Goal: Task Accomplishment & Management: Use online tool/utility

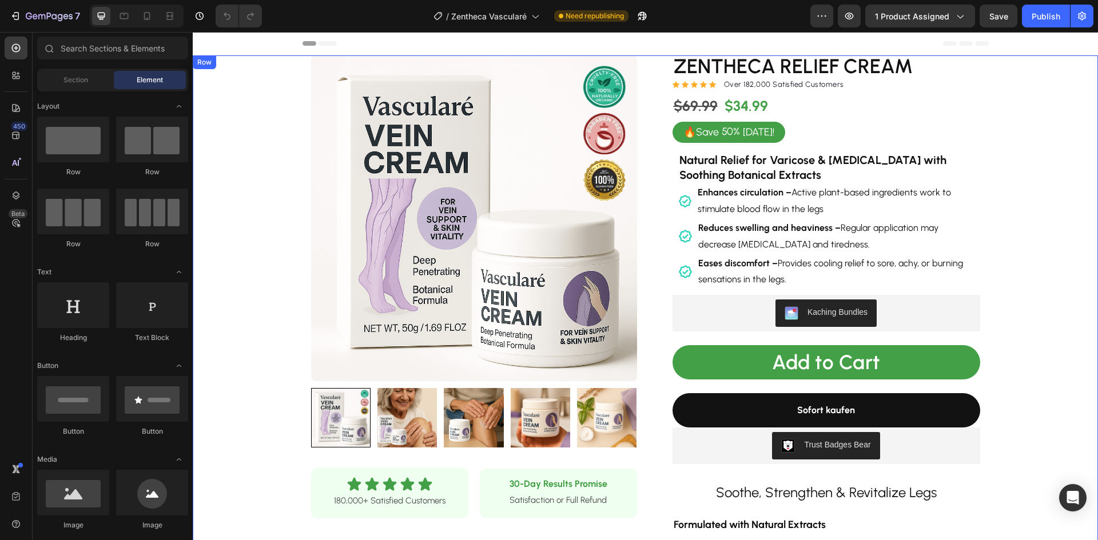
click at [237, 289] on div "Product Images Row Icon Icon Icon Icon Icon Icon List 180,000+ Satisfied Custom…" at bounding box center [645, 510] width 905 height 910
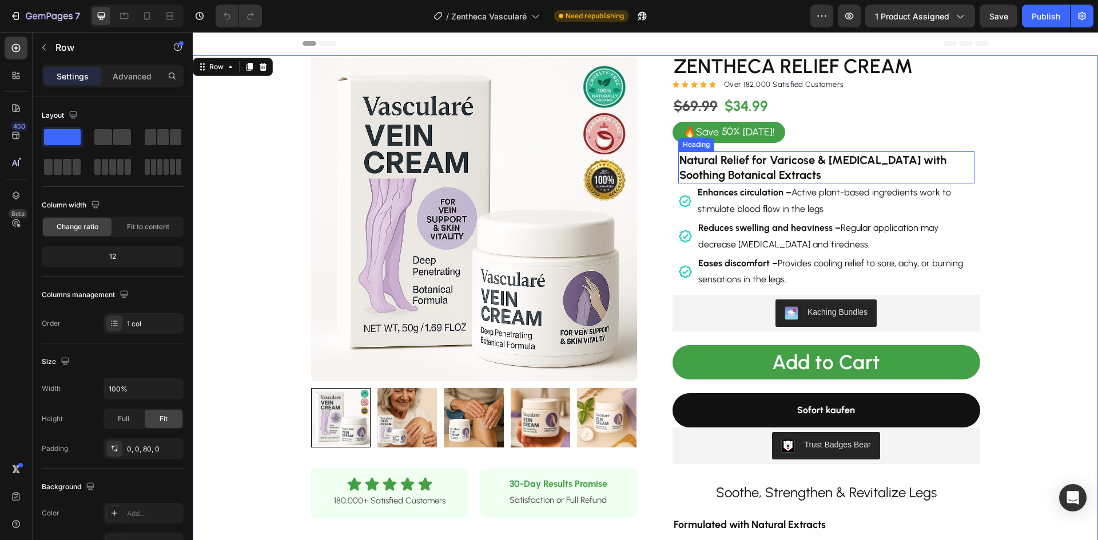
click at [853, 166] on h2 "Natural Relief for Varicose & Spider Veins with Soothing Botanical Extracts" at bounding box center [826, 168] width 296 height 32
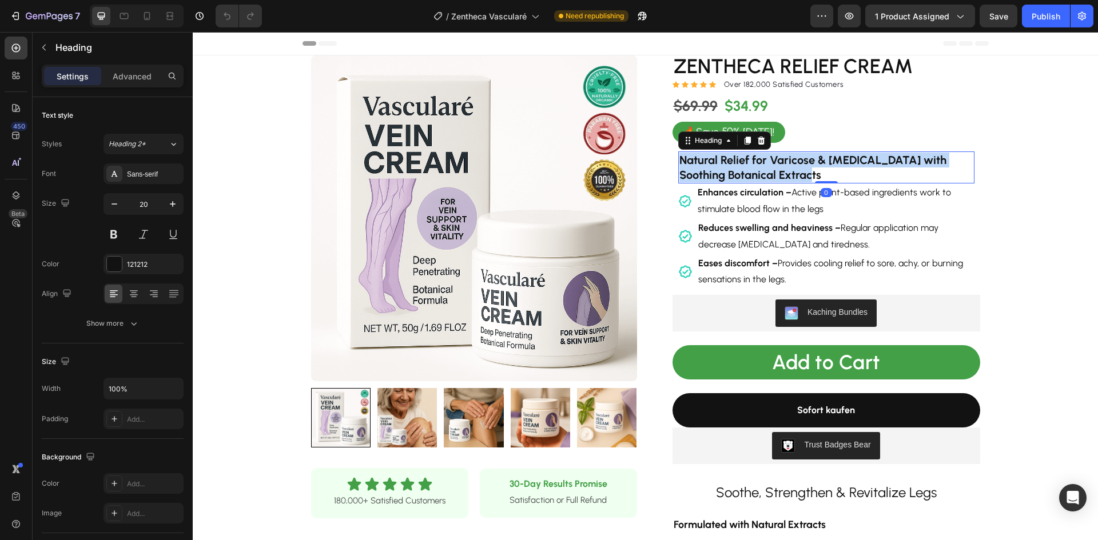
click at [853, 166] on p "Natural Relief for Varicose & Spider Veins with Soothing Botanical Extracts" at bounding box center [826, 168] width 294 height 30
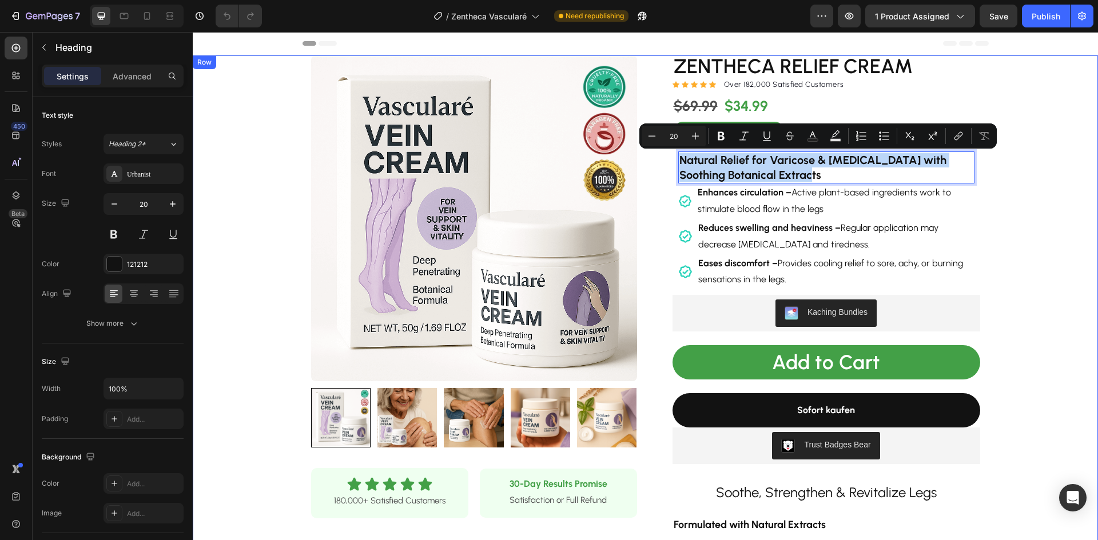
click at [1065, 225] on div "Product Images Row Icon Icon Icon Icon Icon Icon List 180,000+ Satisfied Custom…" at bounding box center [645, 510] width 905 height 910
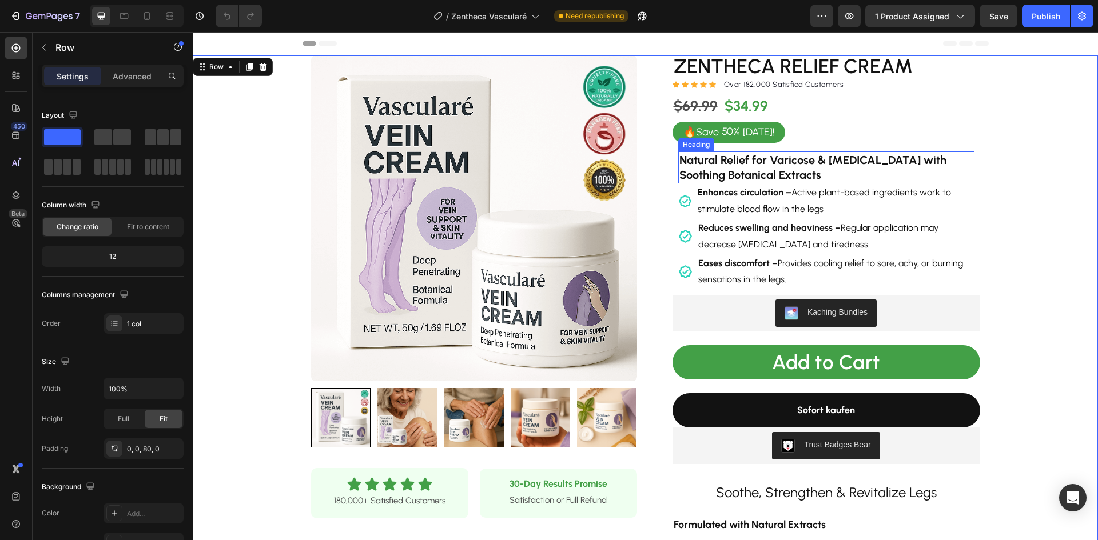
click at [958, 168] on p "Natural Relief for Varicose & Spider Veins with Soothing Botanical Extracts" at bounding box center [826, 168] width 294 height 30
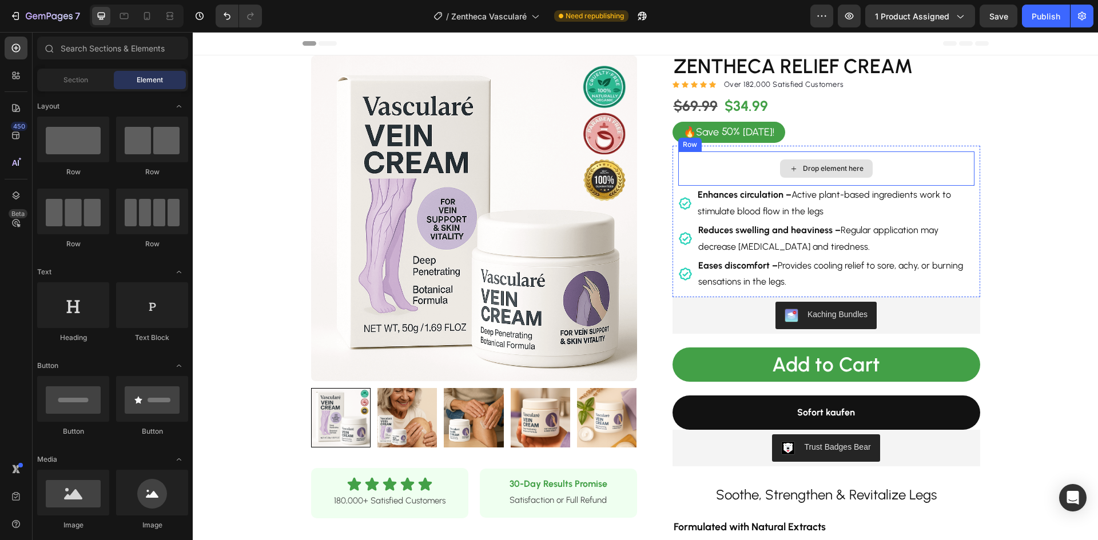
click at [940, 172] on div "Drop element here" at bounding box center [826, 169] width 296 height 34
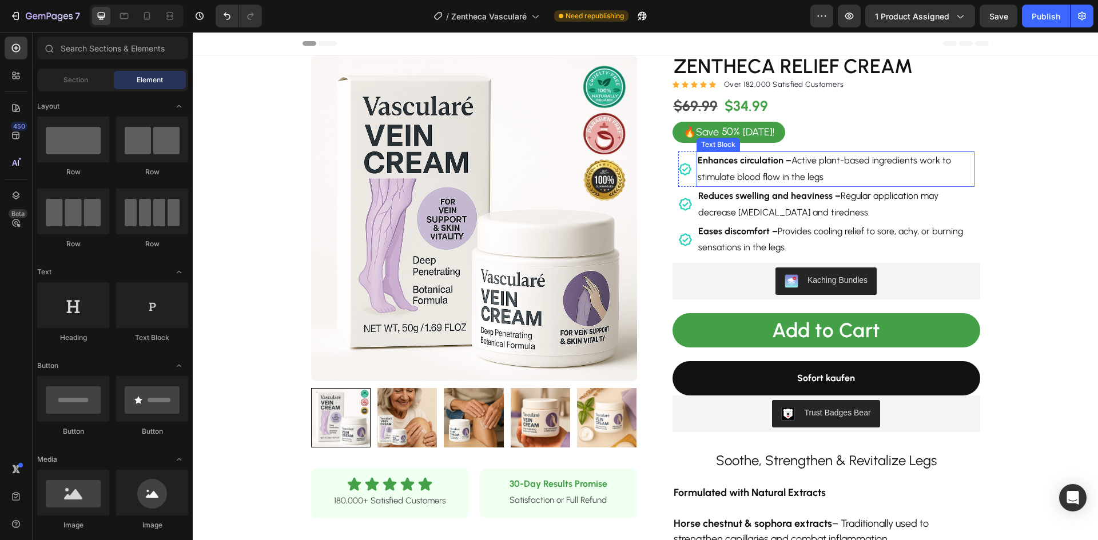
click at [809, 160] on p "Enhances circulation – Active plant-based ingredients work to stimulate blood f…" at bounding box center [836, 169] width 276 height 33
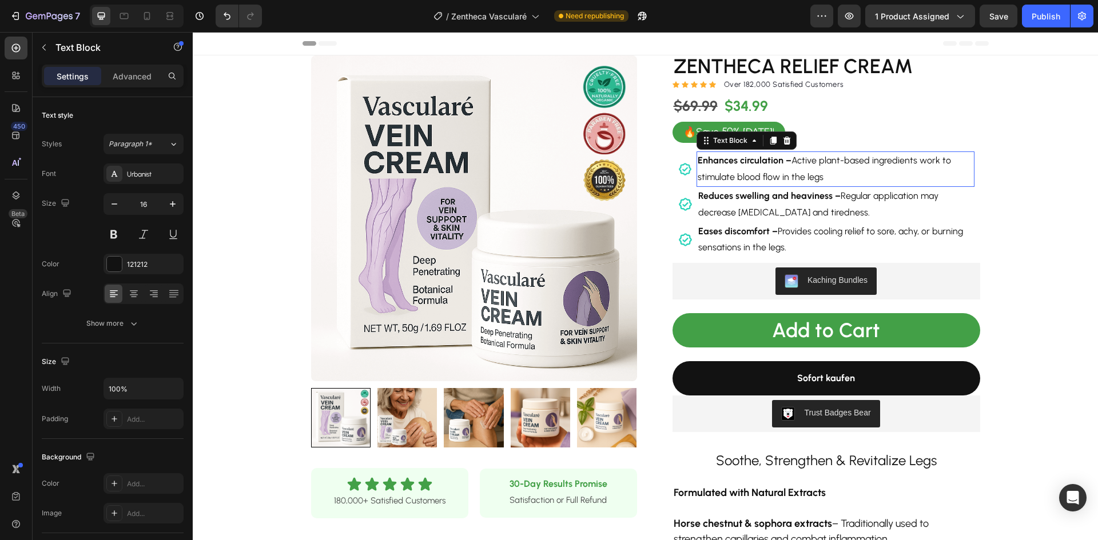
click at [809, 160] on p "Enhances circulation – Active plant-based ingredients work to stimulate blood f…" at bounding box center [836, 169] width 276 height 33
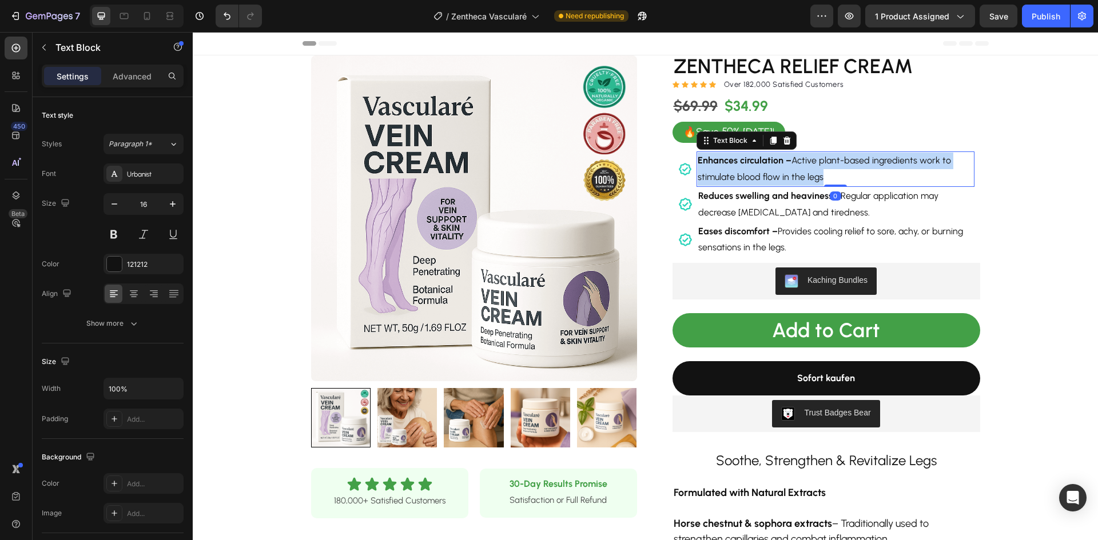
click at [809, 160] on p "Enhances circulation – Active plant-based ingredients work to stimulate blood f…" at bounding box center [836, 169] width 276 height 33
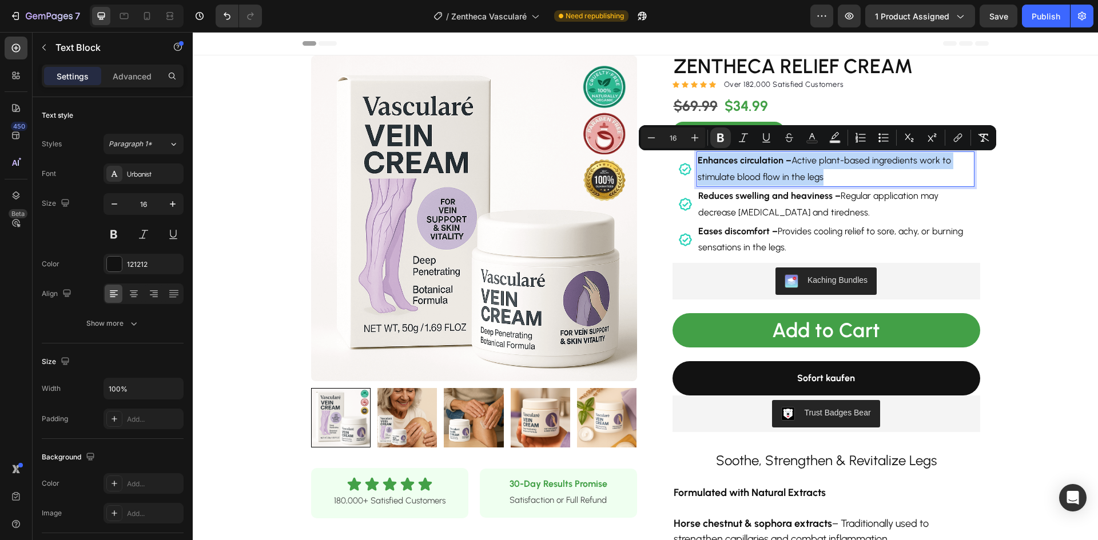
click at [786, 158] on strong "Enhances circulation –" at bounding box center [745, 160] width 94 height 11
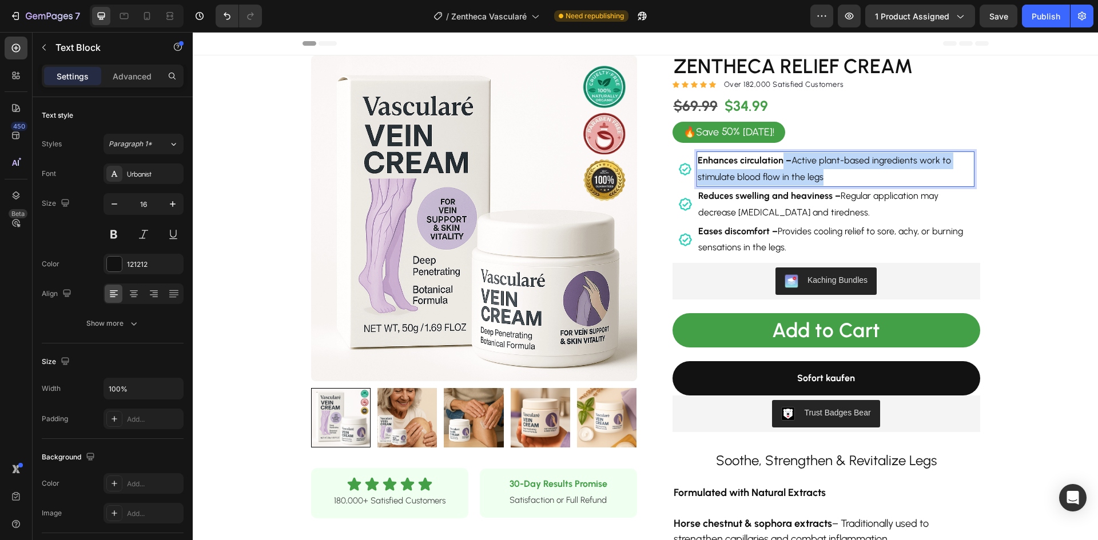
drag, startPoint x: 776, startPoint y: 158, endPoint x: 818, endPoint y: 183, distance: 48.5
click at [818, 183] on p "Enhances circulation – Active plant-based ingredients work to stimulate blood f…" at bounding box center [836, 169] width 276 height 33
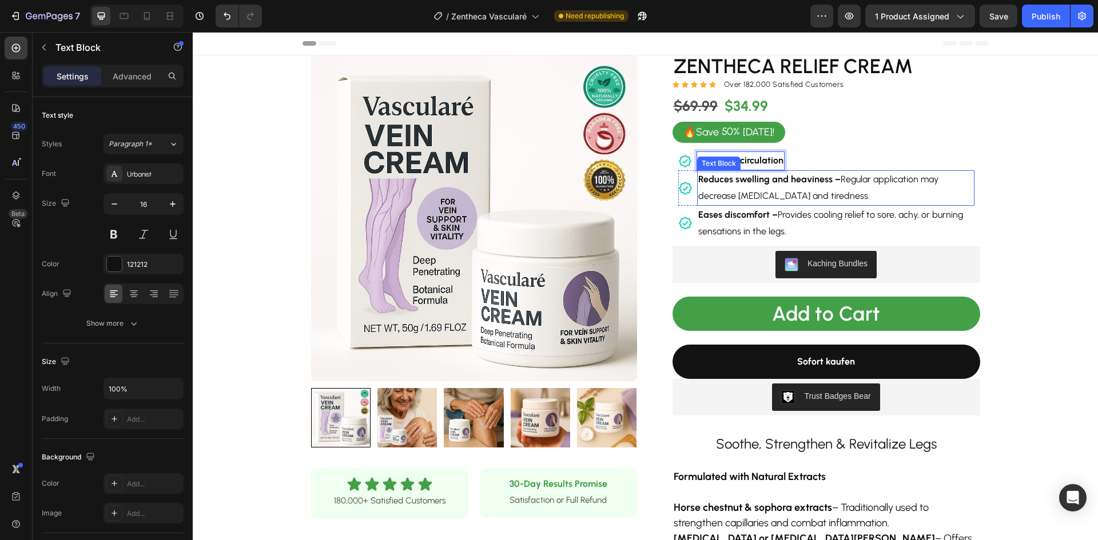
click at [818, 185] on strong "Reduces swelling and heaviness –" at bounding box center [769, 179] width 142 height 11
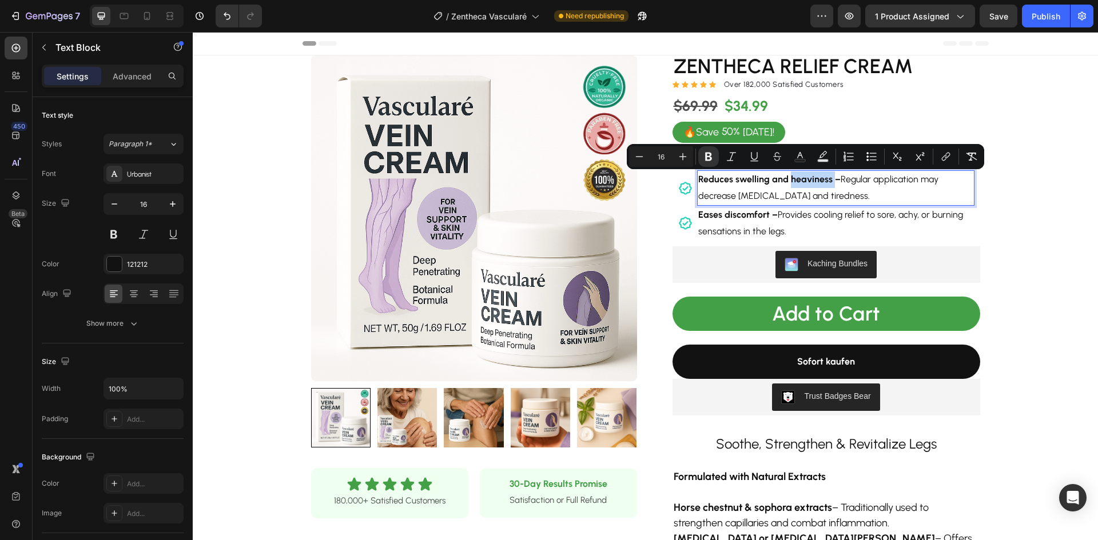
click at [826, 179] on strong "Reduces swelling and heaviness –" at bounding box center [769, 179] width 142 height 11
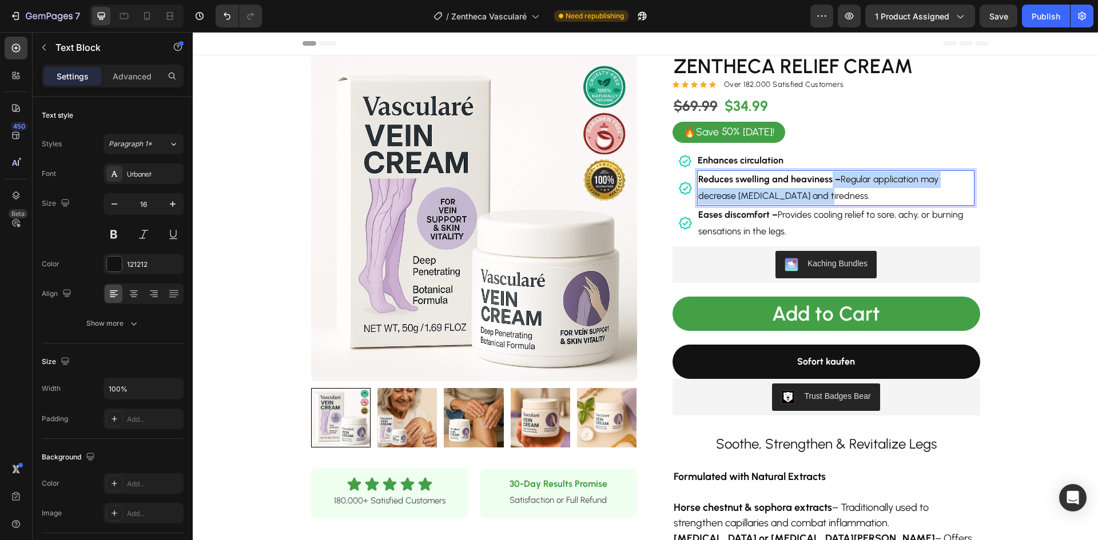
drag, startPoint x: 824, startPoint y: 179, endPoint x: 828, endPoint y: 198, distance: 19.3
click at [828, 198] on p "Reduces swelling and heaviness – Regular application may decrease edema and tir…" at bounding box center [835, 188] width 275 height 33
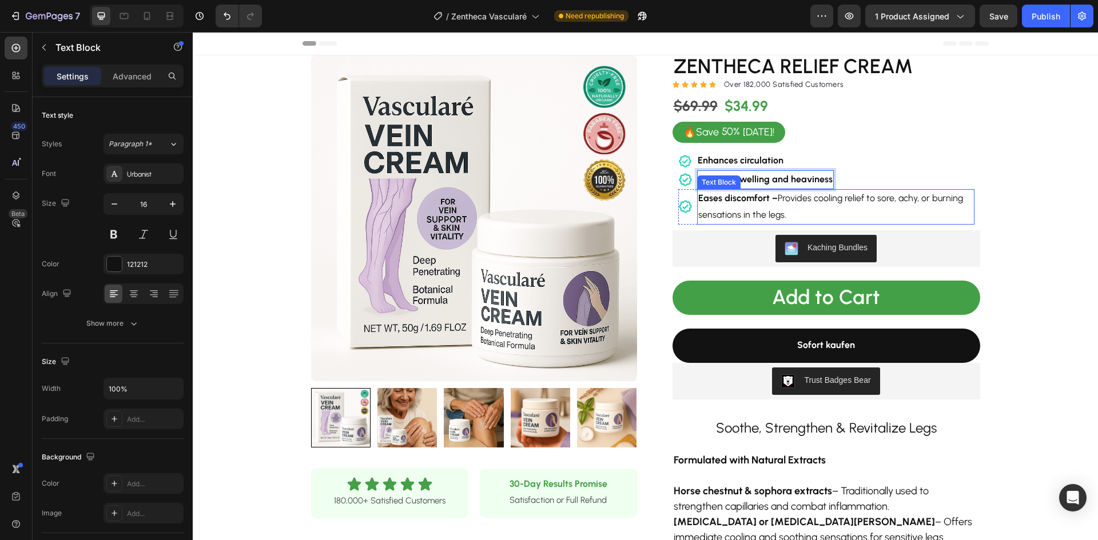
click at [761, 201] on strong "Eases discomfort –" at bounding box center [737, 198] width 79 height 11
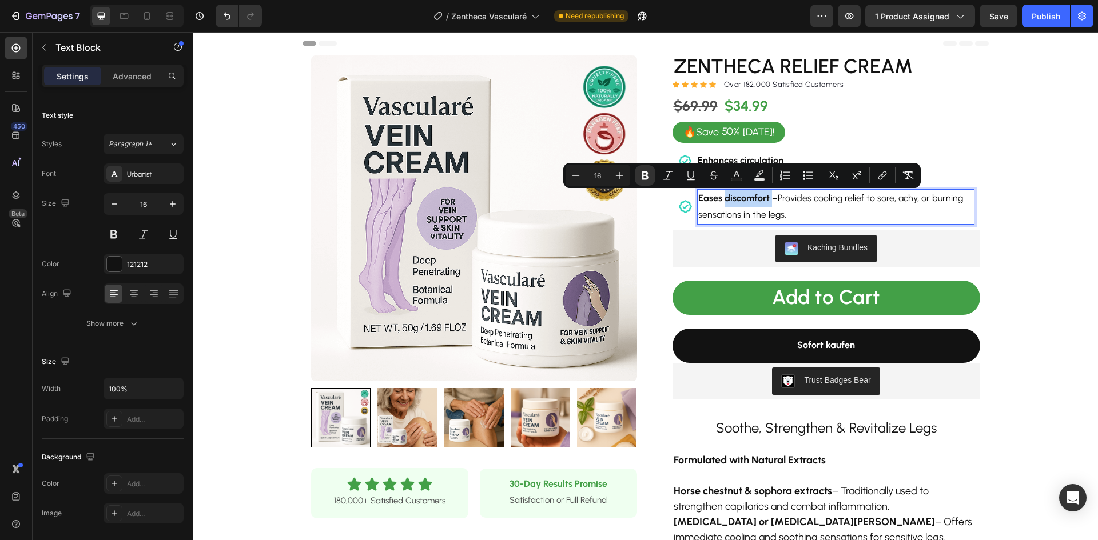
click at [766, 198] on strong "Eases discomfort –" at bounding box center [737, 198] width 79 height 11
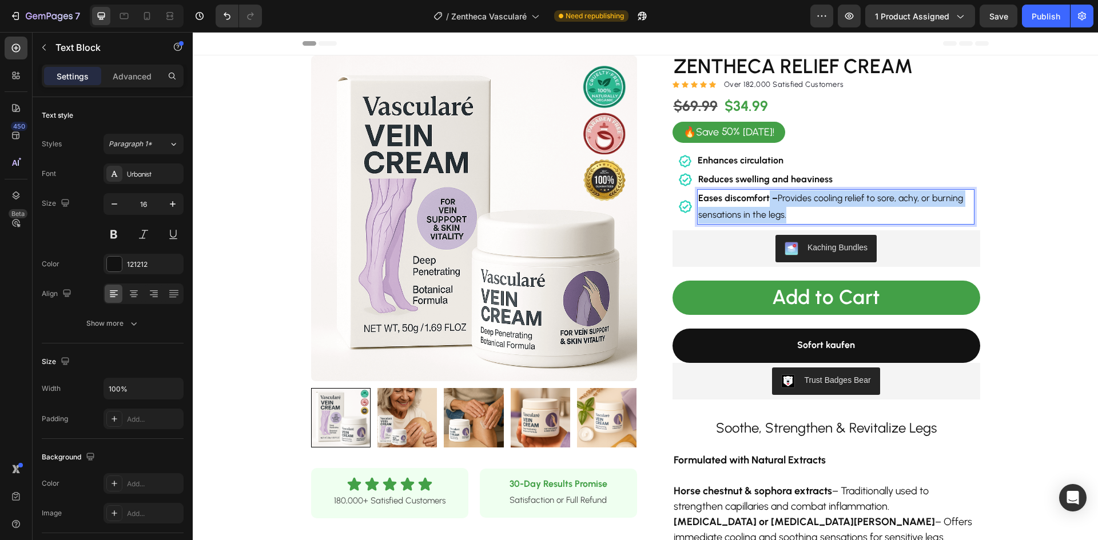
drag, startPoint x: 765, startPoint y: 197, endPoint x: 781, endPoint y: 216, distance: 25.1
click at [781, 216] on p "Eases discomfort – Provides cooling relief to sore, achy, or burning sensations…" at bounding box center [835, 206] width 275 height 33
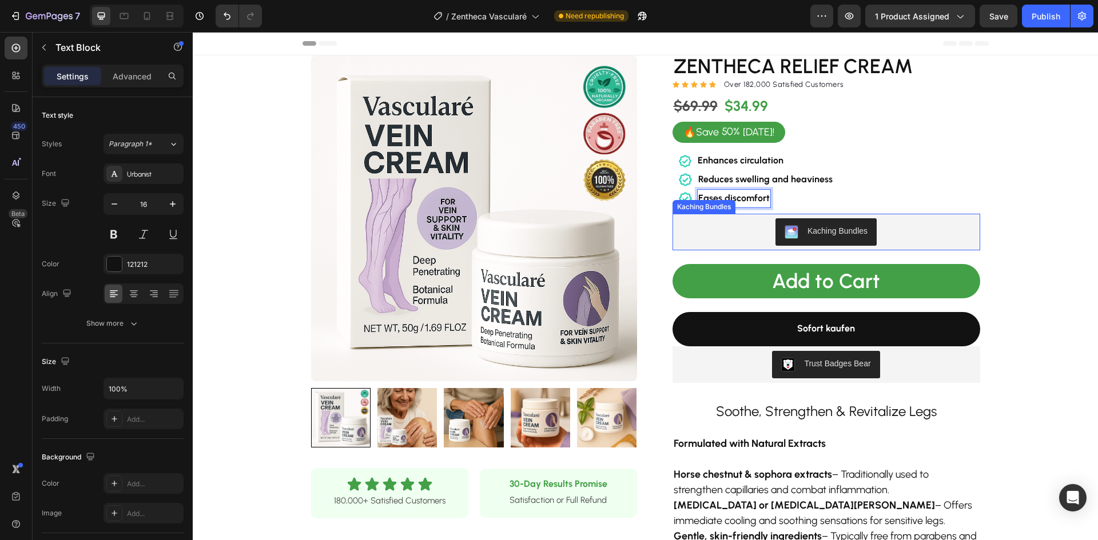
click at [1021, 258] on div "Product Images Row Icon Icon Icon Icon Icon Icon List 180,000+ Satisfied Custom…" at bounding box center [645, 469] width 905 height 829
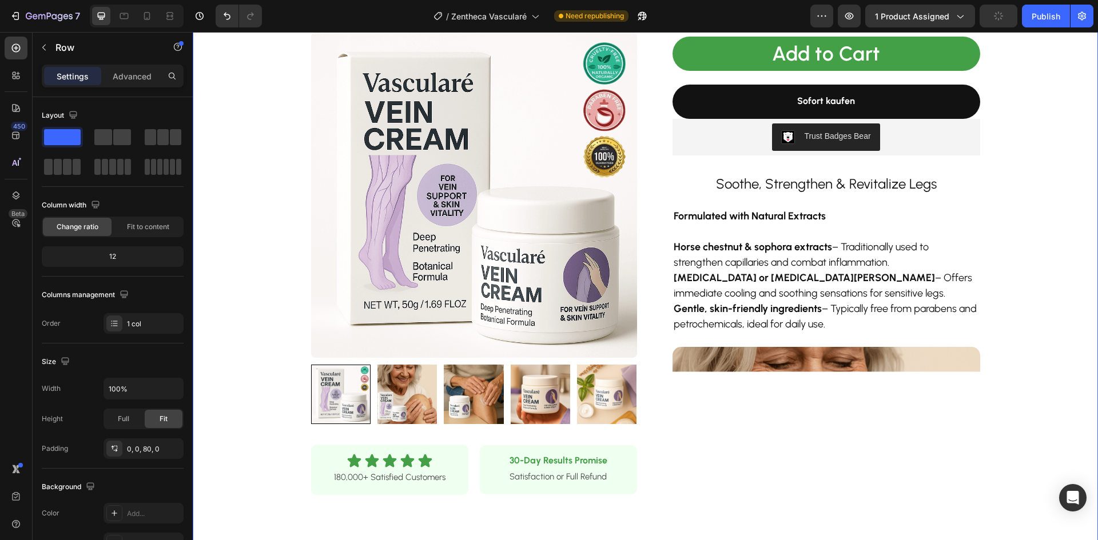
scroll to position [229, 0]
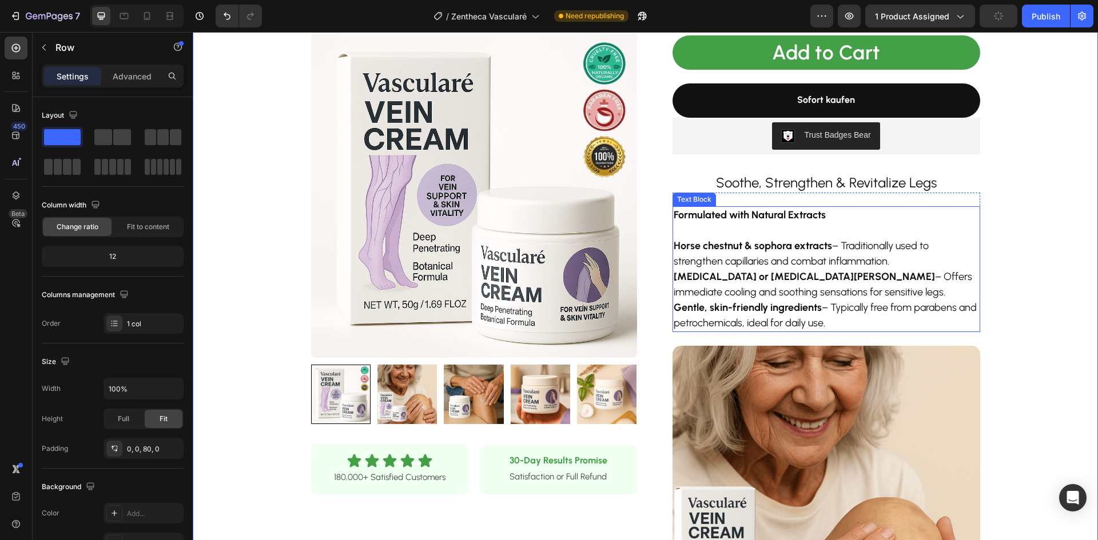
click at [757, 213] on strong "Formulated with Natural Extracts" at bounding box center [750, 215] width 152 height 13
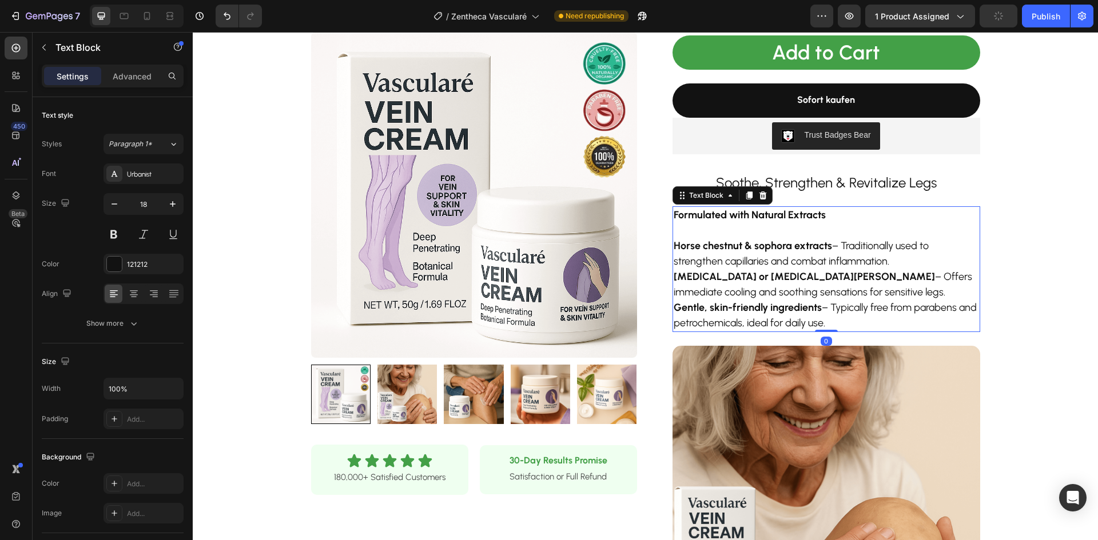
click at [757, 213] on strong "Formulated with Natural Extracts" at bounding box center [750, 215] width 152 height 13
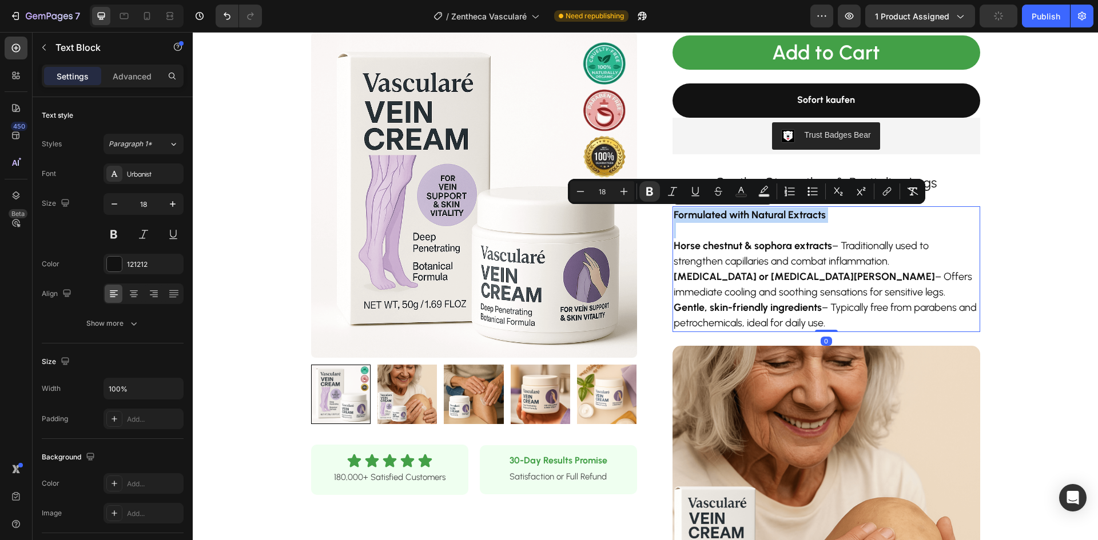
click at [757, 213] on strong "Formulated with Natural Extracts" at bounding box center [750, 215] width 152 height 13
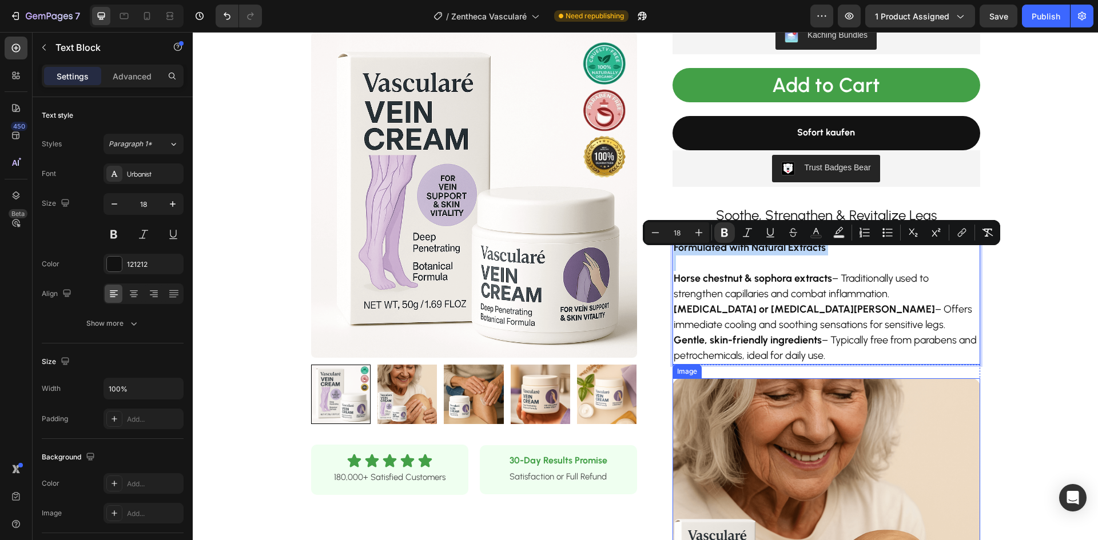
scroll to position [172, 0]
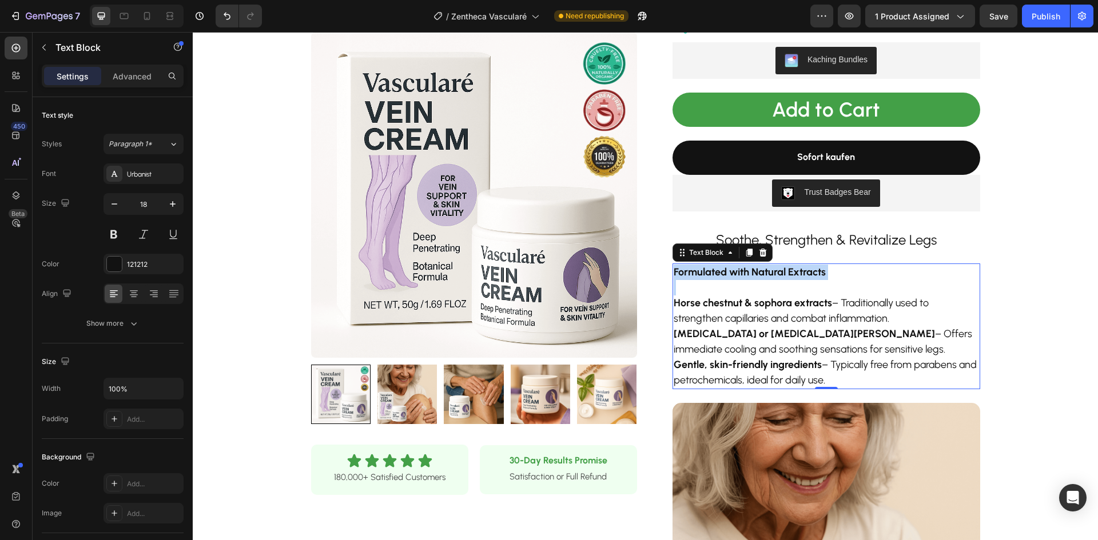
click at [779, 324] on p "Horse chestnut & sophora extracts – Traditionally used to strengthen capillarie…" at bounding box center [826, 311] width 305 height 31
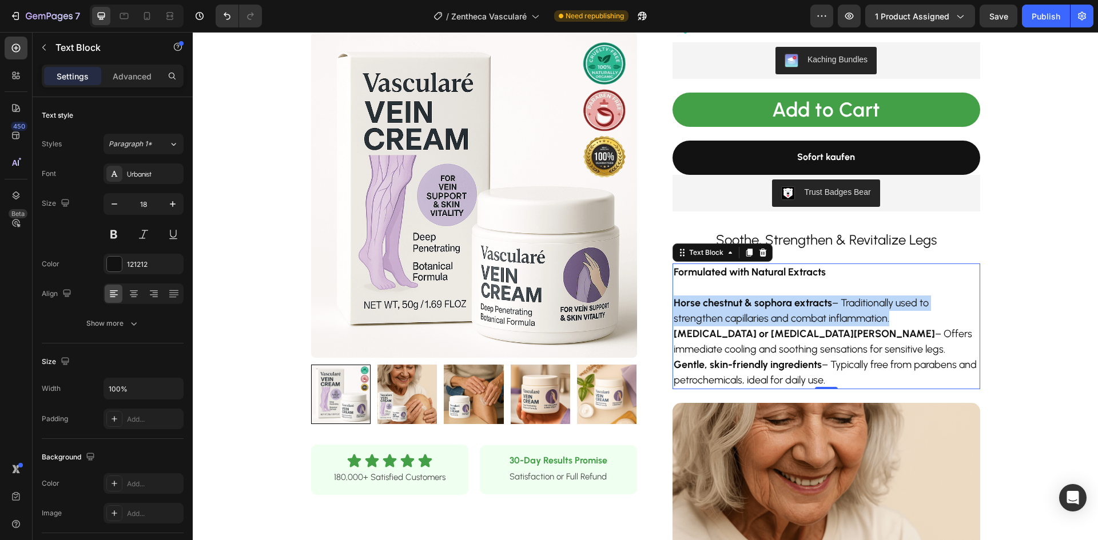
click at [779, 324] on p "Horse chestnut & sophora extracts – Traditionally used to strengthen capillarie…" at bounding box center [826, 311] width 305 height 31
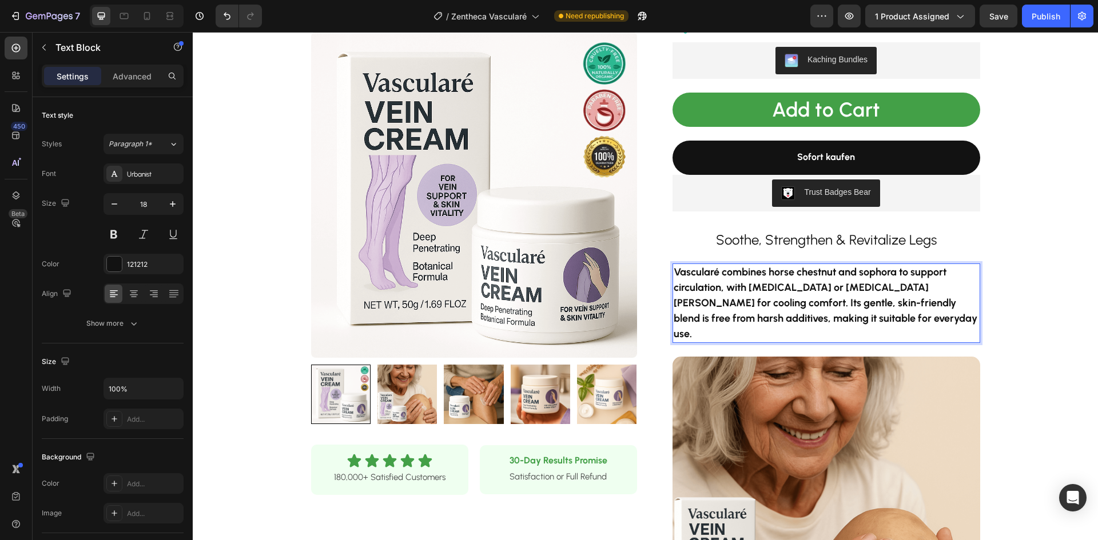
click at [742, 298] on strong "Vascularé combines horse chestnut and sophora to support circulation, with ment…" at bounding box center [826, 303] width 304 height 74
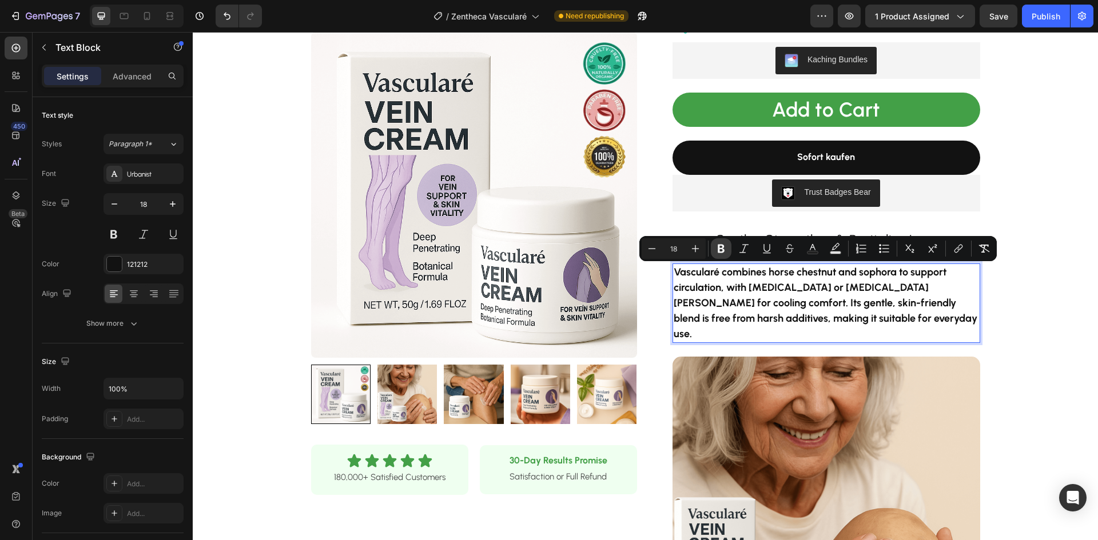
drag, startPoint x: 718, startPoint y: 250, endPoint x: 568, endPoint y: 230, distance: 151.2
click at [718, 250] on icon "Editor contextual toolbar" at bounding box center [720, 248] width 11 height 11
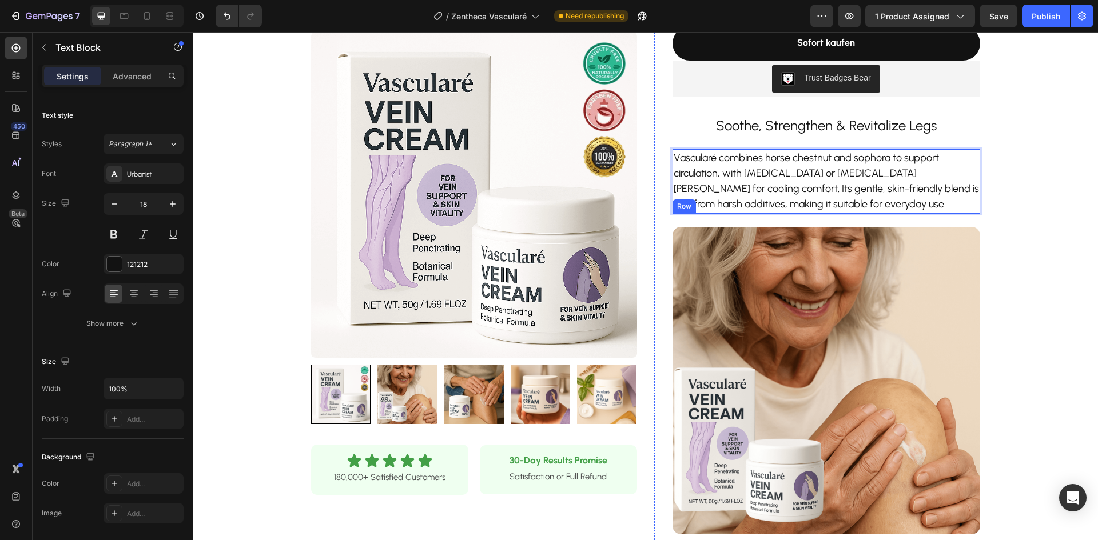
scroll to position [343, 0]
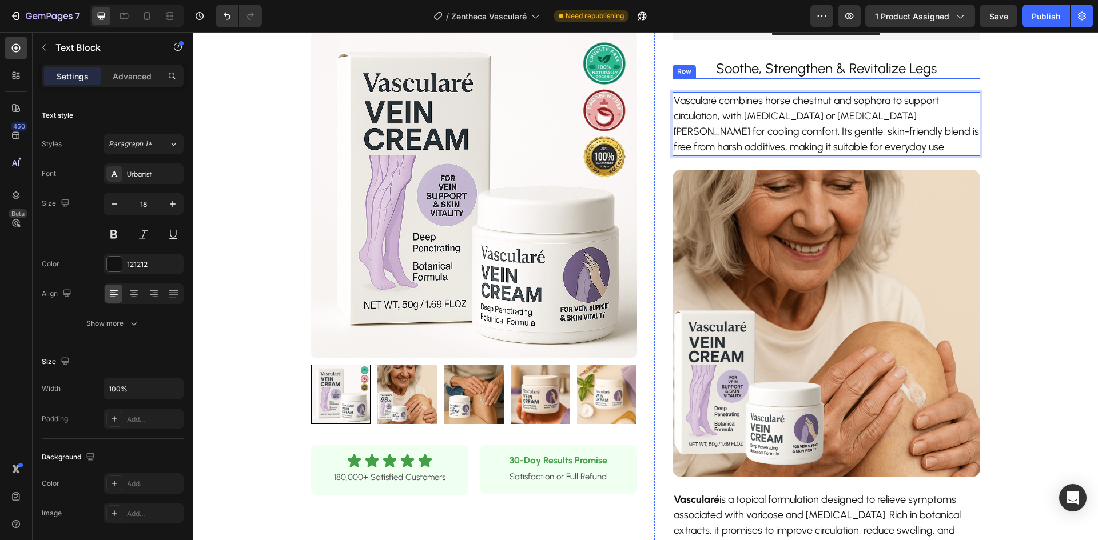
click at [964, 83] on div "Vascularé combines horse chestnut and sophora to support circulation, with ment…" at bounding box center [827, 117] width 308 height 78
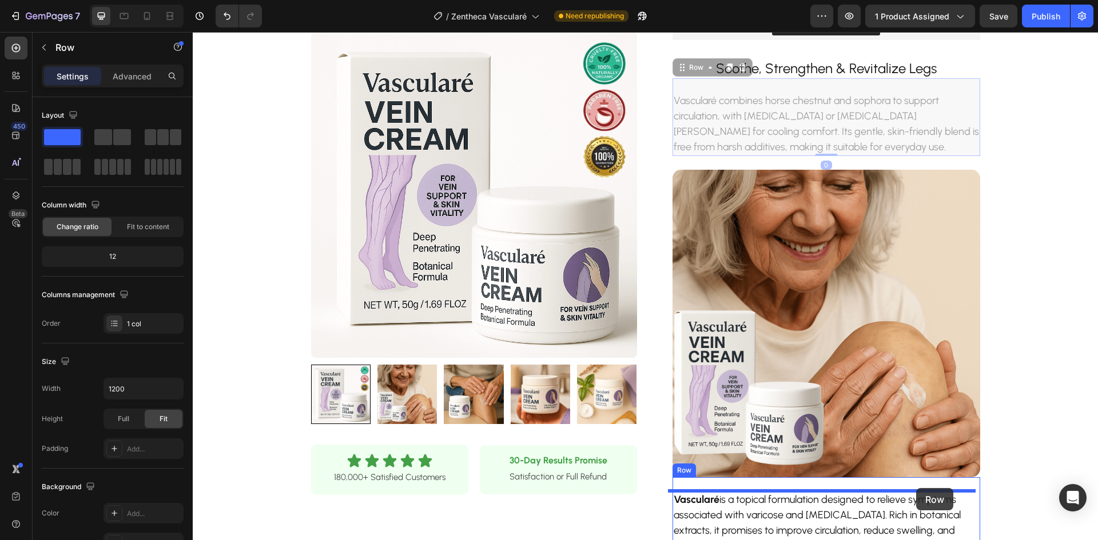
drag, startPoint x: 964, startPoint y: 83, endPoint x: 1030, endPoint y: 423, distance: 346.1
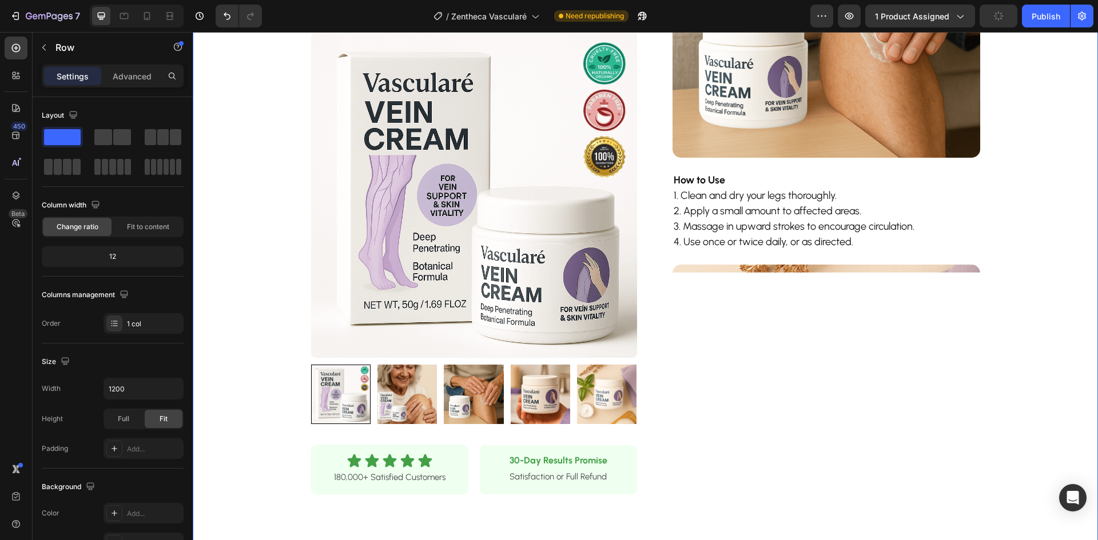
scroll to position [972, 0]
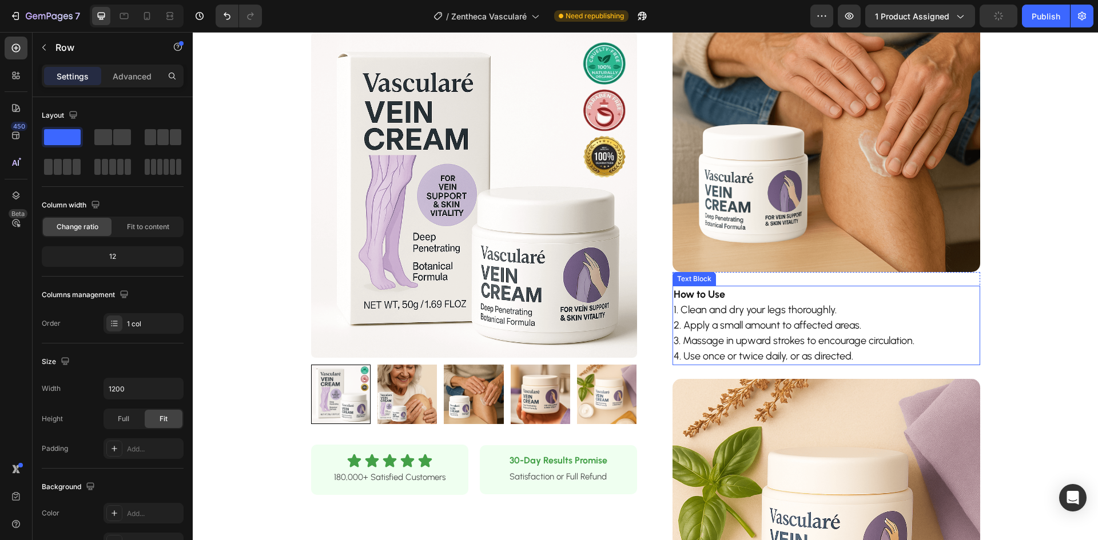
click at [953, 303] on p "1. Clean and dry your legs thoroughly." at bounding box center [826, 310] width 305 height 15
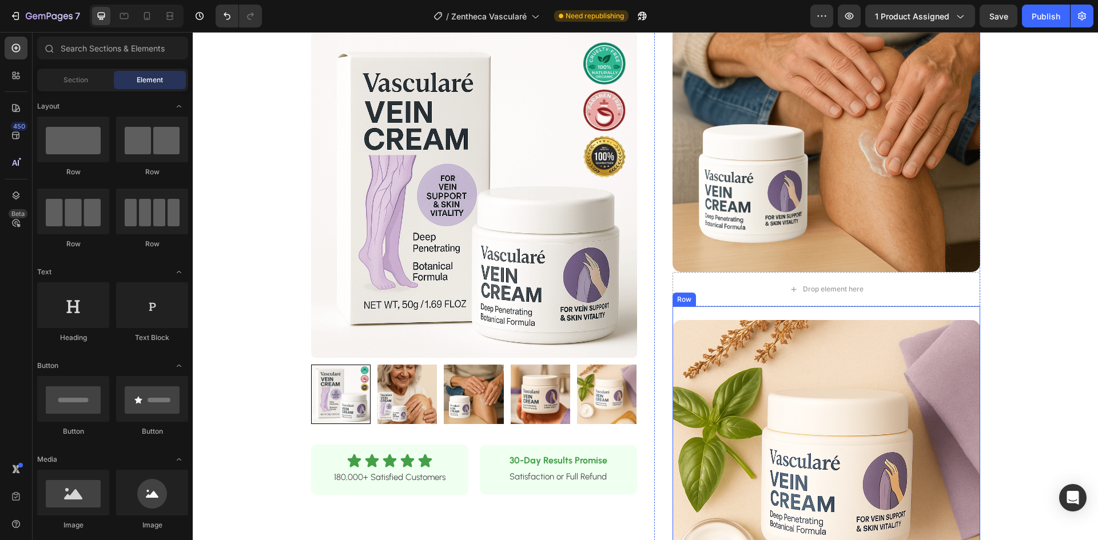
click at [937, 272] on div "Drop element here" at bounding box center [827, 289] width 308 height 34
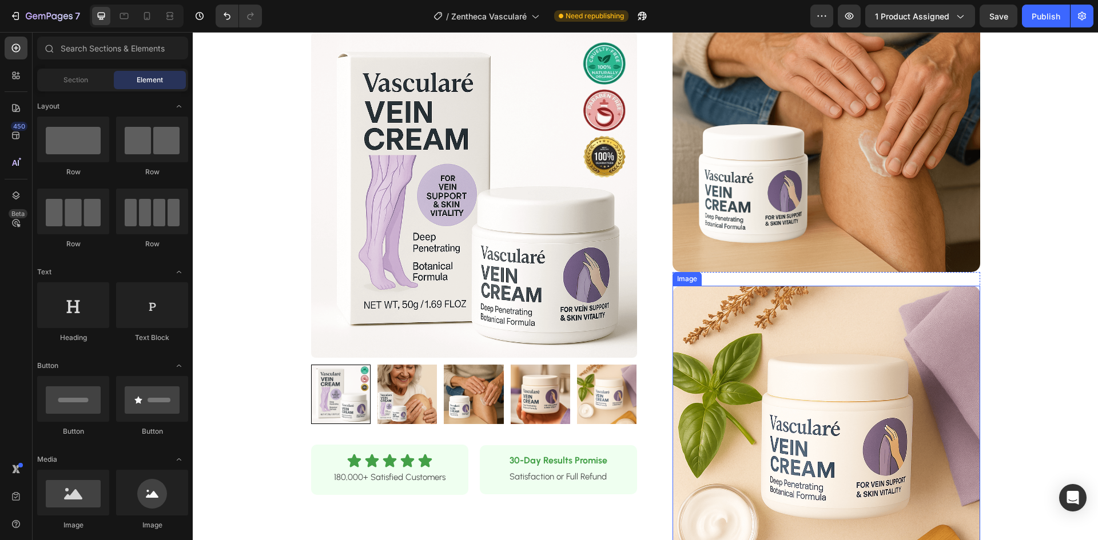
click at [940, 286] on img at bounding box center [827, 440] width 308 height 308
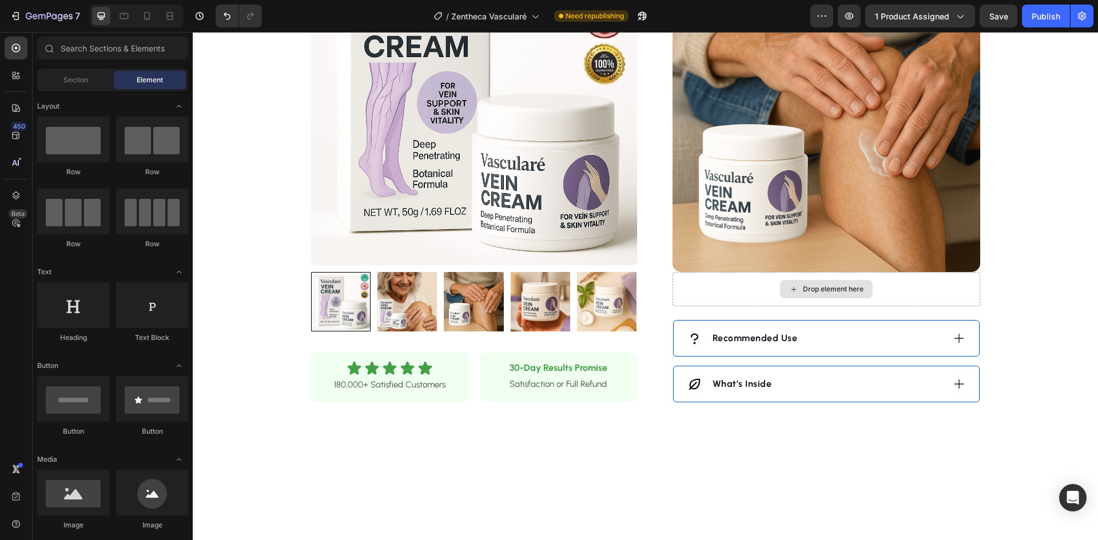
click at [940, 280] on div "Drop element here" at bounding box center [827, 289] width 308 height 34
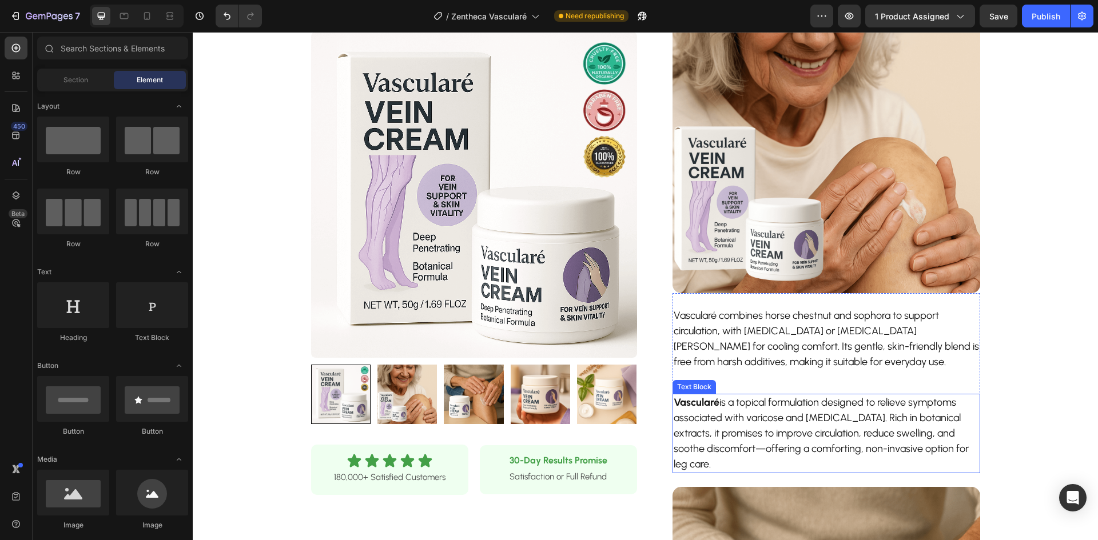
scroll to position [515, 0]
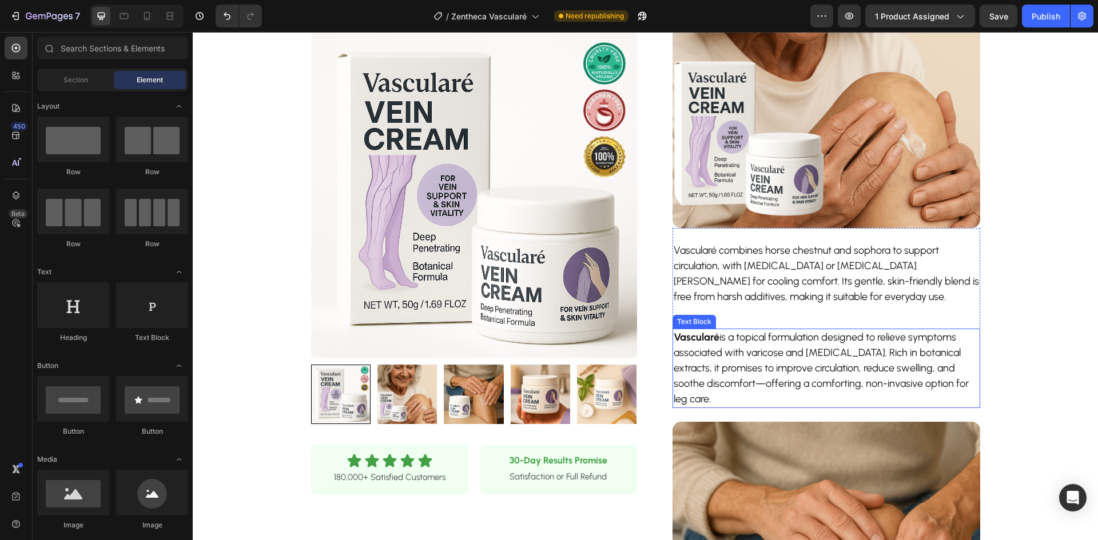
click at [769, 289] on p "Vascularé combines horse chestnut and sophora to support circulation, with ment…" at bounding box center [826, 274] width 305 height 62
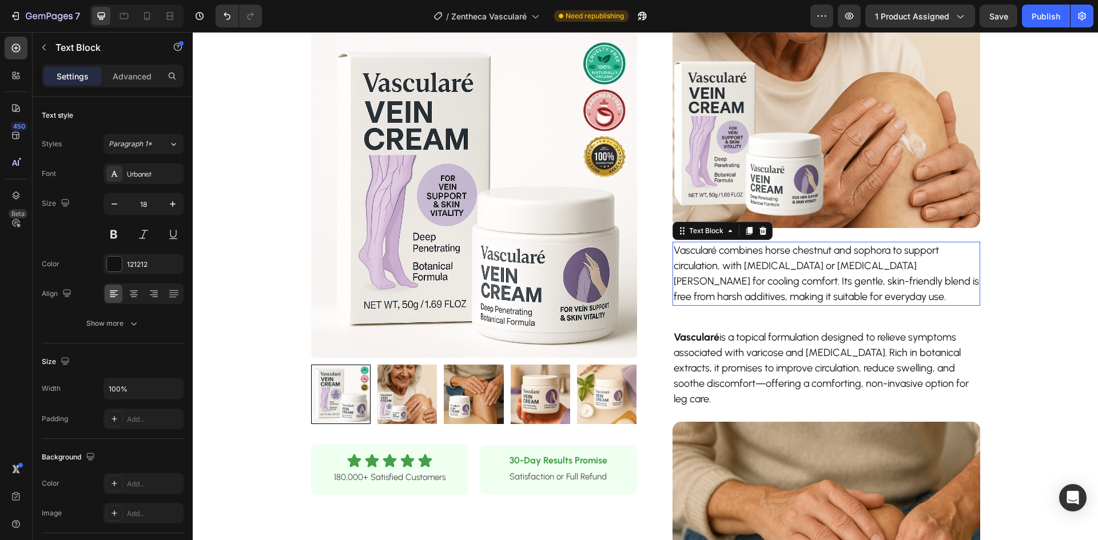
click at [769, 289] on p "Vascularé combines horse chestnut and sophora to support circulation, with ment…" at bounding box center [826, 274] width 305 height 62
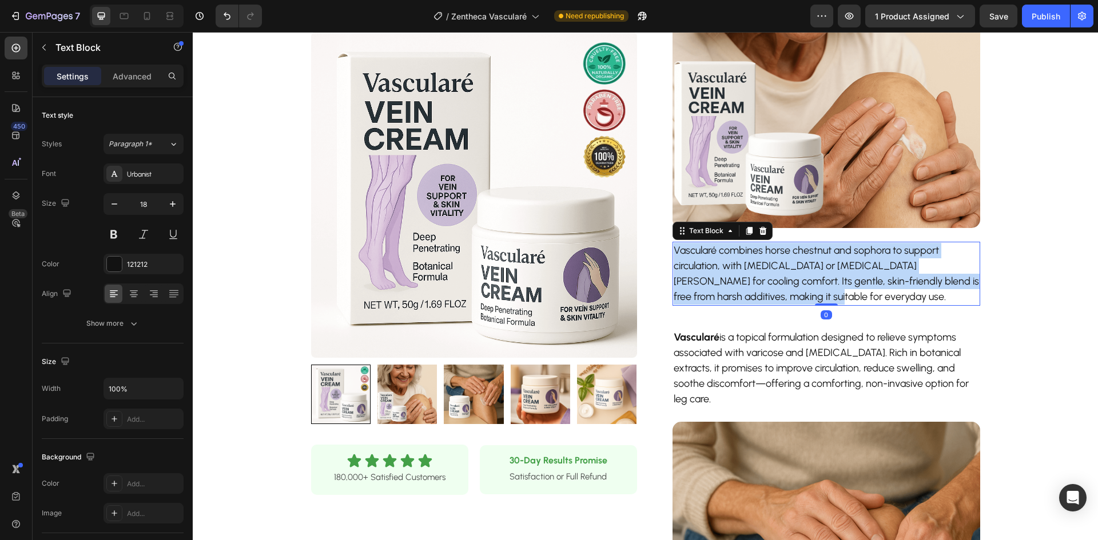
click at [769, 289] on p "Vascularé combines horse chestnut and sophora to support circulation, with ment…" at bounding box center [826, 274] width 305 height 62
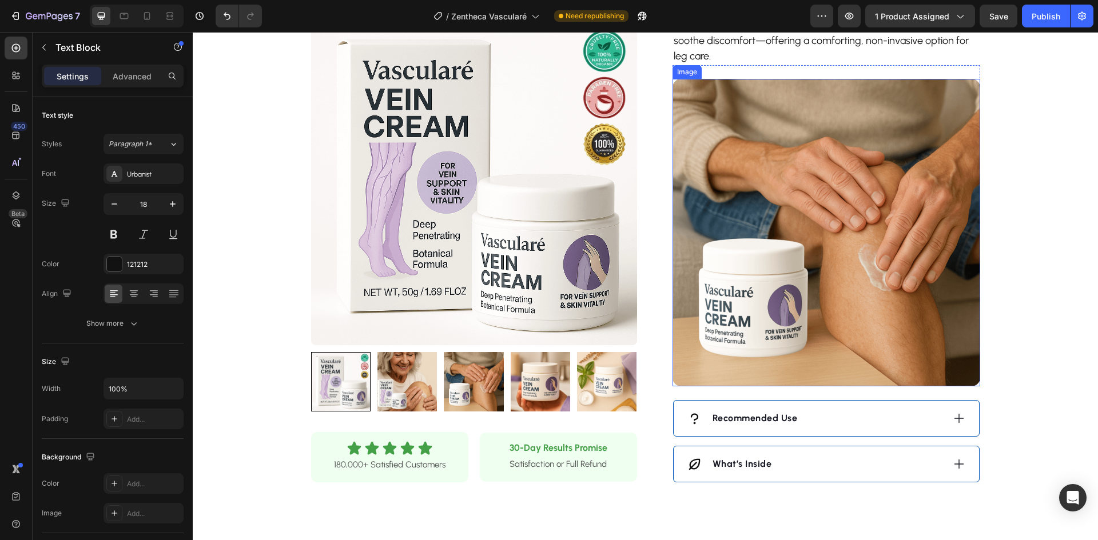
scroll to position [686, 0]
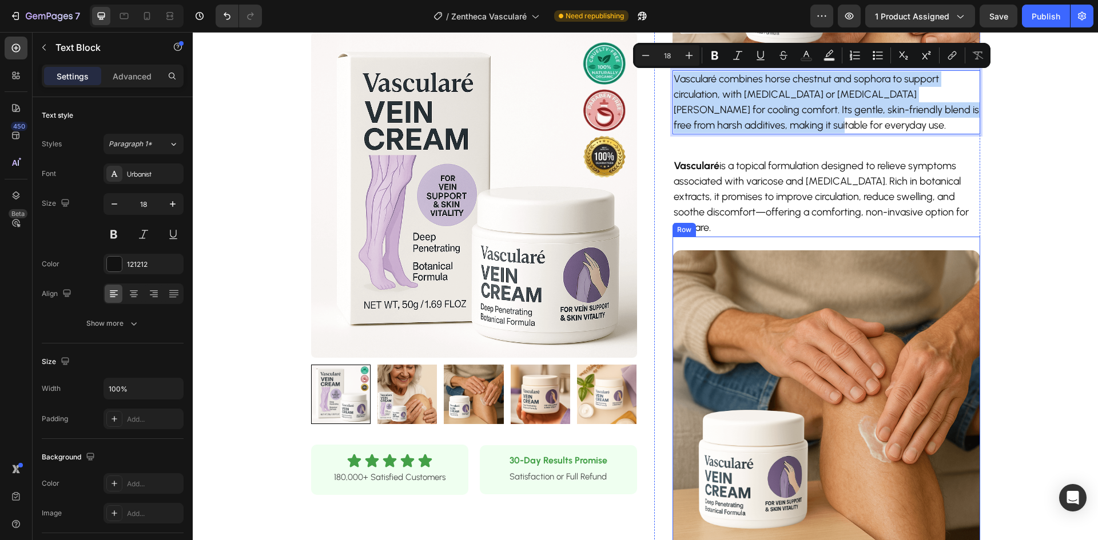
click at [760, 183] on p "Vascularé is a topical formulation designed to relieve symptoms associated with…" at bounding box center [826, 196] width 305 height 77
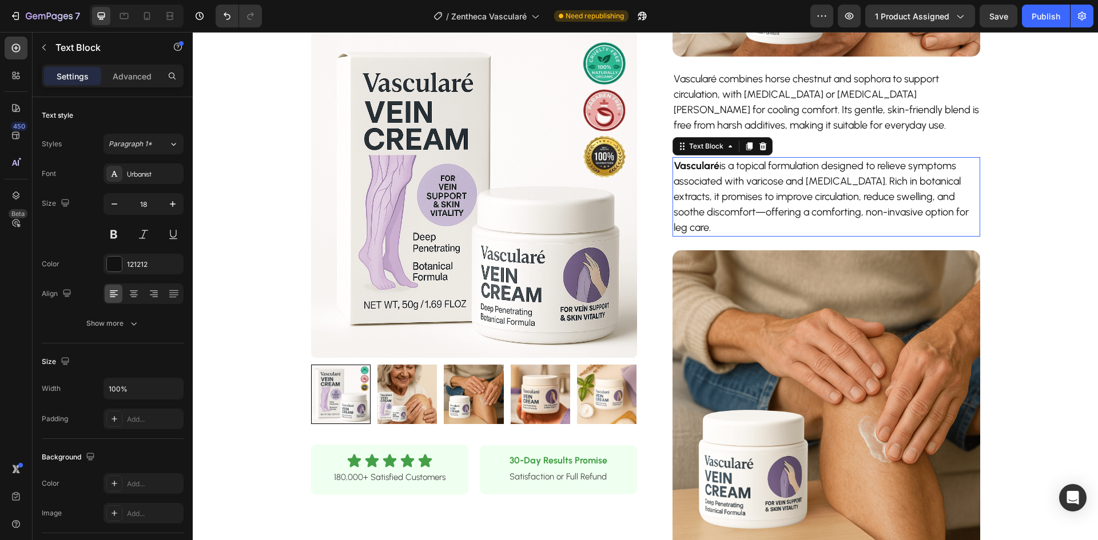
click at [760, 183] on p "Vascularé is a topical formulation designed to relieve symptoms associated with…" at bounding box center [826, 196] width 305 height 77
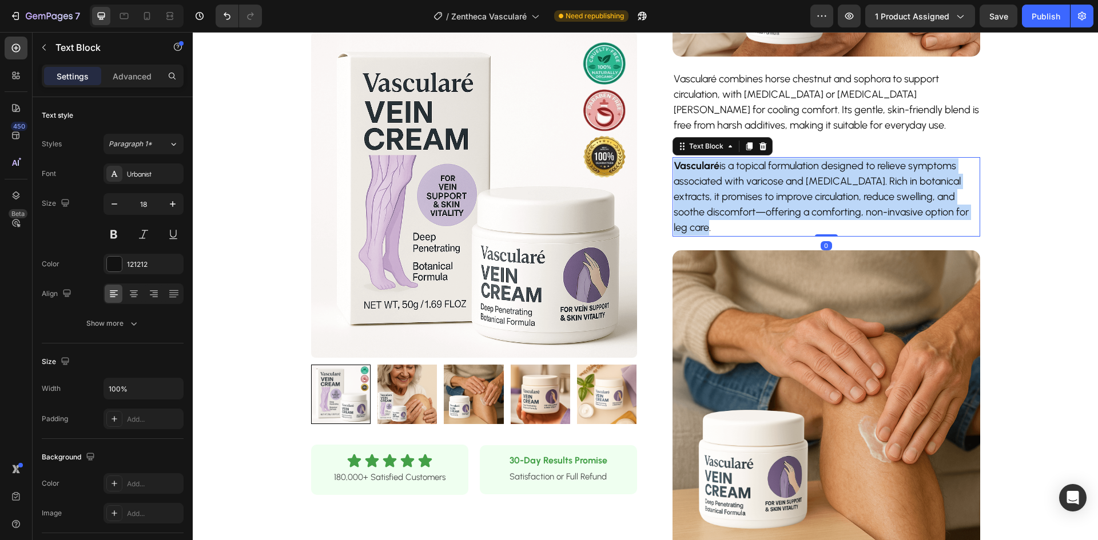
click at [760, 183] on p "Vascularé is a topical formulation designed to relieve symptoms associated with…" at bounding box center [826, 196] width 305 height 77
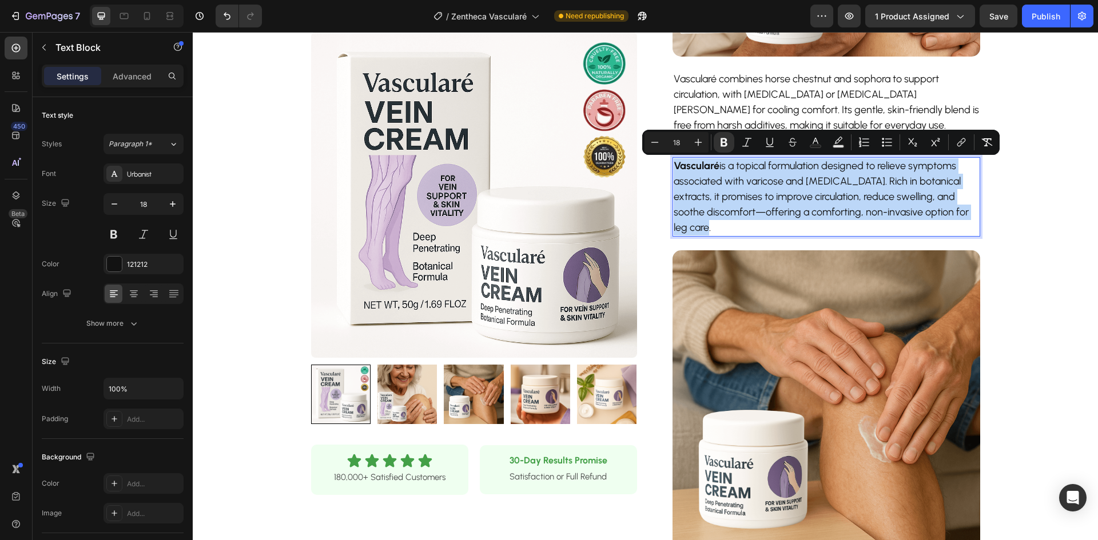
click at [767, 211] on p "Vascularé is a topical formulation designed to relieve symptoms associated with…" at bounding box center [826, 196] width 305 height 77
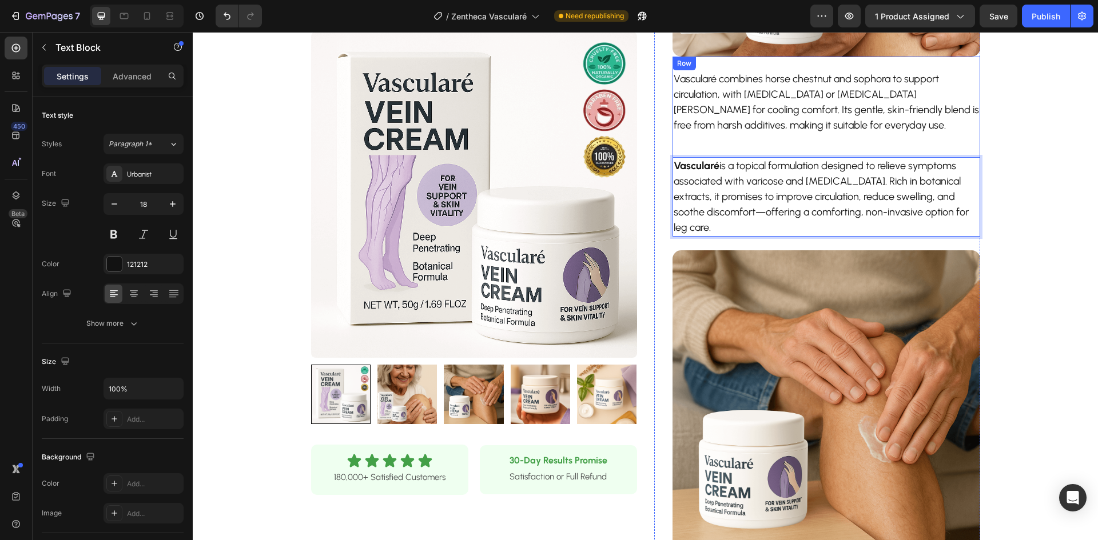
click at [722, 124] on p "Vascularé combines horse chestnut and sophora to support circulation, with ment…" at bounding box center [826, 102] width 305 height 62
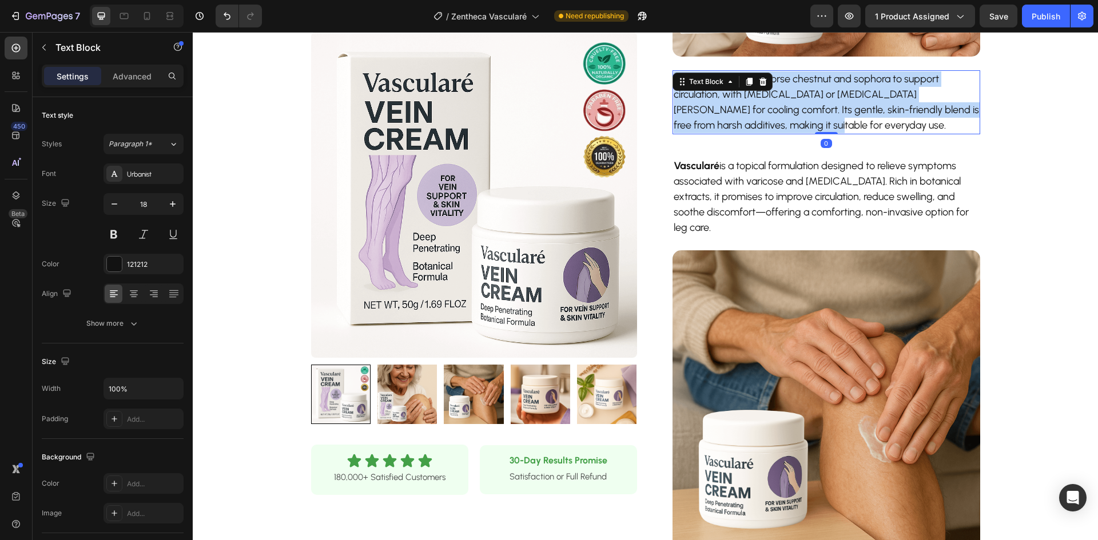
click at [722, 124] on p "Vascularé combines horse chestnut and sophora to support circulation, with ment…" at bounding box center [826, 102] width 305 height 62
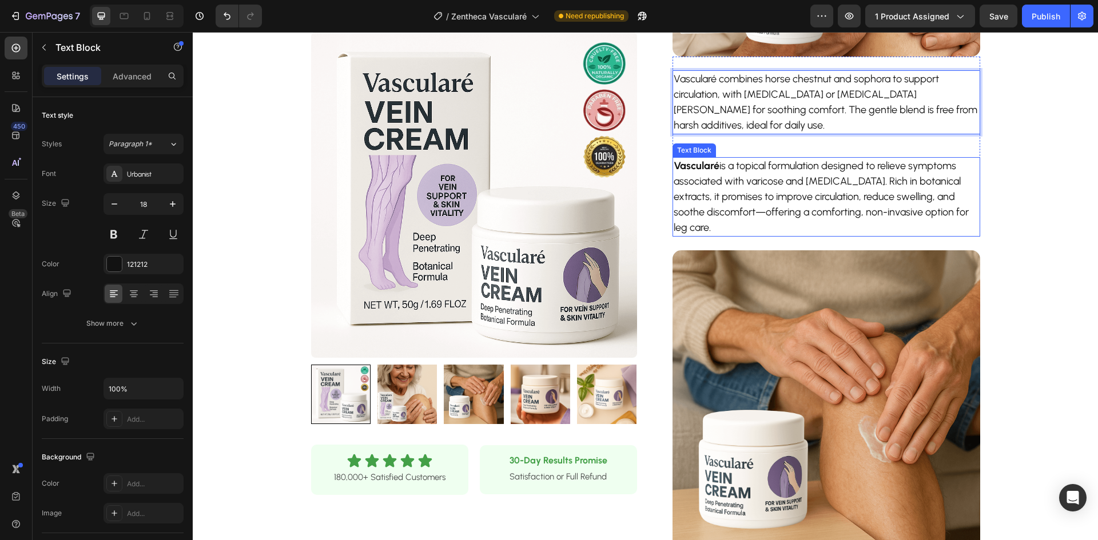
click at [727, 170] on p "Vascularé is a topical formulation designed to relieve symptoms associated with…" at bounding box center [826, 196] width 305 height 77
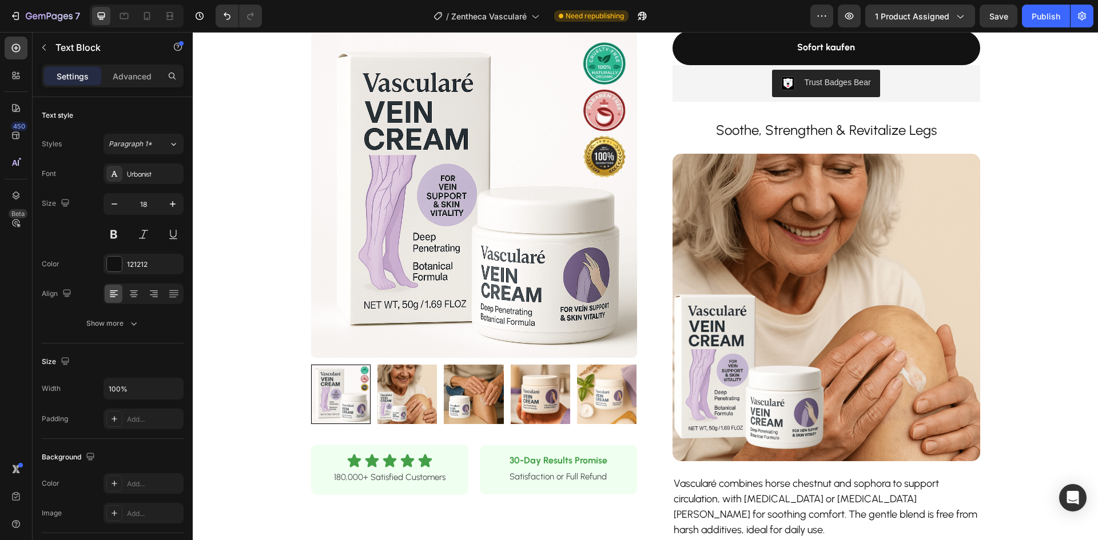
scroll to position [172, 0]
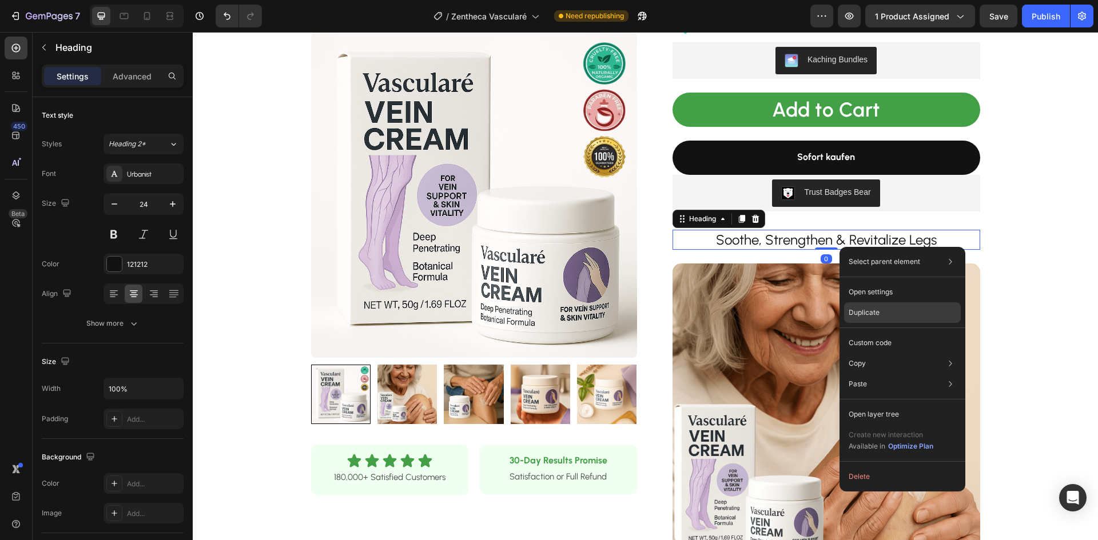
click at [860, 311] on p "Duplicate" at bounding box center [864, 313] width 31 height 10
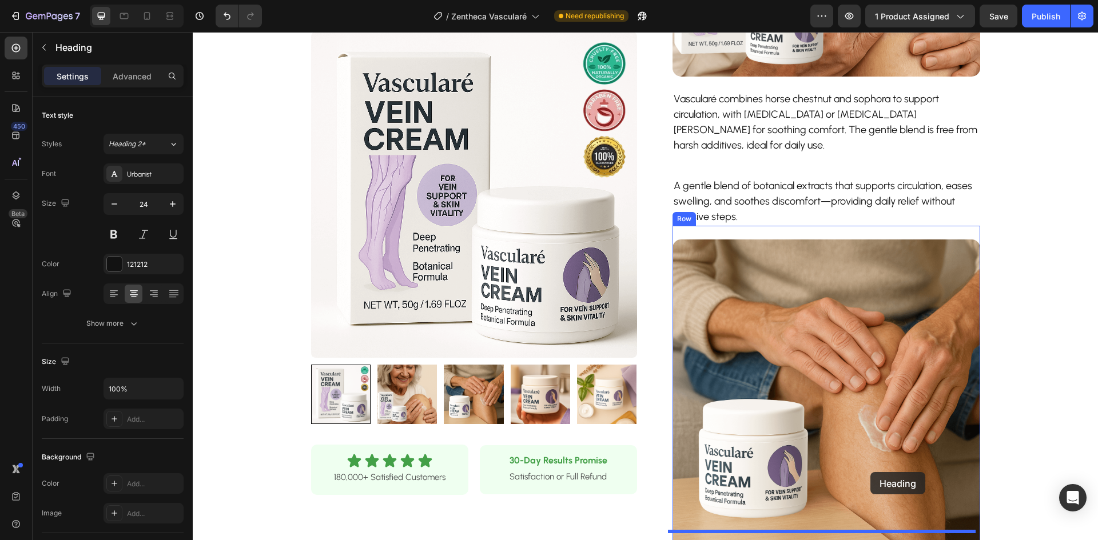
scroll to position [801, 0]
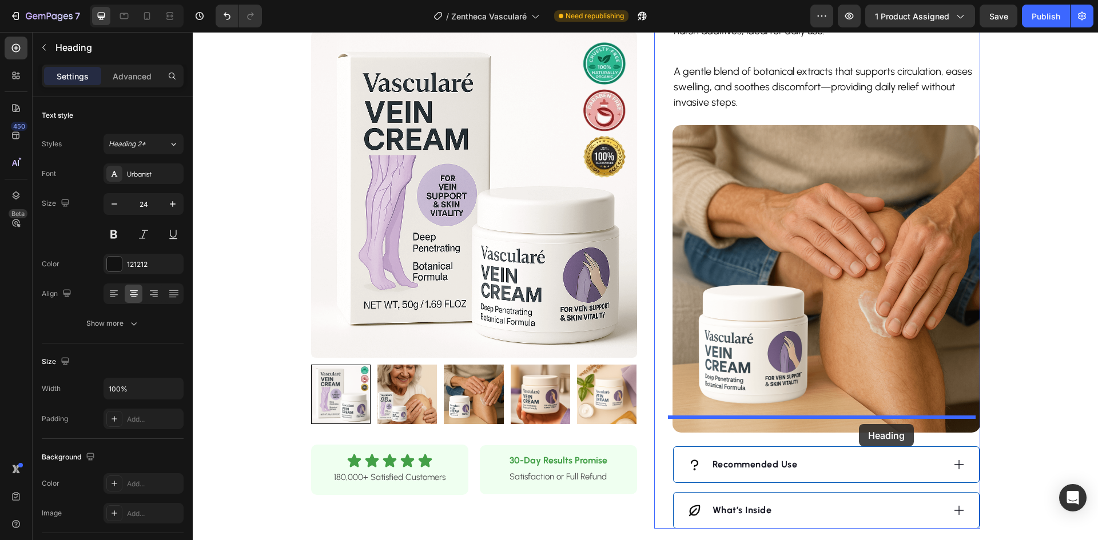
drag, startPoint x: 968, startPoint y: 90, endPoint x: 858, endPoint y: 423, distance: 350.5
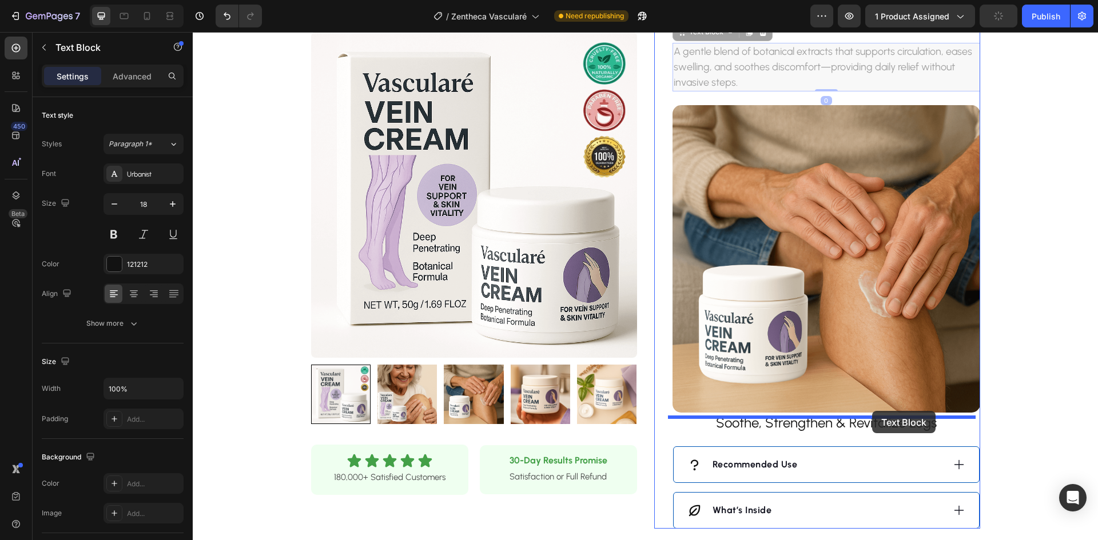
drag, startPoint x: 805, startPoint y: 222, endPoint x: 872, endPoint y: 411, distance: 201.0
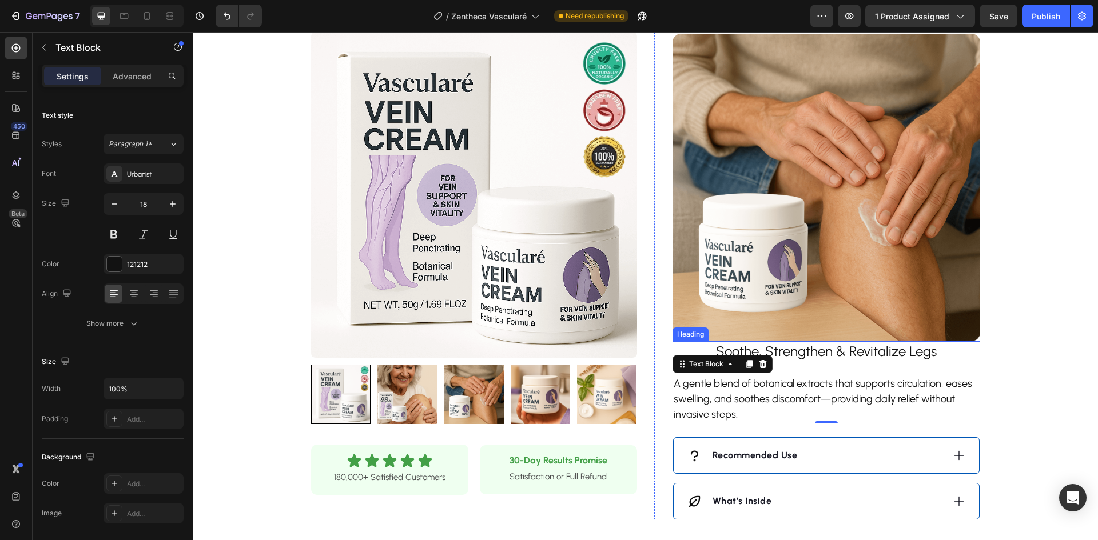
click at [836, 341] on h2 "Soothe, Strengthen & Revitalize Legs" at bounding box center [827, 351] width 308 height 20
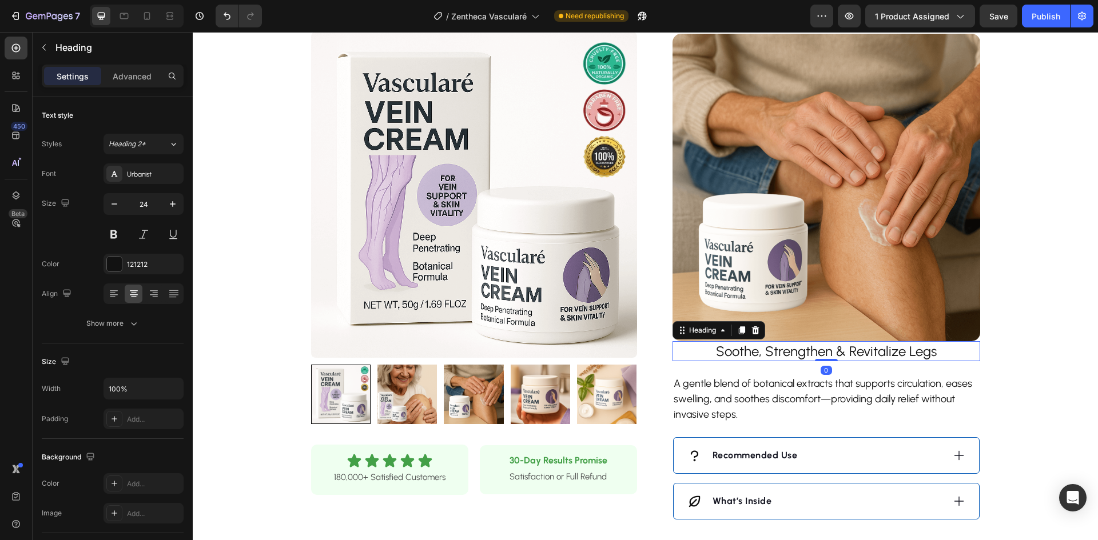
click at [116, 71] on p "Advanced" at bounding box center [132, 76] width 39 height 12
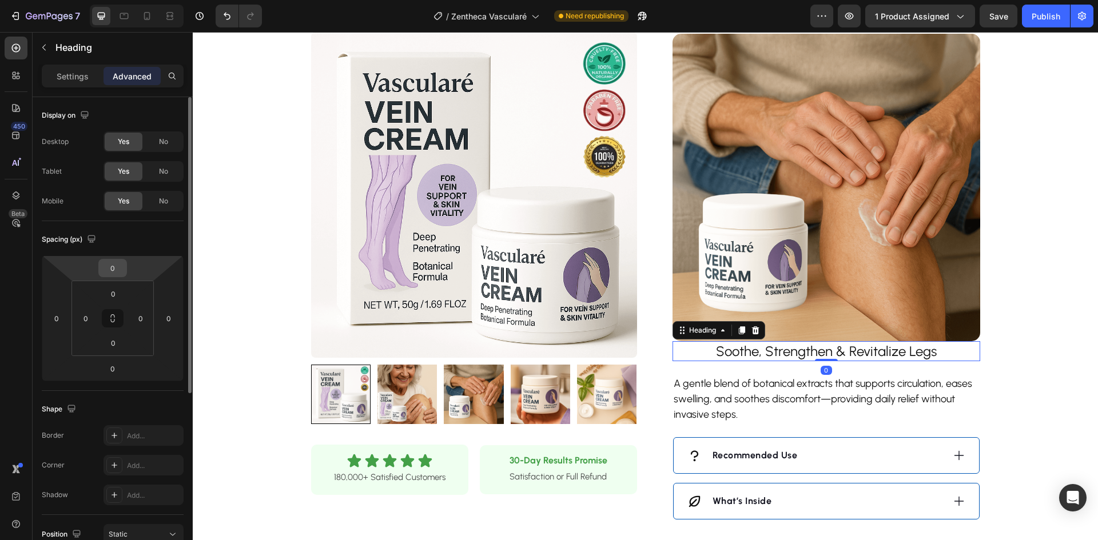
click at [113, 270] on input "0" at bounding box center [112, 268] width 23 height 17
click at [109, 270] on input "0" at bounding box center [112, 268] width 23 height 17
type input "20"
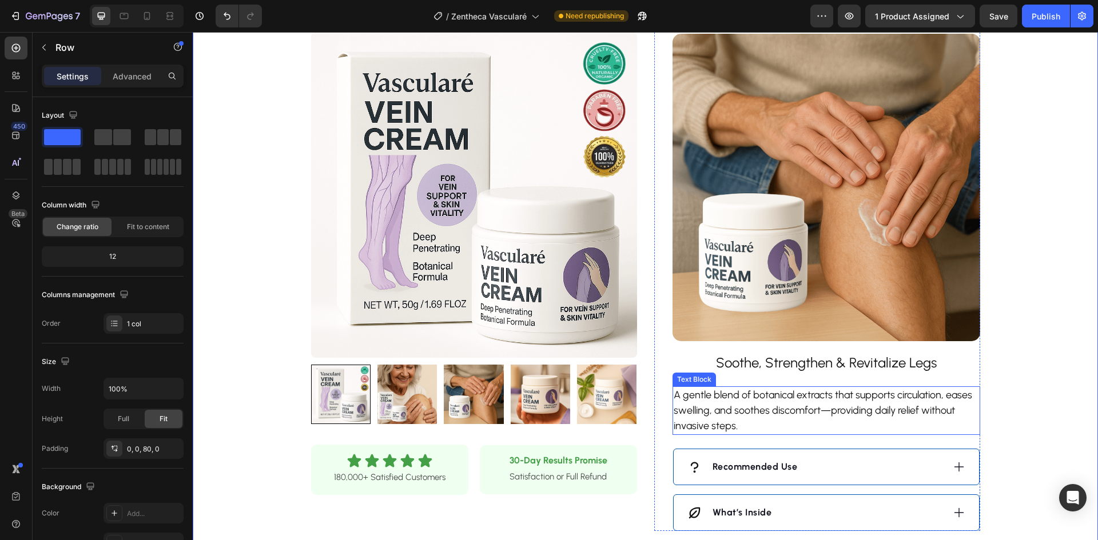
click at [858, 388] on p "A gentle blend of botanical extracts that supports circulation, eases swelling,…" at bounding box center [826, 411] width 305 height 46
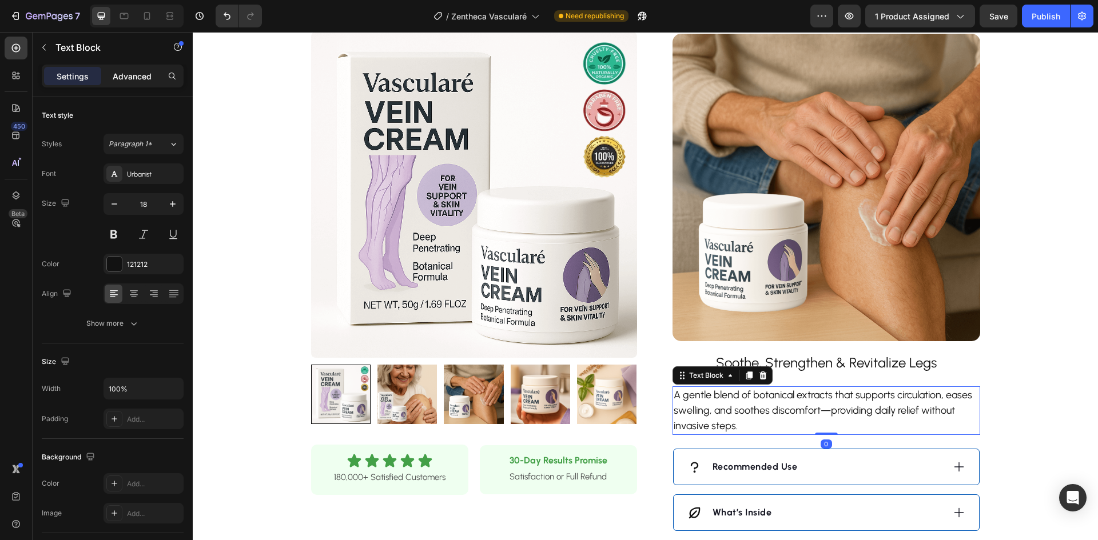
click at [136, 82] on p "Advanced" at bounding box center [132, 76] width 39 height 12
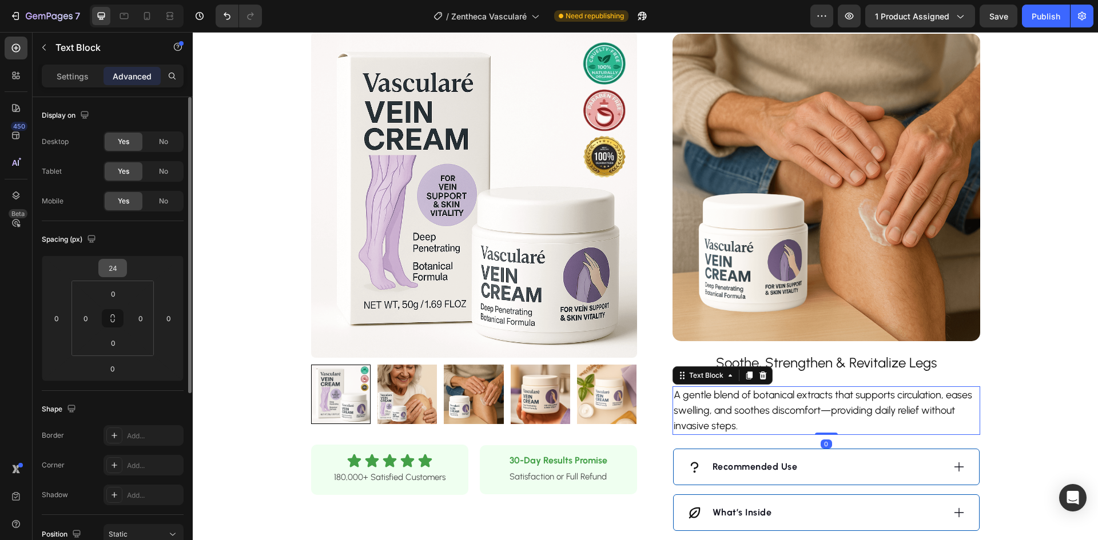
click at [113, 265] on input "24" at bounding box center [112, 268] width 23 height 17
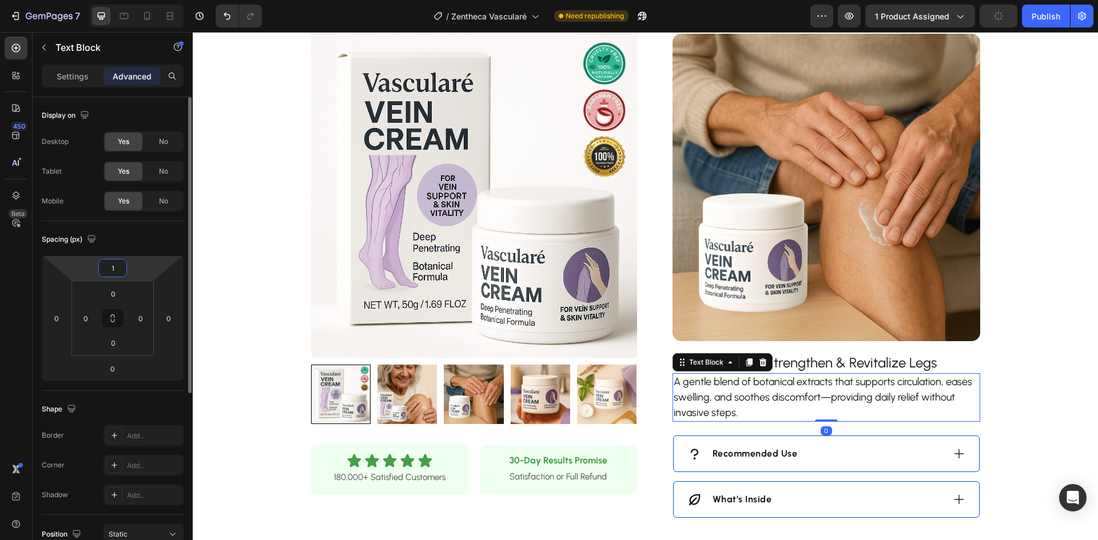
type input "10"
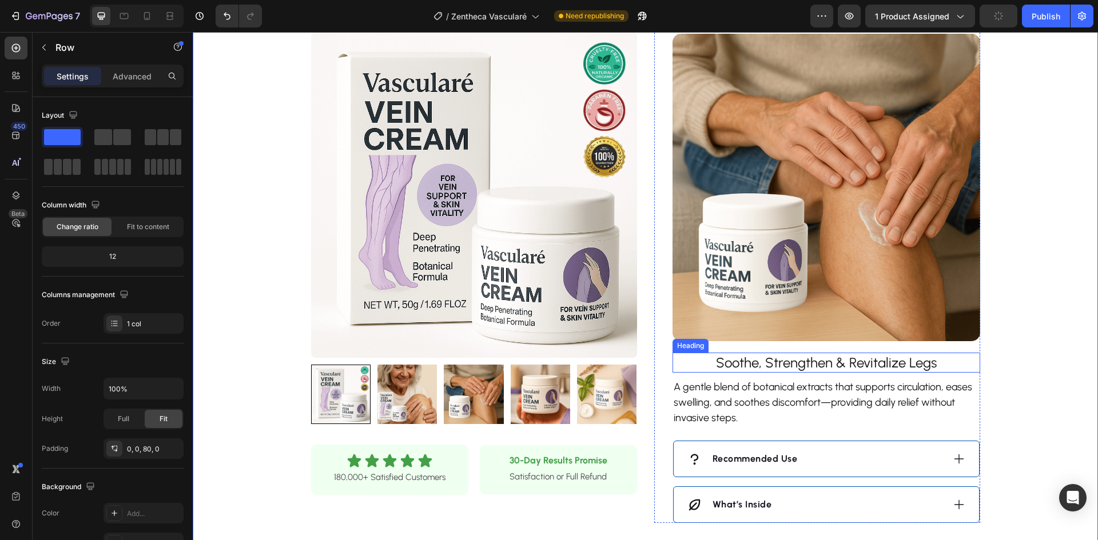
scroll to position [915, 0]
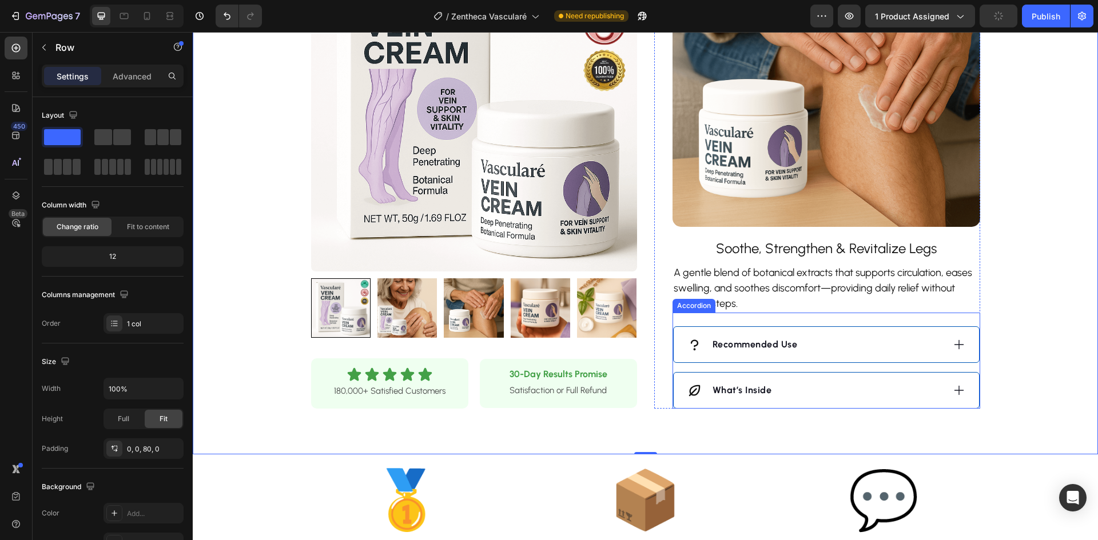
click at [862, 336] on div "Recommended Use" at bounding box center [815, 344] width 256 height 17
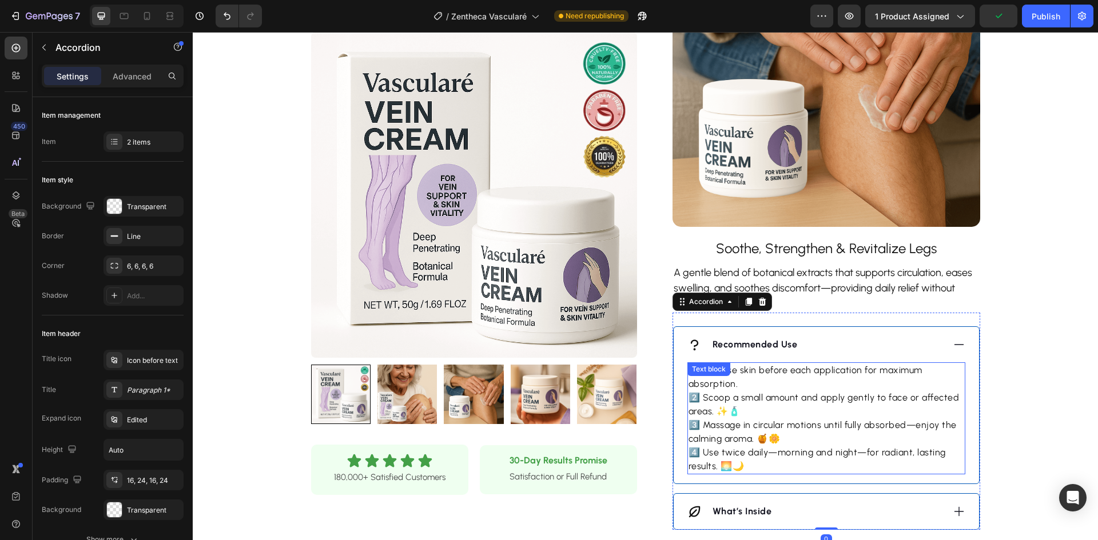
click at [807, 387] on p "1️⃣ Cleanse skin before each application for maximum absorption. 2️⃣ Scoop a sm…" at bounding box center [827, 419] width 276 height 110
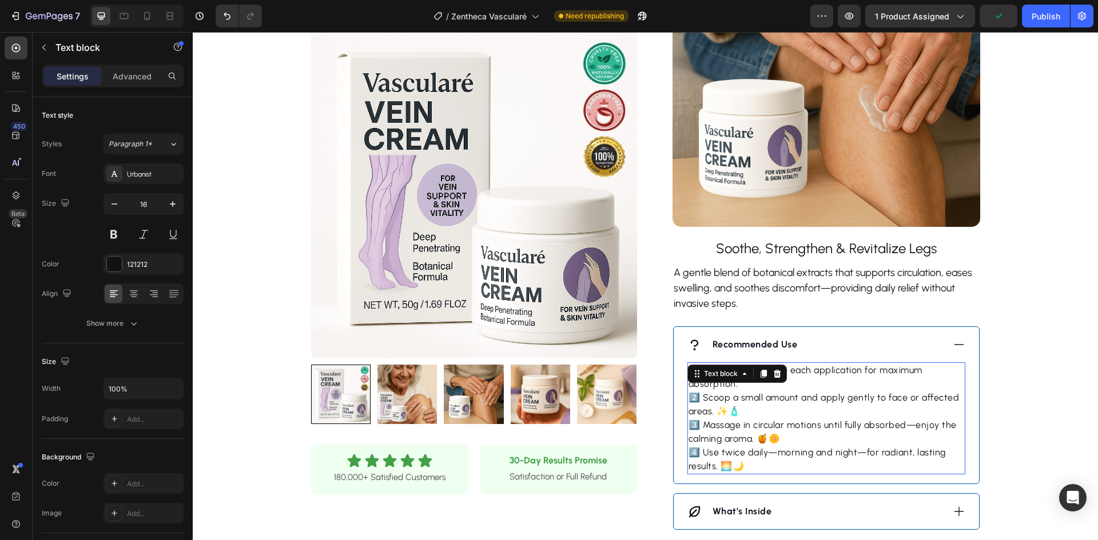
click at [807, 387] on p "1️⃣ Cleanse skin before each application for maximum absorption. 2️⃣ Scoop a sm…" at bounding box center [827, 419] width 276 height 110
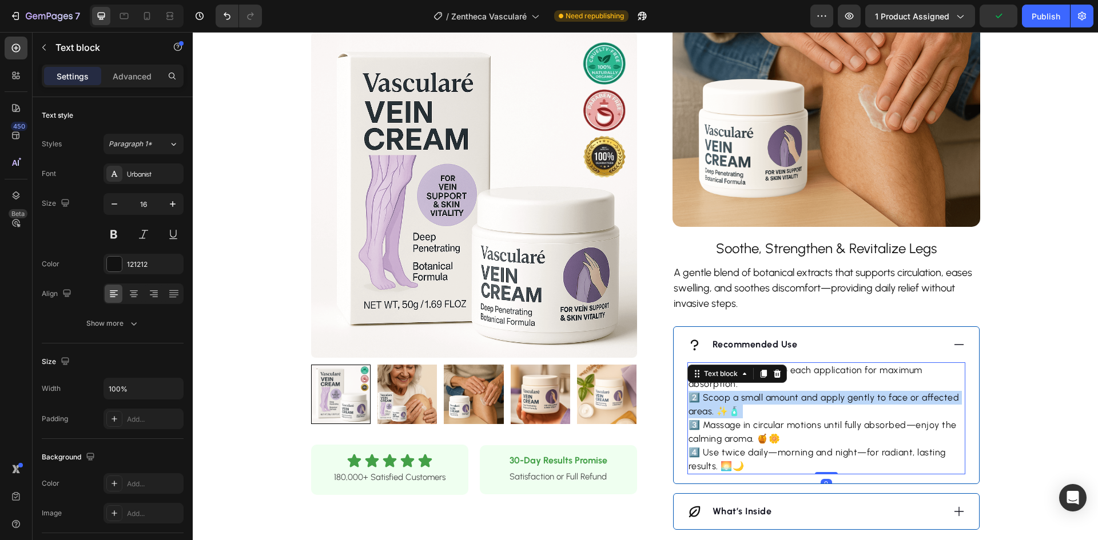
click at [807, 387] on p "1️⃣ Cleanse skin before each application for maximum absorption. 2️⃣ Scoop a sm…" at bounding box center [827, 419] width 276 height 110
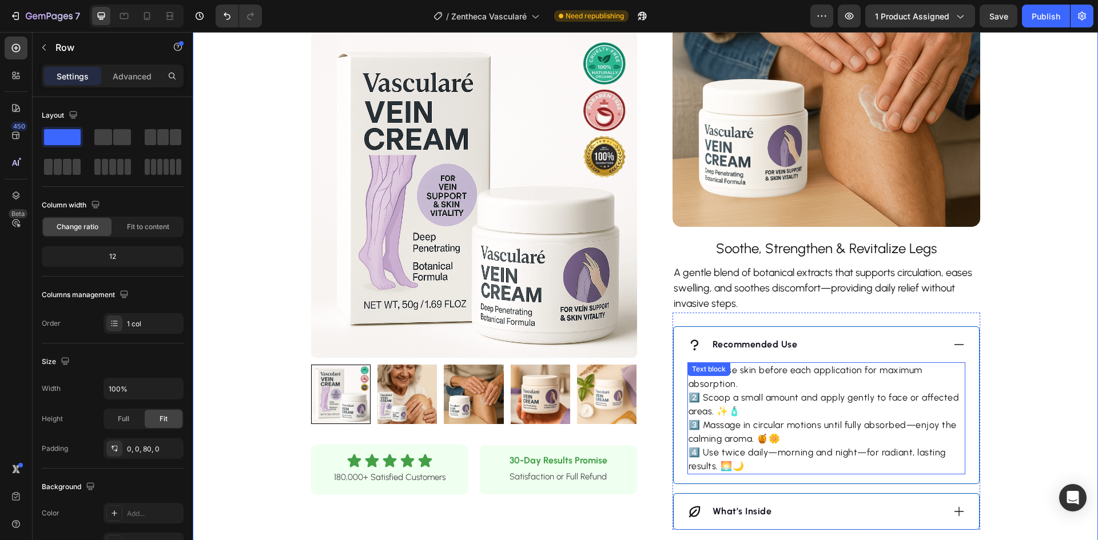
click at [824, 407] on p "1️⃣ Cleanse skin before each application for maximum absorption. 2️⃣ Scoop a sm…" at bounding box center [827, 419] width 276 height 110
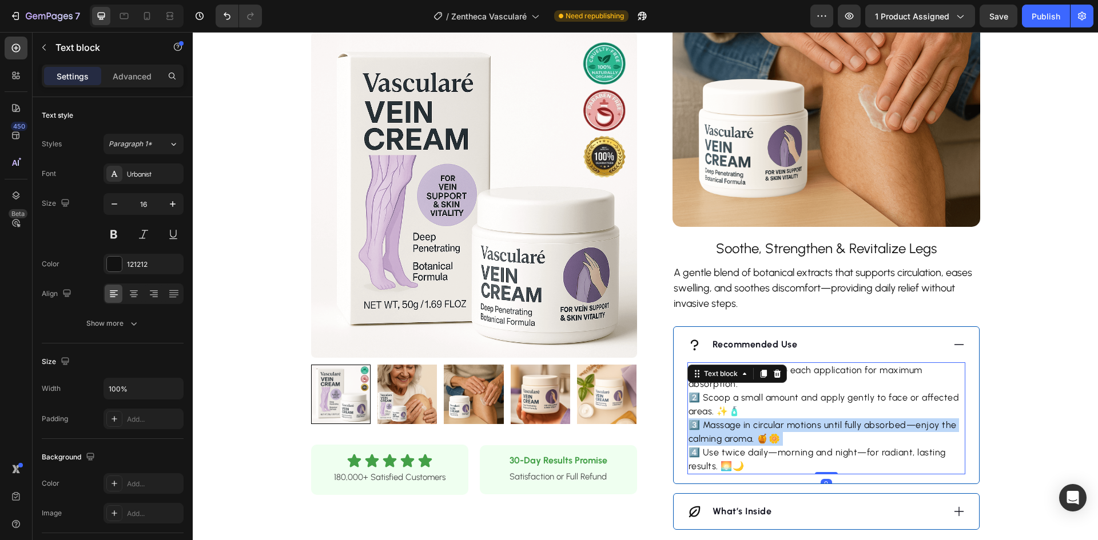
click at [824, 408] on p "1️⃣ Cleanse skin before each application for maximum absorption. 2️⃣ Scoop a sm…" at bounding box center [827, 419] width 276 height 110
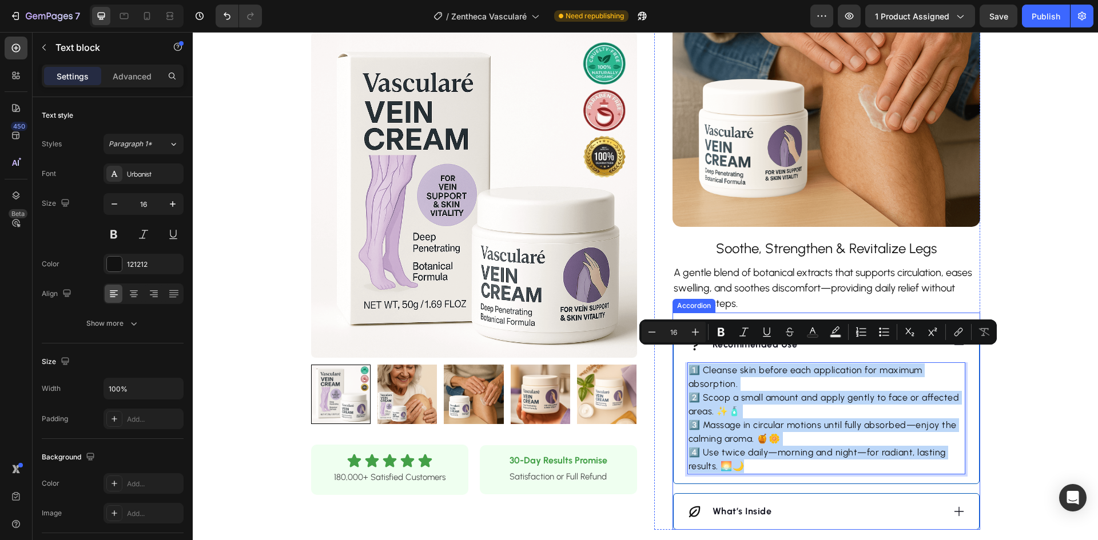
copy p "1️⃣ Cleanse skin before each application for maximum absorption. 2️⃣ Scoop a sm…"
click at [799, 503] on div "What’s Inside" at bounding box center [815, 511] width 256 height 17
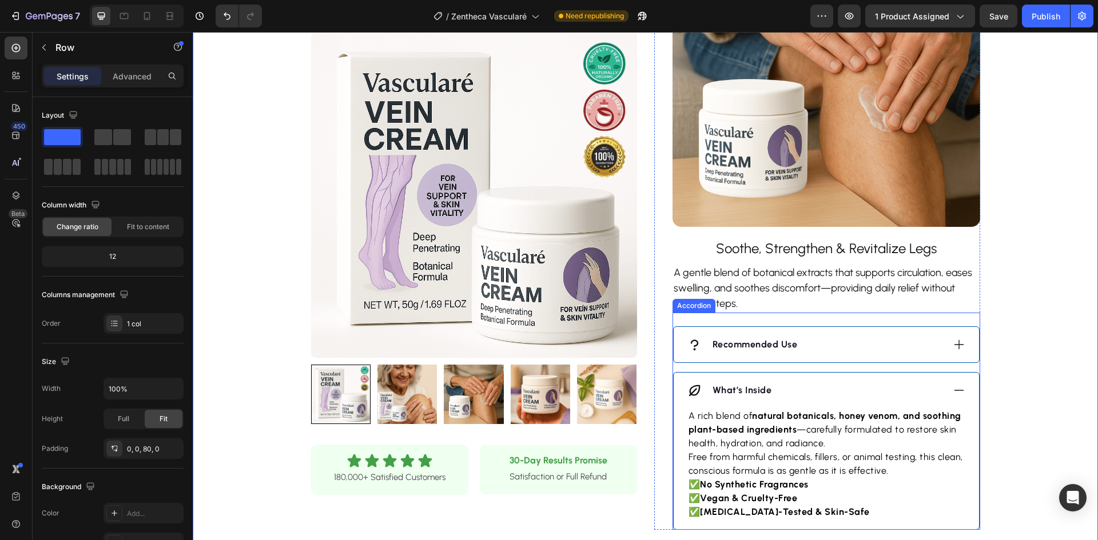
click at [830, 327] on div "Recommended Use" at bounding box center [826, 344] width 305 height 35
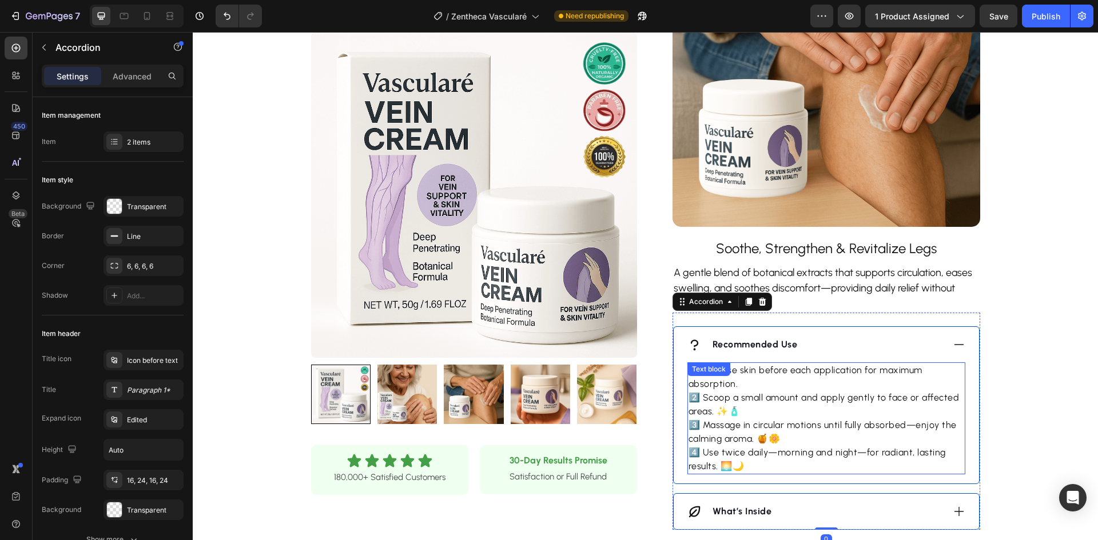
click at [833, 405] on p "1️⃣ Cleanse skin before each application for maximum absorption. 2️⃣ Scoop a sm…" at bounding box center [827, 419] width 276 height 110
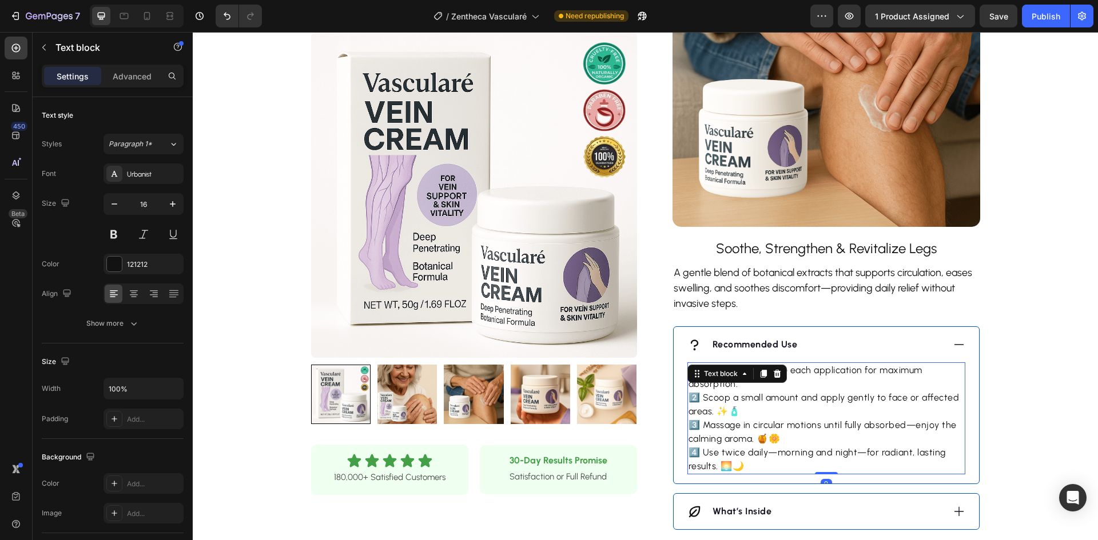
click at [833, 405] on p "1️⃣ Cleanse skin before each application for maximum absorption. 2️⃣ Scoop a sm…" at bounding box center [827, 419] width 276 height 110
click at [833, 406] on p "1️⃣ Cleanse skin before each application for maximum absorption. 2️⃣ Scoop a sm…" at bounding box center [827, 419] width 276 height 110
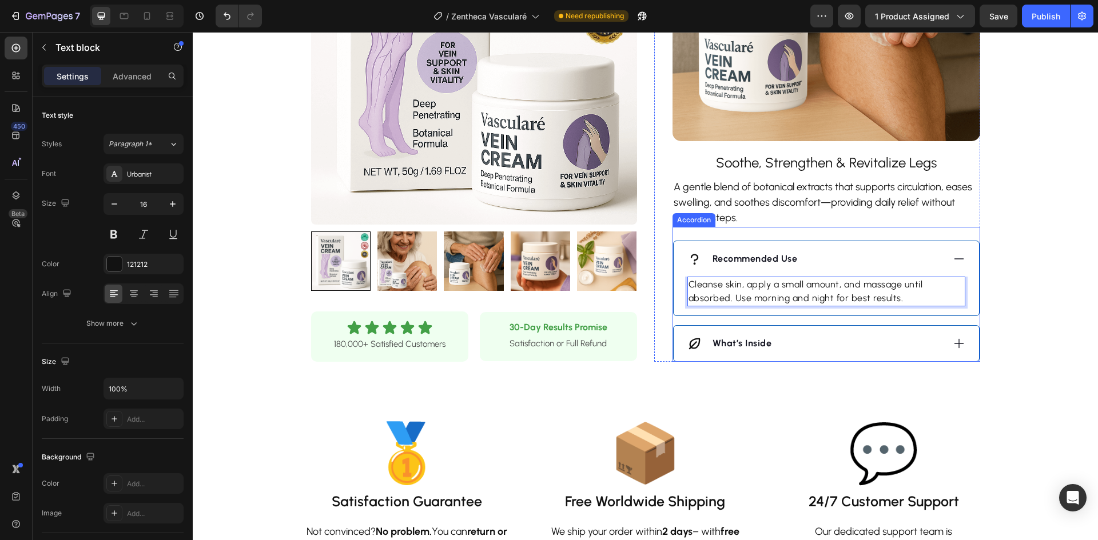
scroll to position [1029, 0]
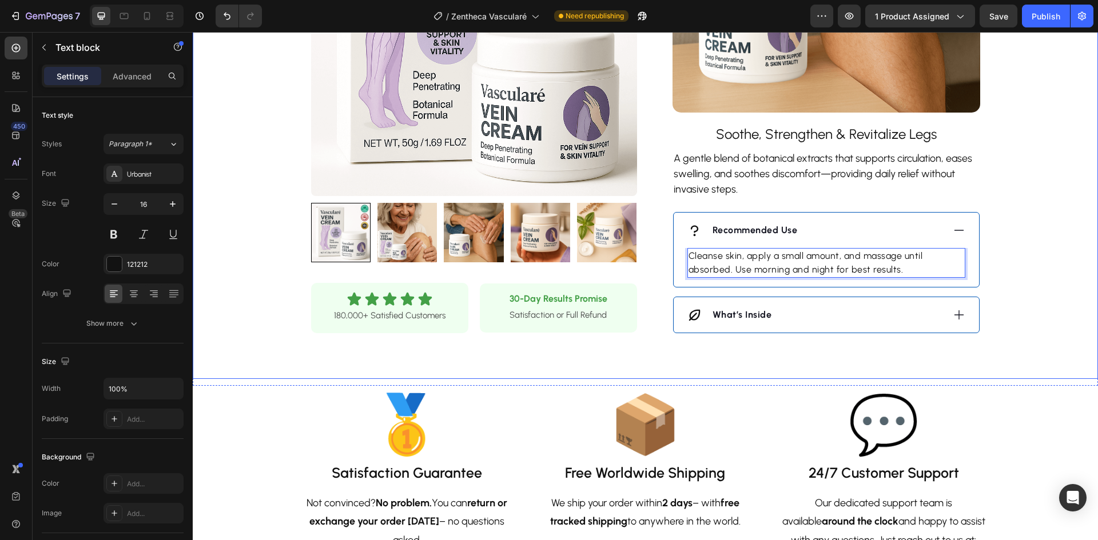
click at [802, 307] on div "What’s Inside" at bounding box center [815, 315] width 256 height 17
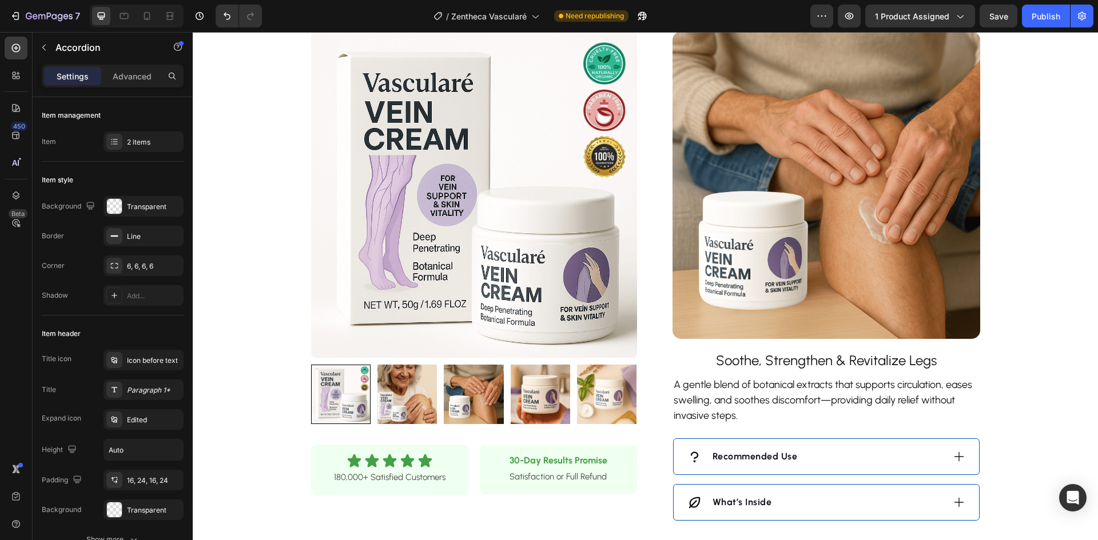
scroll to position [801, 0]
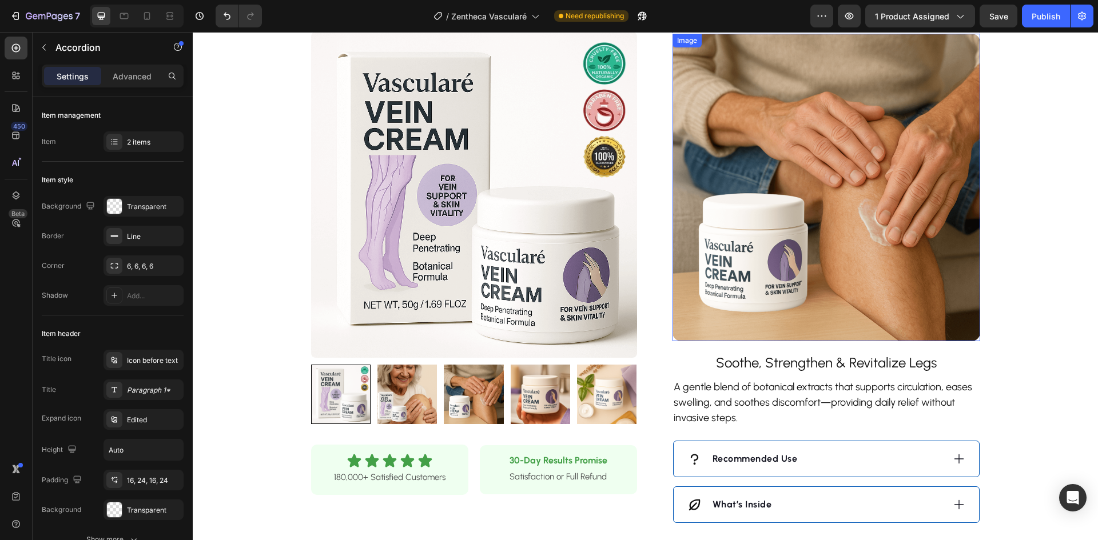
click at [770, 210] on img at bounding box center [827, 188] width 308 height 308
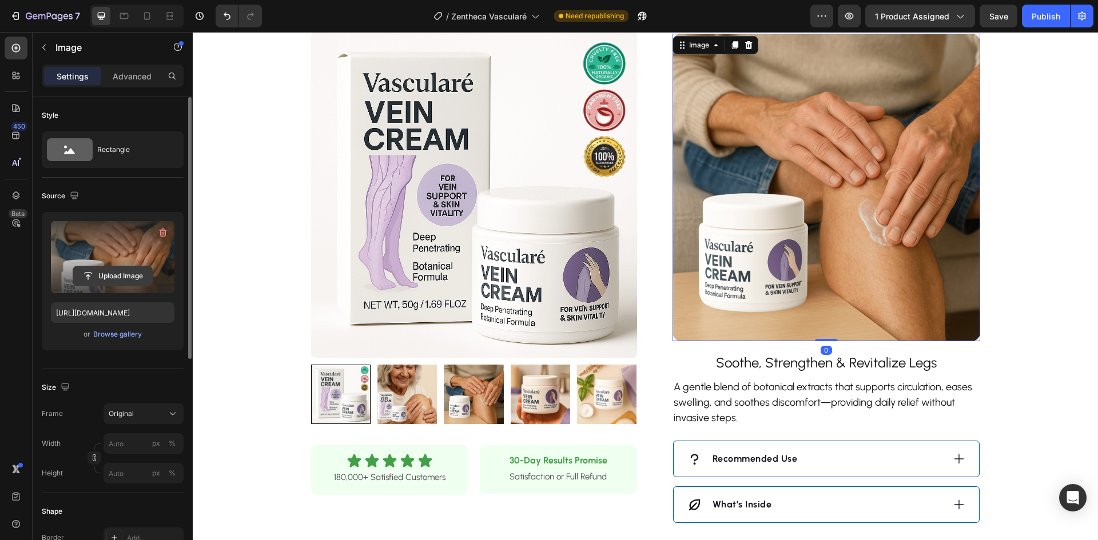
click at [92, 273] on input "file" at bounding box center [112, 275] width 79 height 19
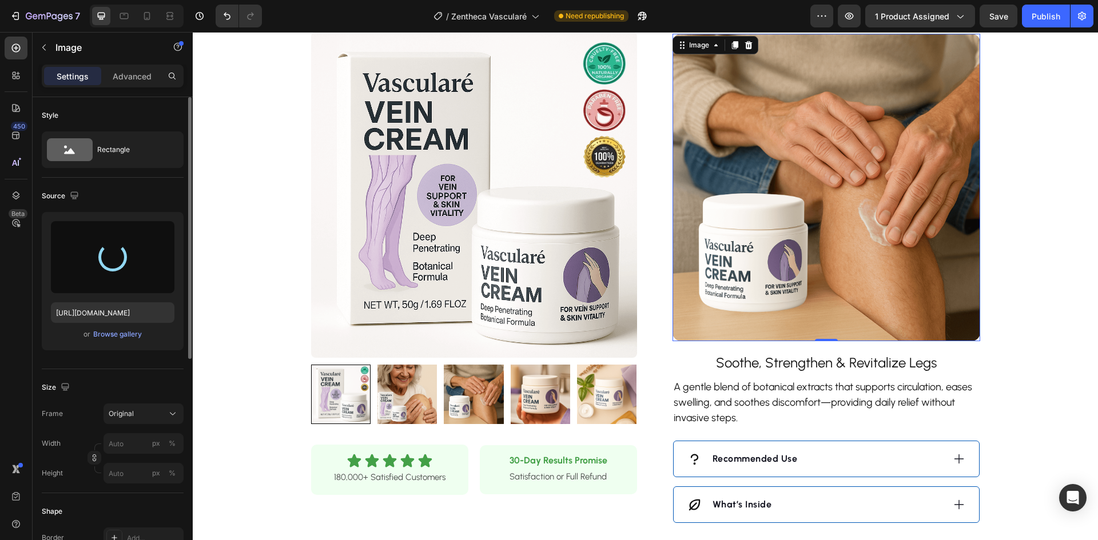
type input "https://cdn.shopify.com/s/files/1/0928/9764/0734/files/gempages_564206045296067…"
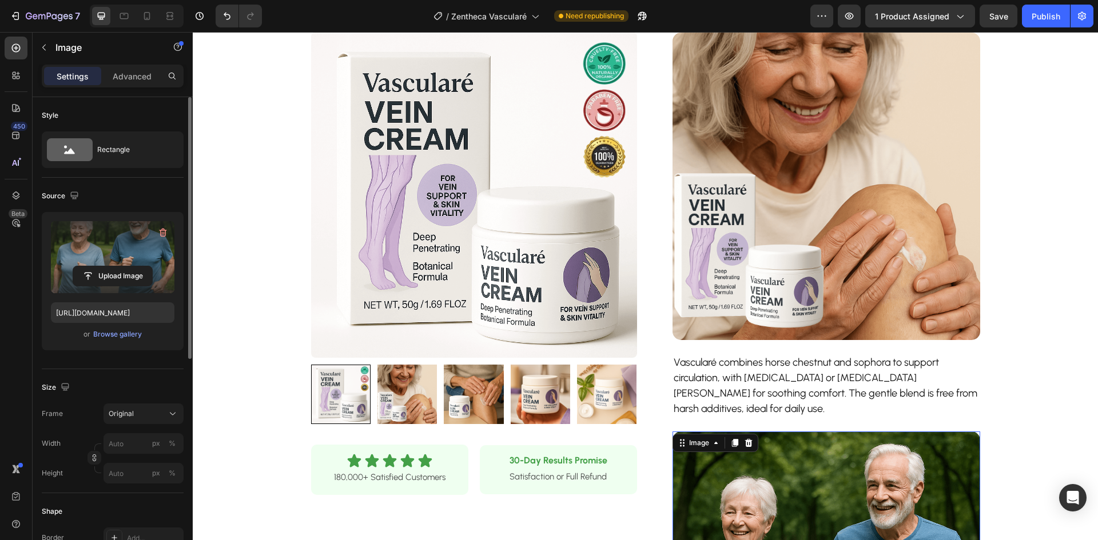
scroll to position [400, 0]
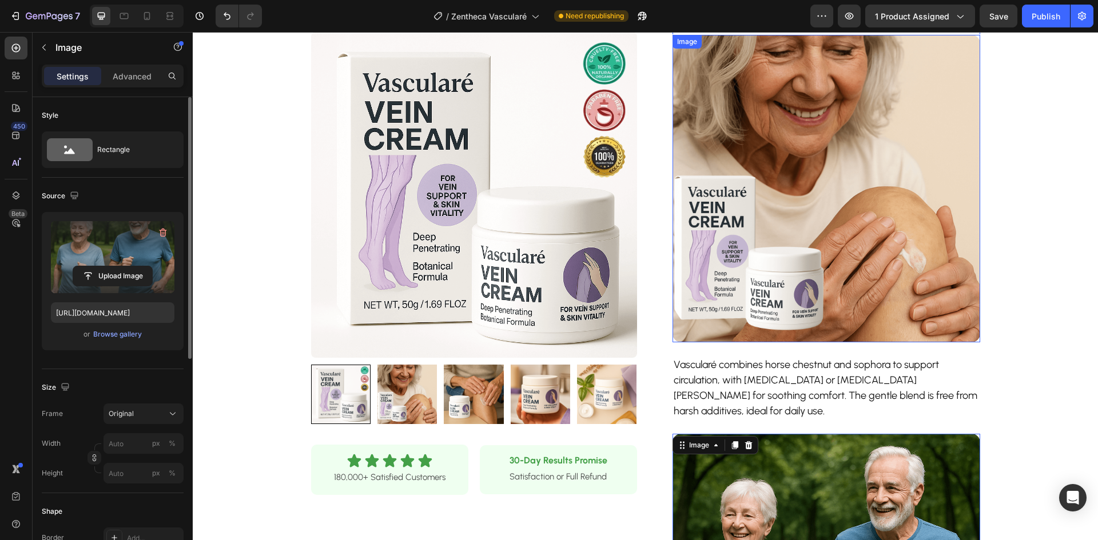
click at [778, 207] on img at bounding box center [827, 189] width 308 height 308
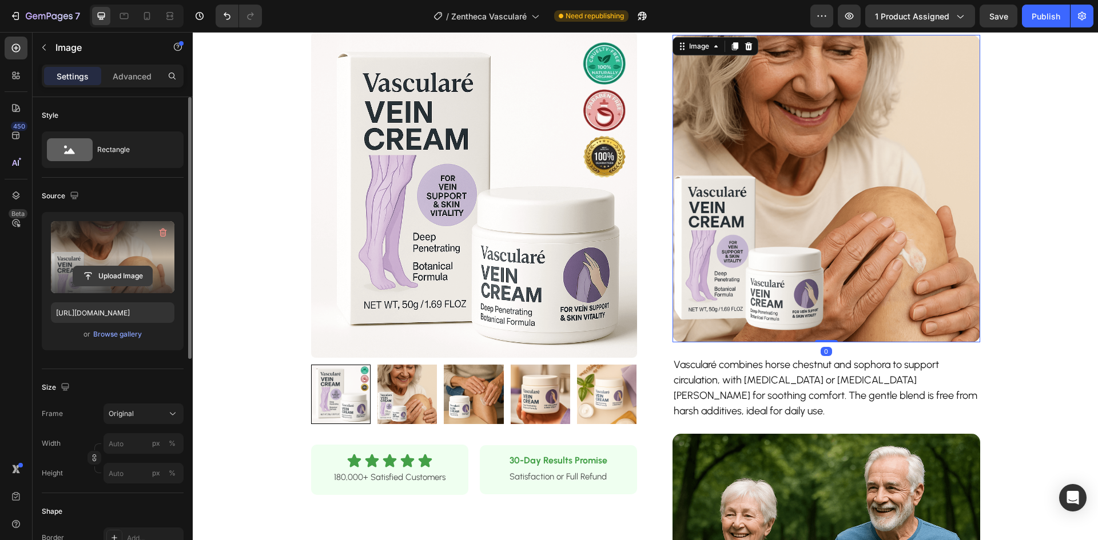
click at [83, 275] on input "file" at bounding box center [112, 275] width 79 height 19
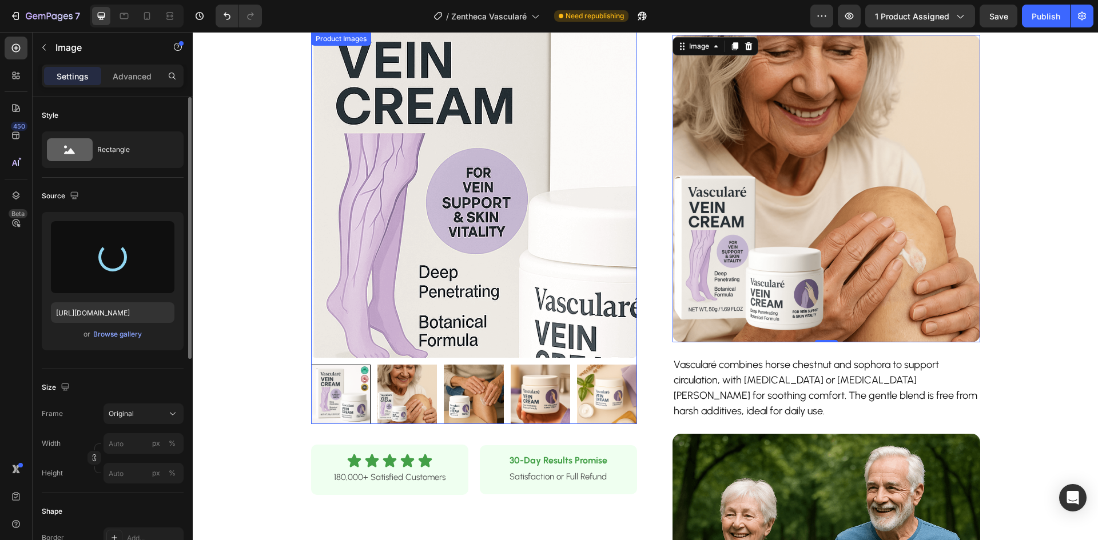
type input "https://cdn.shopify.com/s/files/1/0928/9764/0734/files/gempages_564206045296067…"
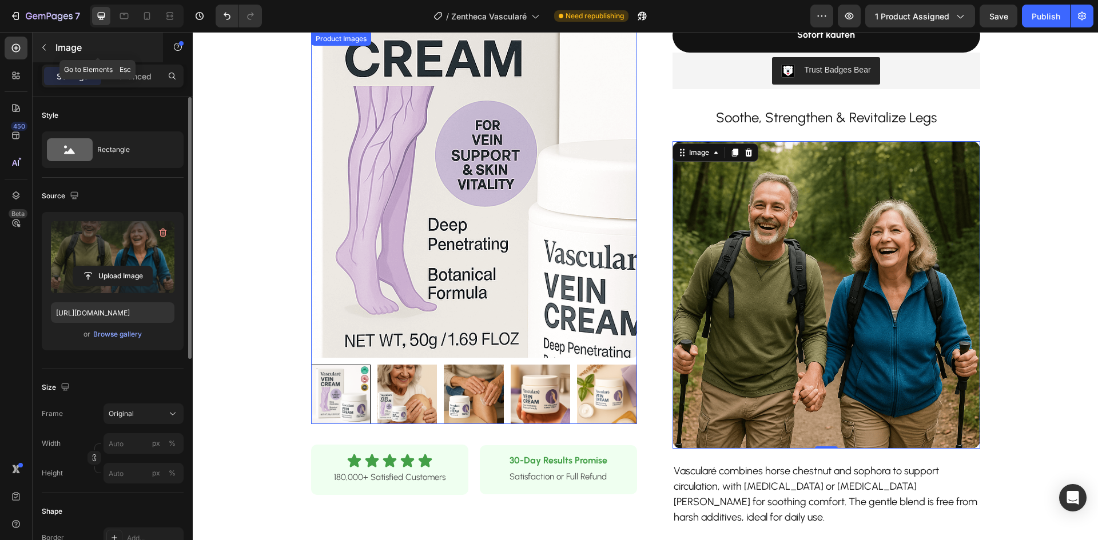
scroll to position [286, 0]
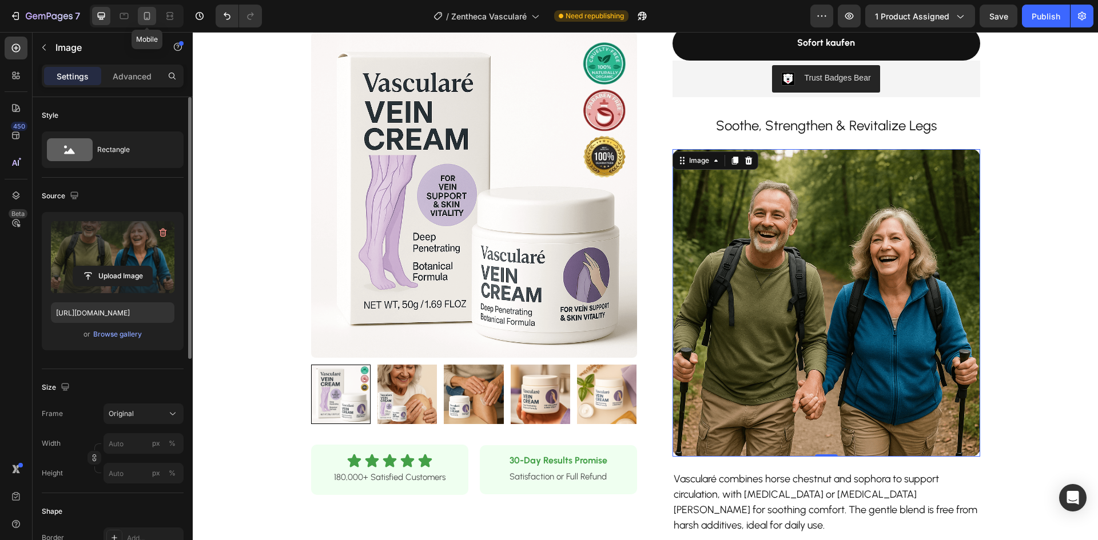
click at [148, 18] on icon at bounding box center [146, 15] width 11 height 11
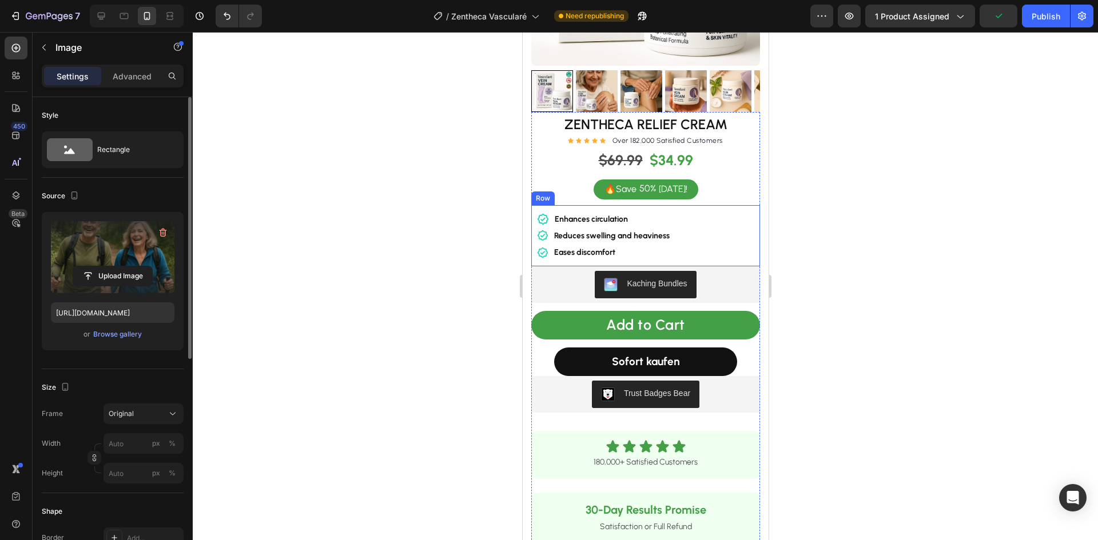
scroll to position [213, 0]
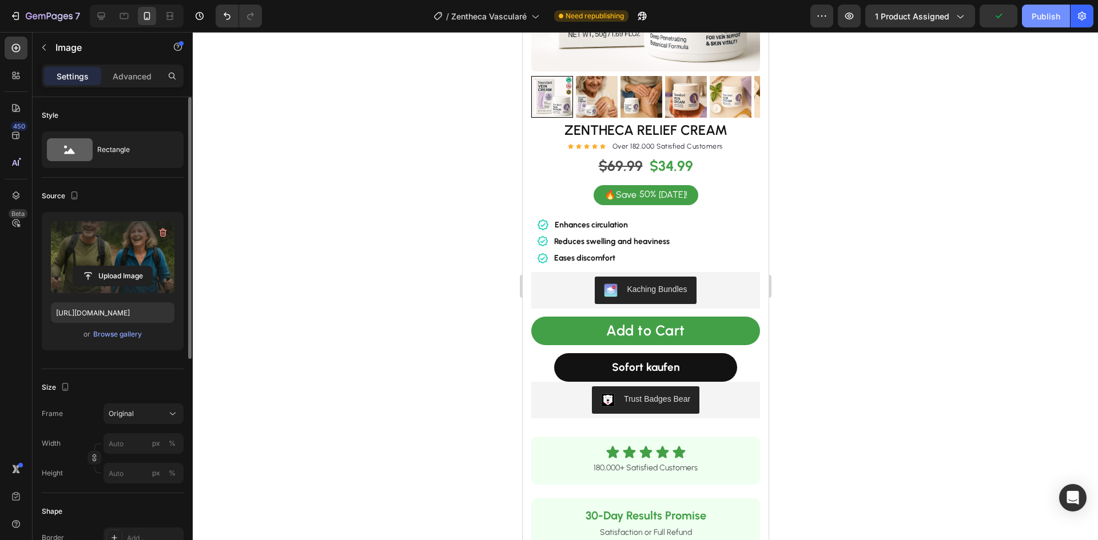
click at [1034, 17] on div "Publish" at bounding box center [1046, 16] width 29 height 12
click at [92, 18] on div at bounding box center [137, 16] width 94 height 23
click at [99, 15] on icon at bounding box center [101, 15] width 11 height 11
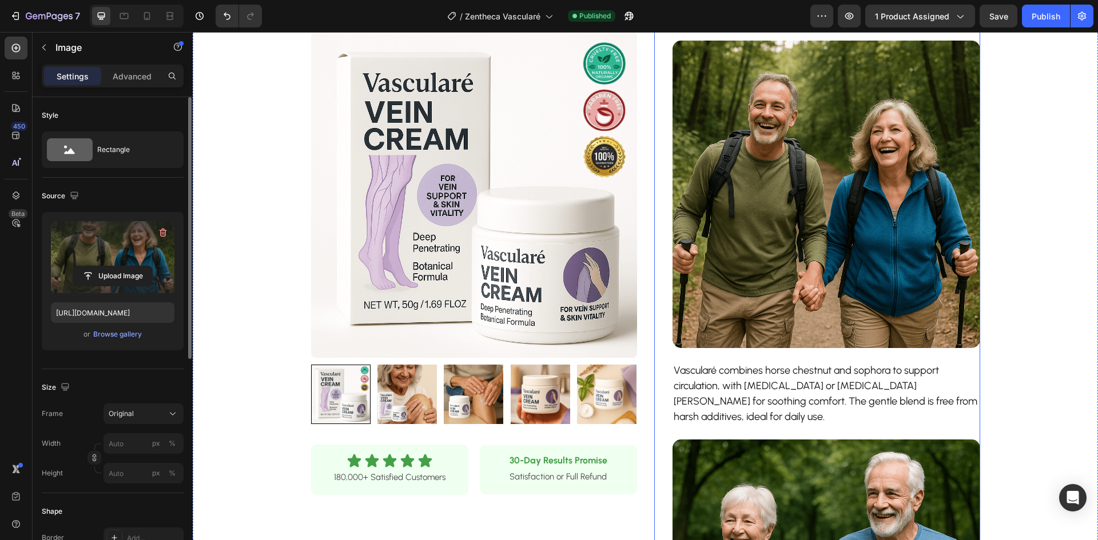
scroll to position [420, 0]
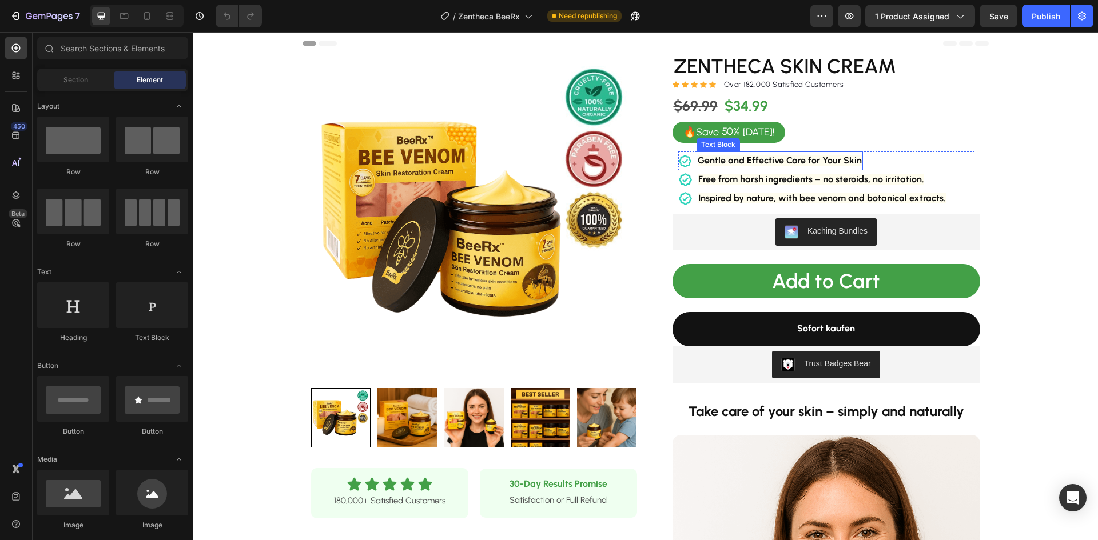
click at [787, 160] on strong "Gentle and Effective Care for Your Skin" at bounding box center [780, 160] width 164 height 11
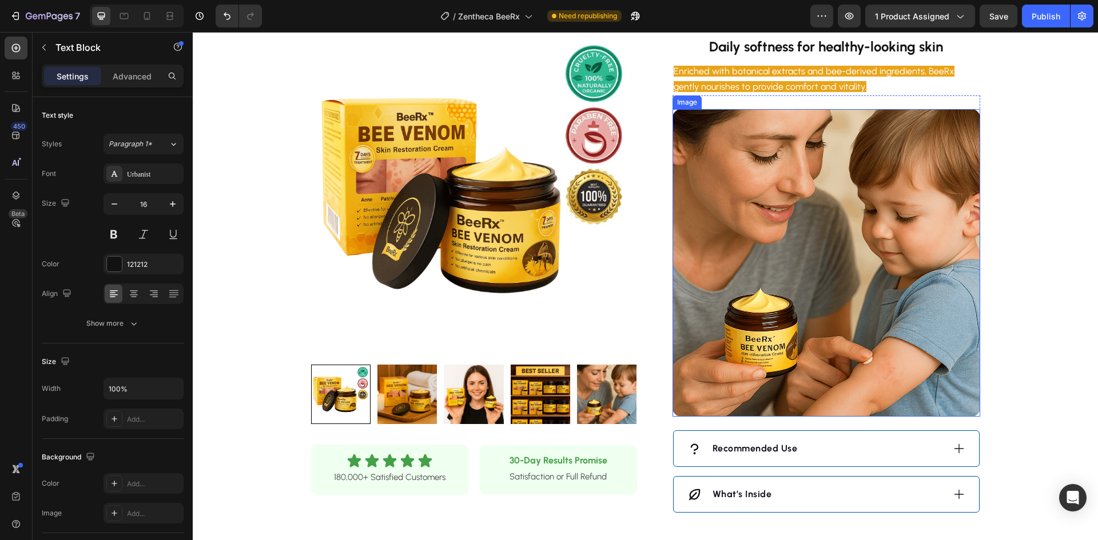
scroll to position [1087, 0]
click at [814, 295] on img at bounding box center [827, 263] width 308 height 308
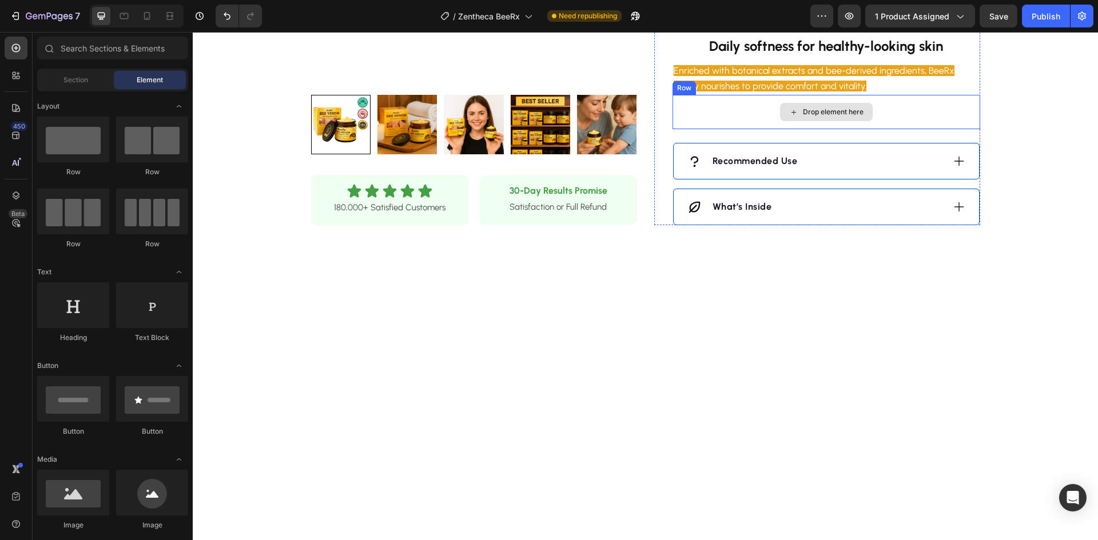
click at [901, 111] on div "Drop element here" at bounding box center [827, 112] width 308 height 34
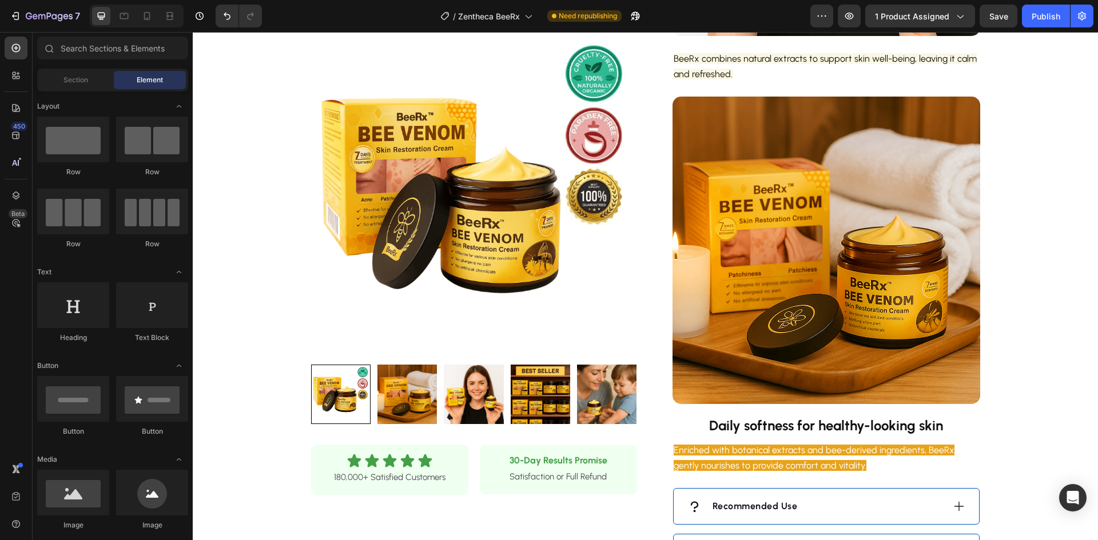
scroll to position [686, 0]
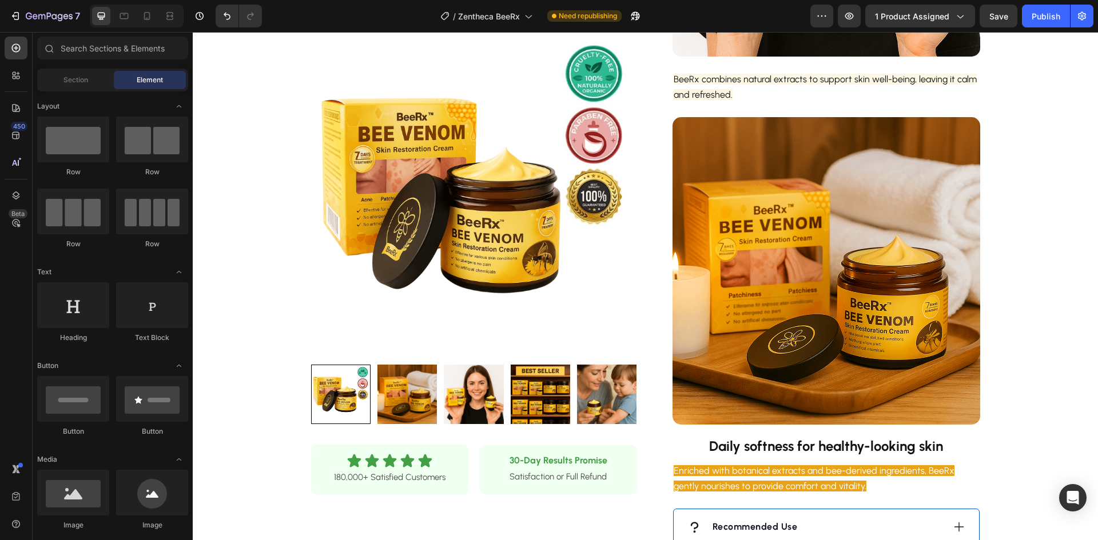
click at [781, 340] on img at bounding box center [827, 271] width 308 height 308
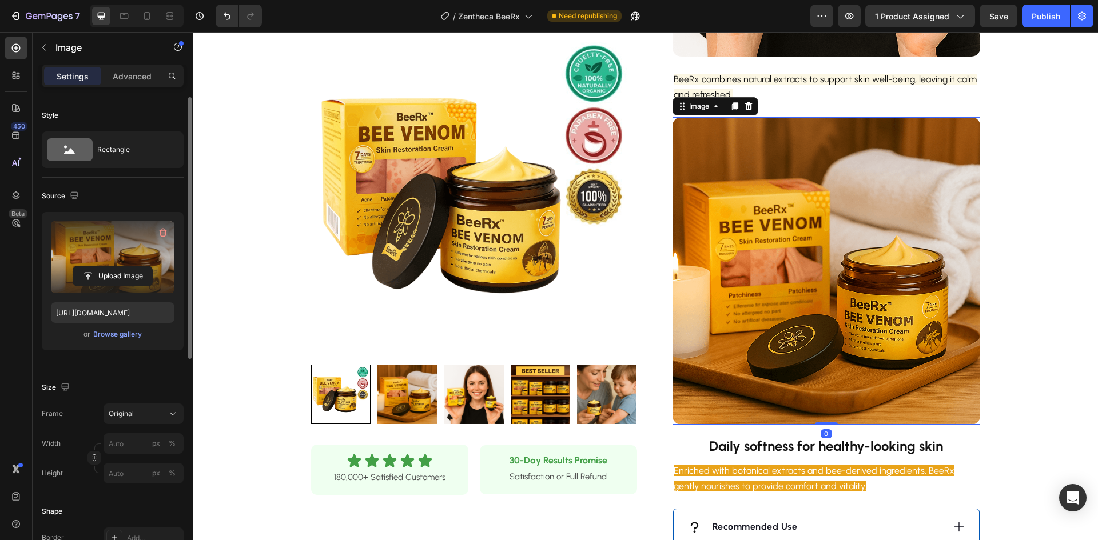
click at [140, 262] on label at bounding box center [113, 257] width 124 height 72
click at [140, 266] on input "file" at bounding box center [112, 275] width 79 height 19
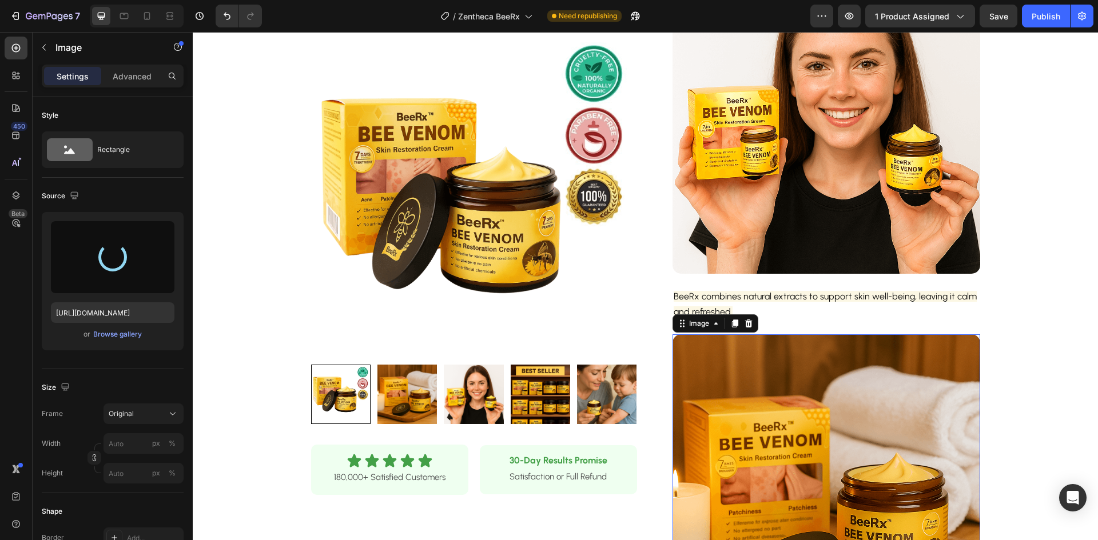
scroll to position [400, 0]
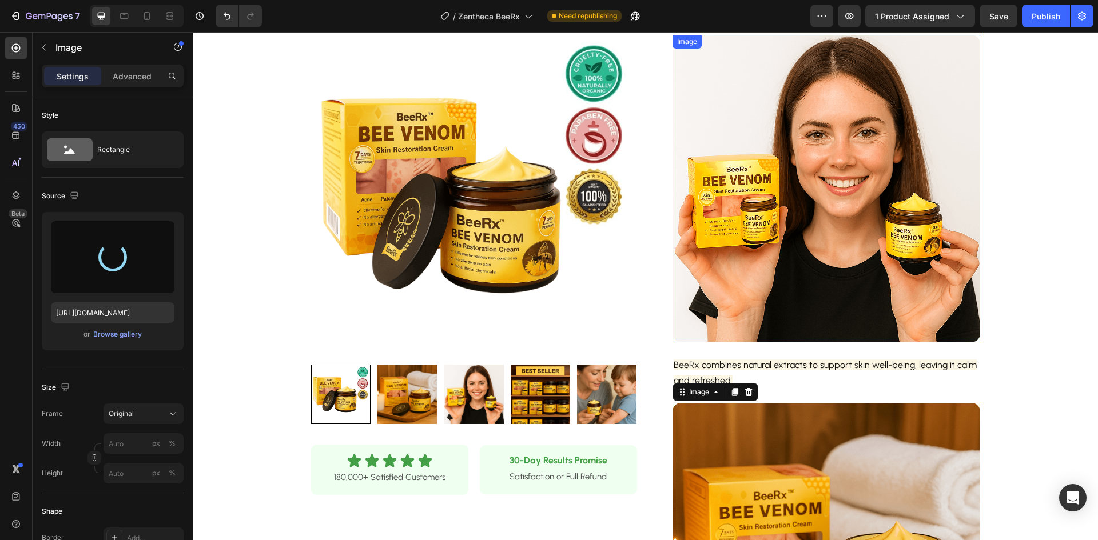
type input "https://cdn.shopify.com/s/files/1/0928/9764/0734/files/gempages_564206045296067…"
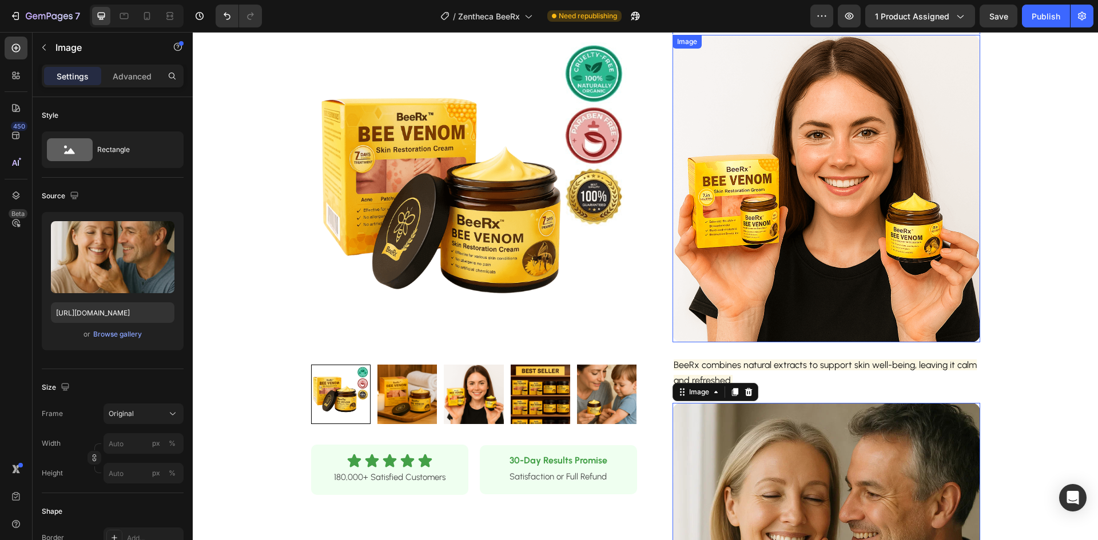
click at [738, 227] on img at bounding box center [827, 189] width 308 height 308
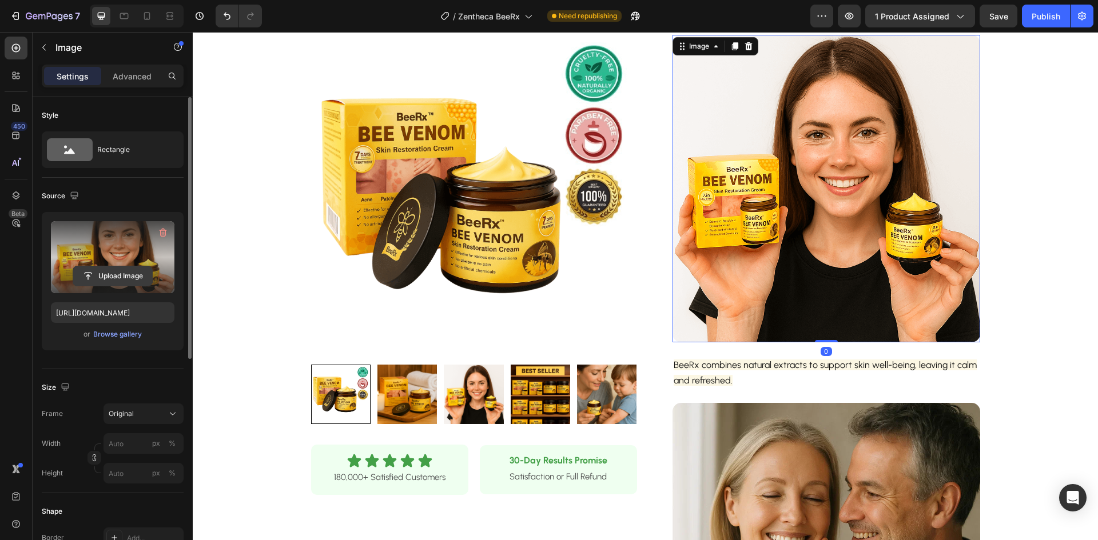
click at [110, 268] on input "file" at bounding box center [112, 275] width 79 height 19
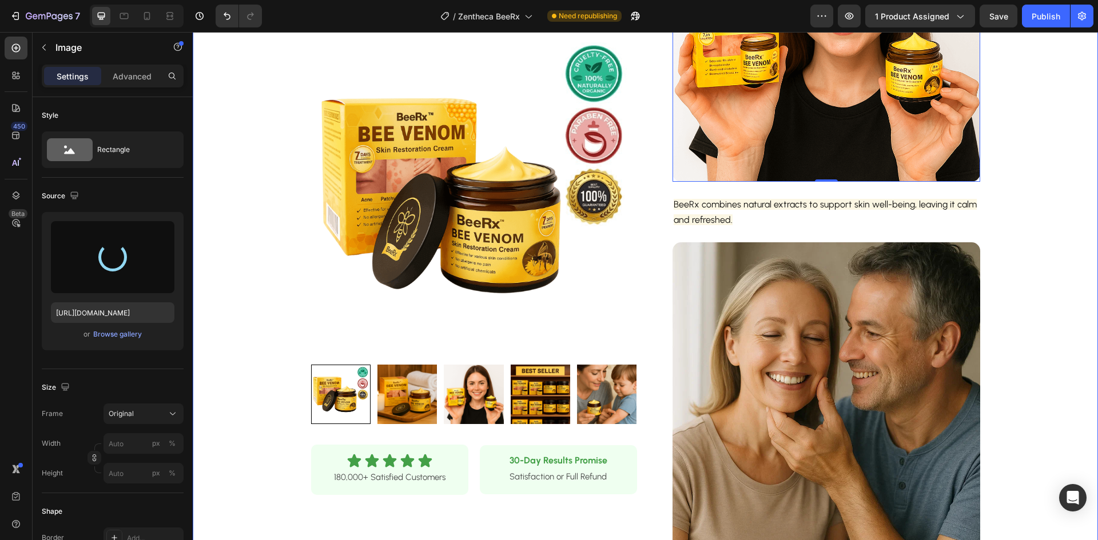
scroll to position [572, 0]
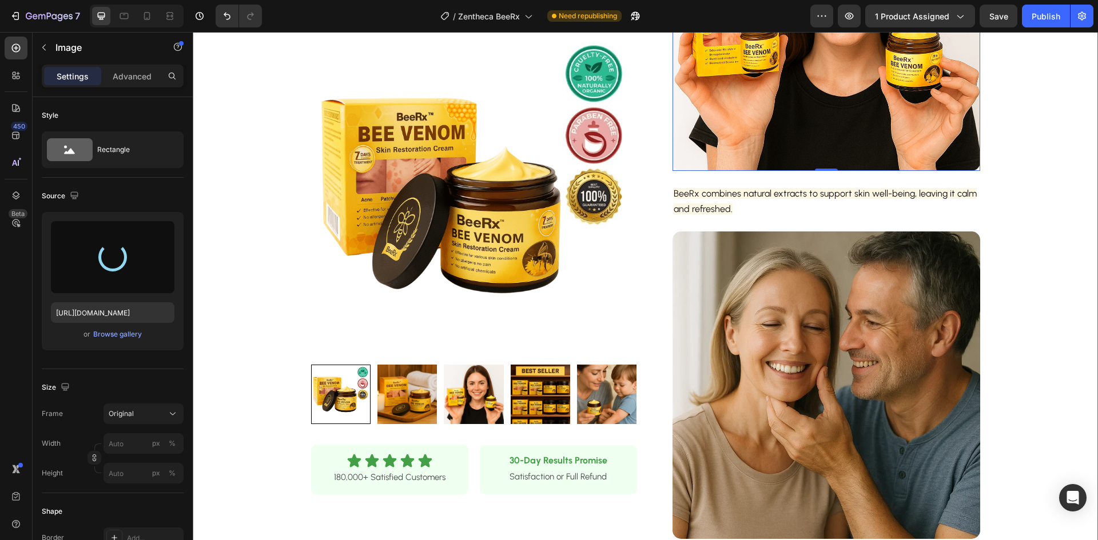
type input "https://cdn.shopify.com/s/files/1/0928/9764/0734/files/gempages_564206045296067…"
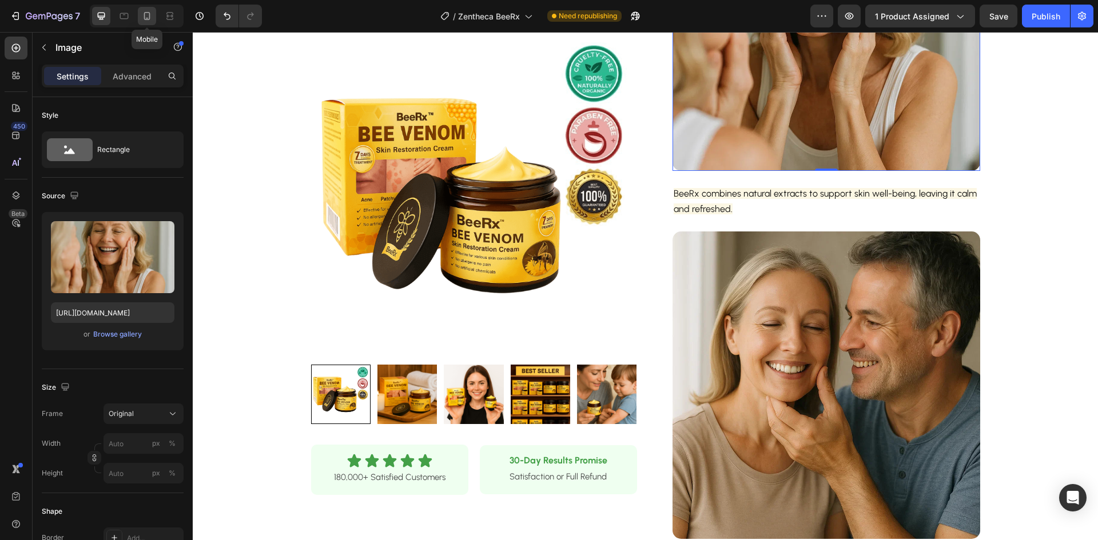
click at [149, 17] on icon at bounding box center [147, 16] width 6 height 8
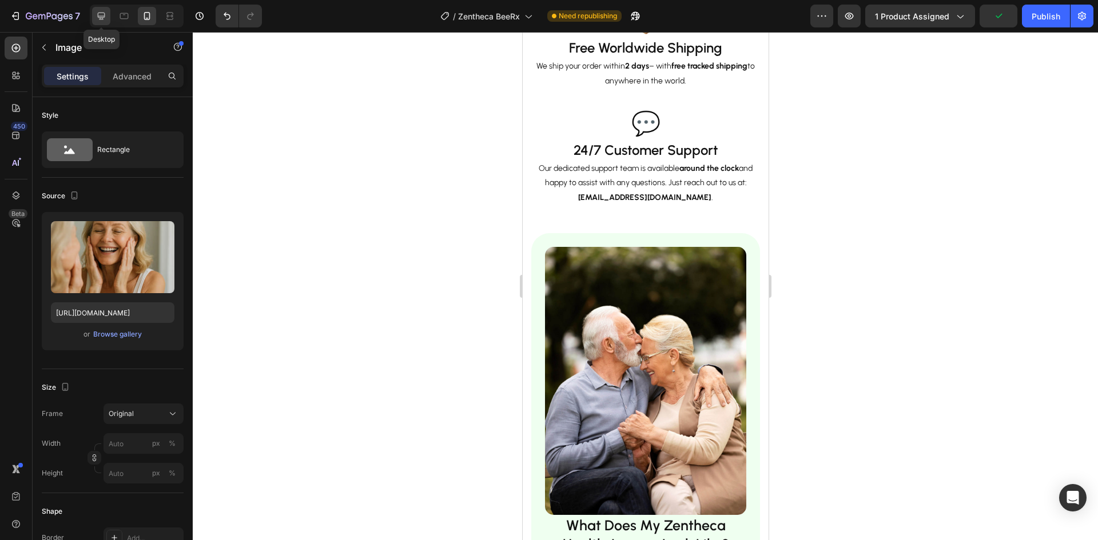
click at [106, 23] on div at bounding box center [101, 16] width 18 height 18
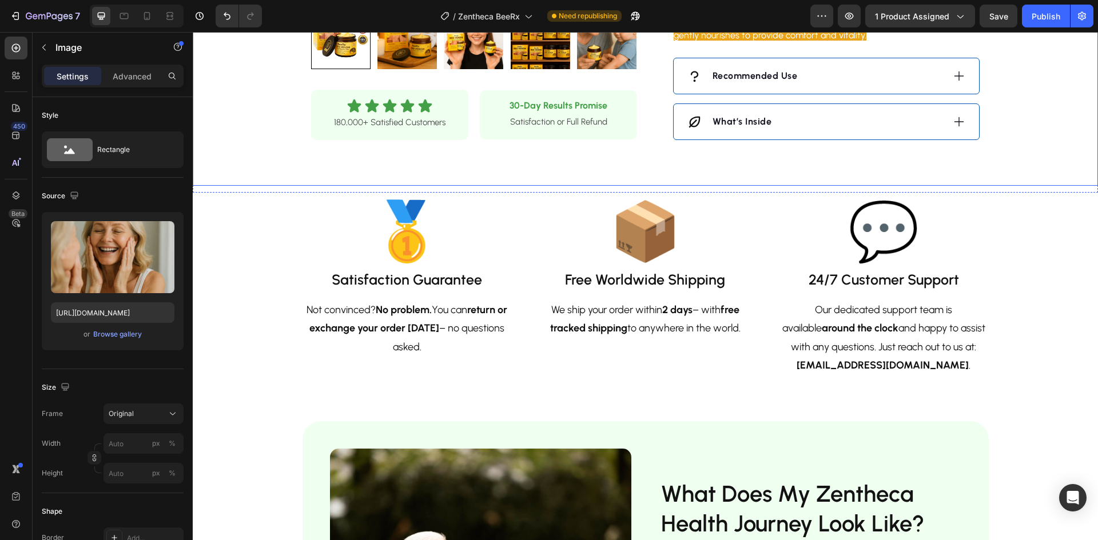
scroll to position [1109, 0]
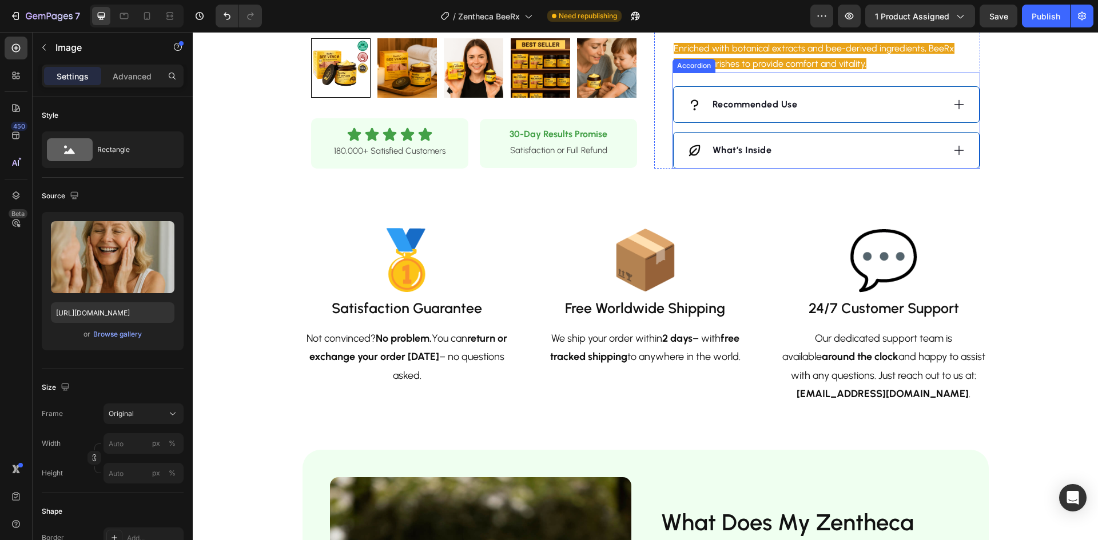
click at [826, 98] on div "Recommended Use" at bounding box center [815, 104] width 256 height 17
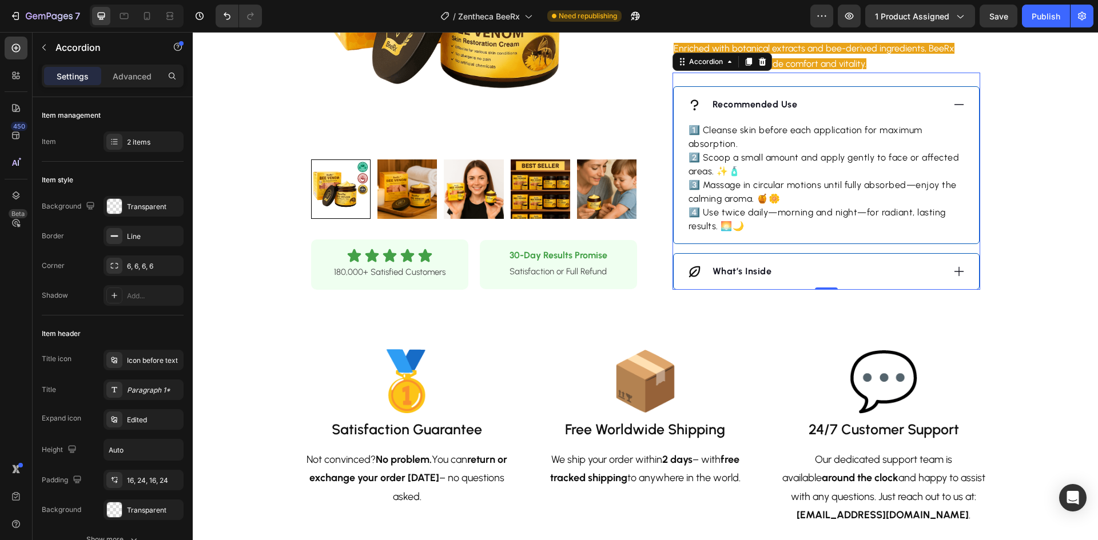
click at [880, 101] on div "Recommended Use" at bounding box center [815, 104] width 256 height 17
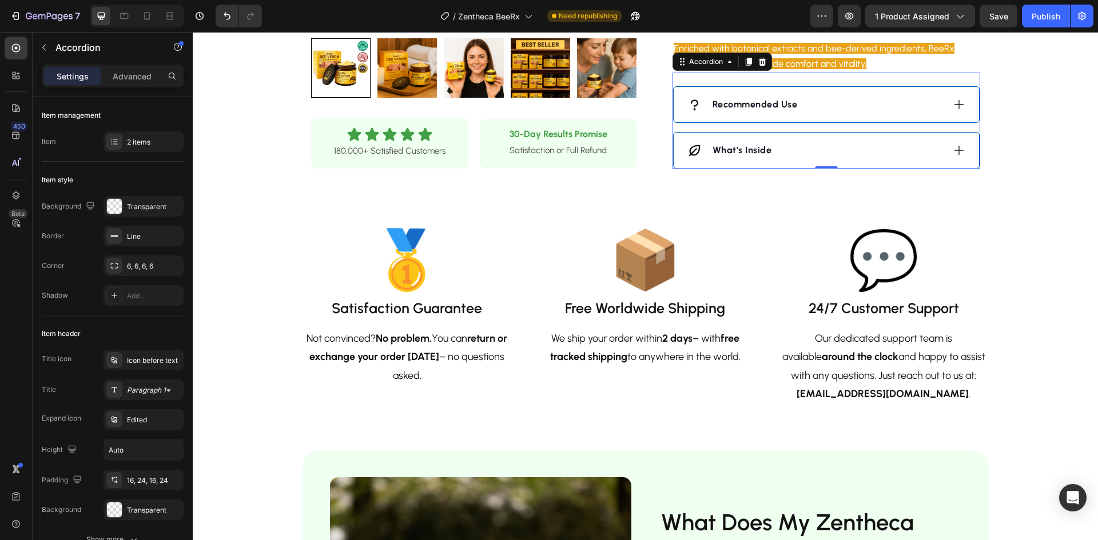
click at [838, 154] on div "What’s Inside" at bounding box center [815, 150] width 256 height 17
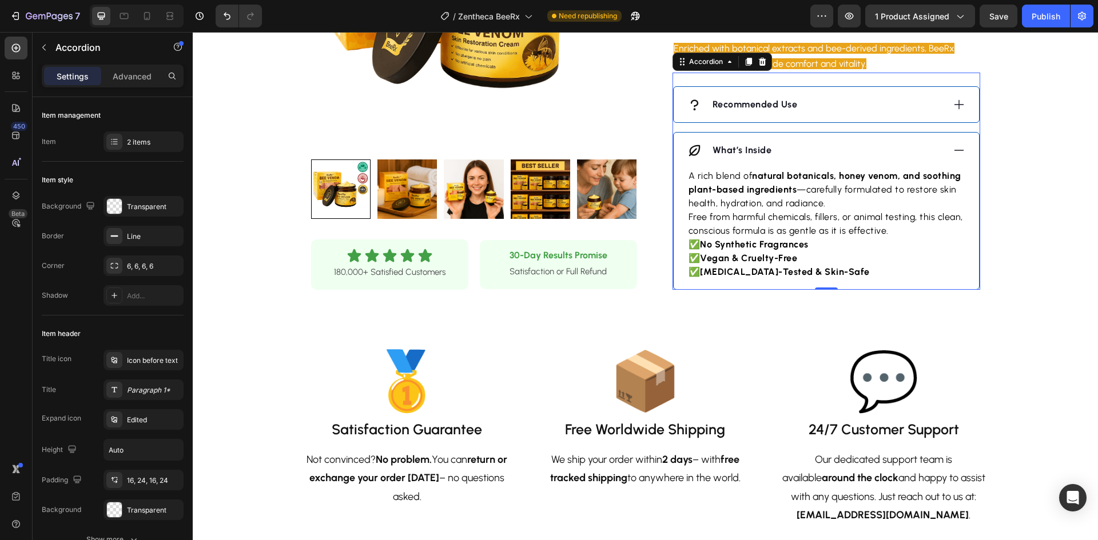
click at [838, 154] on div "What’s Inside" at bounding box center [815, 150] width 256 height 17
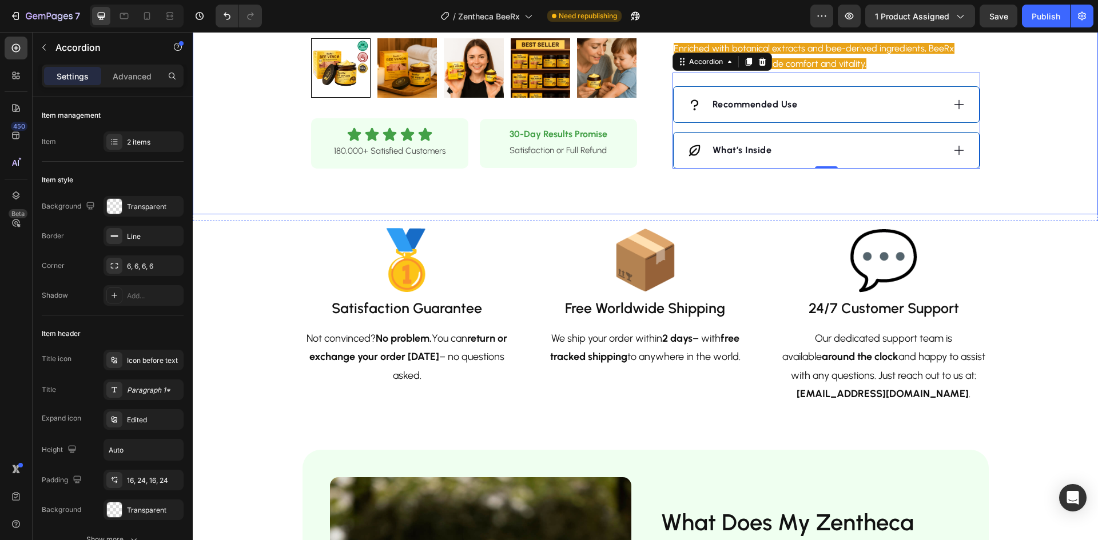
click at [739, 151] on strong "What’s Inside" at bounding box center [742, 150] width 59 height 11
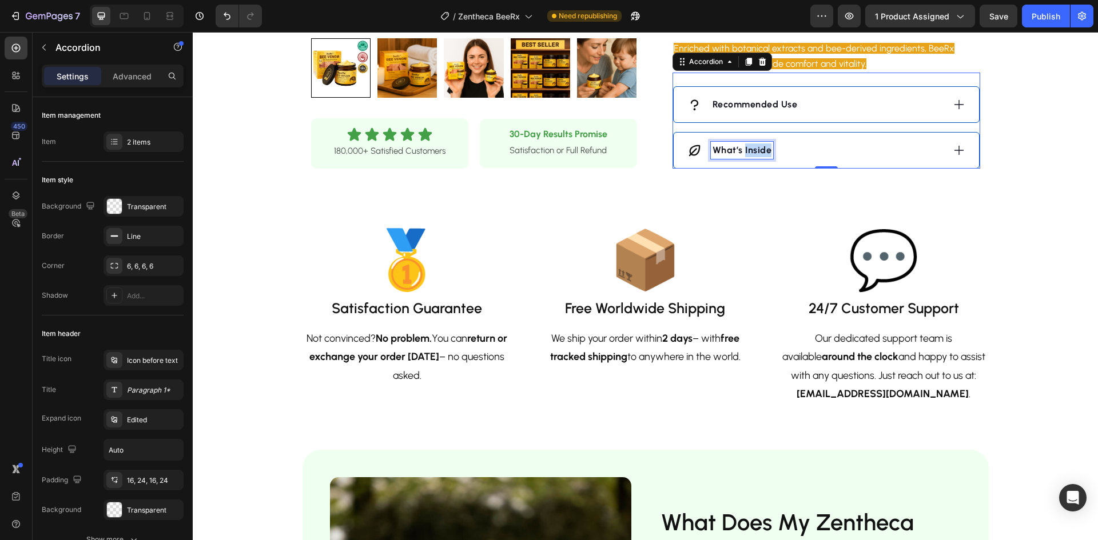
click at [739, 151] on strong "What’s Inside" at bounding box center [742, 150] width 59 height 11
click at [757, 105] on strong "Recommended Use" at bounding box center [755, 104] width 85 height 11
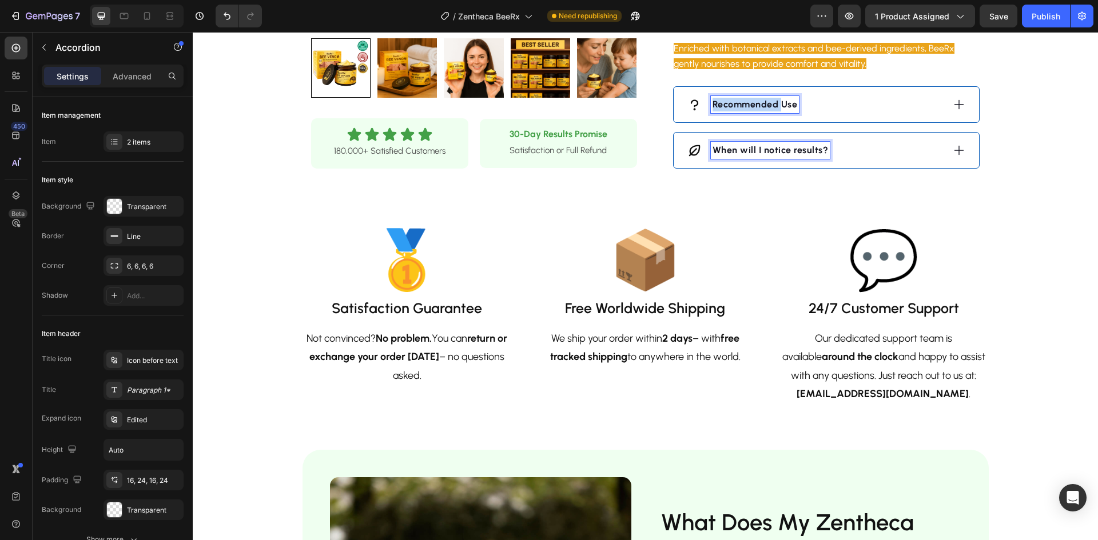
click at [757, 105] on strong "Recommended Use" at bounding box center [755, 104] width 85 height 11
click at [873, 108] on div "How to use?" at bounding box center [815, 104] width 256 height 17
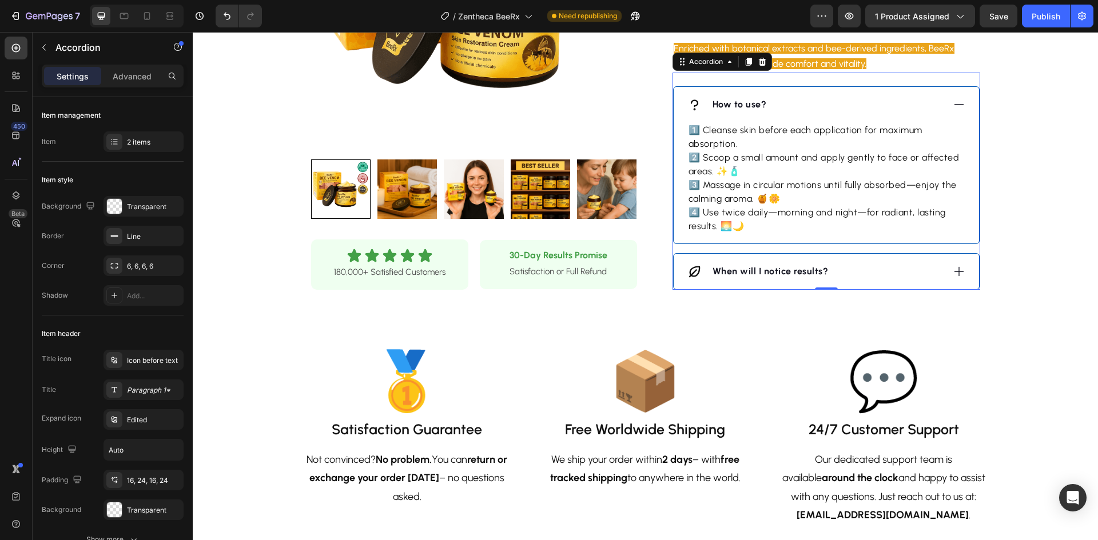
click at [866, 266] on div "When will I notice results?" at bounding box center [815, 271] width 256 height 17
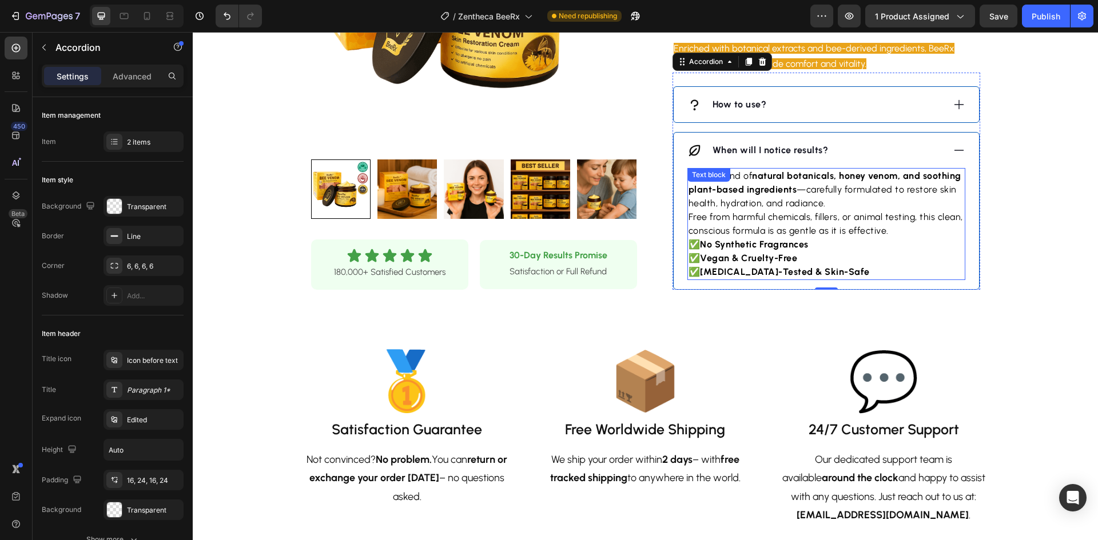
click at [845, 230] on p "Free from harmful chemicals, fillers, or animal testing, this clean, conscious …" at bounding box center [827, 223] width 276 height 27
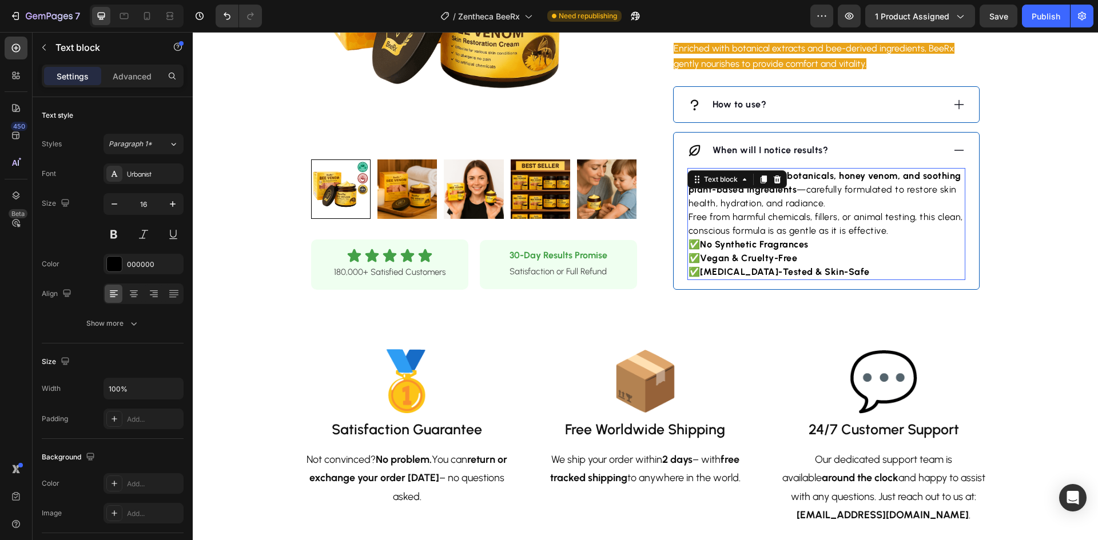
click at [845, 230] on p "Free from harmful chemicals, fillers, or animal testing, this clean, conscious …" at bounding box center [827, 223] width 276 height 27
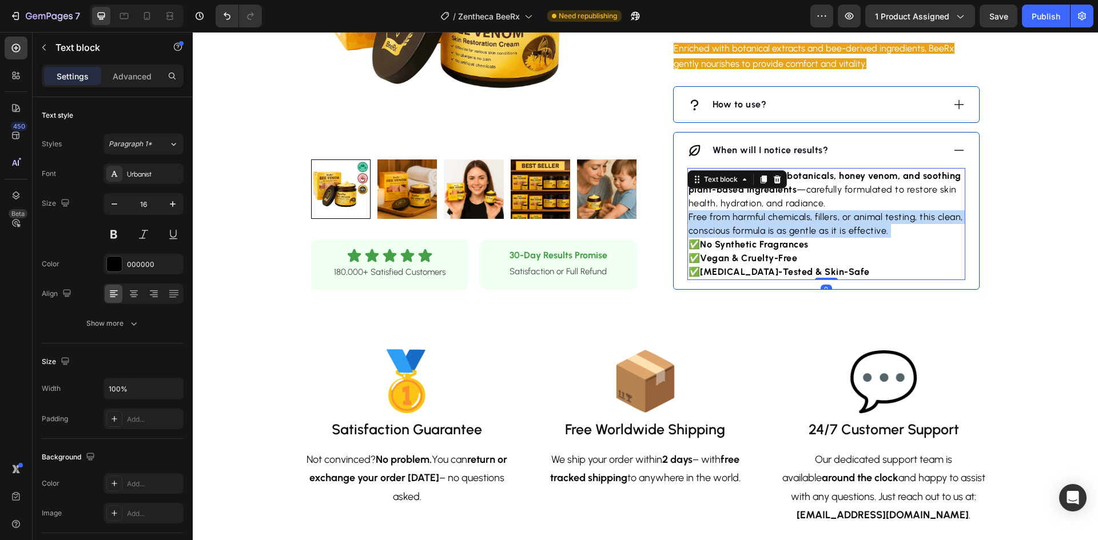
click at [845, 230] on p "Free from harmful chemicals, fillers, or animal testing, this clean, conscious …" at bounding box center [827, 223] width 276 height 27
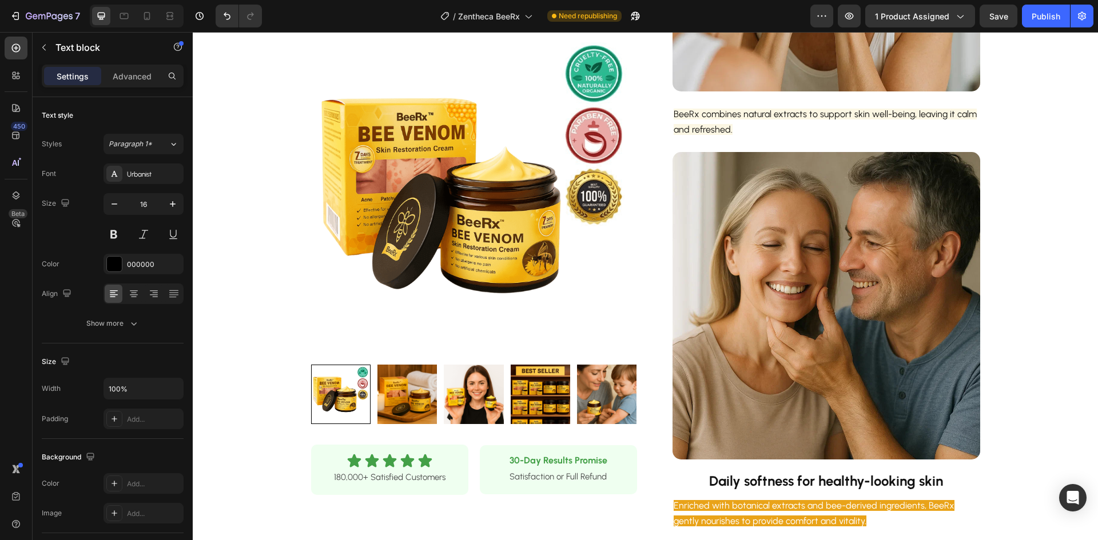
scroll to position [480, 0]
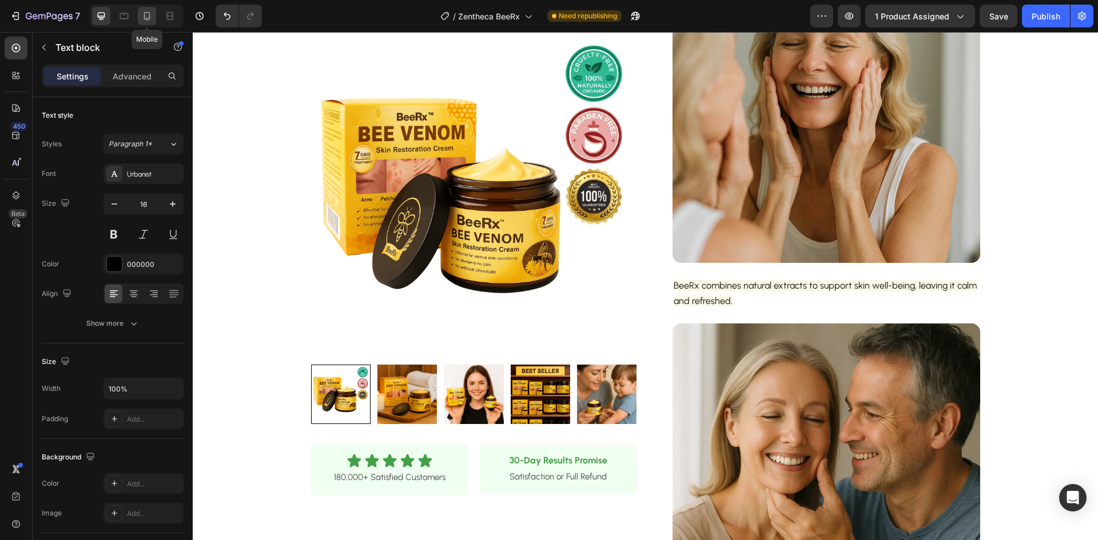
click at [151, 13] on icon at bounding box center [146, 15] width 11 height 11
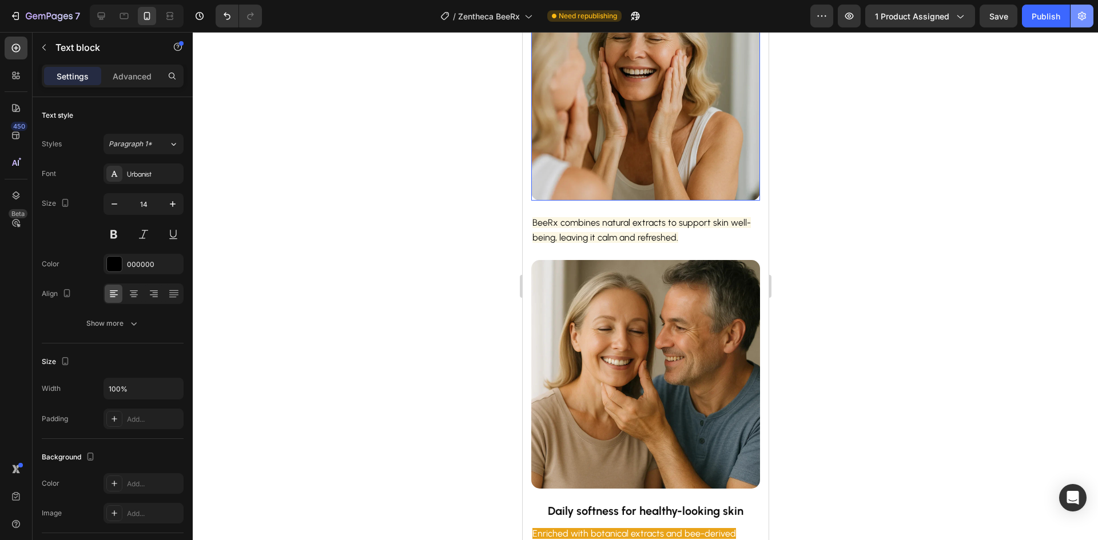
scroll to position [925, 0]
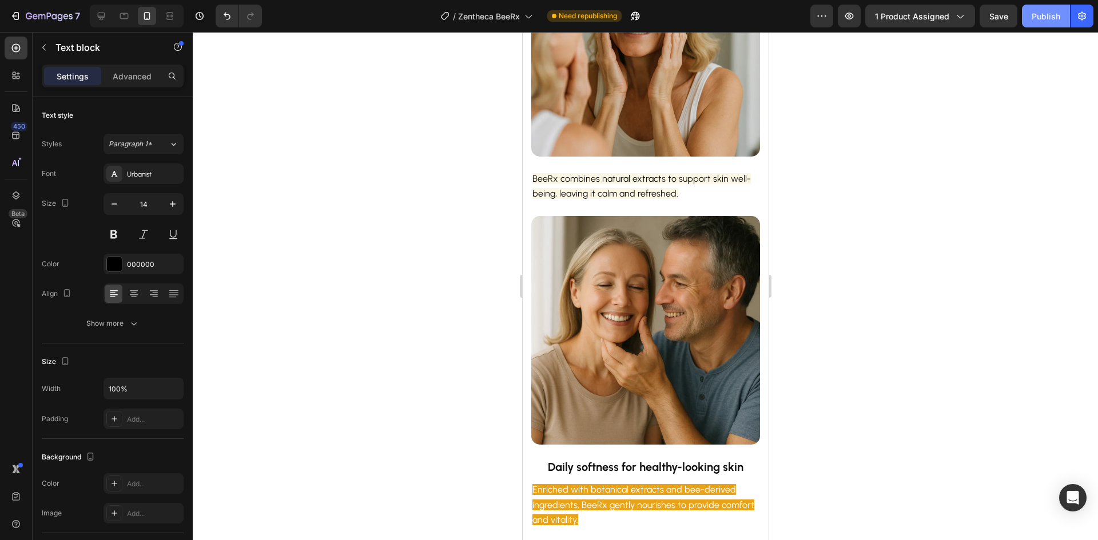
click at [1043, 14] on div "Publish" at bounding box center [1046, 16] width 29 height 12
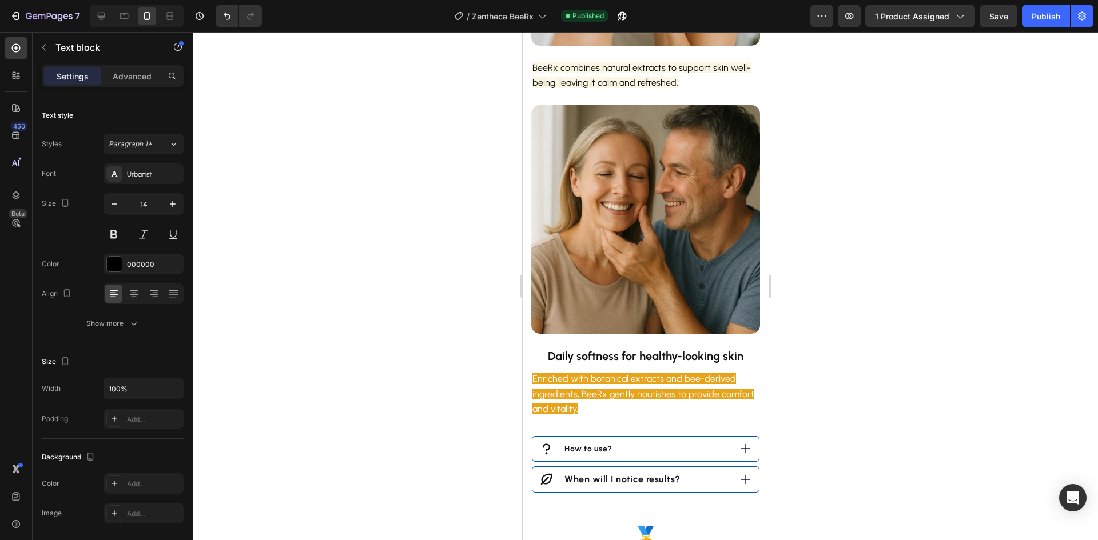
scroll to position [1040, 0]
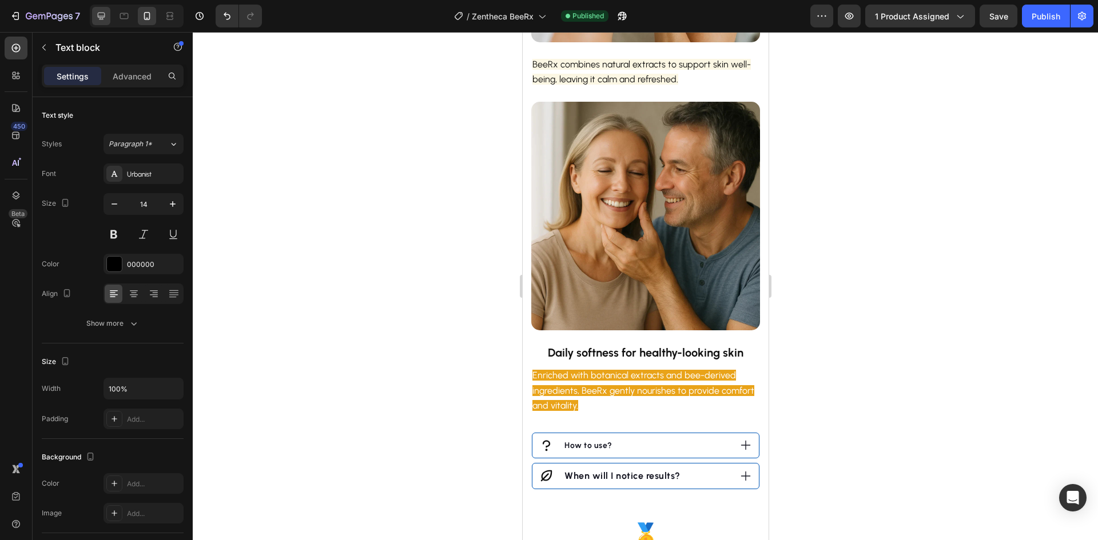
click at [91, 15] on div at bounding box center [137, 16] width 94 height 23
click at [98, 17] on icon at bounding box center [101, 15] width 11 height 11
type input "16"
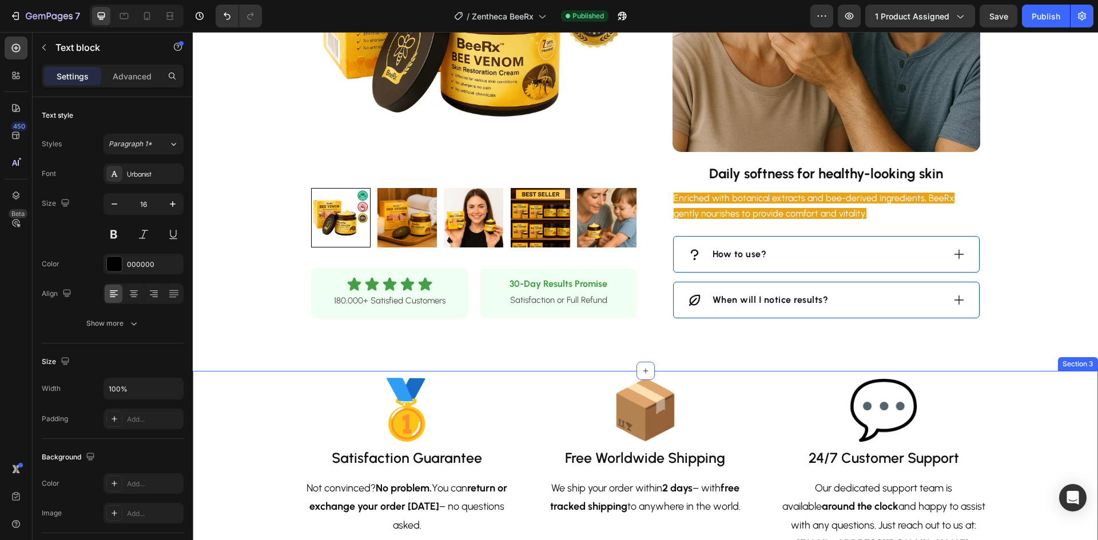
scroll to position [941, 0]
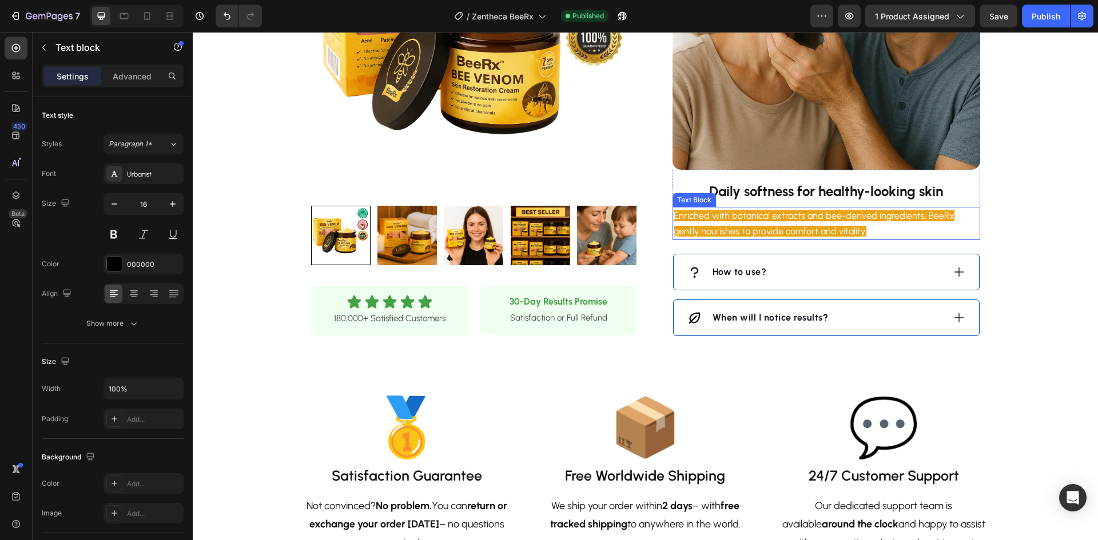
click at [754, 216] on span "Enriched with botanical extracts and bee-derived ingredients, BeeRx gently nour…" at bounding box center [814, 223] width 281 height 26
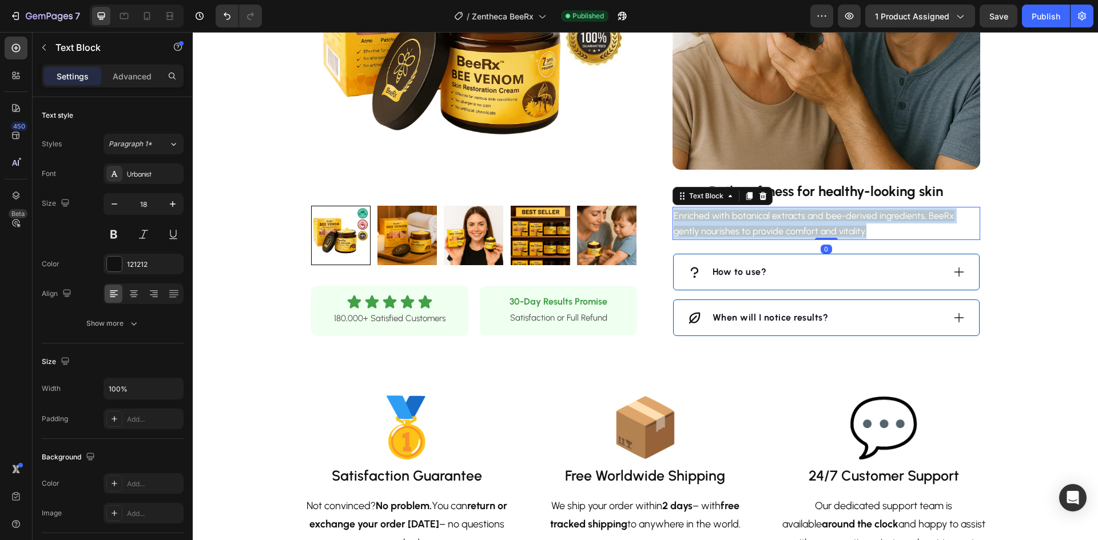
click at [754, 216] on span "Enriched with botanical extracts and bee-derived ingredients, BeeRx gently nour…" at bounding box center [814, 223] width 281 height 26
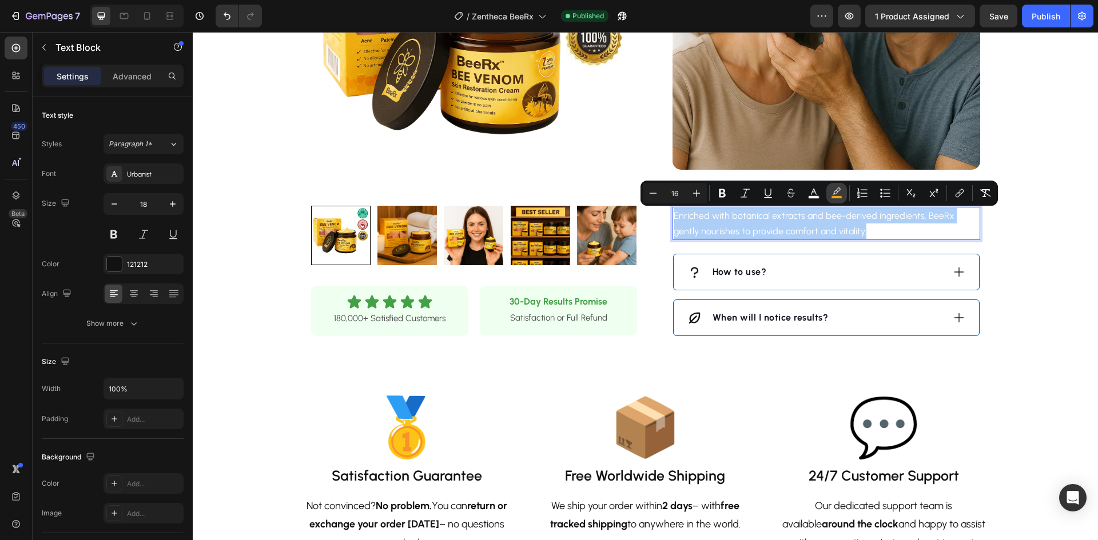
click at [845, 190] on button "color" at bounding box center [836, 193] width 21 height 21
type input "E9A319"
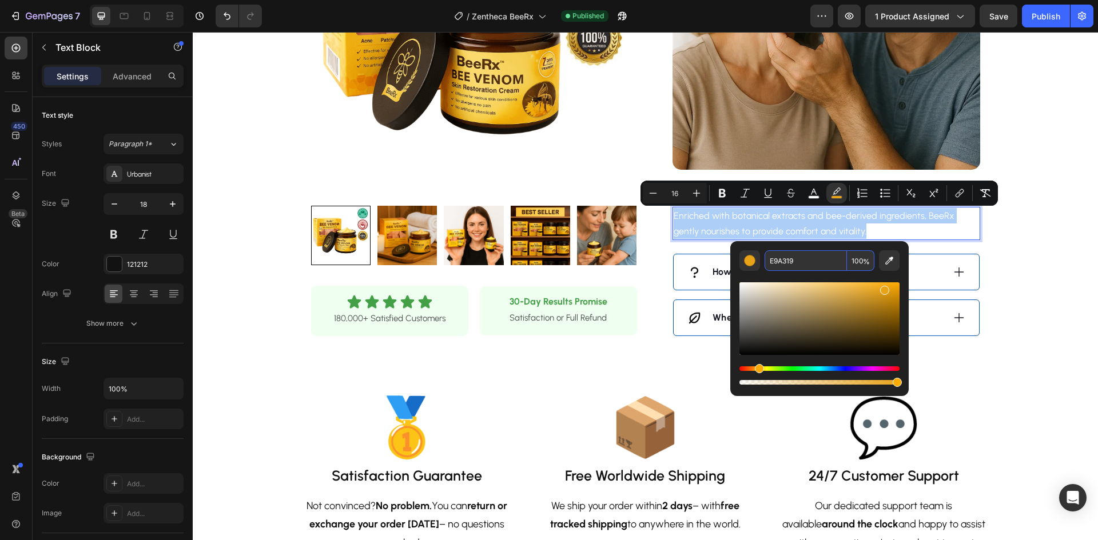
click at [807, 265] on input "E9A319" at bounding box center [806, 260] width 82 height 21
type input "="
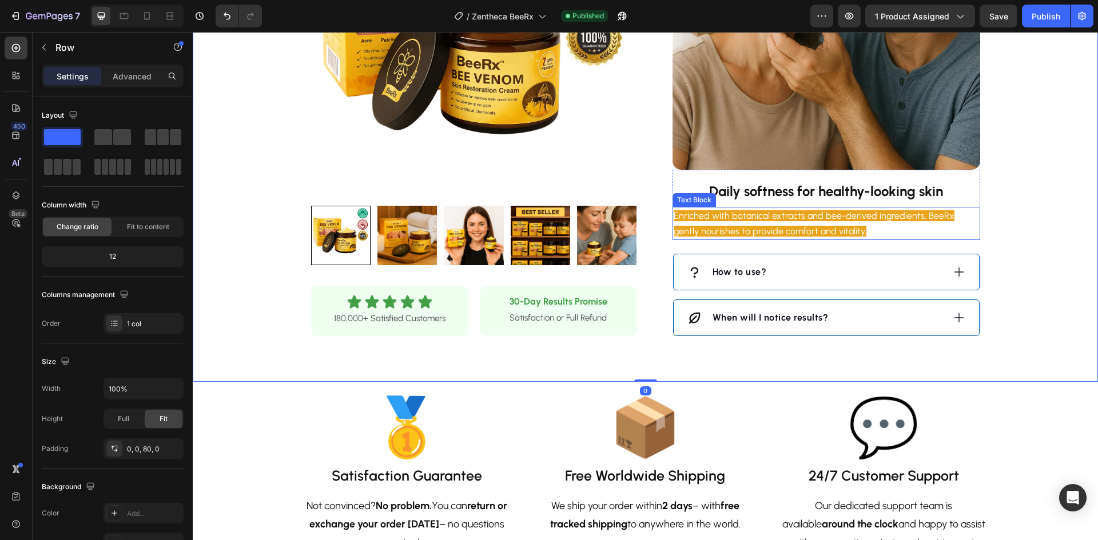
click at [790, 235] on span "Enriched with botanical extracts and bee-derived ingredients, BeeRx gently nour…" at bounding box center [814, 223] width 281 height 26
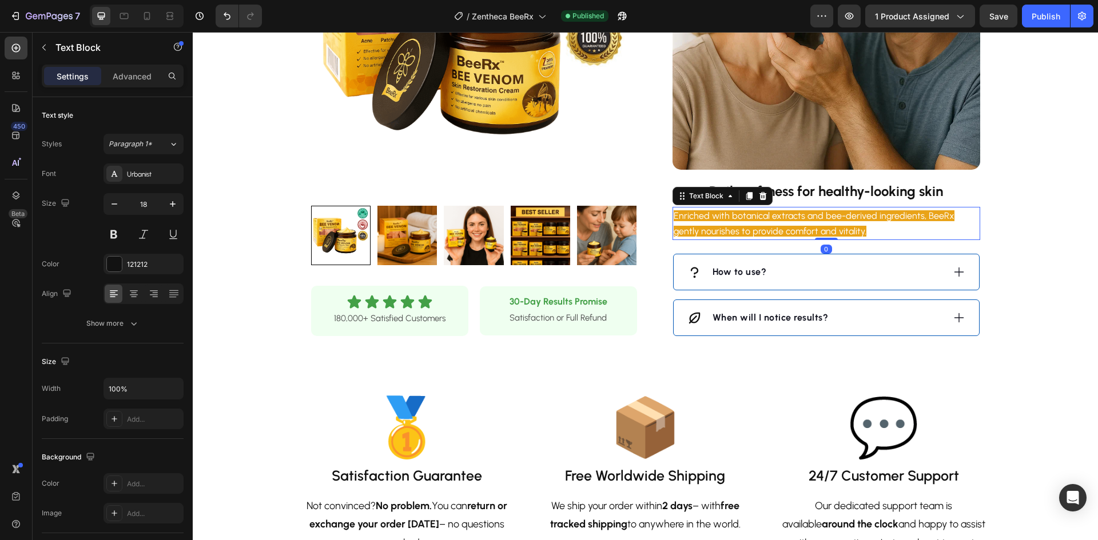
click at [790, 235] on span "Enriched with botanical extracts and bee-derived ingredients, BeeRx gently nour…" at bounding box center [814, 223] width 281 height 26
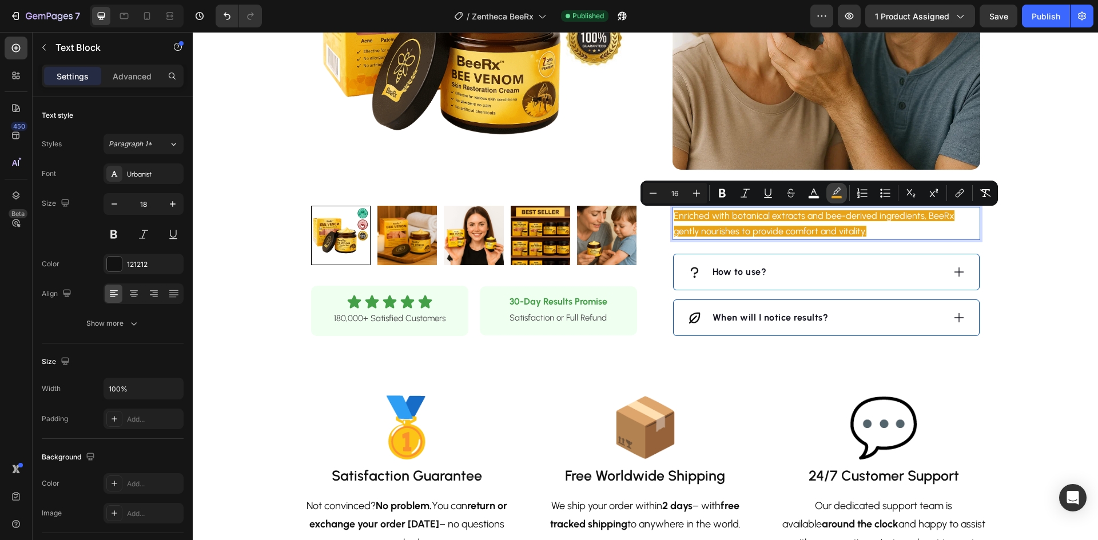
click at [842, 191] on icon "Editor contextual toolbar" at bounding box center [836, 193] width 11 height 11
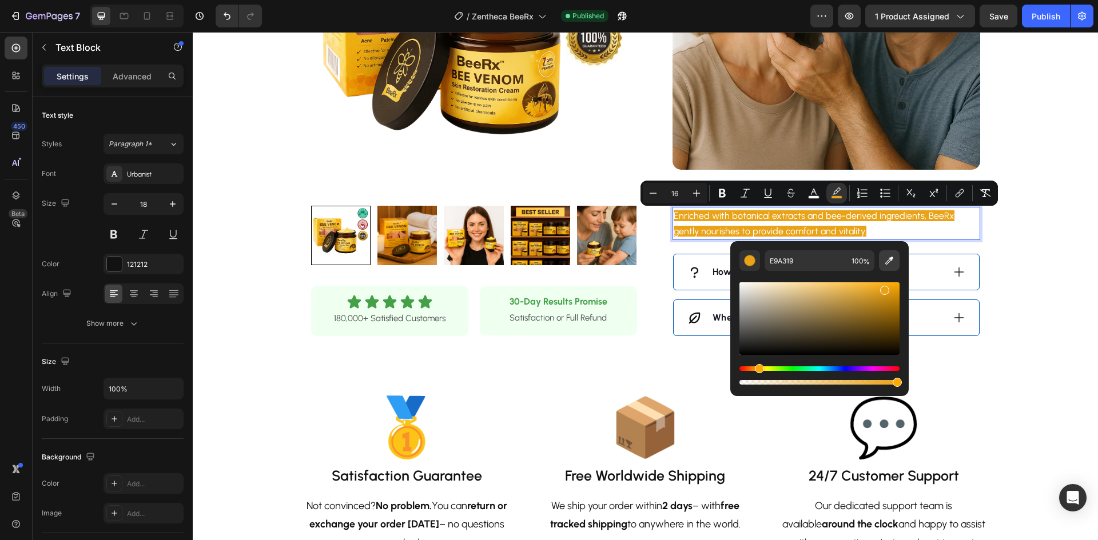
click at [890, 258] on icon "Editor contextual toolbar" at bounding box center [889, 260] width 11 height 11
type input "51401F"
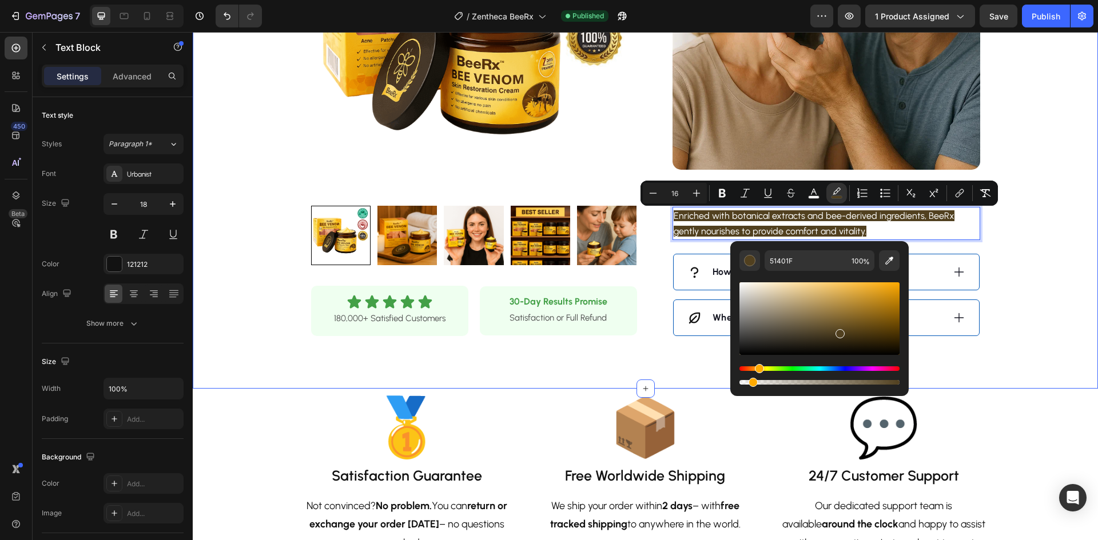
type input "0"
drag, startPoint x: 1089, startPoint y: 416, endPoint x: 694, endPoint y: 384, distance: 396.5
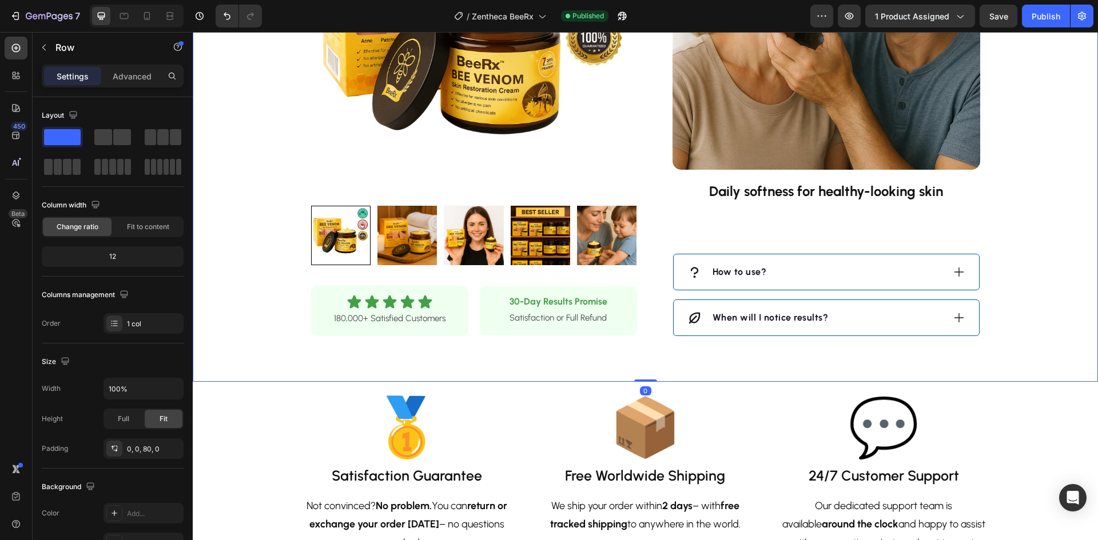
click at [830, 226] on span "Enriched with botanical extracts and bee-derived ingredients, BeeRx gently nour…" at bounding box center [814, 223] width 281 height 26
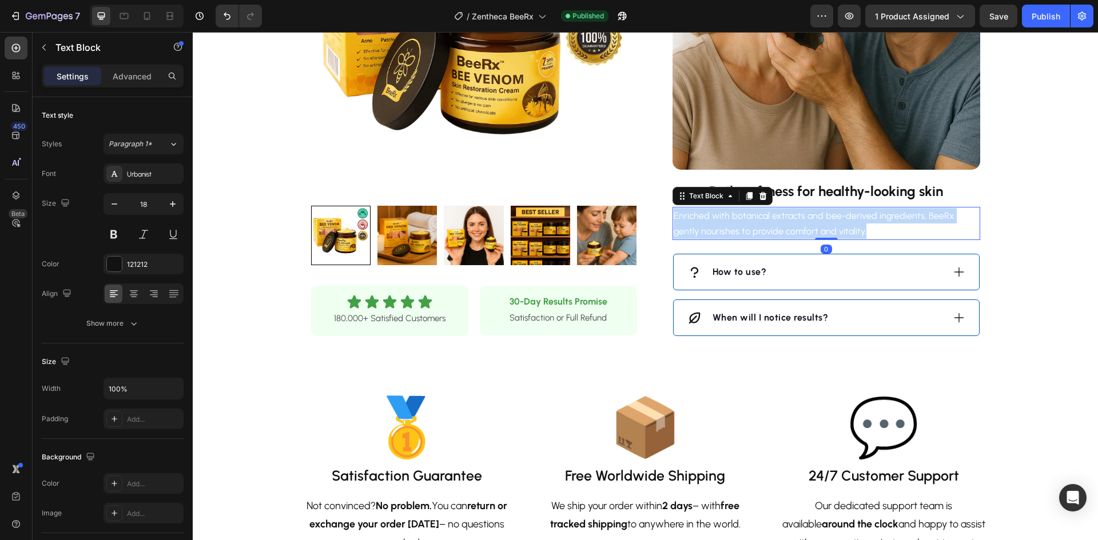
click at [830, 226] on span "Enriched with botanical extracts and bee-derived ingredients, BeeRx gently nour…" at bounding box center [814, 223] width 281 height 26
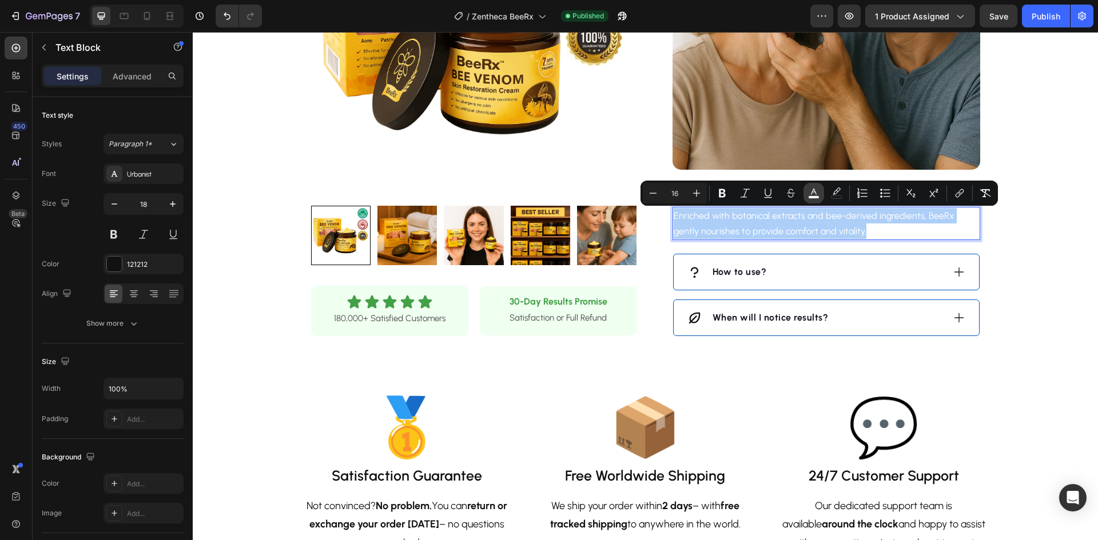
click at [814, 194] on icon "Editor contextual toolbar" at bounding box center [813, 193] width 11 height 11
type input "FFFFFF"
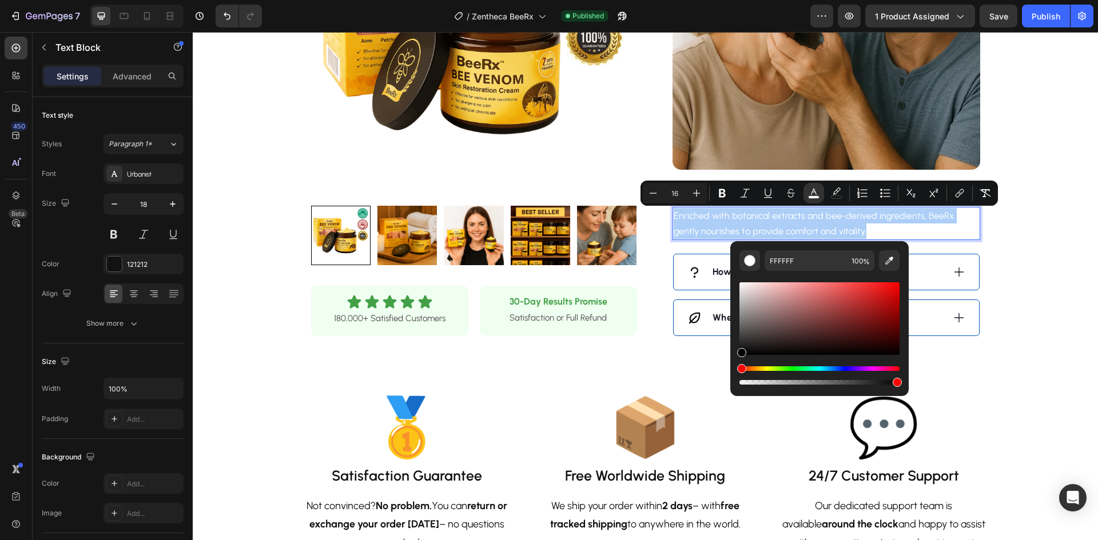
drag, startPoint x: 945, startPoint y: 373, endPoint x: 724, endPoint y: 366, distance: 221.4
type input "000000"
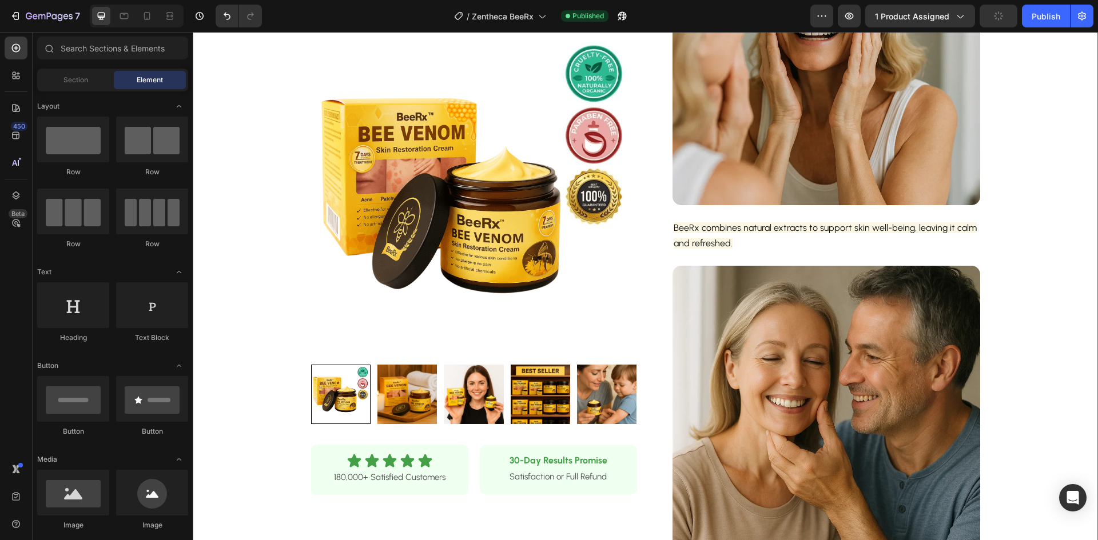
scroll to position [484, 0]
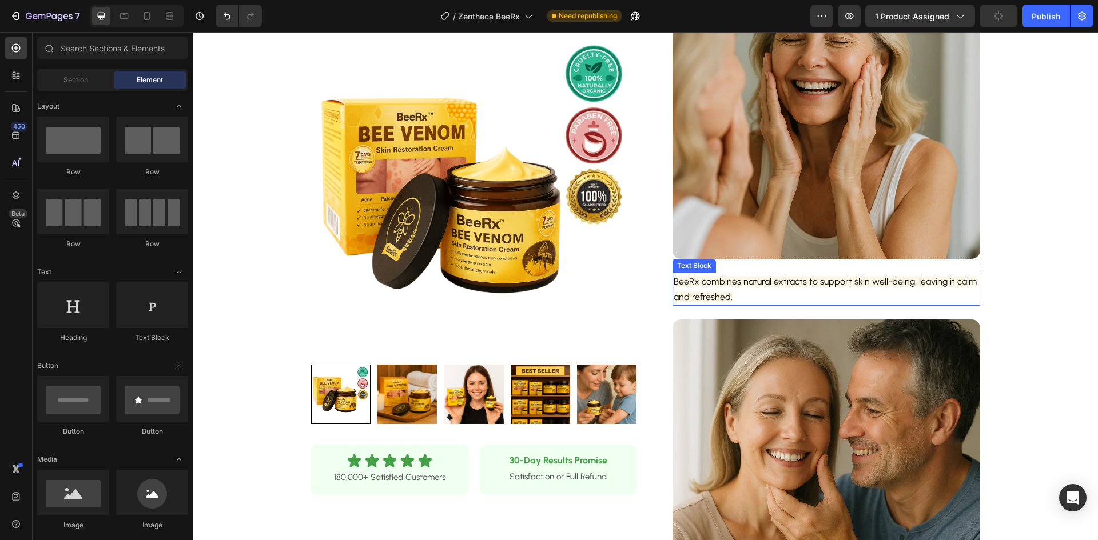
click at [833, 284] on span "BeeRx combines natural extracts to support skin well-being, leaving it calm and…" at bounding box center [825, 289] width 303 height 26
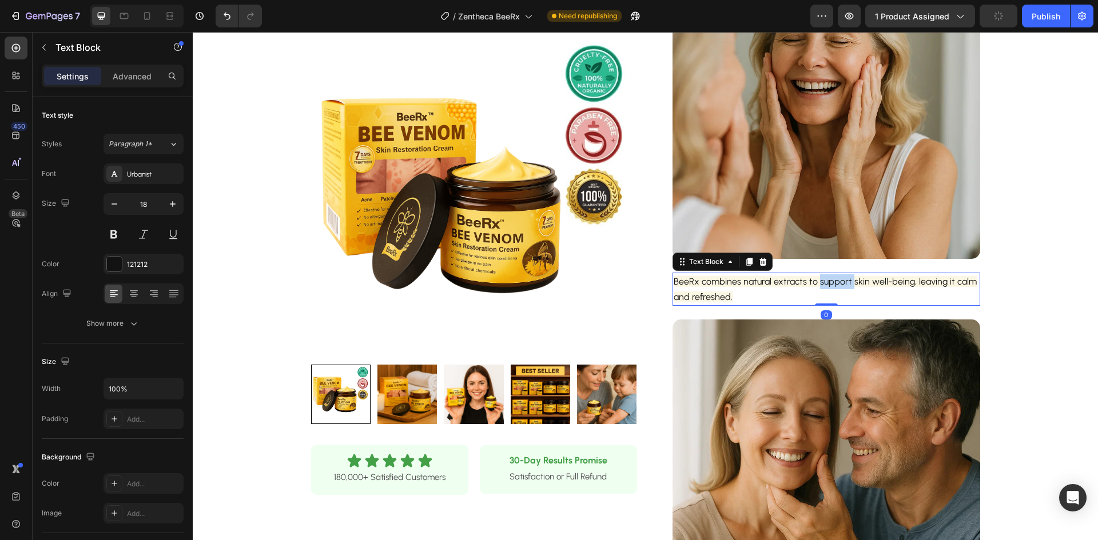
click at [833, 284] on span "BeeRx combines natural extracts to support skin well-being, leaving it calm and…" at bounding box center [825, 289] width 303 height 26
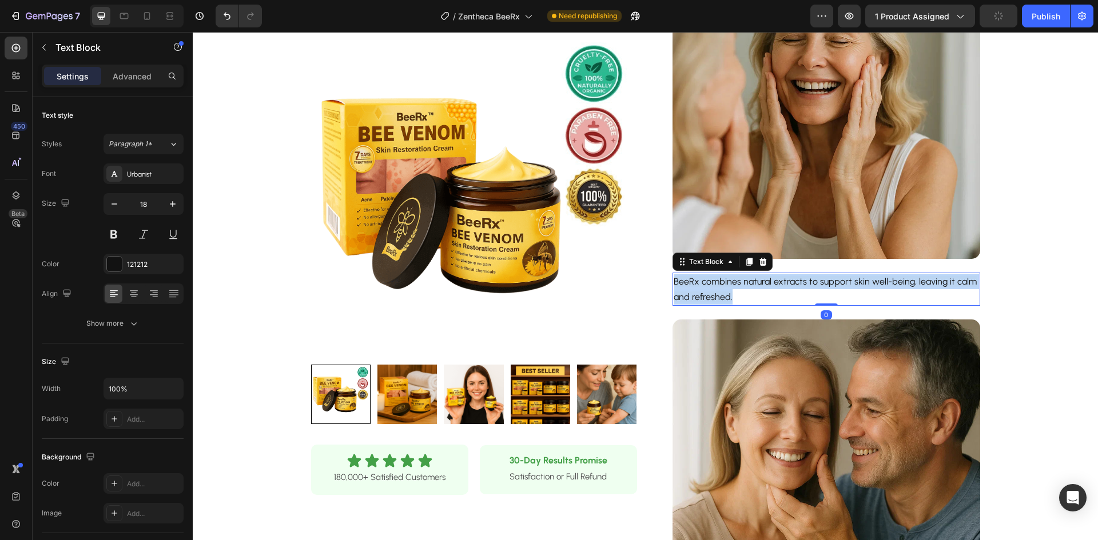
click at [833, 284] on span "BeeRx combines natural extracts to support skin well-being, leaving it calm and…" at bounding box center [825, 289] width 303 height 26
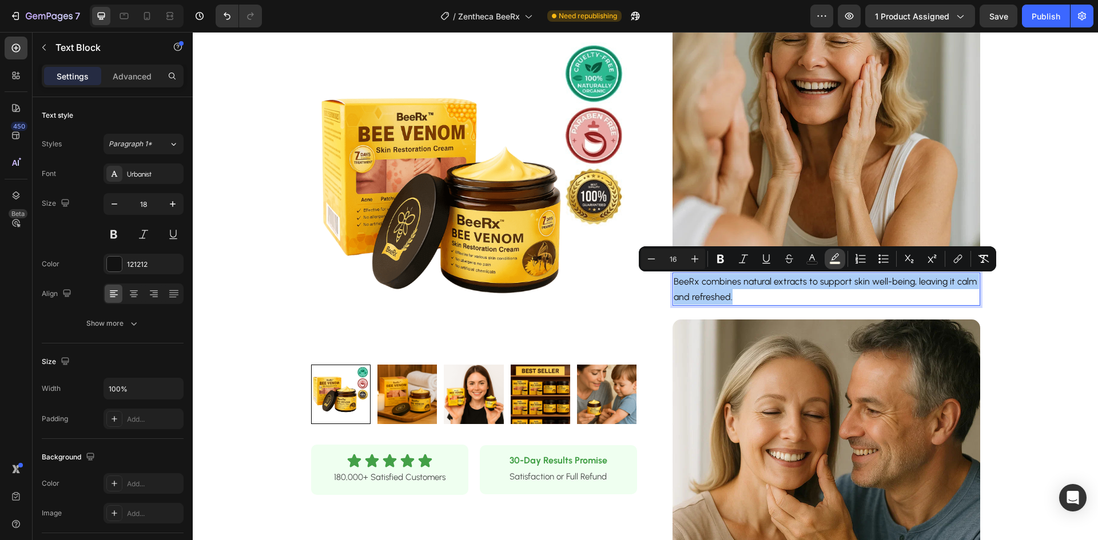
click at [833, 258] on icon "Editor contextual toolbar" at bounding box center [834, 258] width 11 height 11
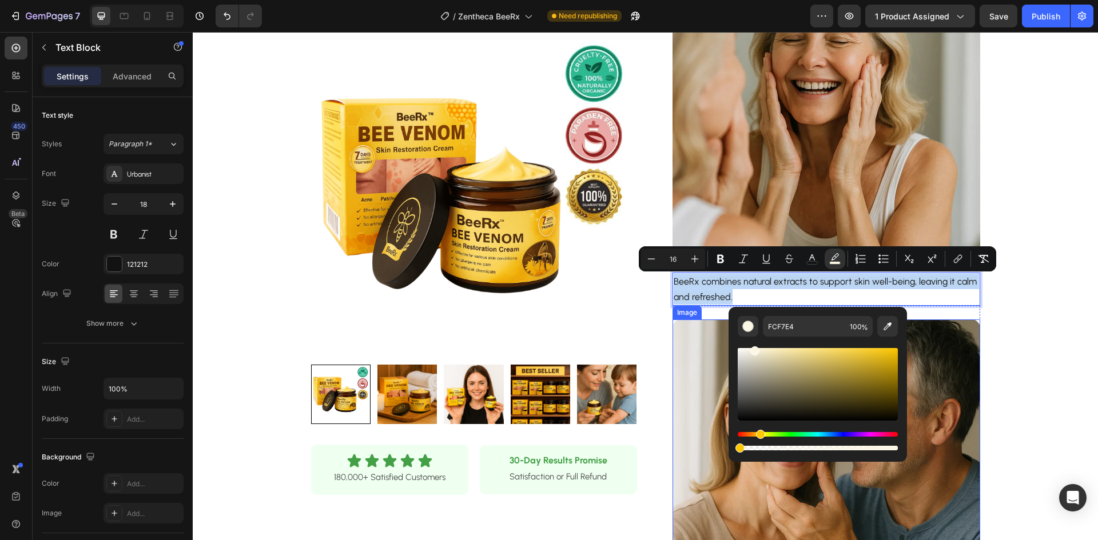
drag, startPoint x: 1085, startPoint y: 477, endPoint x: 711, endPoint y: 449, distance: 374.5
type input "0"
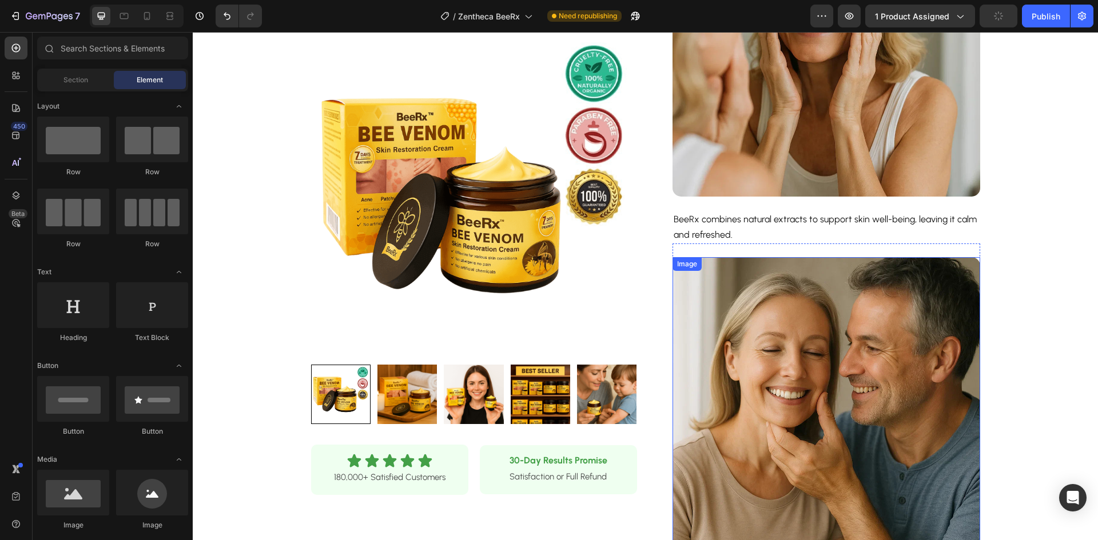
scroll to position [471, 0]
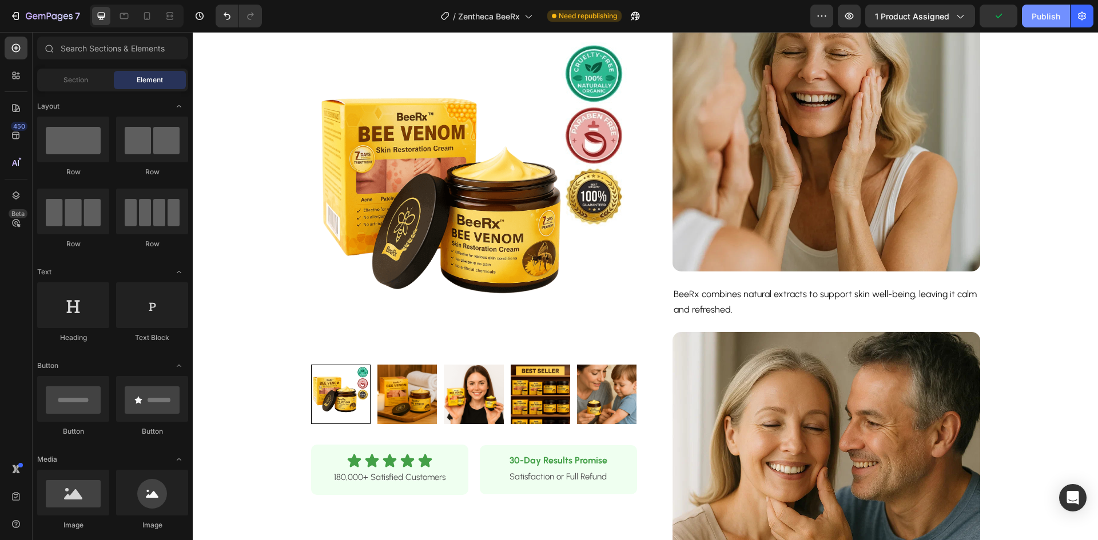
click at [1061, 19] on button "Publish" at bounding box center [1046, 16] width 48 height 23
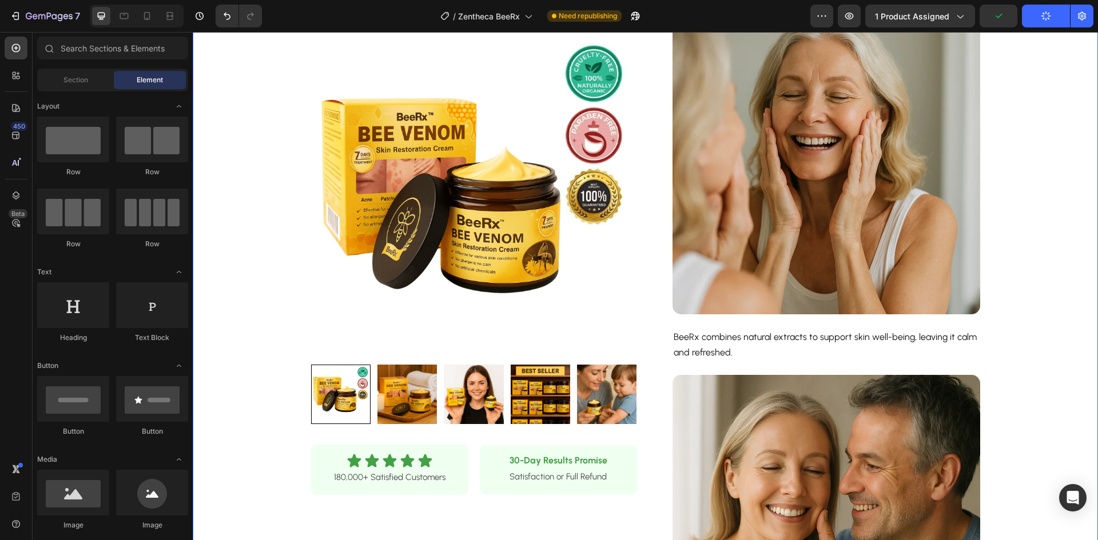
scroll to position [300, 0]
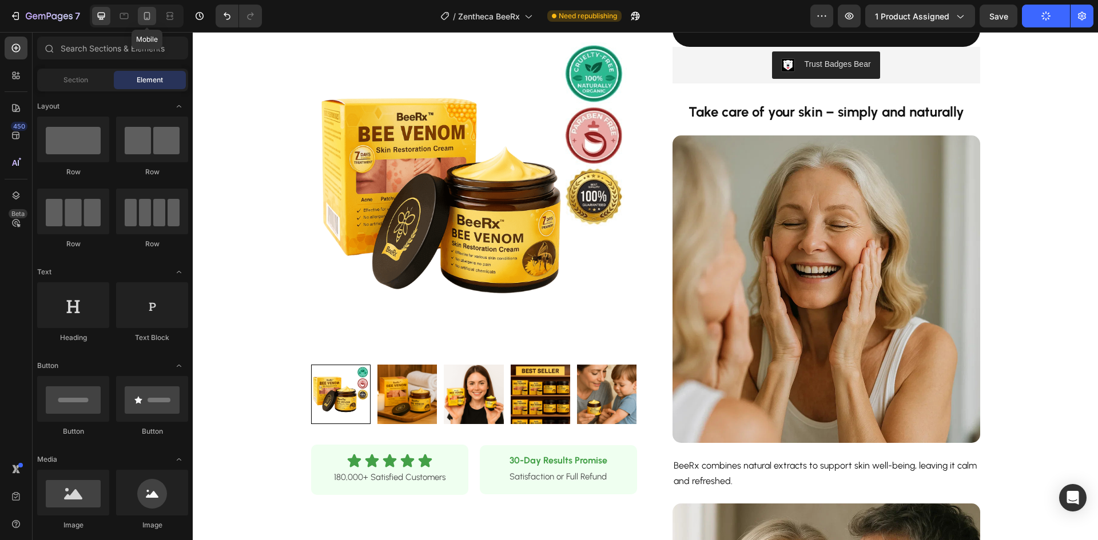
click at [140, 10] on div at bounding box center [147, 16] width 18 height 18
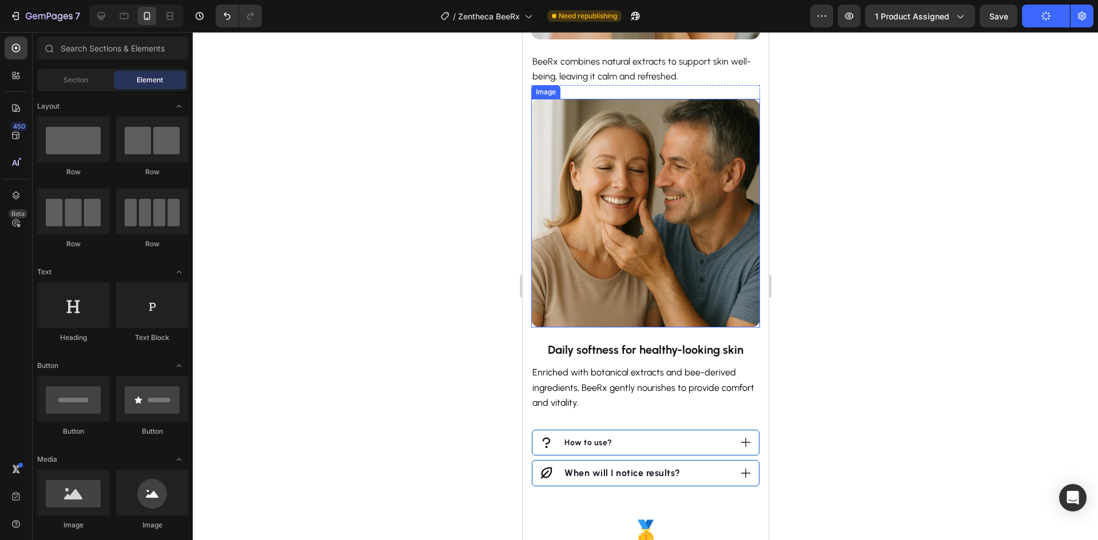
scroll to position [1043, 0]
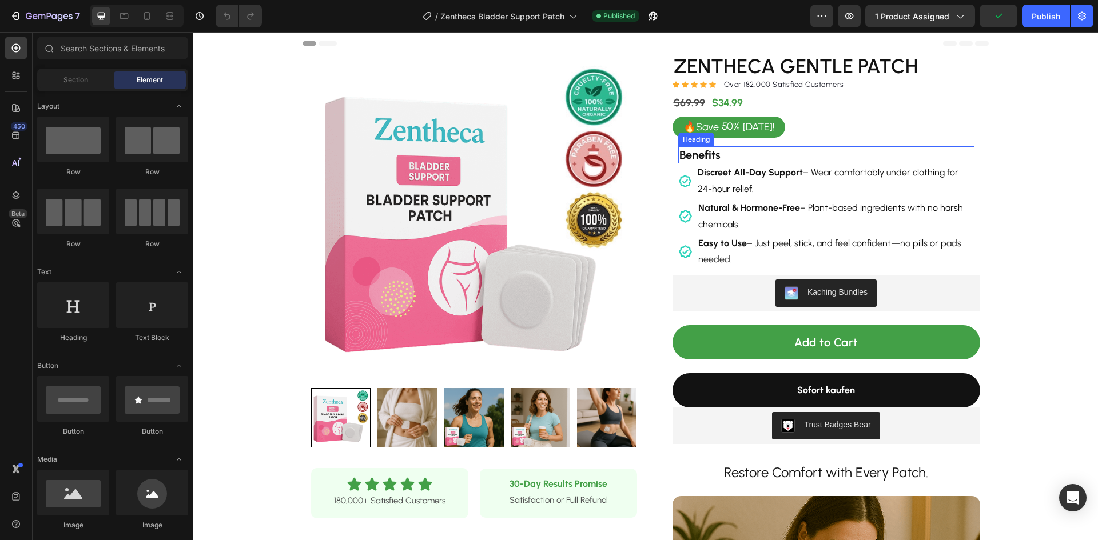
click at [749, 152] on h2 "Benefits" at bounding box center [826, 154] width 296 height 17
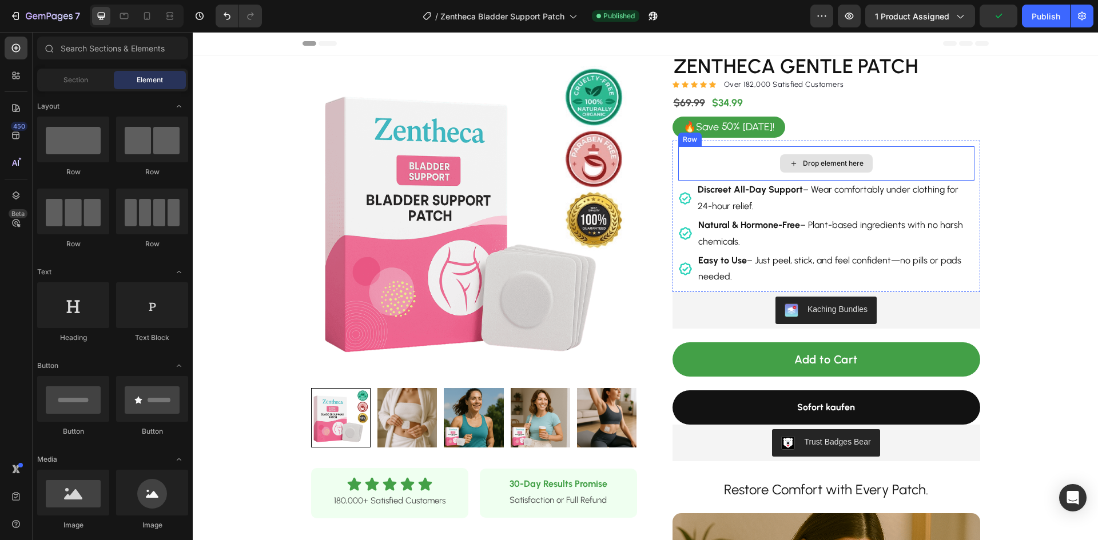
click at [741, 161] on div "Drop element here" at bounding box center [826, 163] width 296 height 34
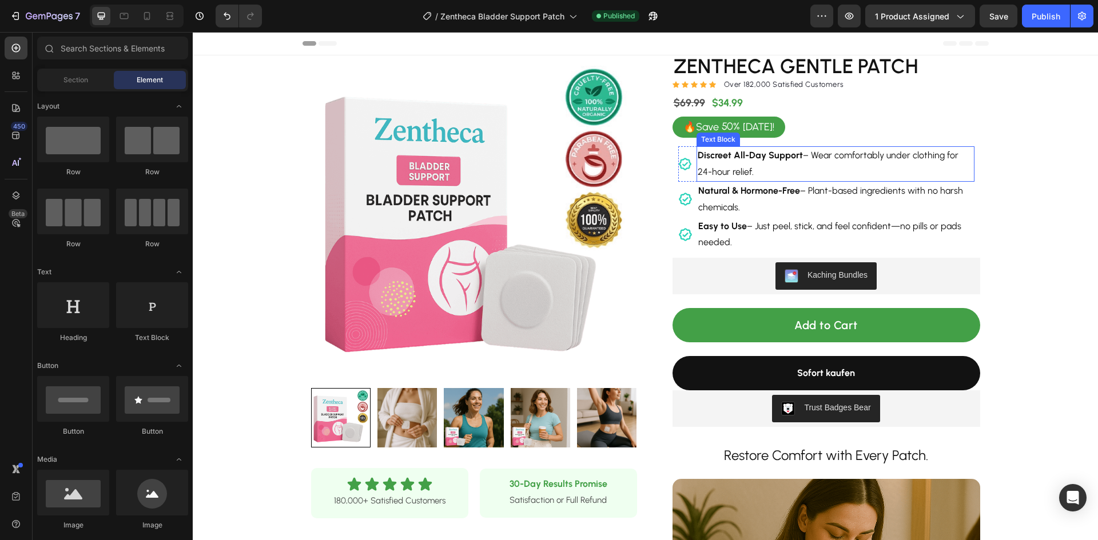
click at [757, 163] on p "Discreet All-Day Support – Wear comfortably under clothing for 24-hour relief." at bounding box center [836, 164] width 276 height 33
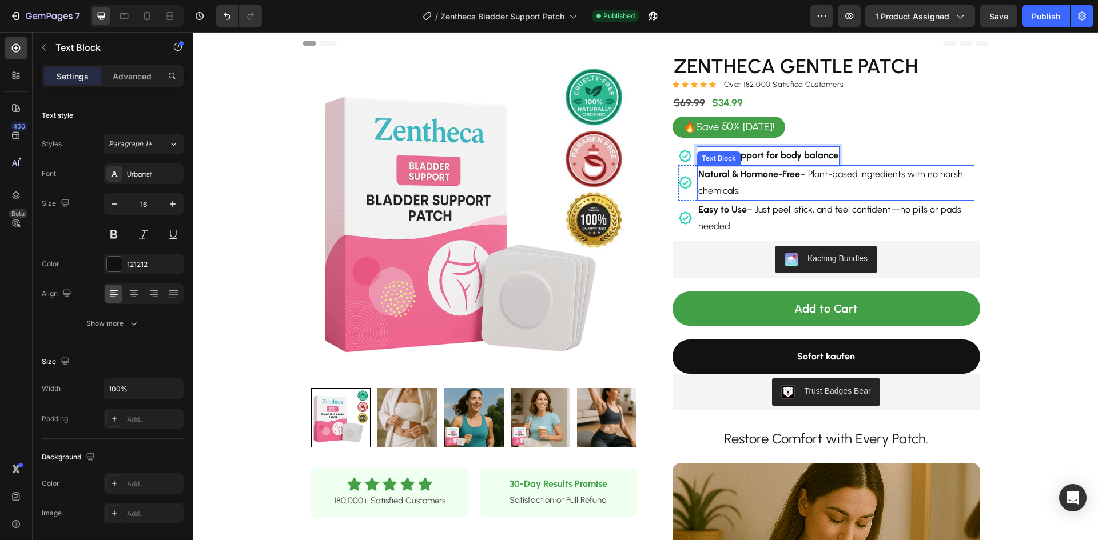
click at [841, 174] on p "Natural & Hormone-Free – Plant-based ingredients with no harsh chemicals." at bounding box center [835, 182] width 275 height 33
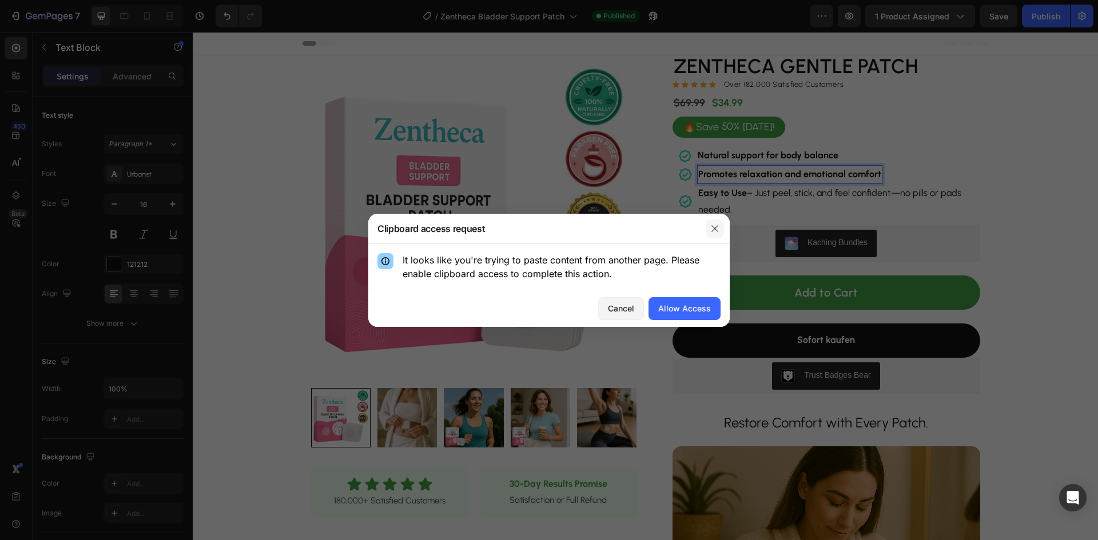
click at [713, 233] on icon "button" at bounding box center [714, 228] width 9 height 9
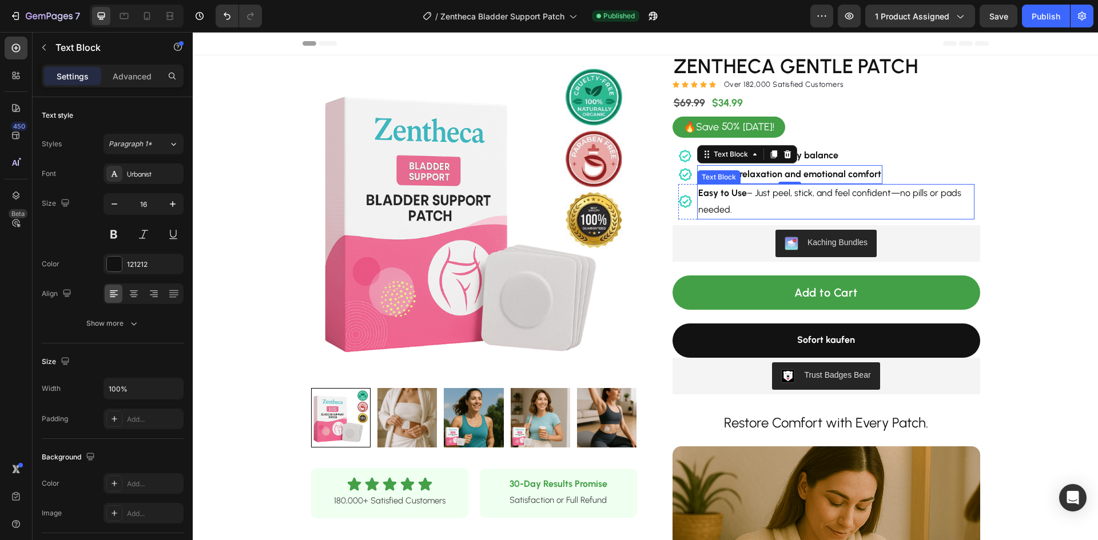
click at [823, 192] on p "Easy to Use – Just peel, stick, and feel confident—no pills or pads needed." at bounding box center [835, 201] width 275 height 33
click at [823, 191] on p "Easy to Use – Just peel, stick, and feel confident—no pills or pads needed." at bounding box center [835, 201] width 275 height 33
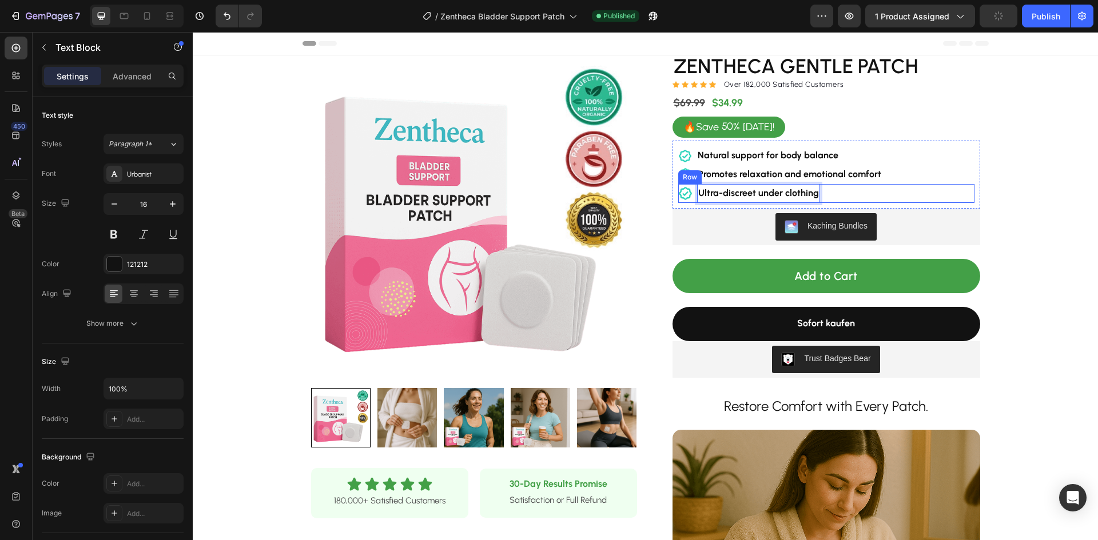
click at [868, 194] on div "Icon Ultra-discreet under clothing Text Block 0 Row" at bounding box center [826, 193] width 296 height 19
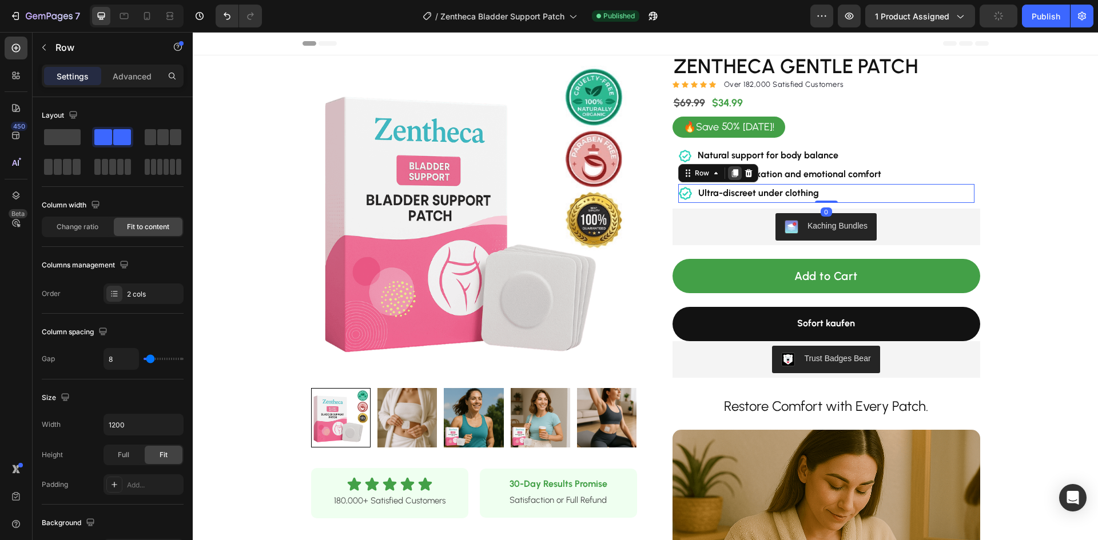
click at [730, 174] on icon at bounding box center [734, 173] width 9 height 9
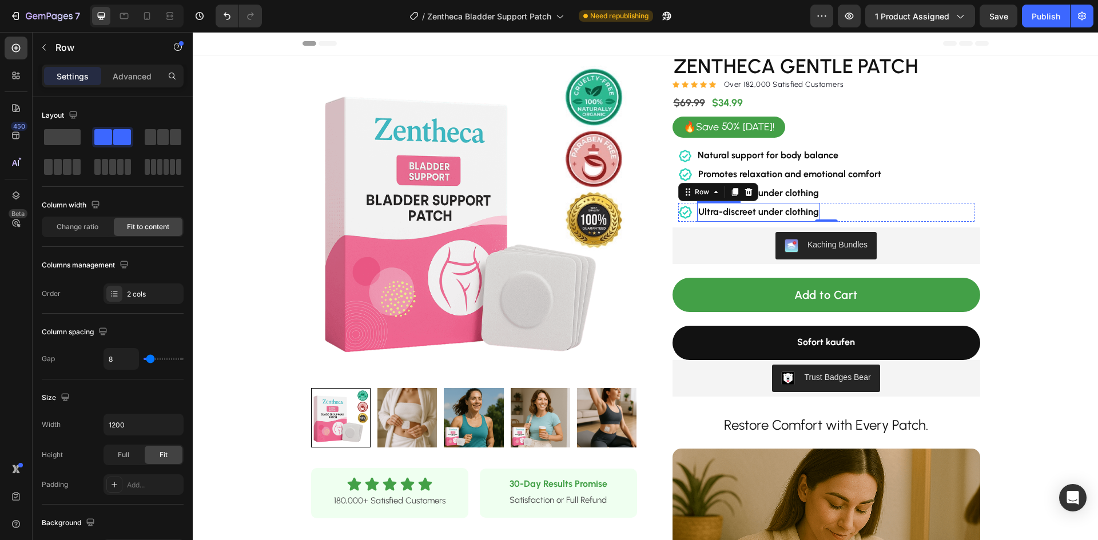
click at [762, 217] on strong "Ultra-discreet under clothing" at bounding box center [758, 211] width 121 height 11
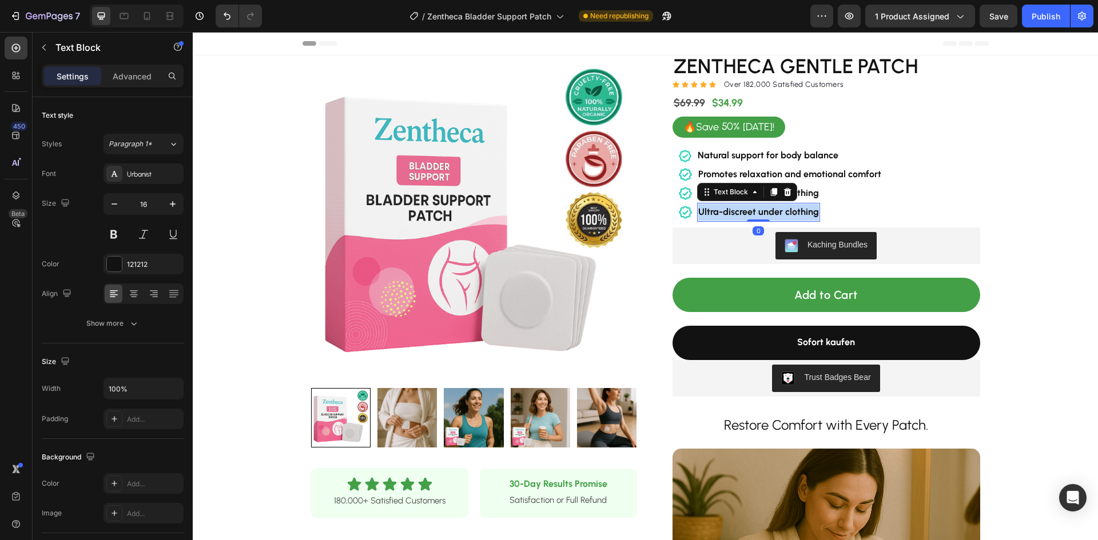
click at [762, 217] on strong "Ultra-discreet under clothing" at bounding box center [758, 211] width 121 height 11
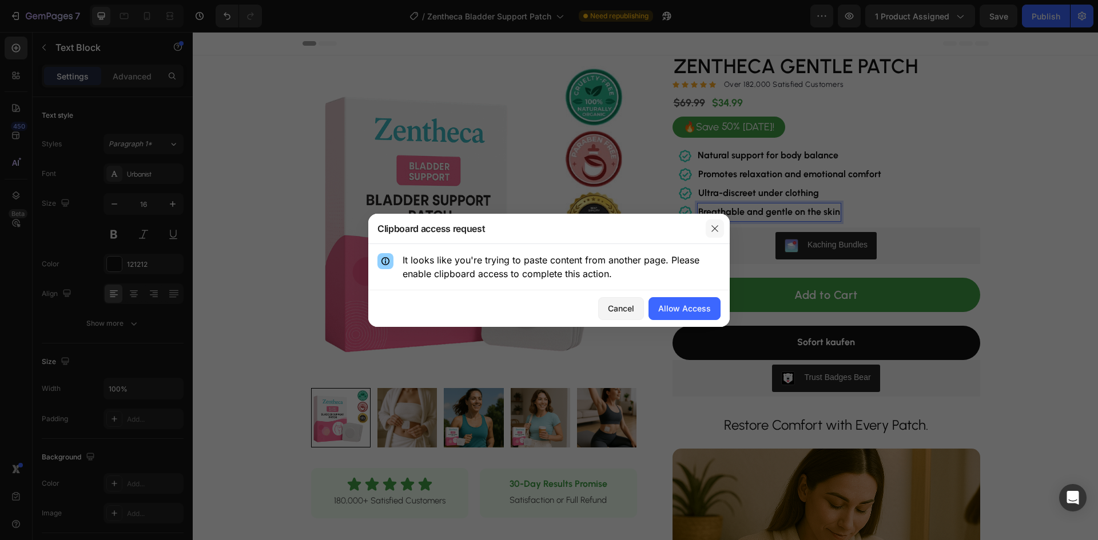
click at [716, 224] on icon "button" at bounding box center [714, 228] width 9 height 9
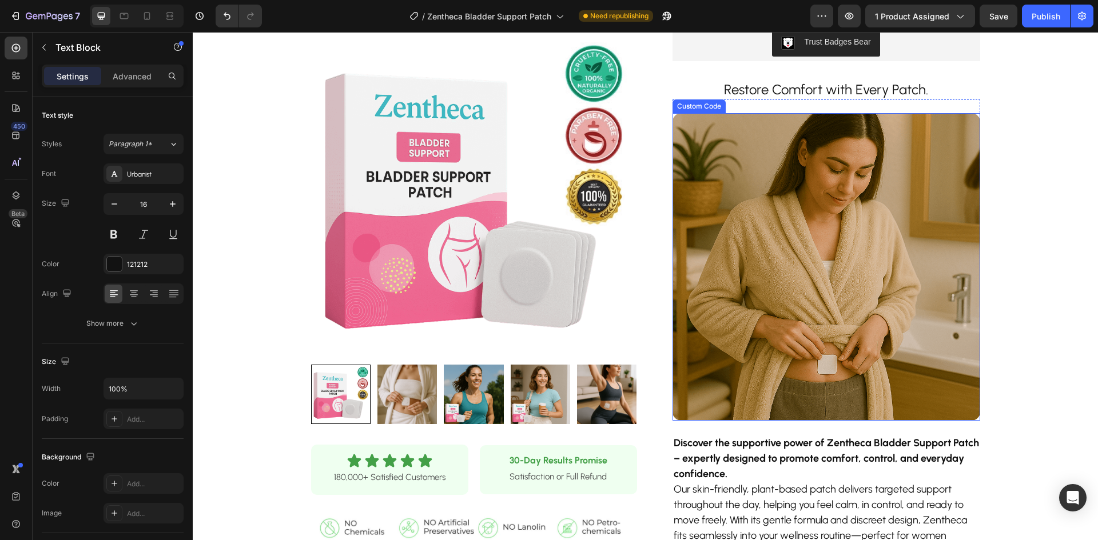
scroll to position [343, 0]
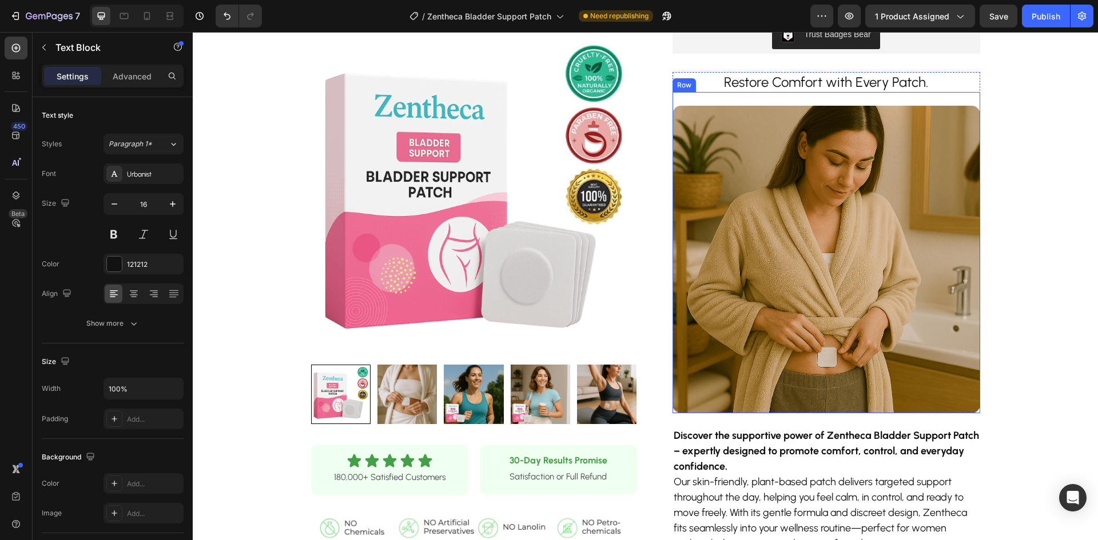
click at [807, 86] on h2 "Restore Comfort with Every Patch." at bounding box center [827, 82] width 308 height 20
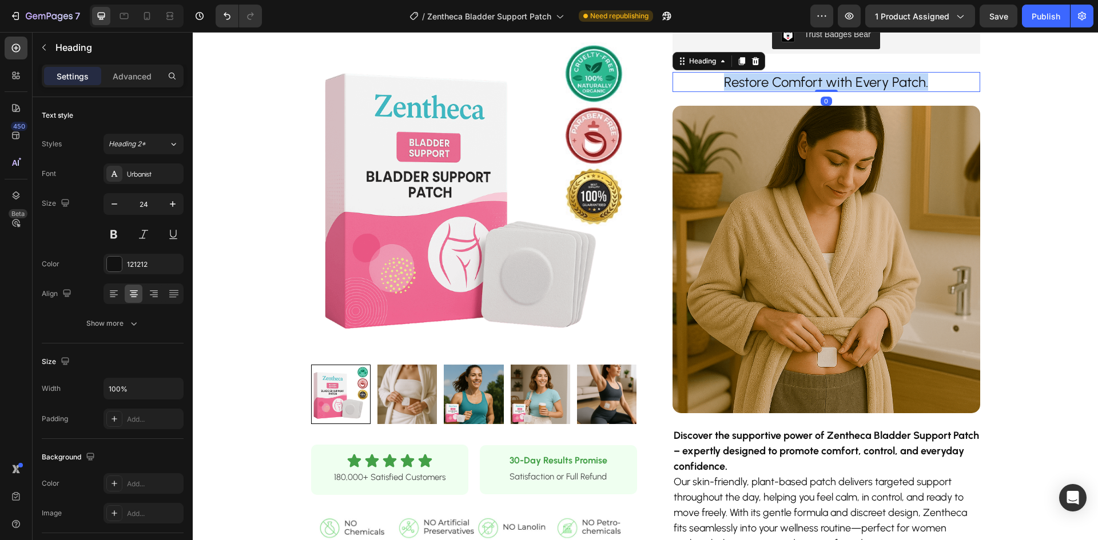
click at [807, 86] on p "Restore Comfort with Every Patch." at bounding box center [826, 82] width 305 height 18
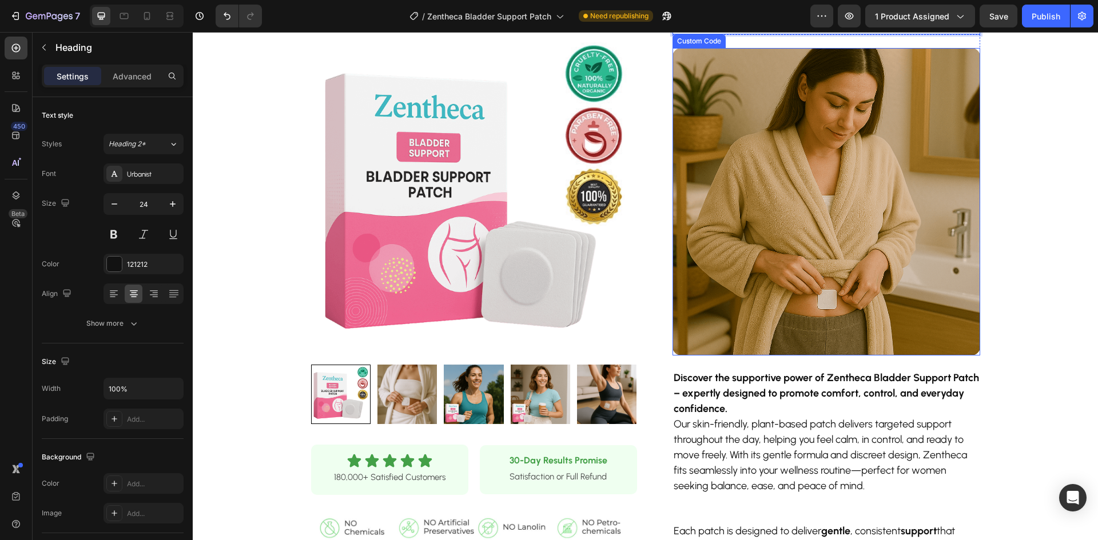
scroll to position [458, 0]
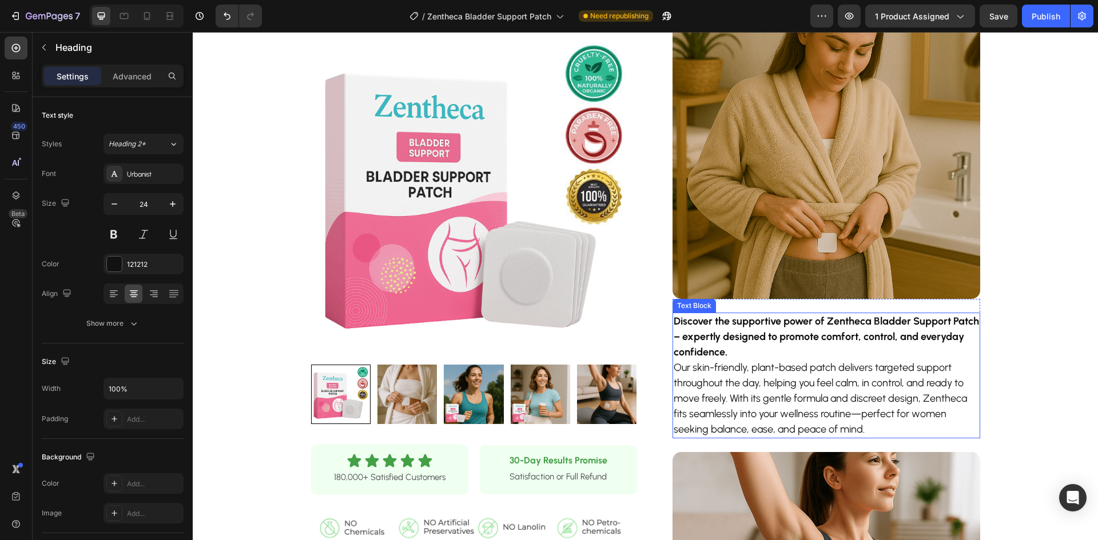
click at [812, 360] on p "Our skin-friendly, plant-based patch delivers targeted support throughout the d…" at bounding box center [826, 398] width 305 height 77
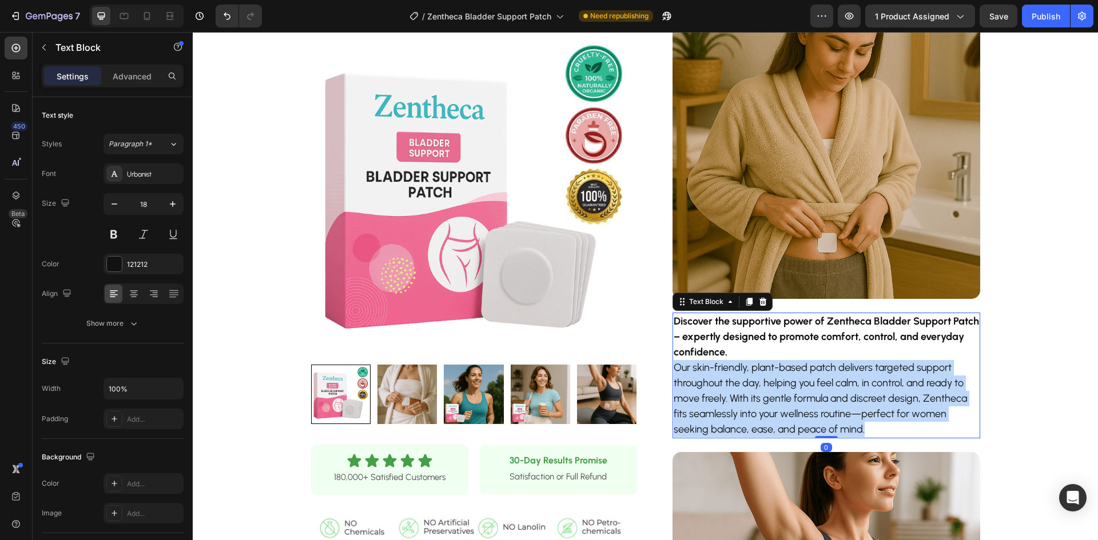
click at [812, 360] on p "Our skin-friendly, plant-based patch delivers targeted support throughout the d…" at bounding box center [826, 398] width 305 height 77
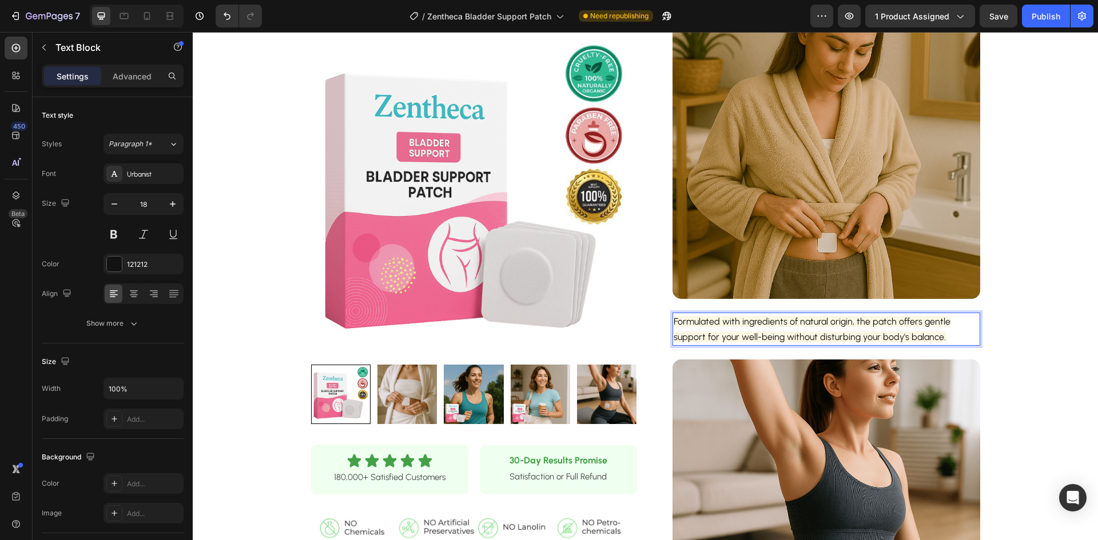
click at [801, 337] on span "Formulated with ingredients of natural origin, the patch offers gentle support …" at bounding box center [812, 329] width 277 height 26
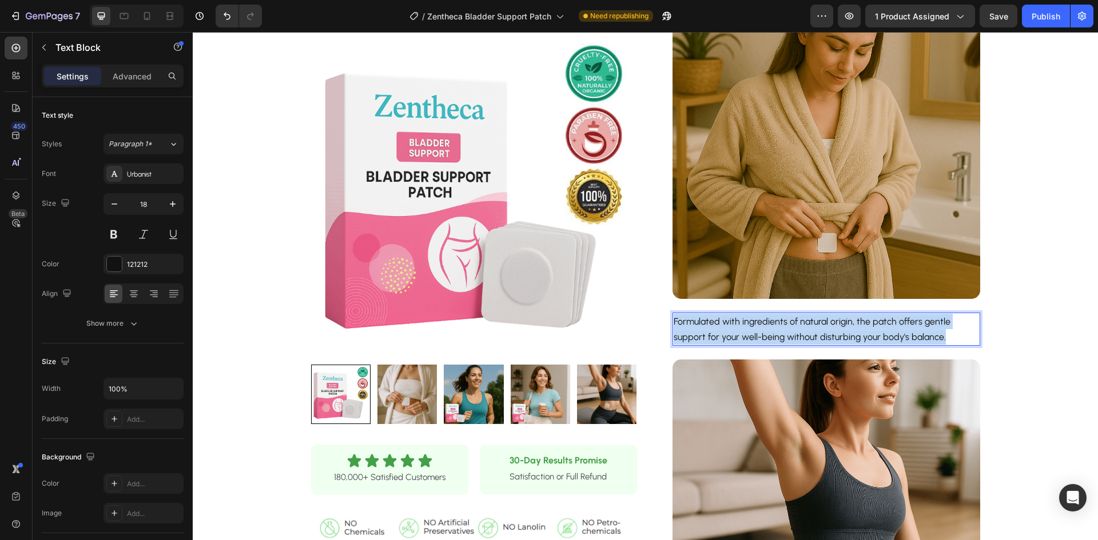
click at [801, 337] on span "Formulated with ingredients of natural origin, the patch offers gentle support …" at bounding box center [812, 329] width 277 height 26
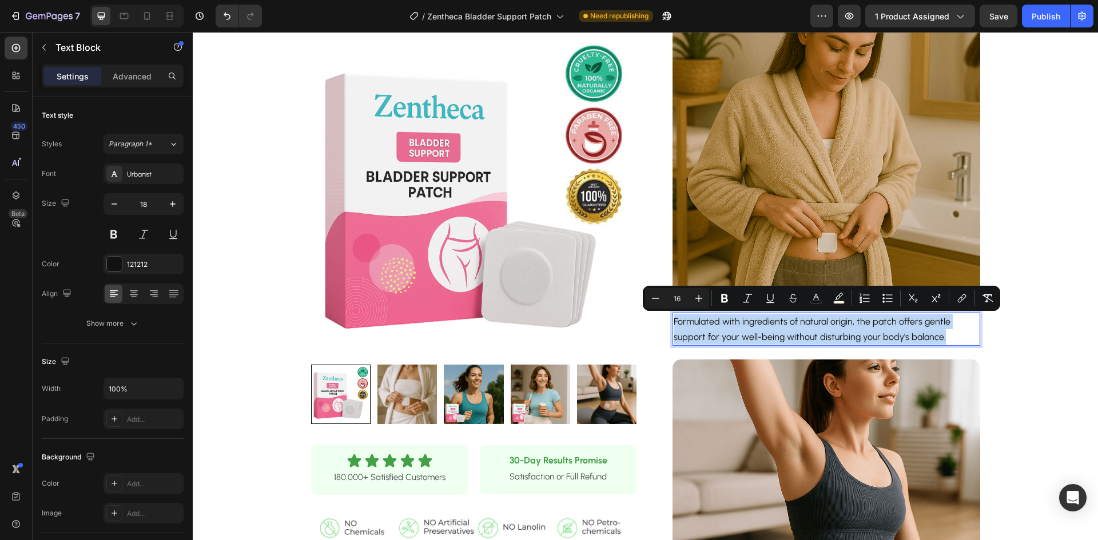
click at [818, 197] on video at bounding box center [827, 145] width 308 height 308
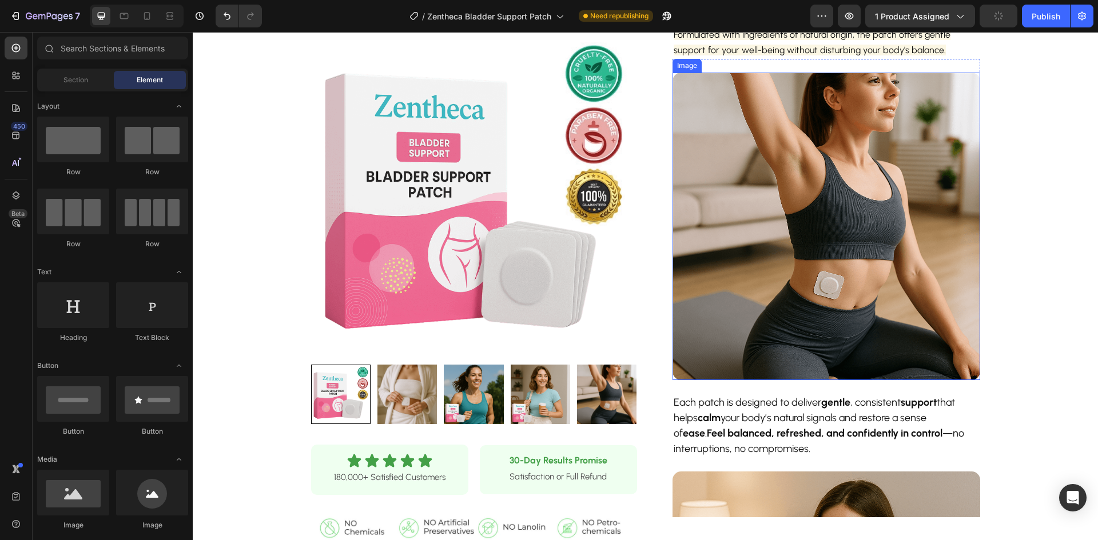
scroll to position [286, 0]
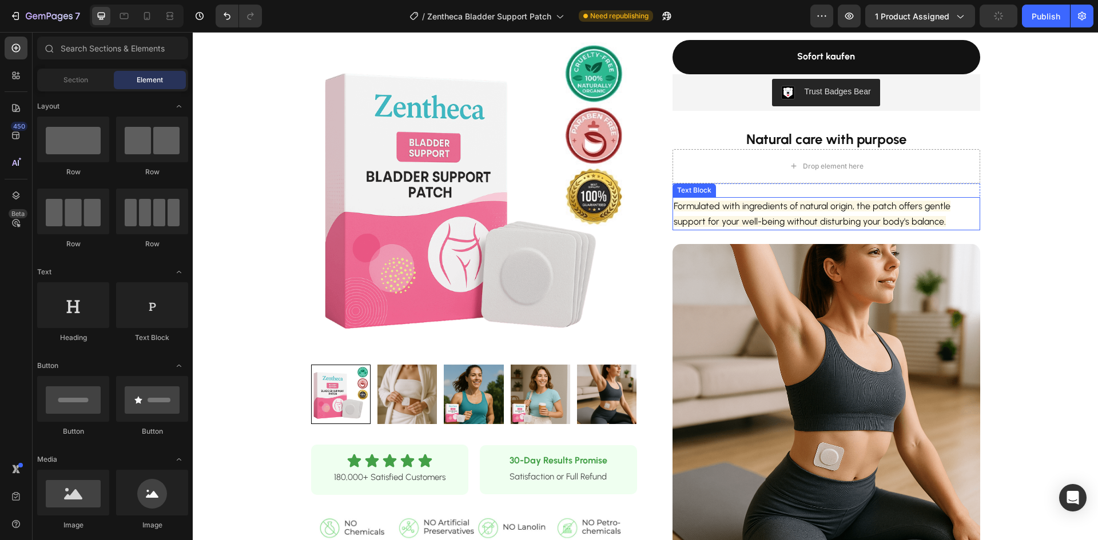
click at [932, 226] on p "Formulated with ingredients of natural origin, the patch offers gentle support …" at bounding box center [826, 213] width 305 height 31
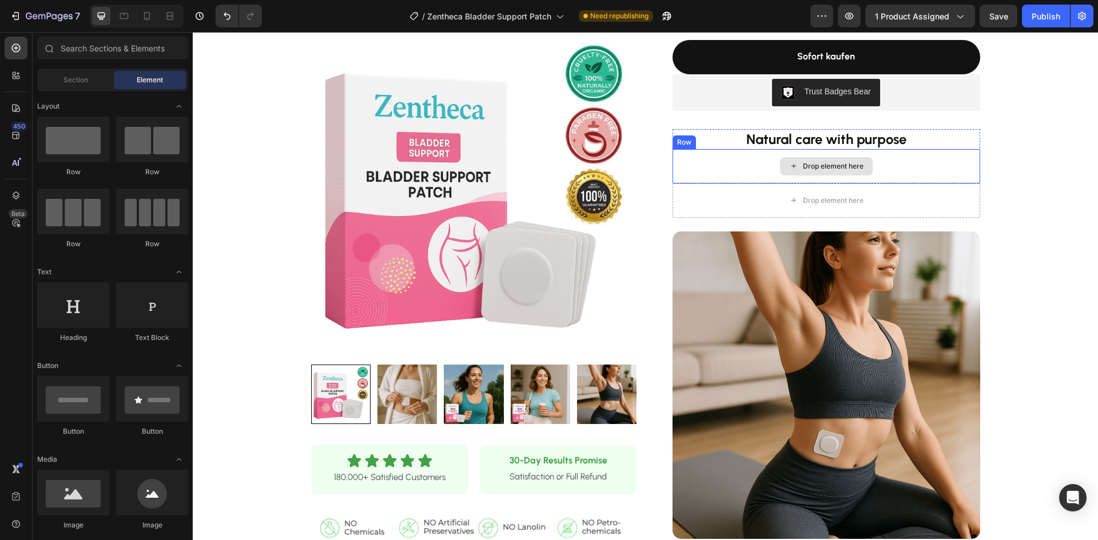
click at [924, 176] on div "Drop element here" at bounding box center [827, 166] width 308 height 34
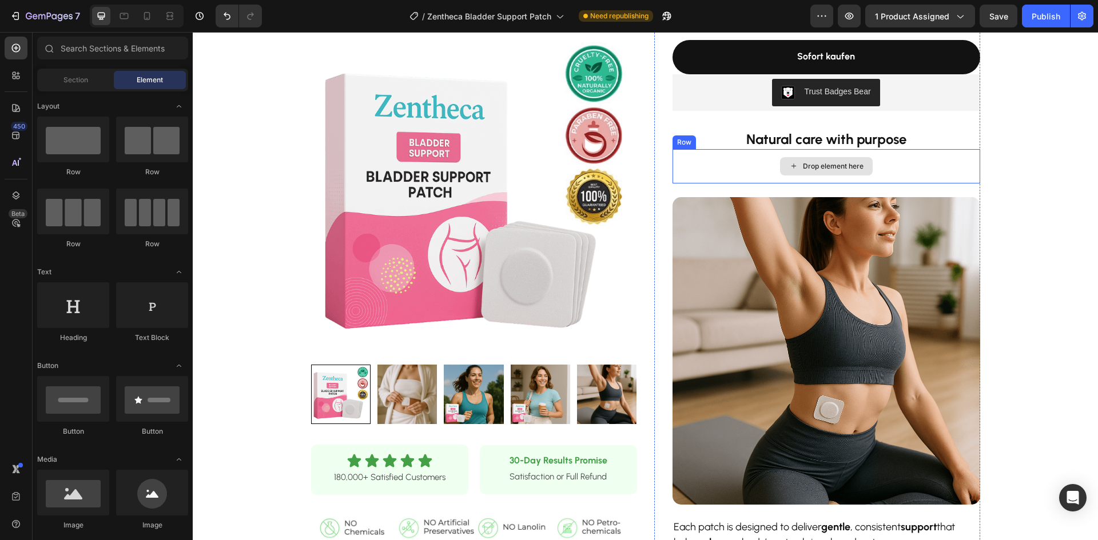
click at [921, 172] on div "Drop element here" at bounding box center [827, 166] width 308 height 34
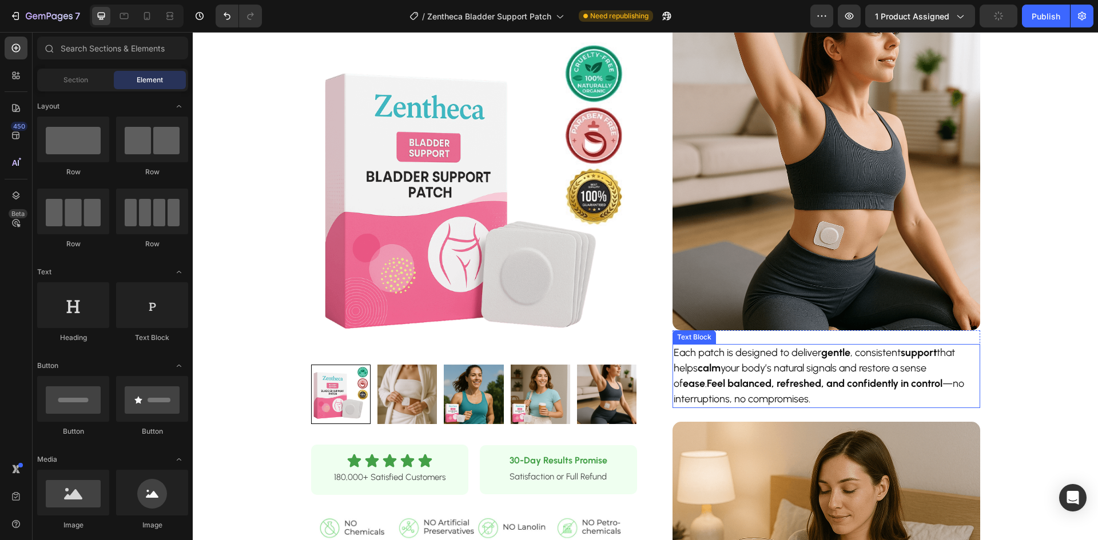
scroll to position [458, 0]
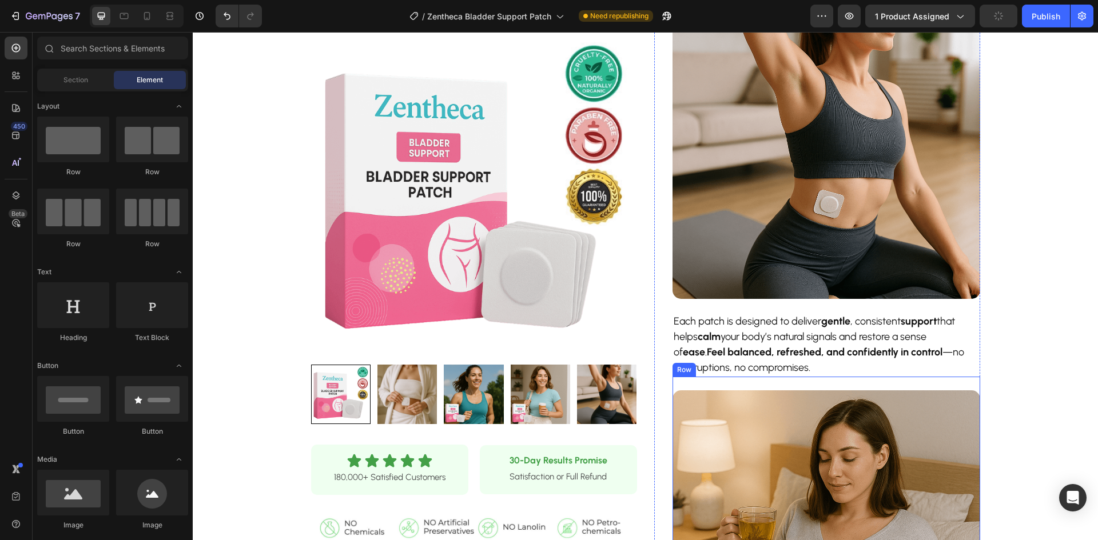
click at [786, 353] on strong "Feel balanced, refreshed, and confidently in control" at bounding box center [825, 352] width 236 height 13
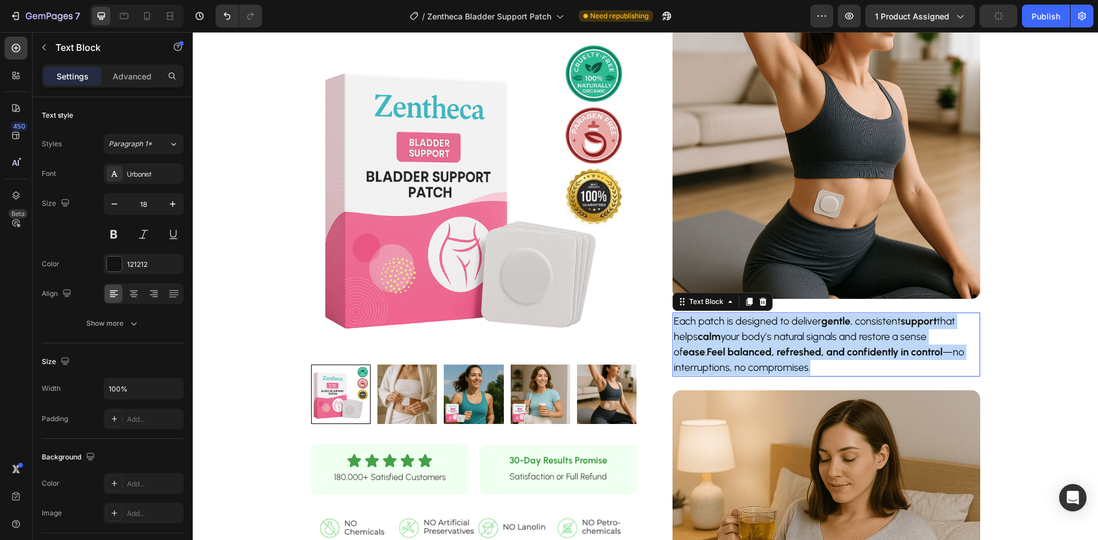
click at [786, 353] on strong "Feel balanced, refreshed, and confidently in control" at bounding box center [825, 352] width 236 height 13
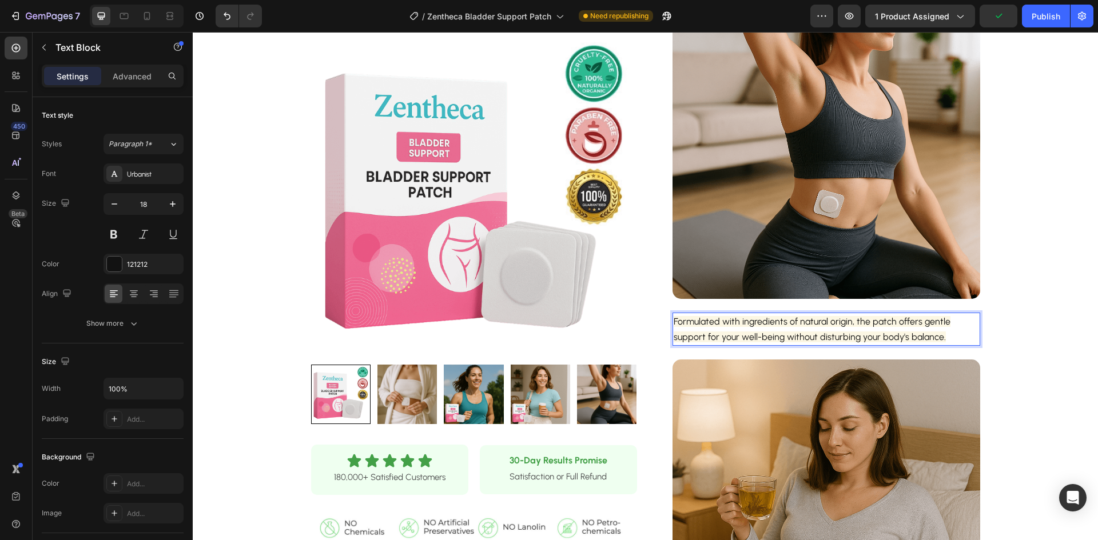
click at [791, 325] on span "Formulated with ingredients of natural origin, the patch offers gentle support …" at bounding box center [812, 329] width 277 height 26
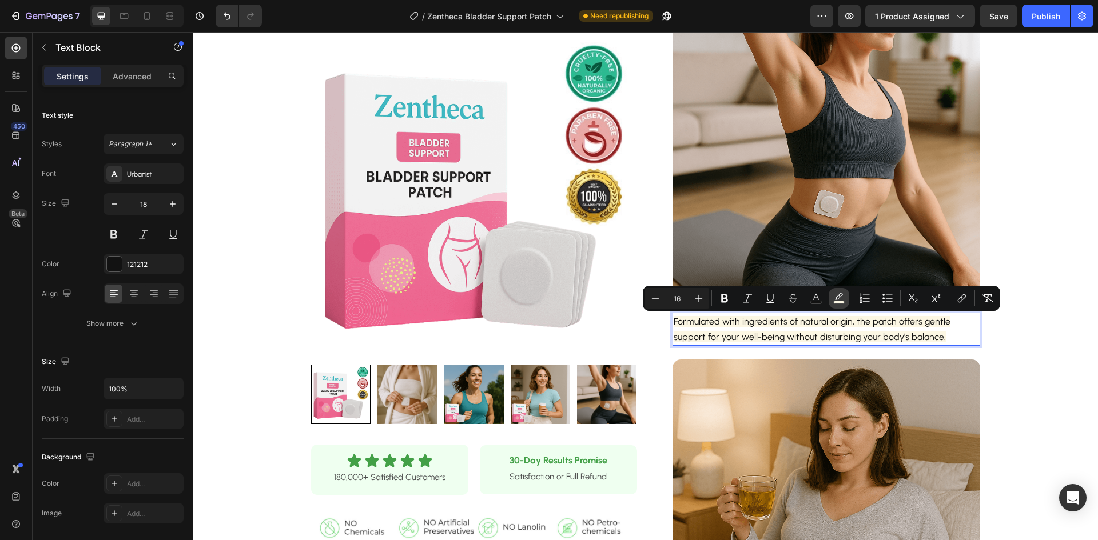
click at [836, 295] on icon "Editor contextual toolbar" at bounding box center [838, 298] width 11 height 11
type input "FCF7E4"
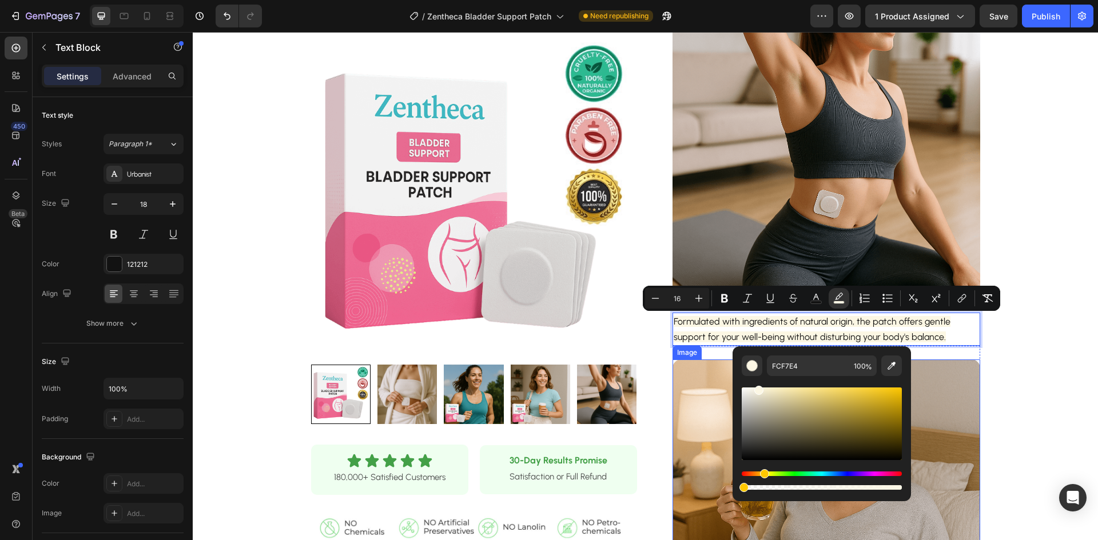
drag, startPoint x: 1090, startPoint y: 517, endPoint x: 981, endPoint y: 425, distance: 142.5
type input "0"
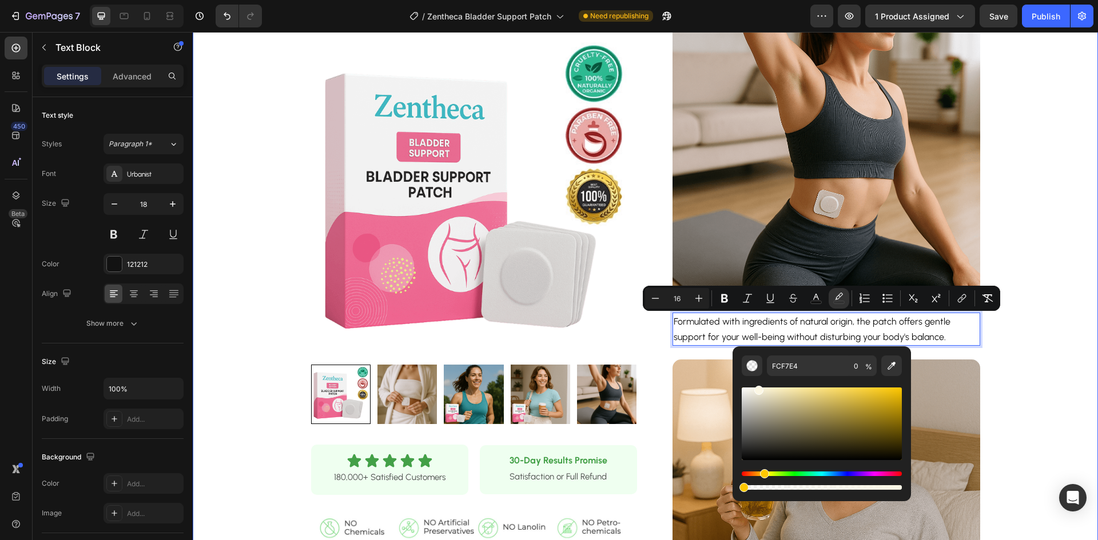
click at [1088, 410] on div "Product Images Row Icon Icon Icon Icon Icon Icon List 180,000+ Satisfied Custom…" at bounding box center [645, 226] width 905 height 1257
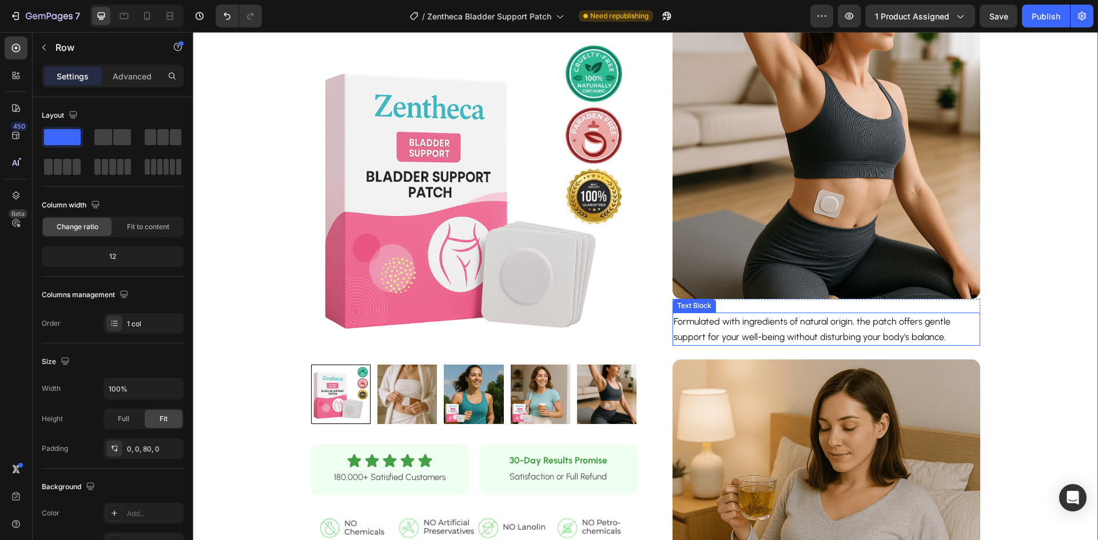
click at [936, 326] on span "Formulated with ingredients of natural origin, the patch offers gentle support …" at bounding box center [812, 329] width 277 height 26
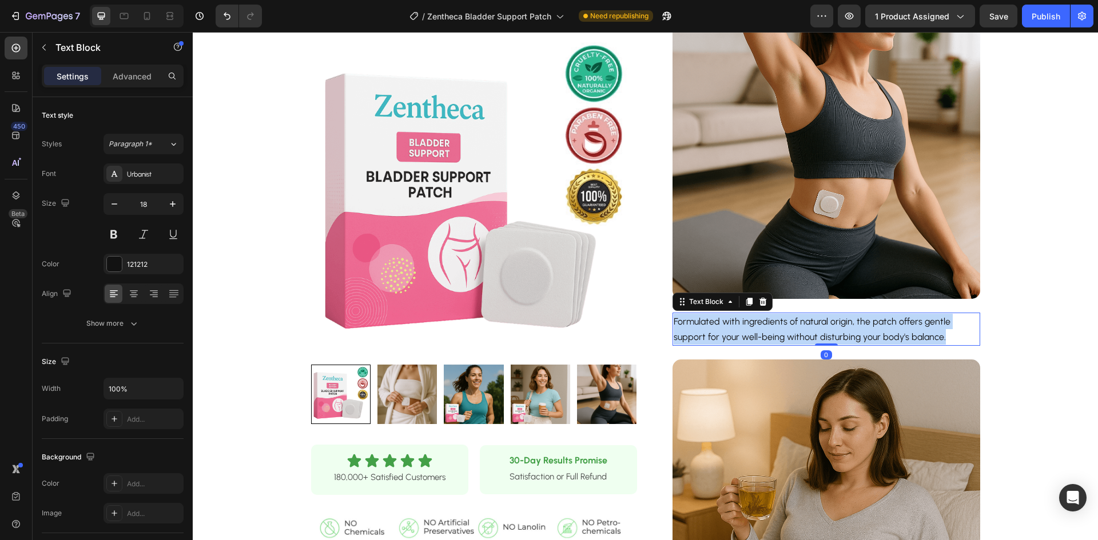
click at [936, 326] on span "Formulated with ingredients of natural origin, the patch offers gentle support …" at bounding box center [812, 329] width 277 height 26
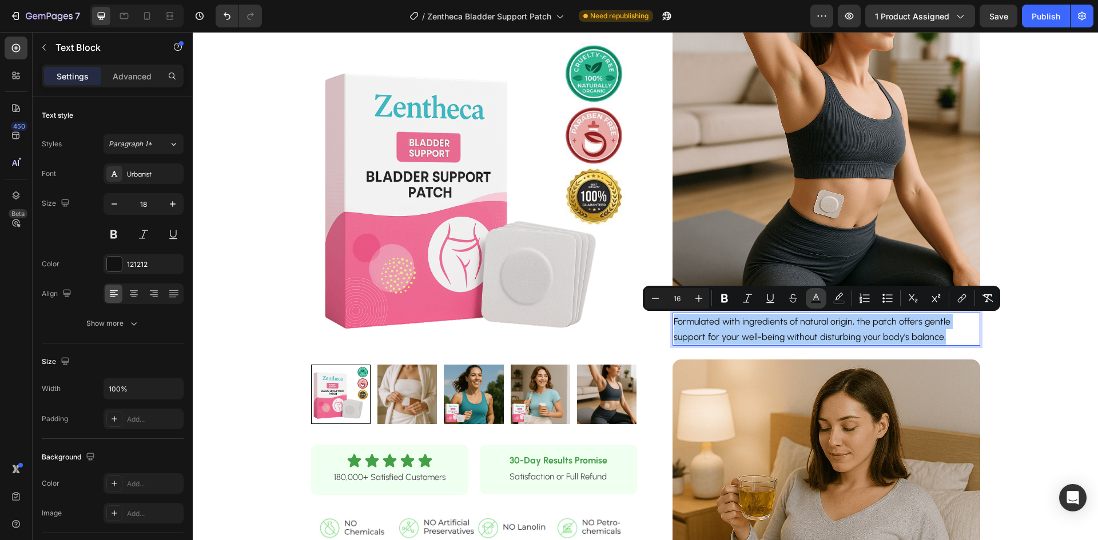
click at [808, 297] on button "color" at bounding box center [816, 298] width 21 height 21
type input "121212"
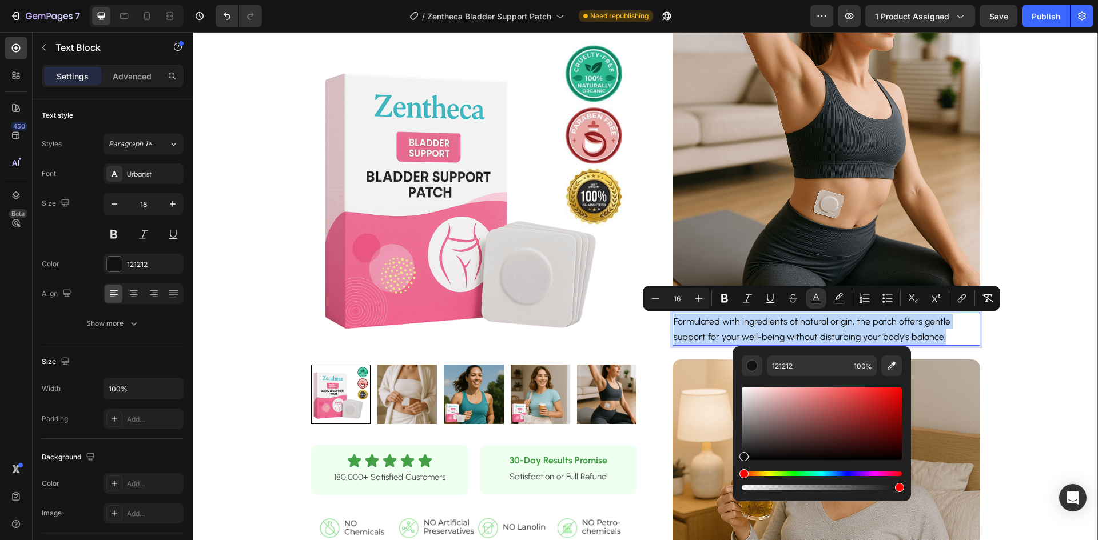
click at [1054, 381] on div "Product Images Row Icon Icon Icon Icon Icon Icon List 180,000+ Satisfied Custom…" at bounding box center [645, 226] width 905 height 1257
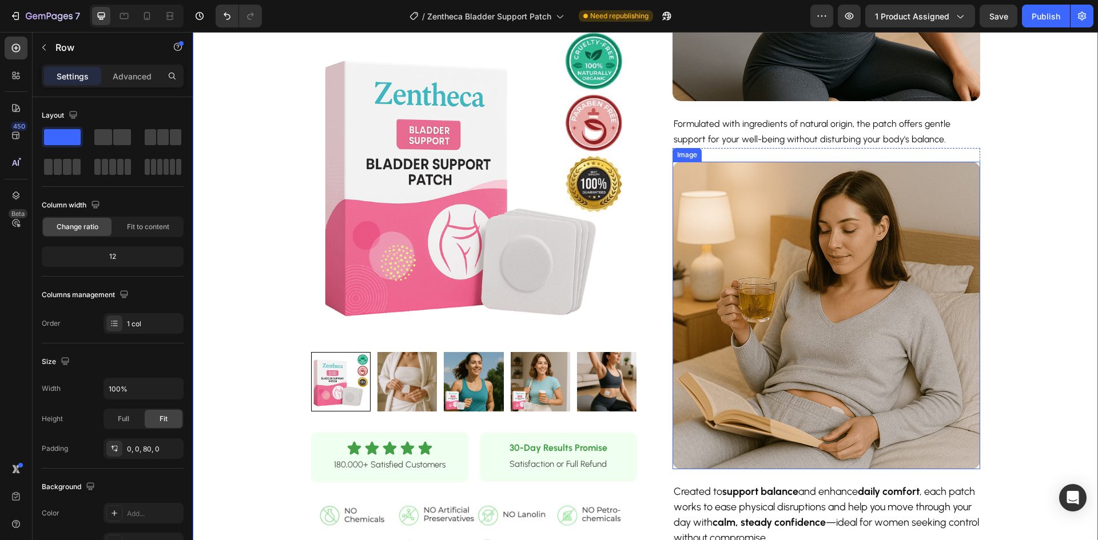
scroll to position [572, 0]
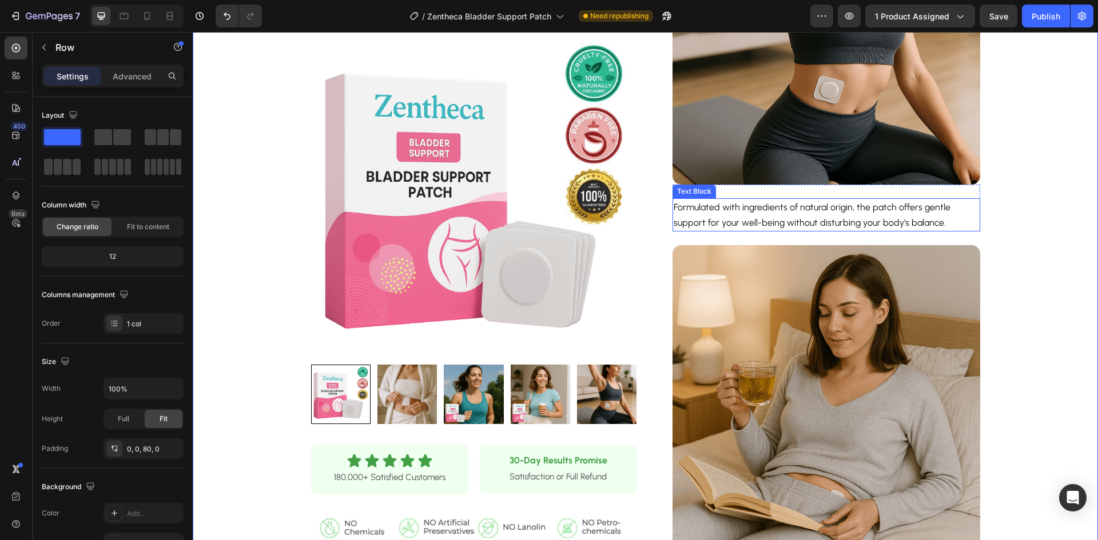
click at [773, 205] on span "Formulated with ingredients of natural origin, the patch offers gentle support …" at bounding box center [812, 215] width 277 height 26
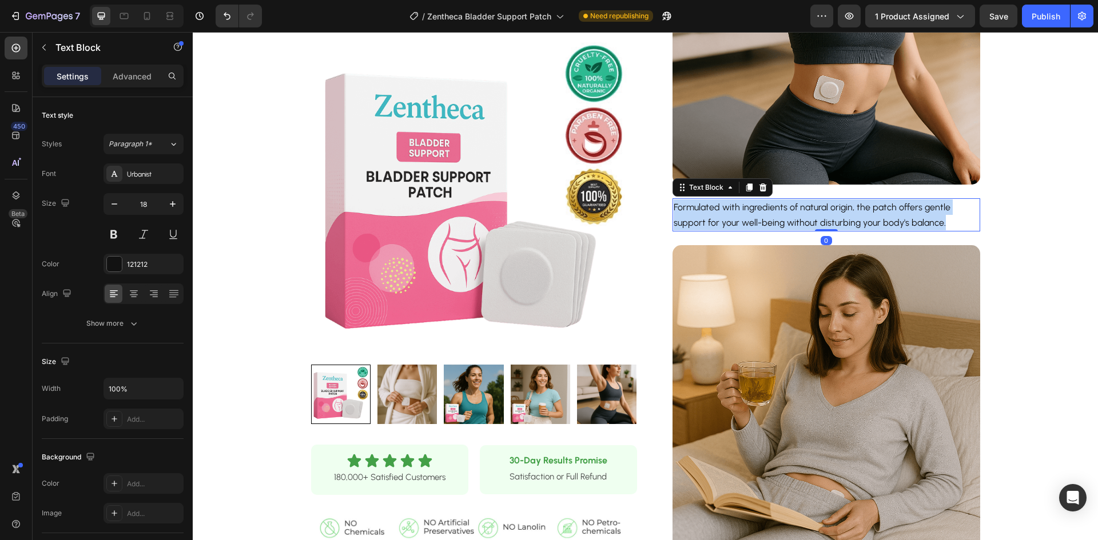
click at [773, 205] on span "Formulated with ingredients of natural origin, the patch offers gentle support …" at bounding box center [812, 215] width 277 height 26
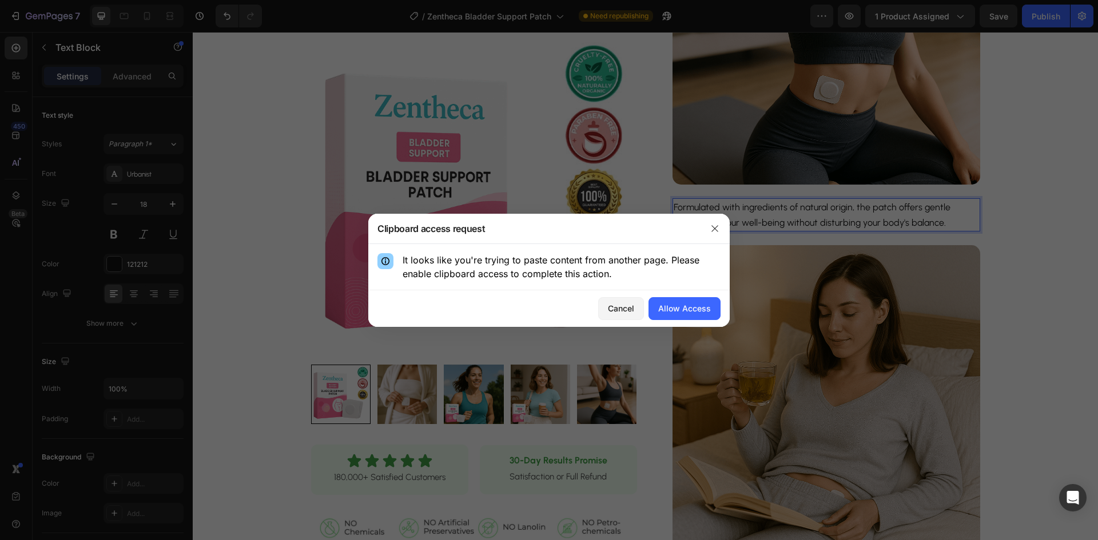
click at [701, 226] on div at bounding box center [715, 229] width 30 height 30
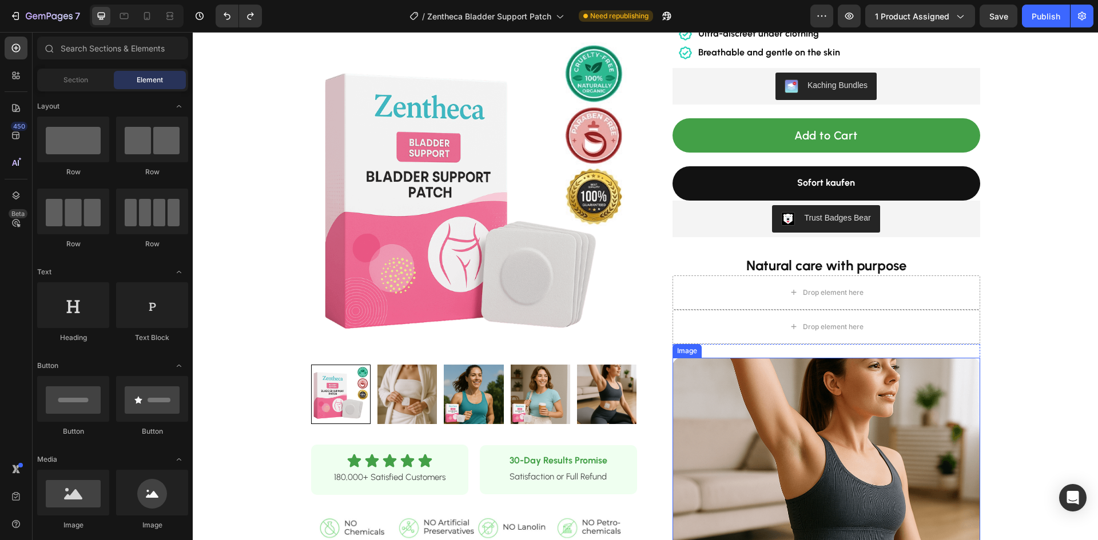
scroll to position [159, 0]
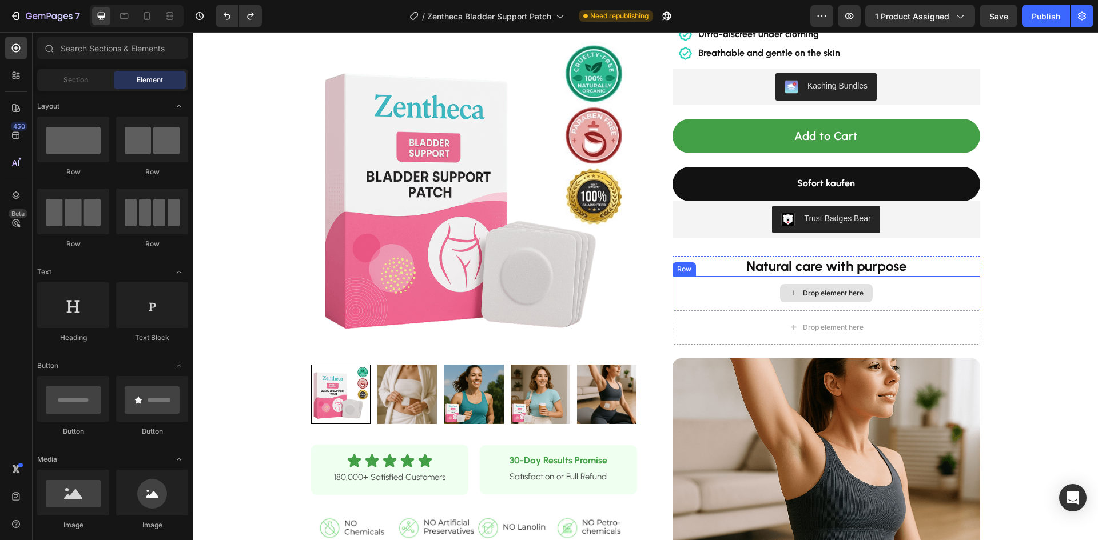
click at [936, 290] on div "Drop element here" at bounding box center [827, 293] width 308 height 34
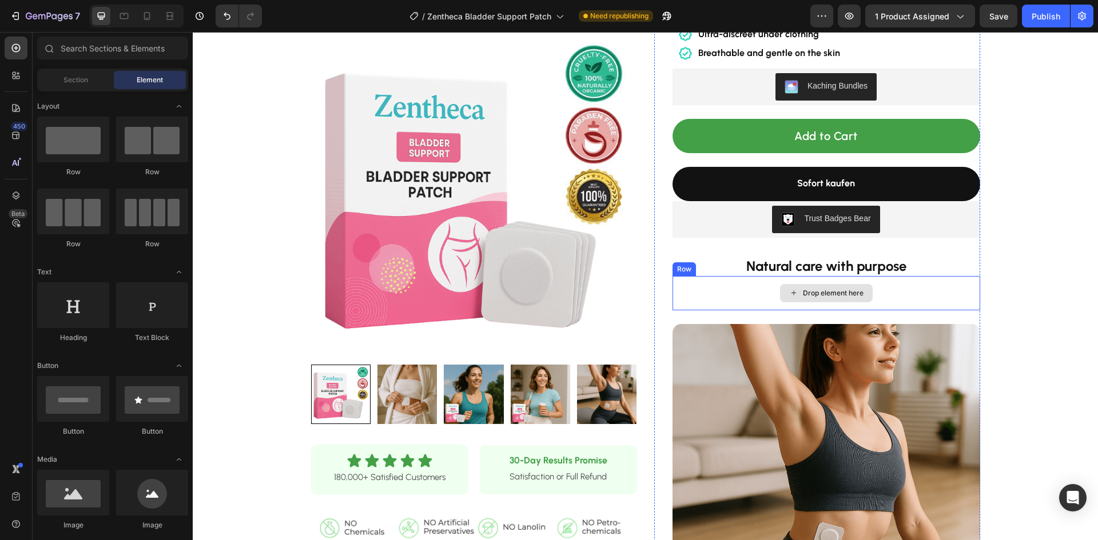
click at [926, 296] on div "Drop element here" at bounding box center [827, 293] width 308 height 34
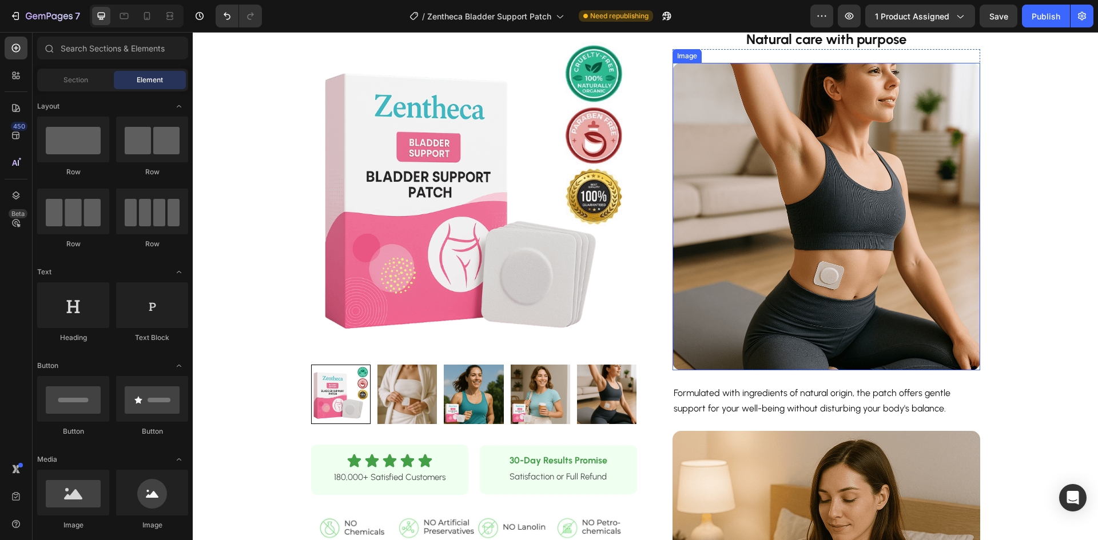
scroll to position [388, 0]
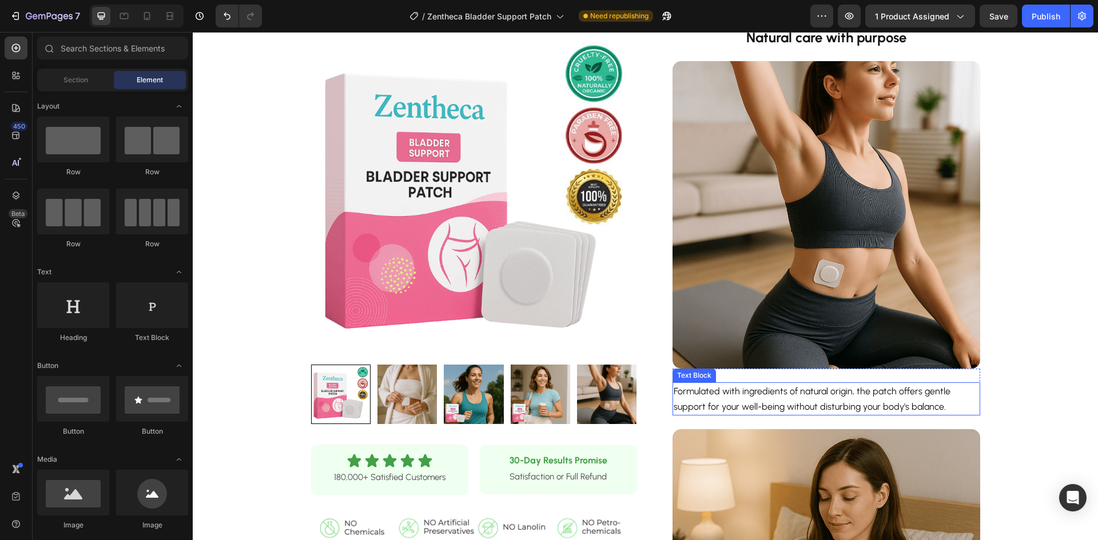
click at [826, 393] on span "Formulated with ingredients of natural origin, the patch offers gentle support …" at bounding box center [812, 399] width 277 height 26
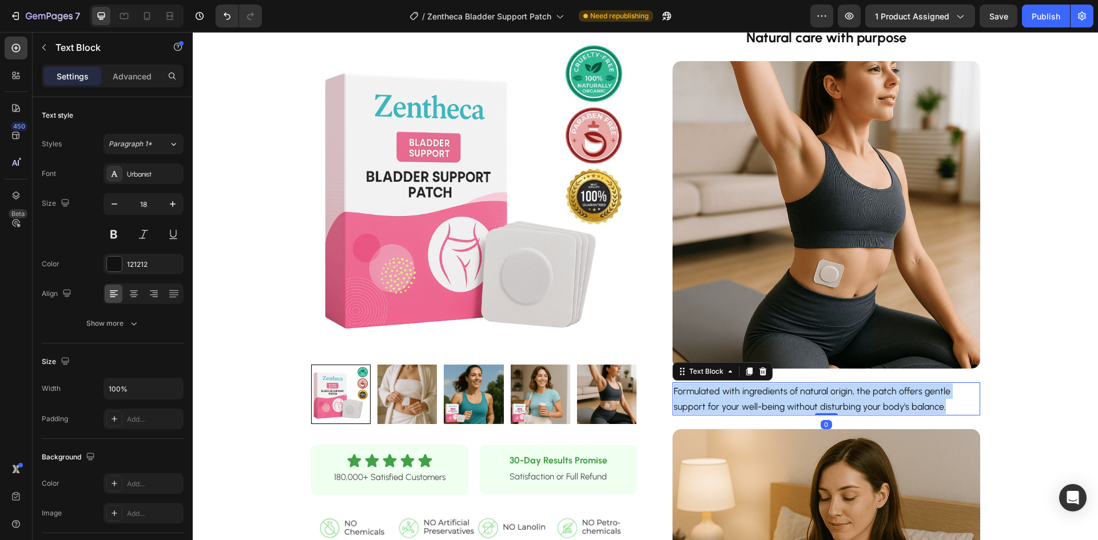
click at [826, 393] on span "Formulated with ingredients of natural origin, the patch offers gentle support …" at bounding box center [812, 399] width 277 height 26
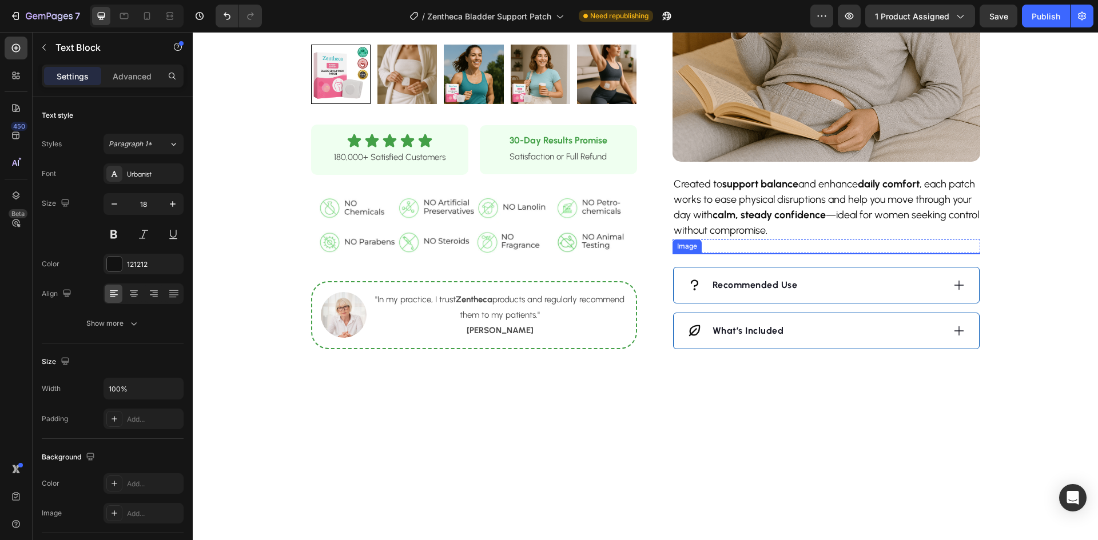
scroll to position [902, 0]
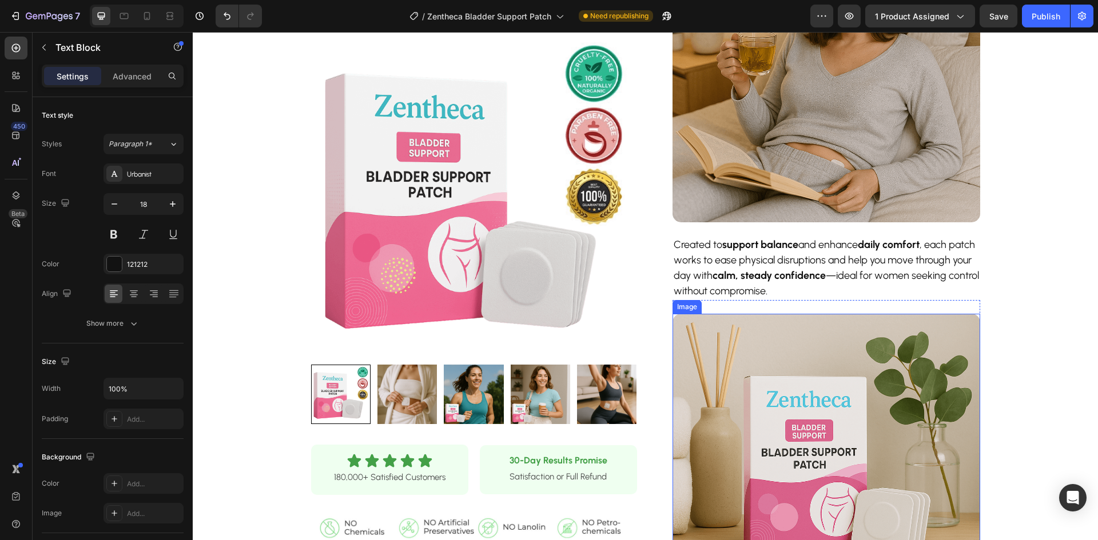
click at [789, 276] on strong "calm, steady confidence" at bounding box center [769, 275] width 113 height 13
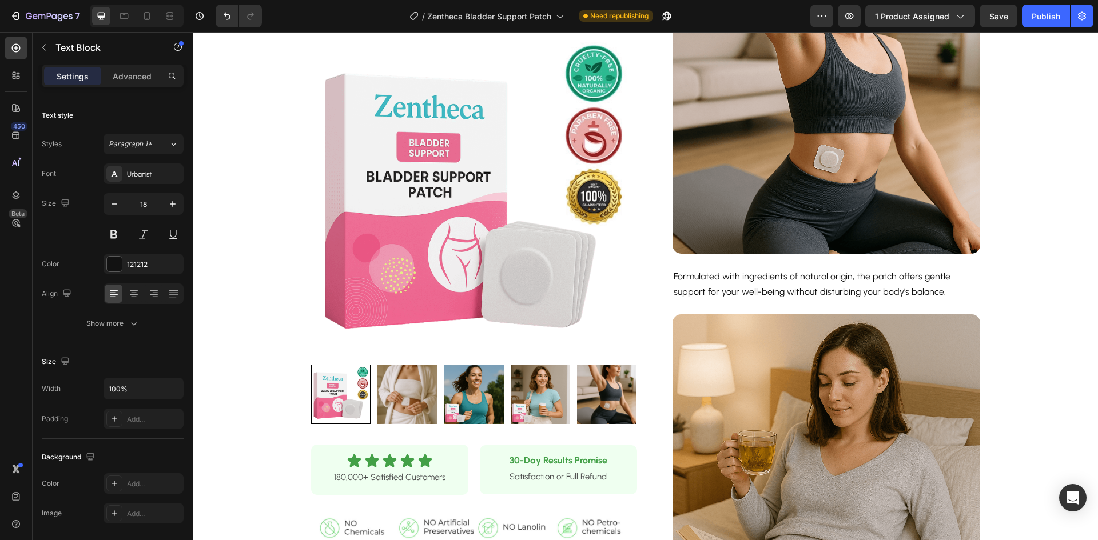
scroll to position [502, 0]
click at [767, 282] on span "Formulated with ingredients of natural origin, the patch offers gentle support …" at bounding box center [812, 285] width 277 height 26
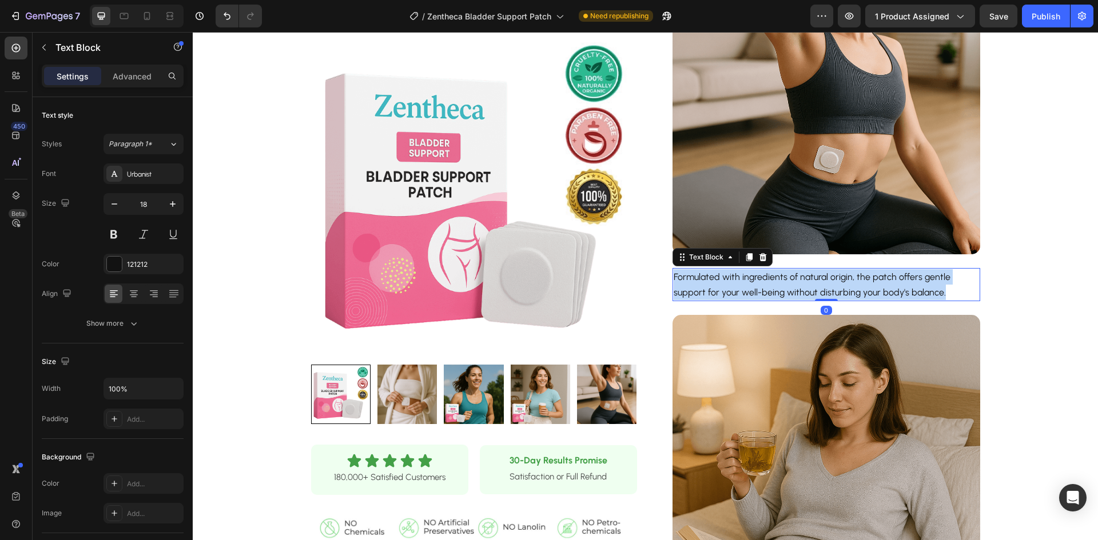
click at [767, 282] on span "Formulated with ingredients of natural origin, the patch offers gentle support …" at bounding box center [812, 285] width 277 height 26
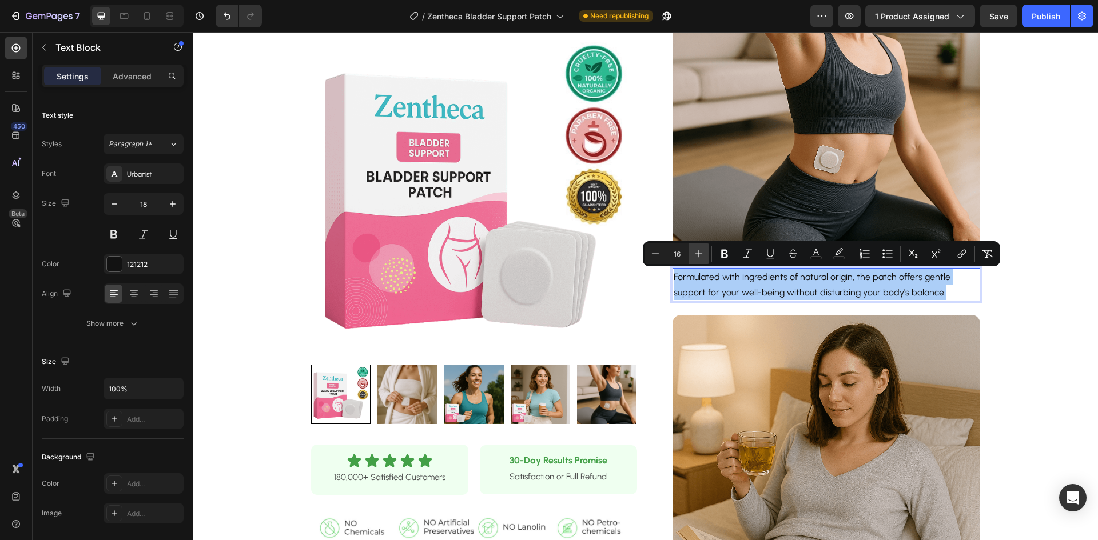
click at [699, 258] on icon "Editor contextual toolbar" at bounding box center [698, 253] width 11 height 11
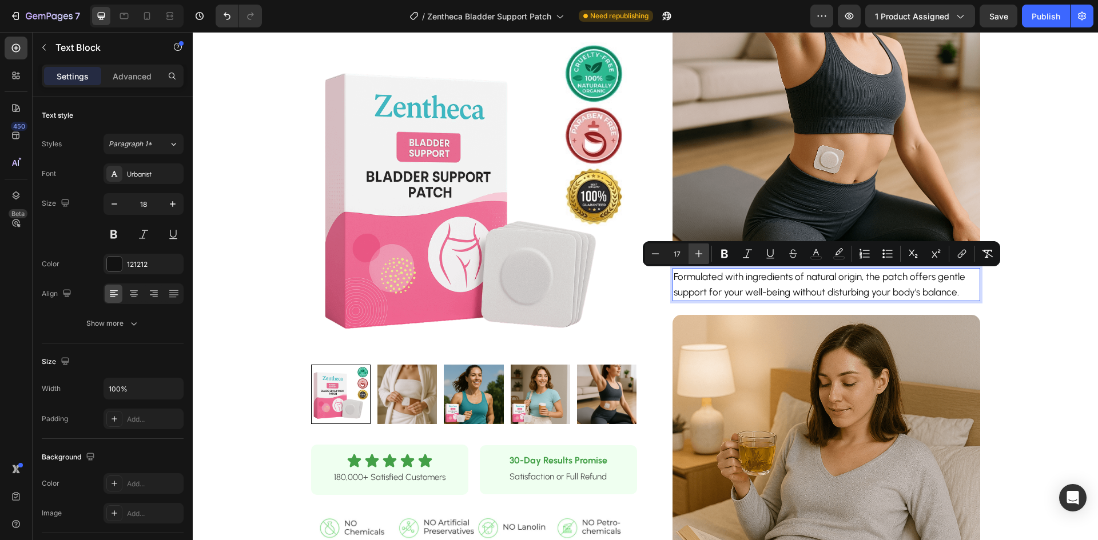
click at [699, 258] on icon "Editor contextual toolbar" at bounding box center [698, 253] width 11 height 11
type input "18"
click at [1020, 355] on div "Product Images Row Icon Icon Icon Icon Icon Icon List 180,000+ Satisfied Custom…" at bounding box center [645, 335] width 905 height 1565
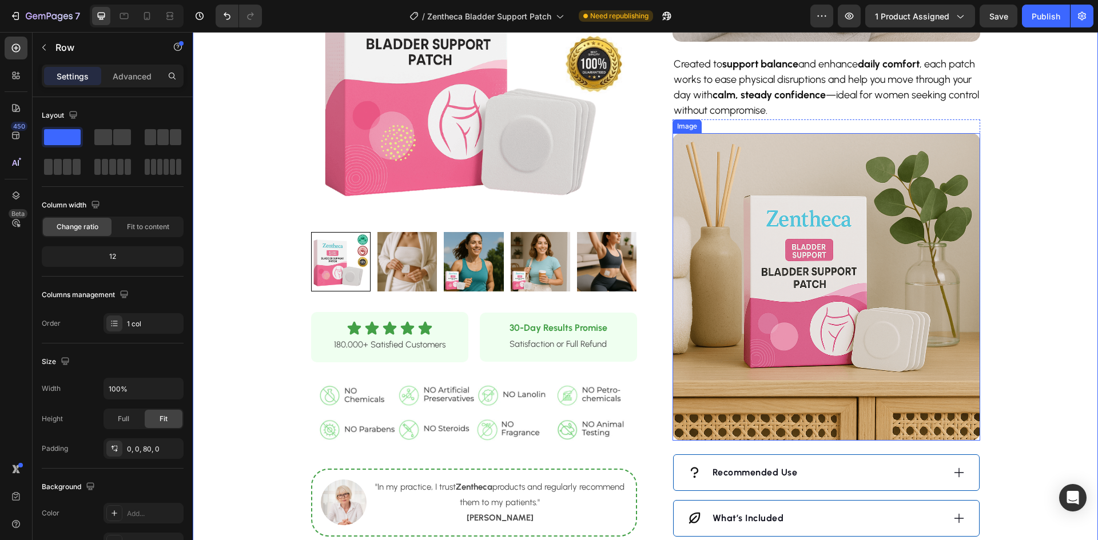
scroll to position [1188, 0]
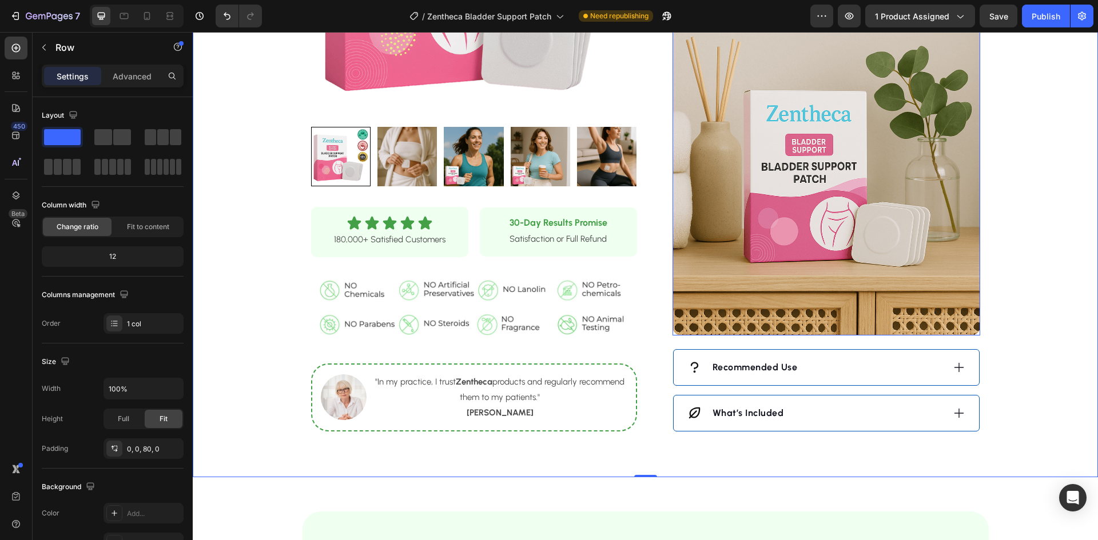
click at [825, 220] on img at bounding box center [827, 182] width 308 height 308
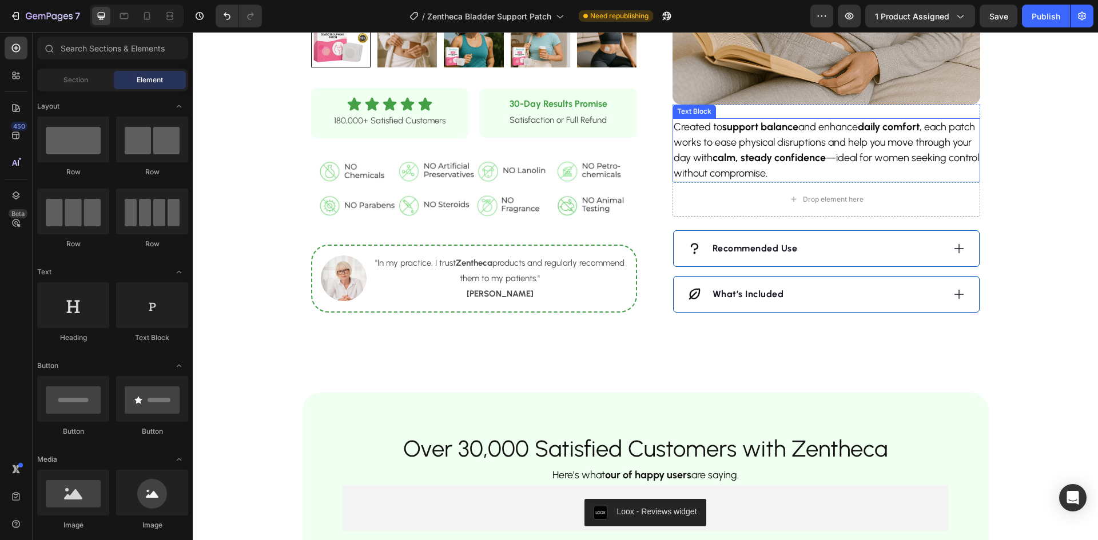
scroll to position [1017, 0]
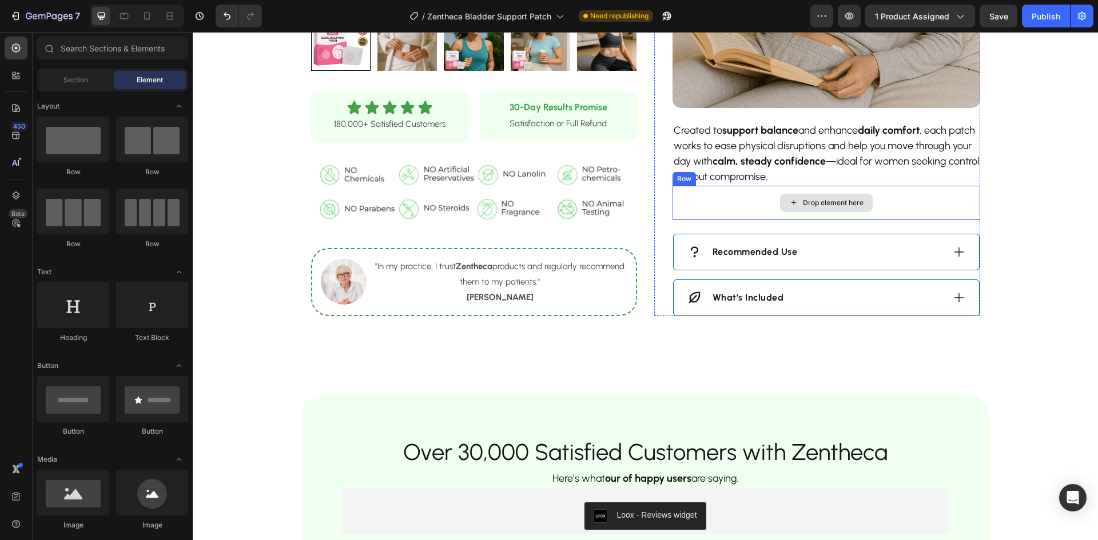
click at [918, 218] on div "Drop element here" at bounding box center [827, 203] width 308 height 34
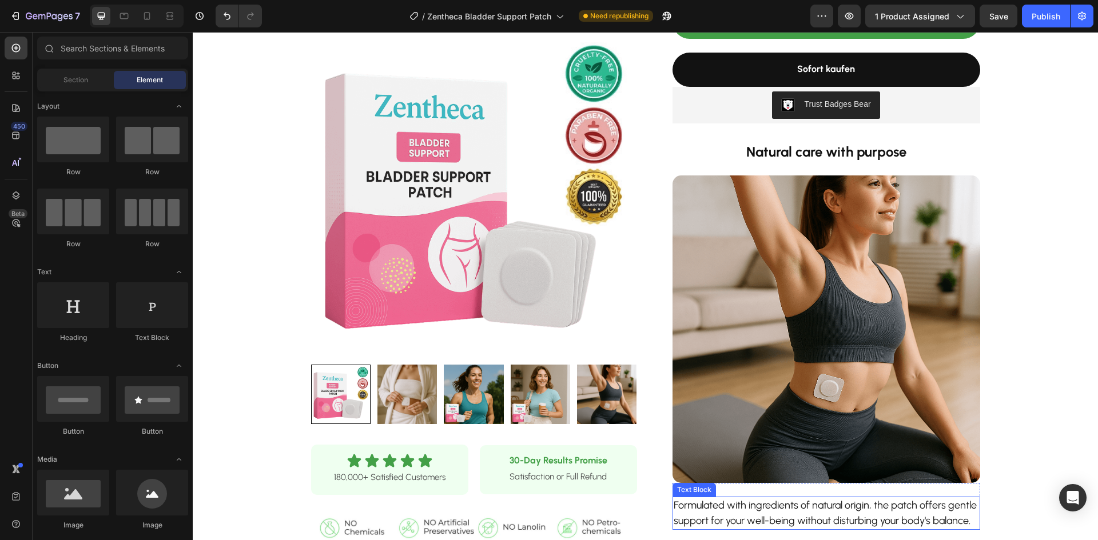
scroll to position [216, 0]
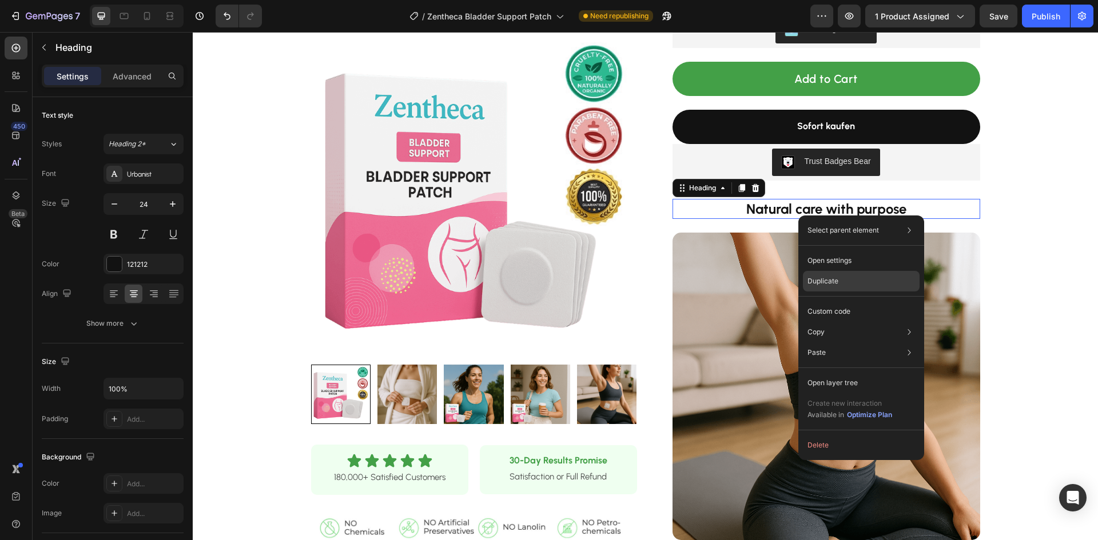
click at [824, 283] on p "Duplicate" at bounding box center [822, 281] width 31 height 10
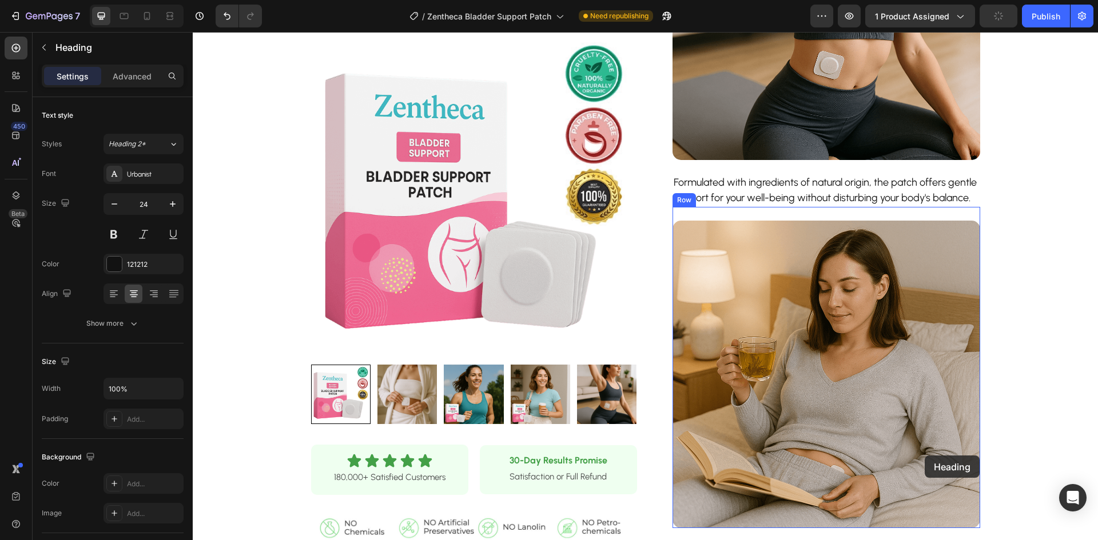
scroll to position [731, 0]
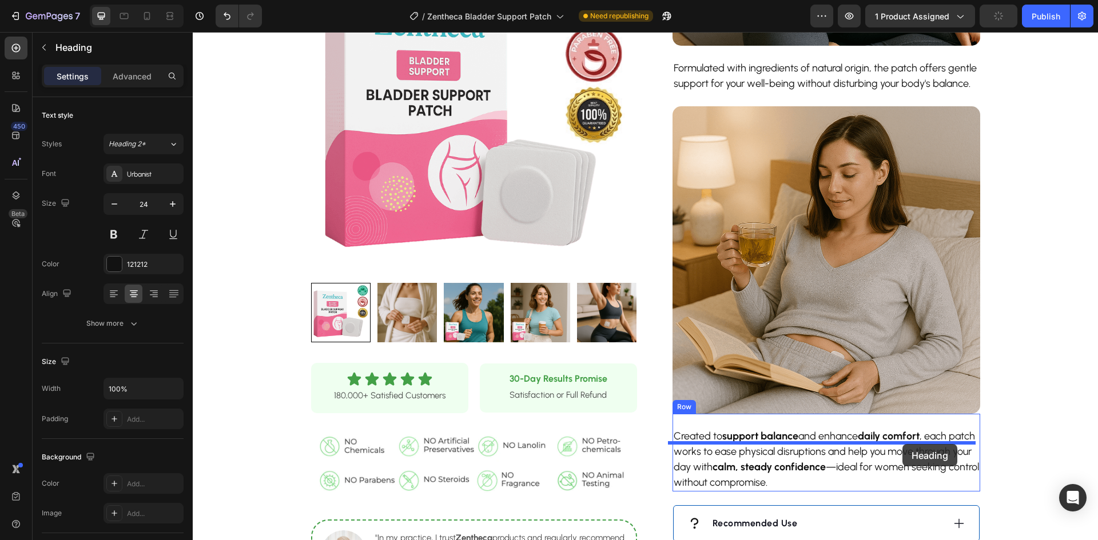
drag, startPoint x: 938, startPoint y: 62, endPoint x: 902, endPoint y: 444, distance: 384.3
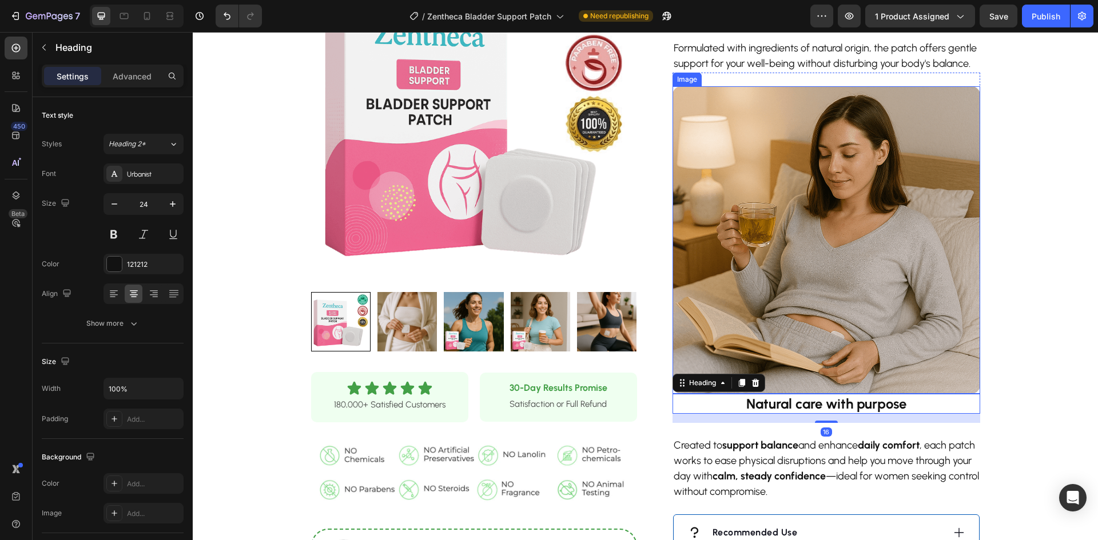
click at [876, 355] on img at bounding box center [827, 240] width 308 height 308
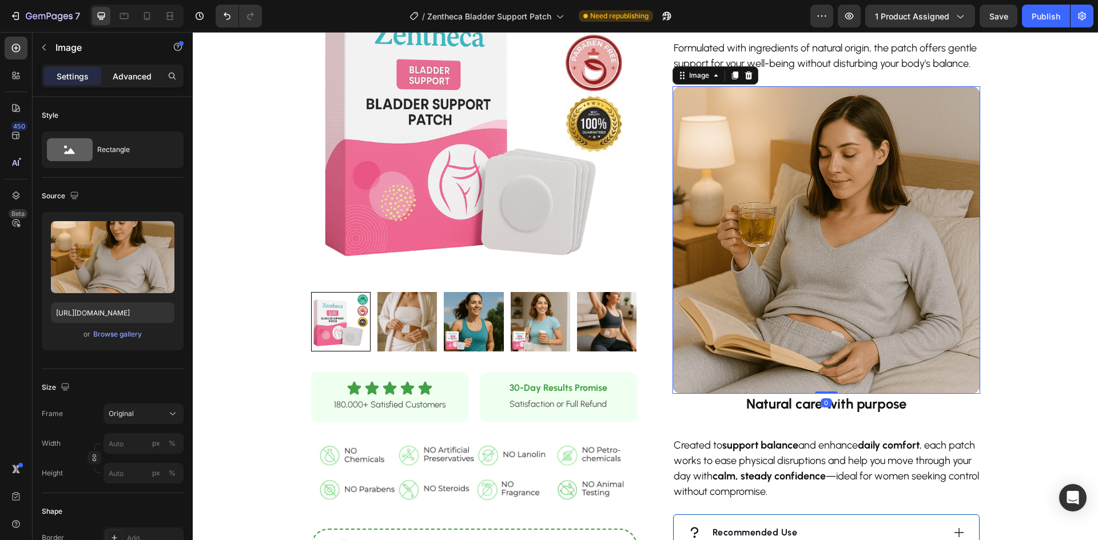
click at [127, 80] on p "Advanced" at bounding box center [132, 76] width 39 height 12
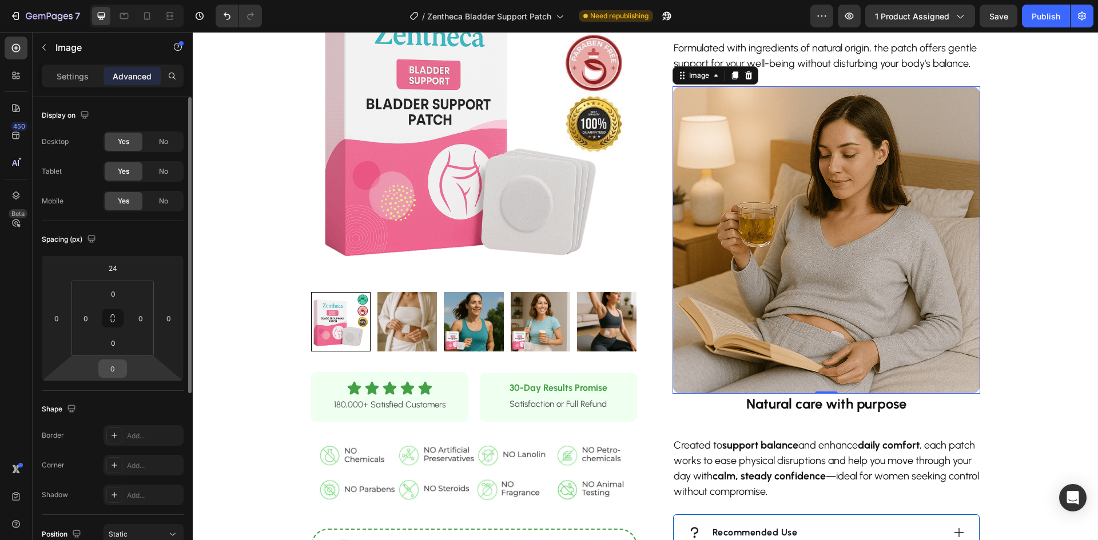
click at [108, 367] on input "0" at bounding box center [112, 368] width 23 height 17
click at [105, 367] on input "0" at bounding box center [112, 368] width 23 height 17
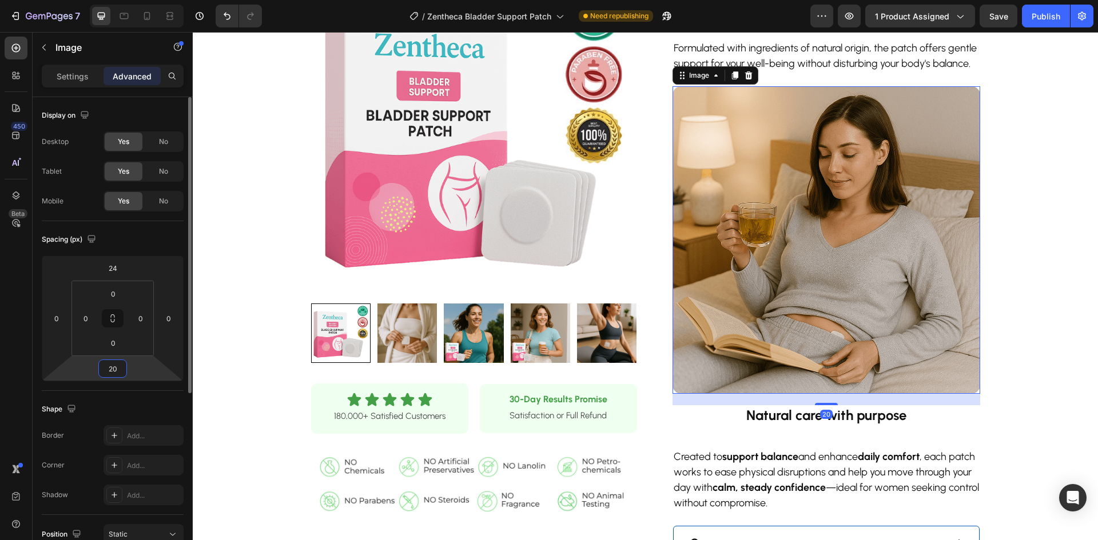
drag, startPoint x: 112, startPoint y: 372, endPoint x: 105, endPoint y: 372, distance: 6.9
click at [105, 372] on input "20" at bounding box center [112, 368] width 23 height 17
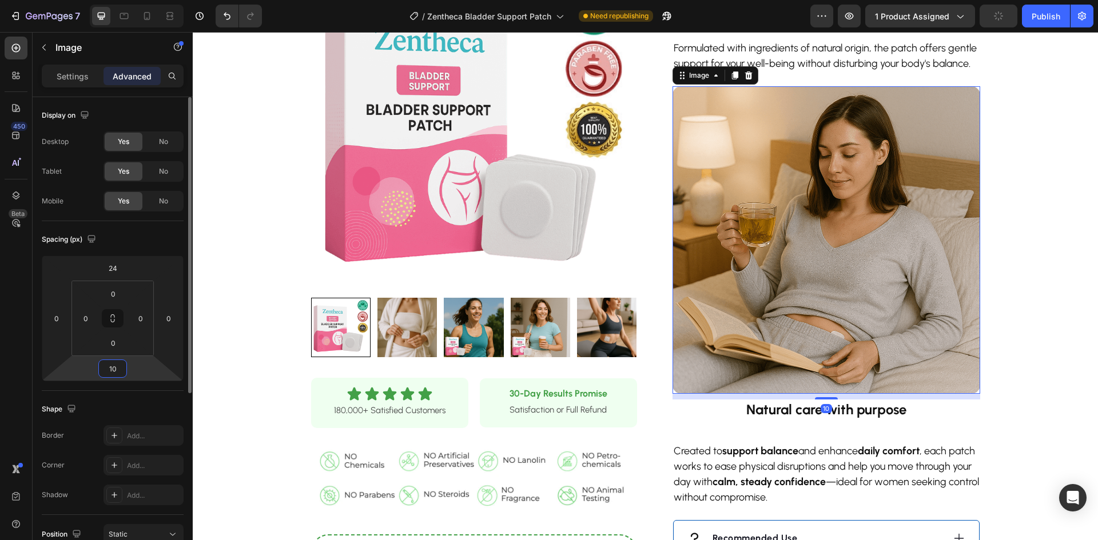
click at [118, 369] on input "10" at bounding box center [112, 368] width 23 height 17
type input "15"
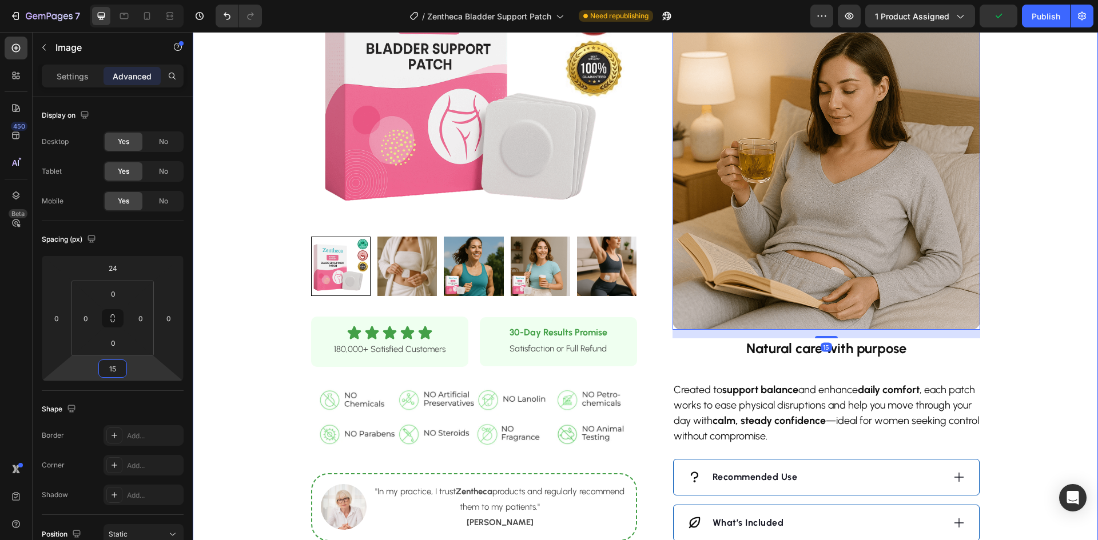
scroll to position [845, 0]
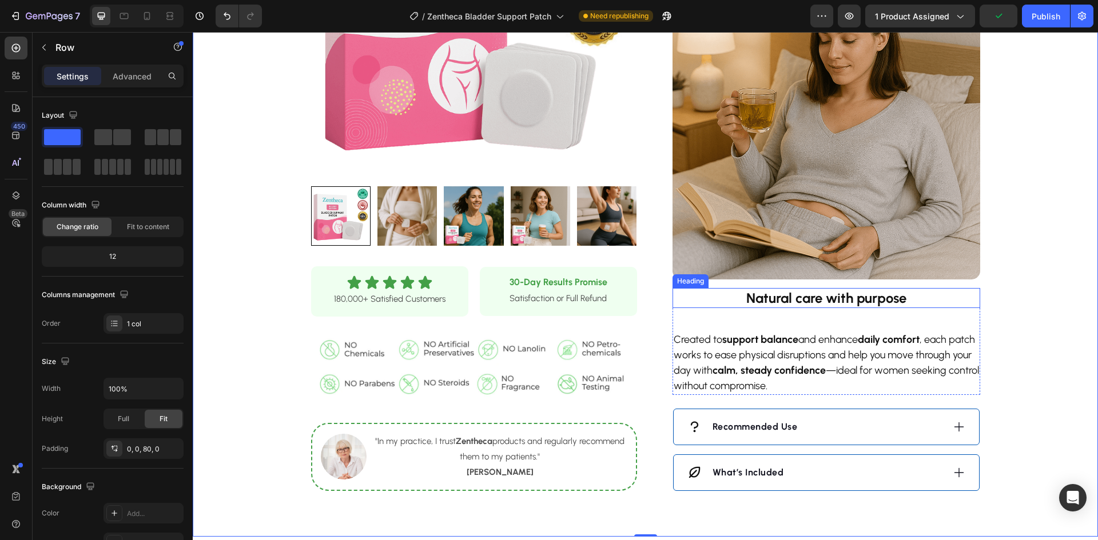
click at [813, 307] on strong "Natural care with purpose" at bounding box center [826, 298] width 160 height 17
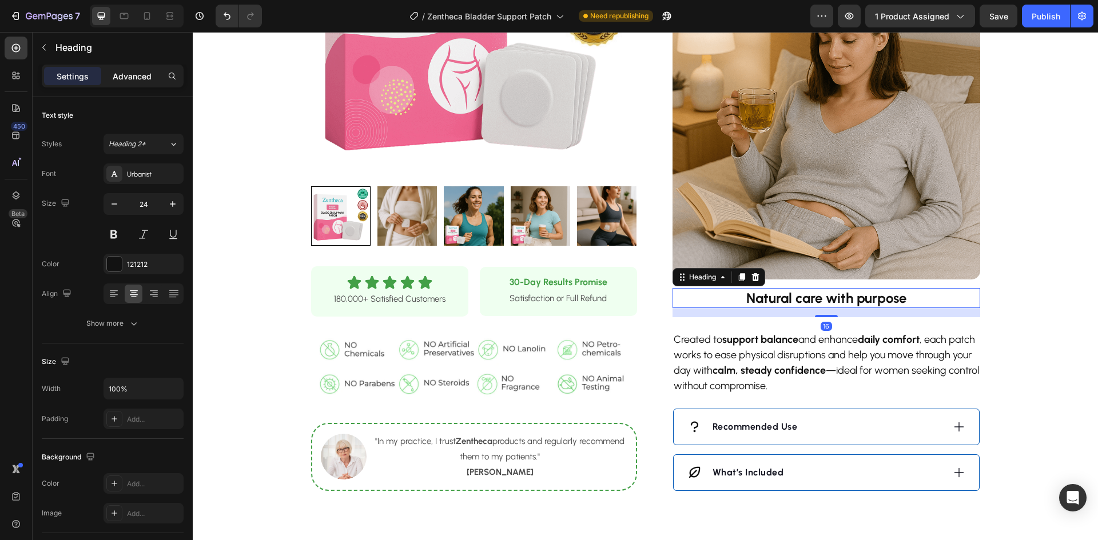
click at [130, 74] on p "Advanced" at bounding box center [132, 76] width 39 height 12
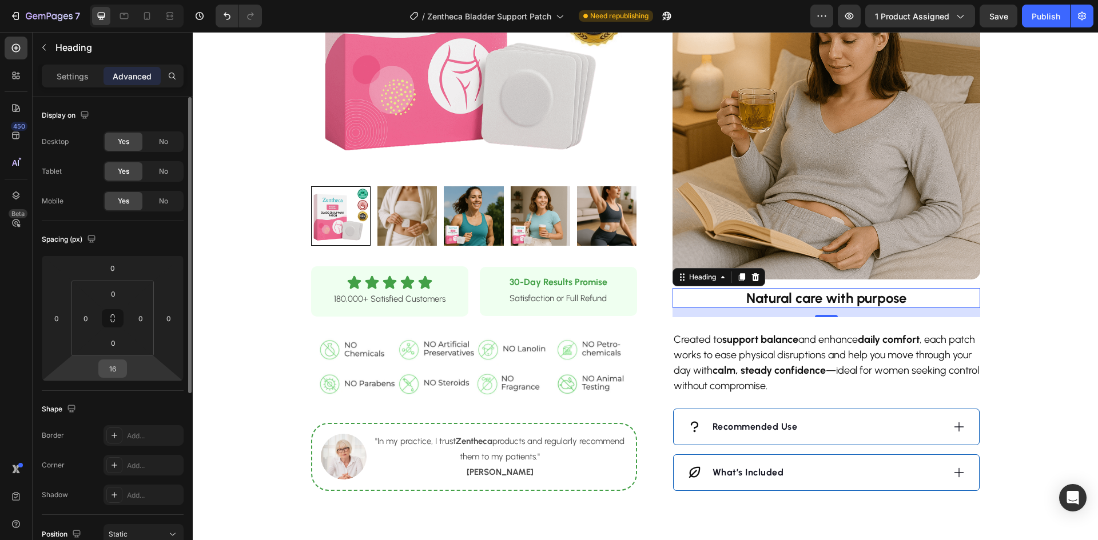
click at [111, 371] on input "16" at bounding box center [112, 368] width 23 height 17
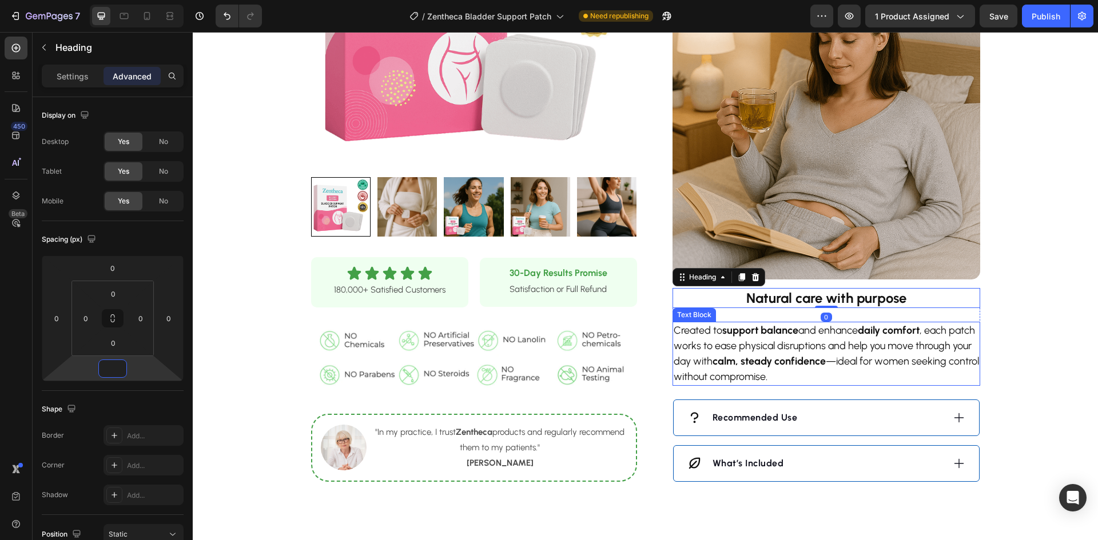
click at [728, 363] on p "Created to support balance and enhance daily comfort , each patch works to ease…" at bounding box center [826, 354] width 305 height 62
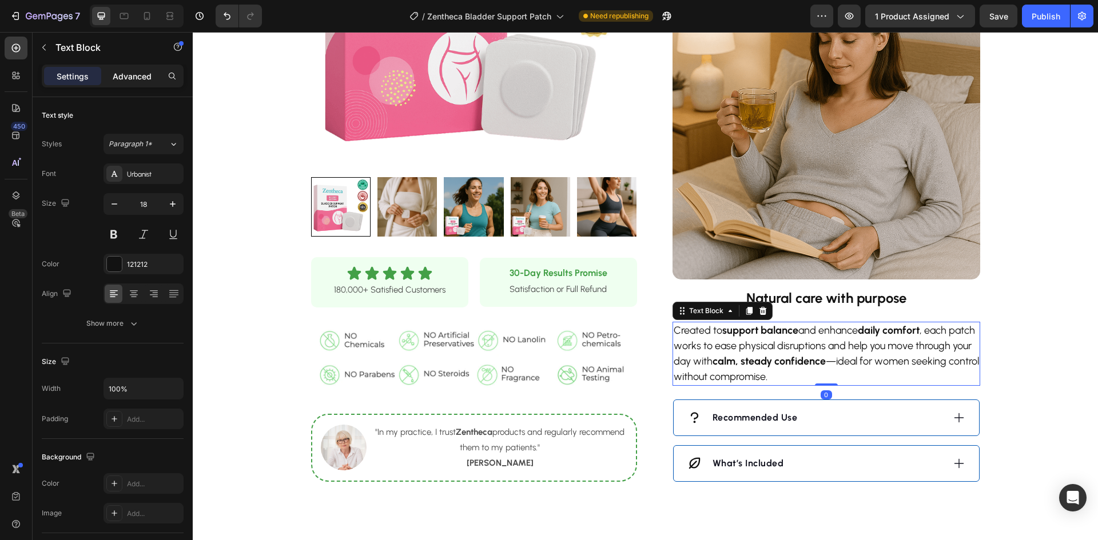
click at [145, 78] on p "Advanced" at bounding box center [132, 76] width 39 height 12
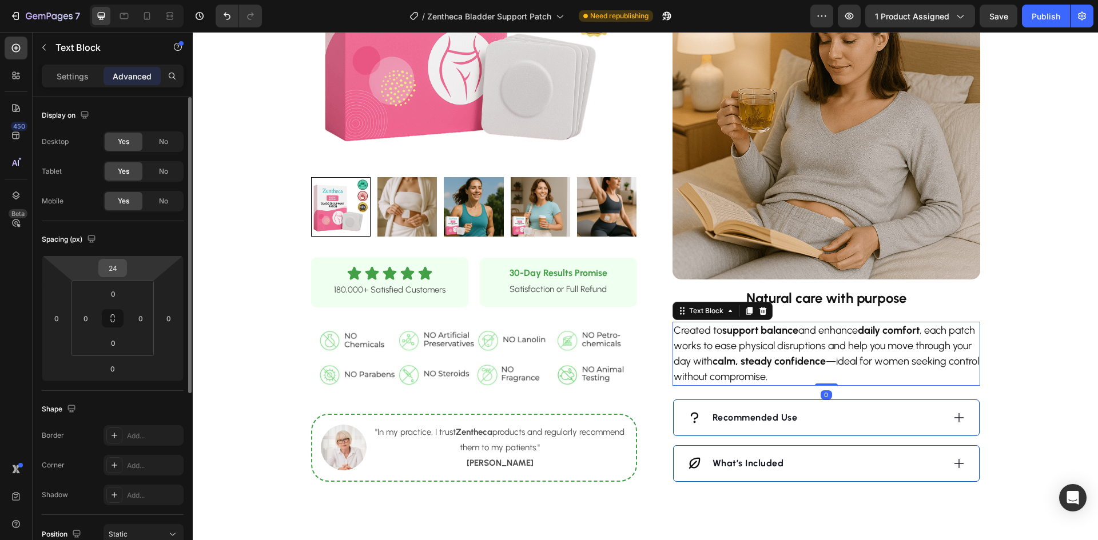
click at [109, 270] on input "24" at bounding box center [112, 268] width 23 height 17
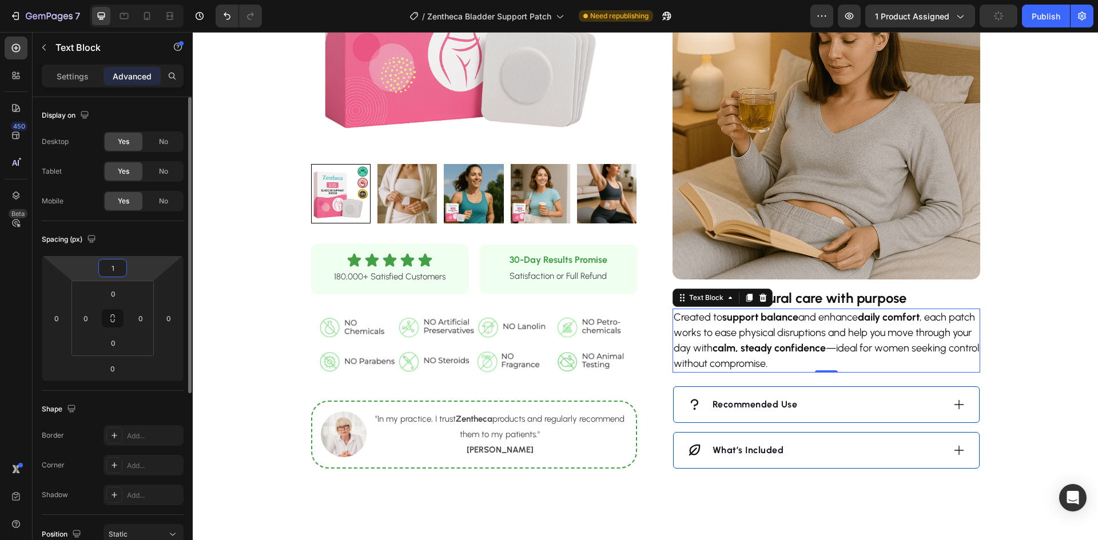
type input "10"
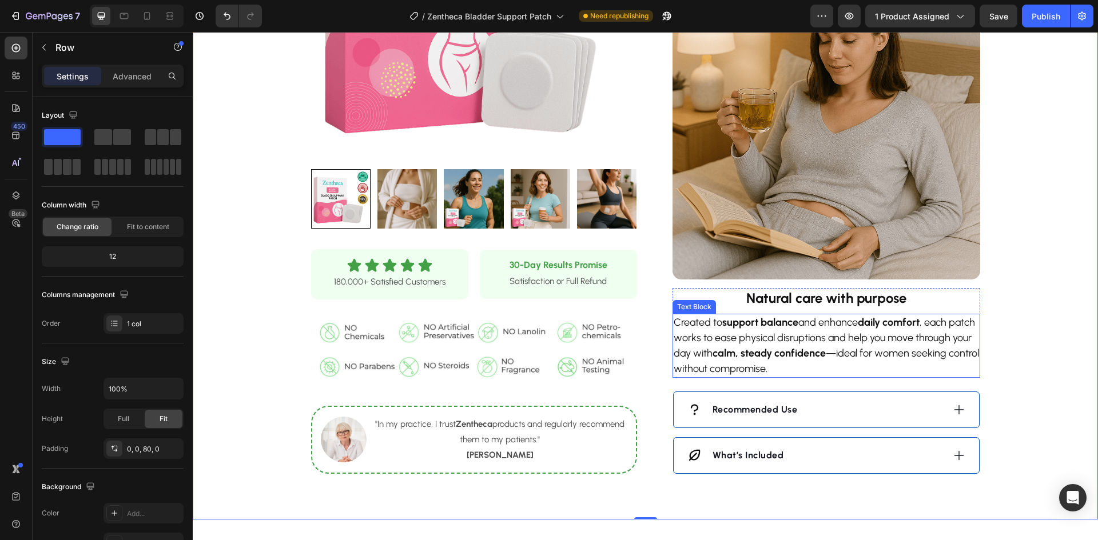
click at [806, 307] on strong "Natural care with purpose" at bounding box center [826, 298] width 160 height 17
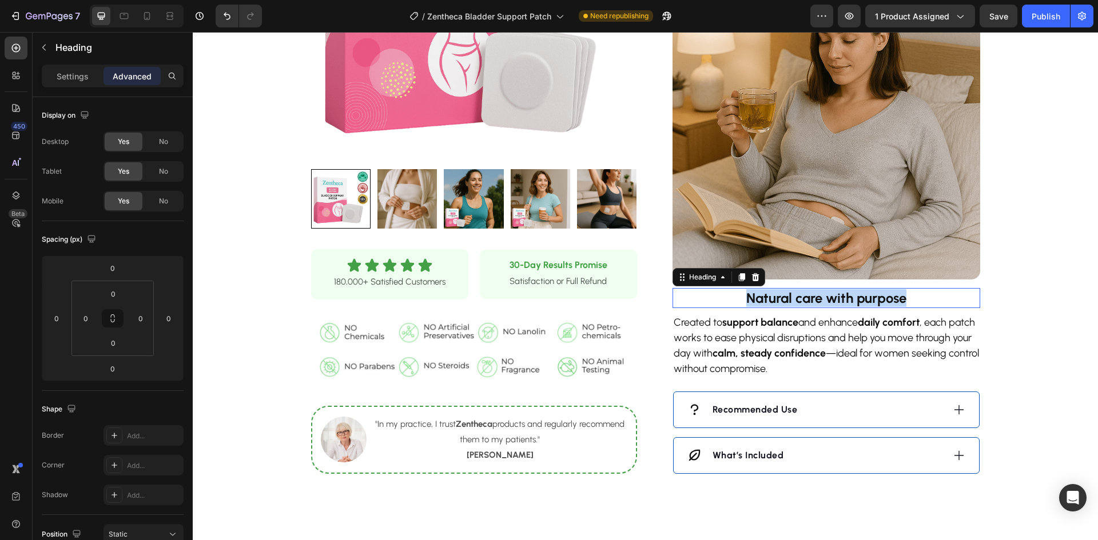
click at [806, 307] on strong "Natural care with purpose" at bounding box center [826, 298] width 160 height 17
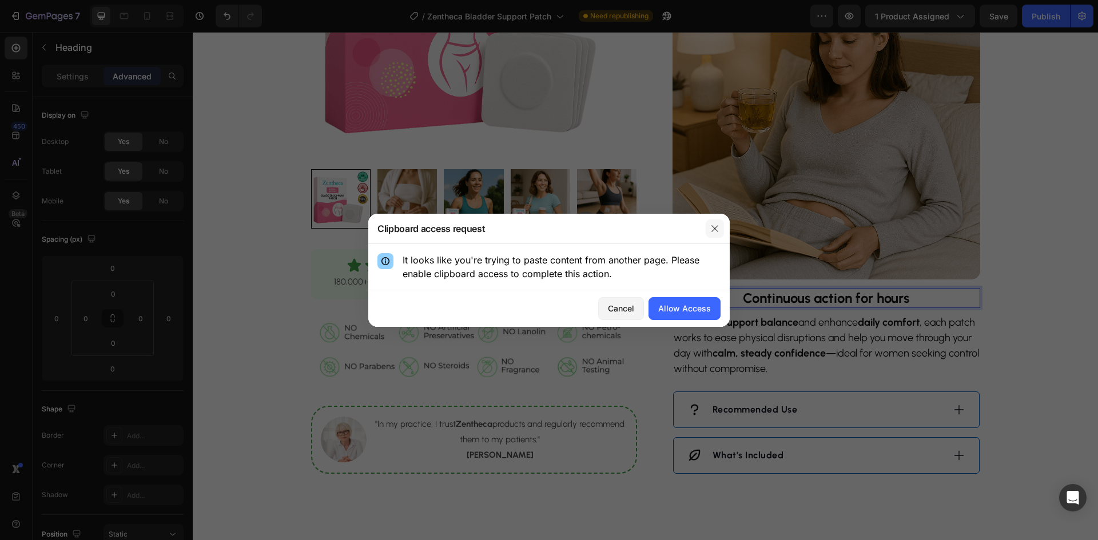
click at [719, 228] on icon "button" at bounding box center [714, 228] width 9 height 9
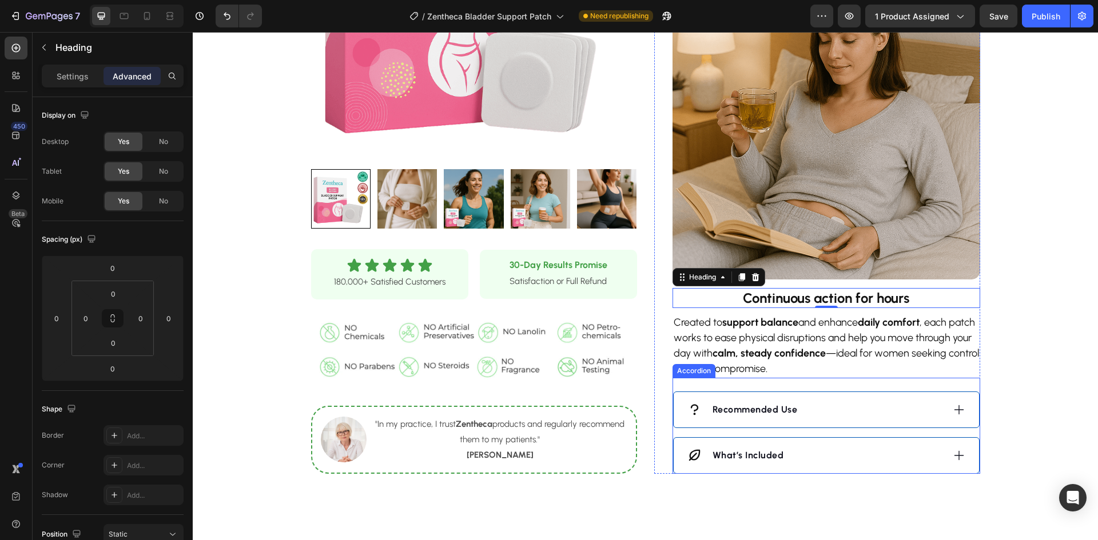
click at [781, 376] on p "Created to support balance and enhance daily comfort , each patch works to ease…" at bounding box center [826, 346] width 305 height 62
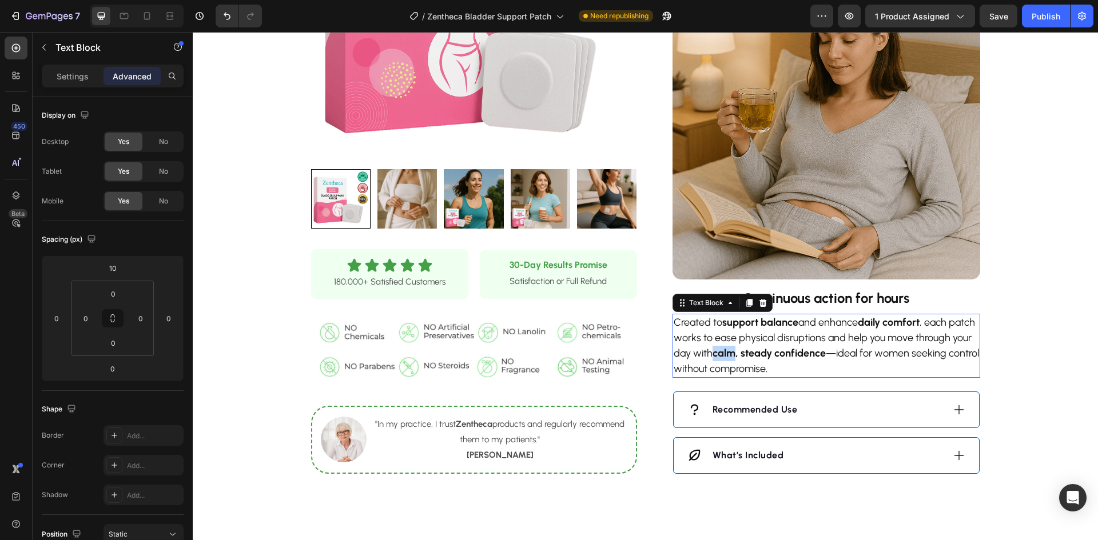
click at [781, 360] on strong "calm, steady confidence" at bounding box center [769, 353] width 113 height 13
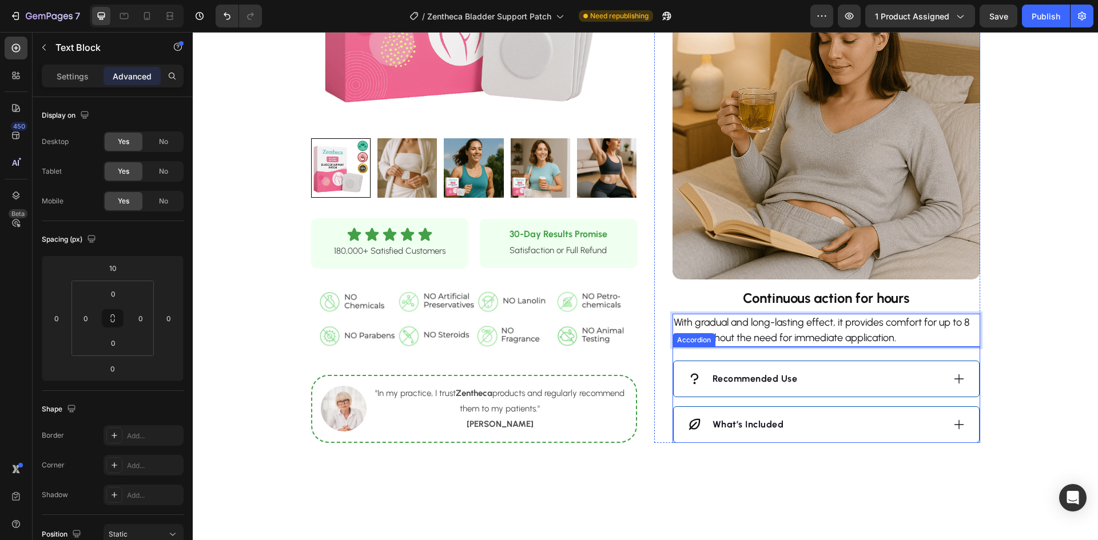
click at [811, 388] on div "Recommended Use" at bounding box center [815, 379] width 256 height 17
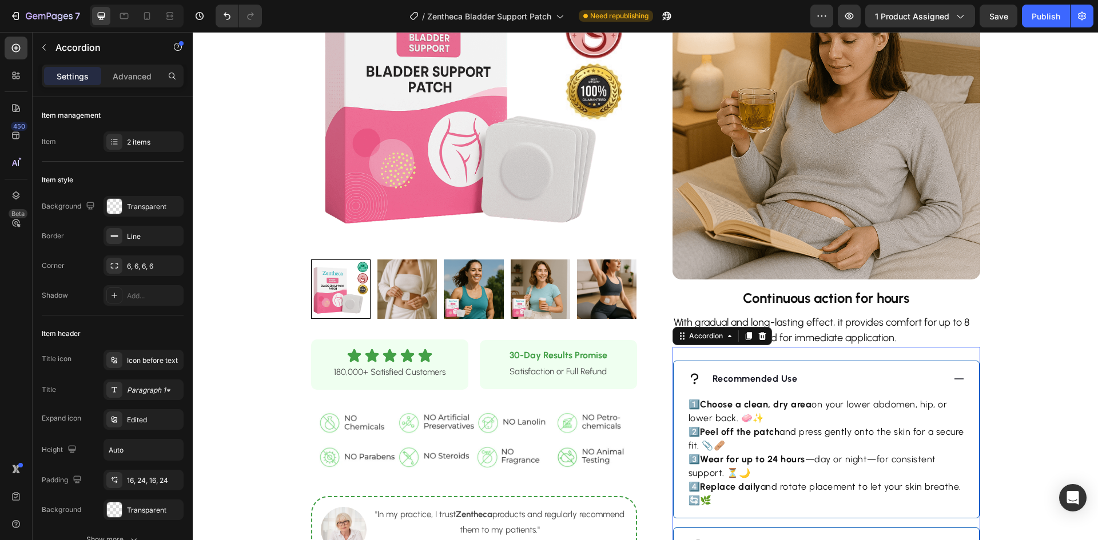
click at [811, 388] on div "Recommended Use" at bounding box center [815, 379] width 256 height 17
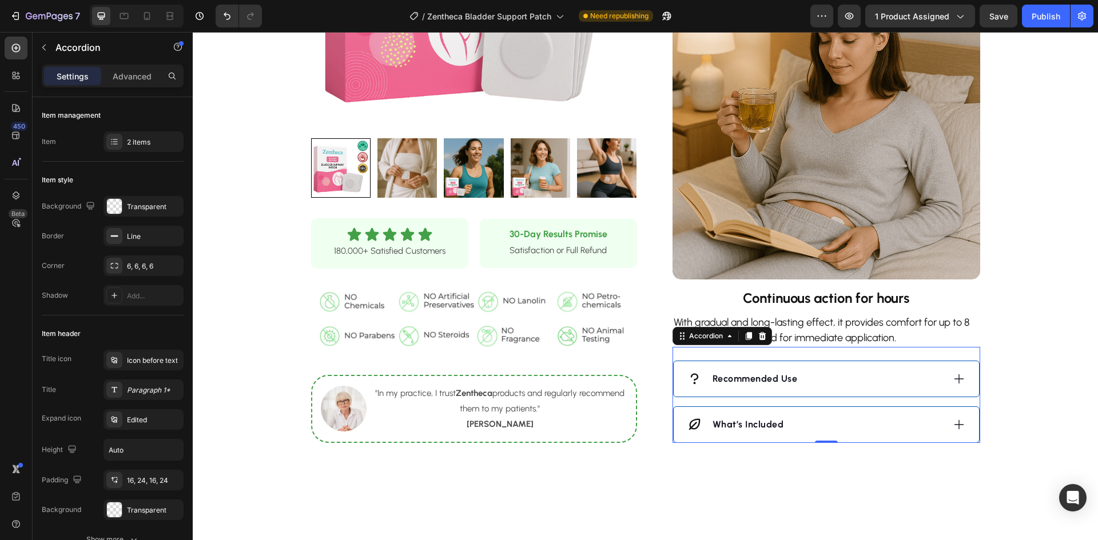
click at [808, 433] on div "What’s Included" at bounding box center [815, 424] width 256 height 17
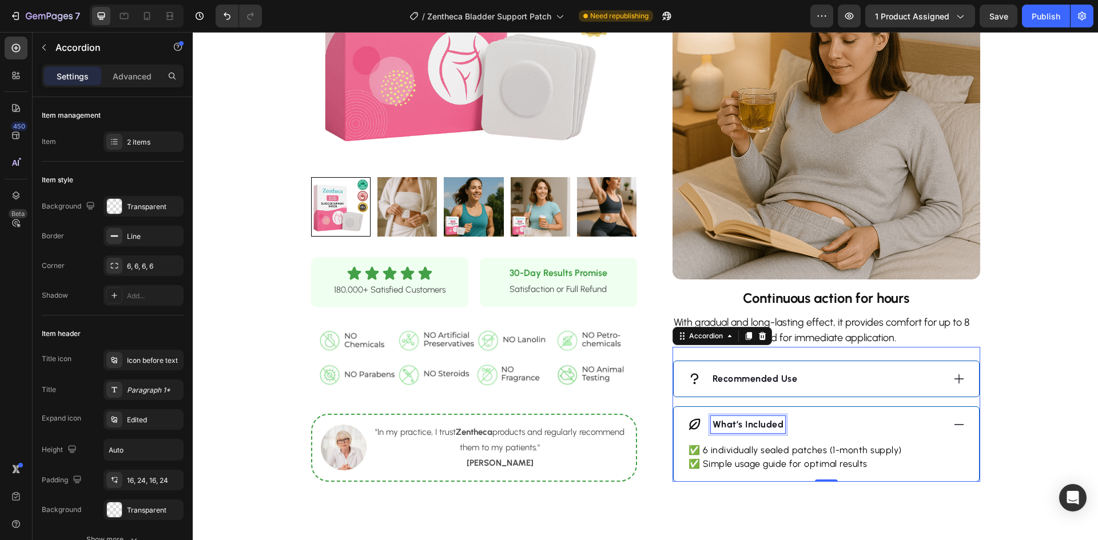
click at [759, 430] on strong "What’s Included" at bounding box center [748, 424] width 71 height 11
click at [758, 430] on strong "What’s Included" at bounding box center [748, 424] width 71 height 11
click at [757, 430] on strong "What’s Included" at bounding box center [748, 424] width 71 height 11
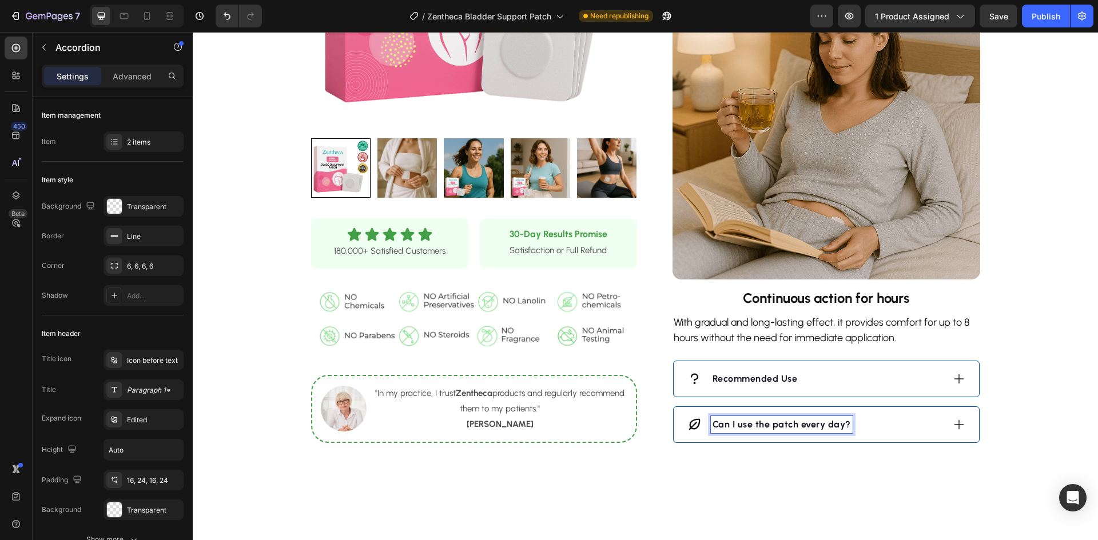
click at [845, 388] on div "Recommended Use" at bounding box center [815, 379] width 256 height 17
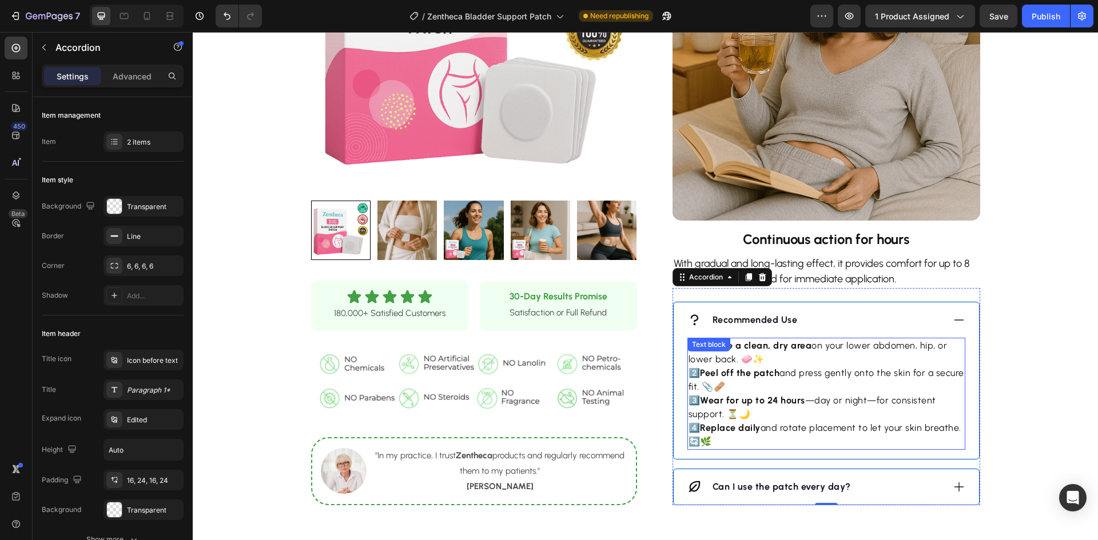
scroll to position [960, 0]
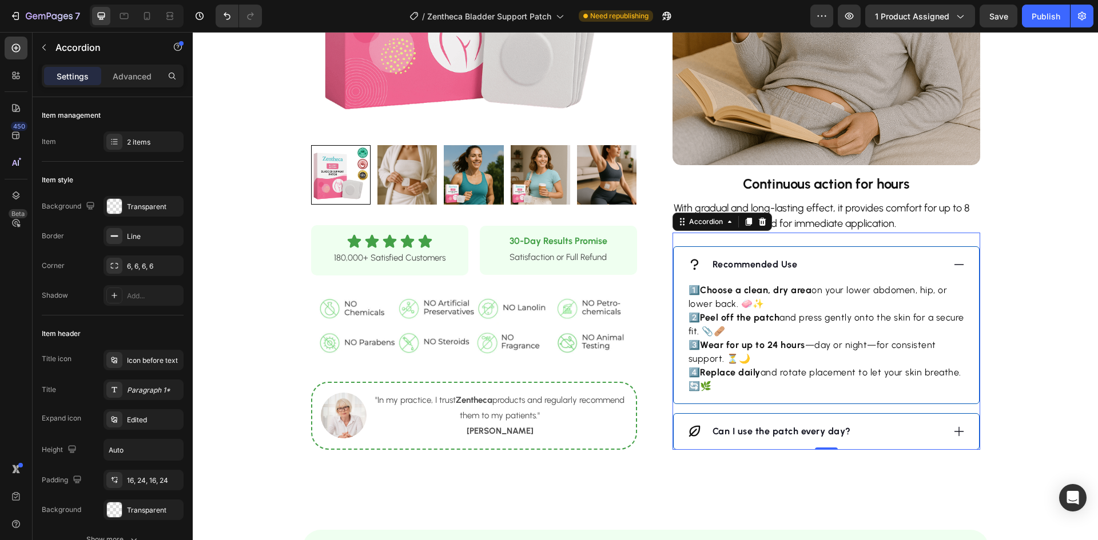
click at [861, 440] on div "Can I use the patch every day?" at bounding box center [815, 431] width 256 height 17
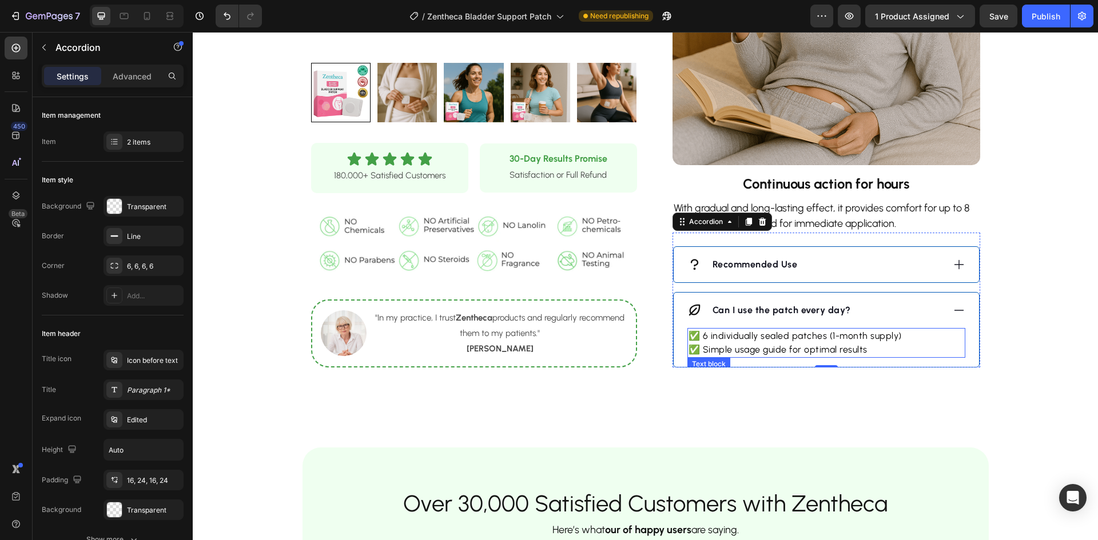
click at [797, 357] on p "✅ 6 individually sealed patches (1-month supply) ✅ Simple usage guide for optim…" at bounding box center [827, 342] width 276 height 27
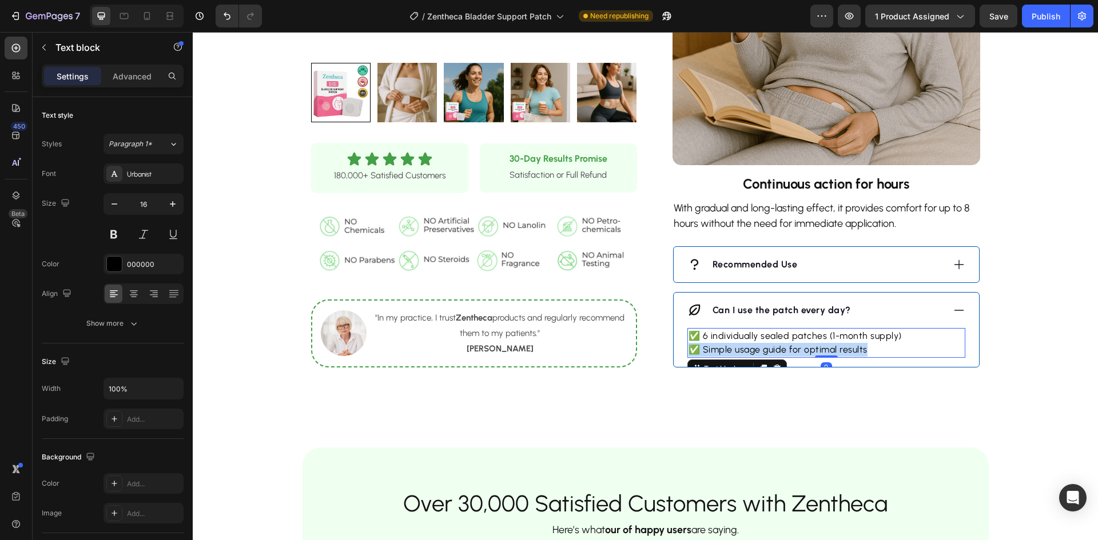
click at [797, 357] on p "✅ 6 individually sealed patches (1-month supply) ✅ Simple usage guide for optim…" at bounding box center [827, 342] width 276 height 27
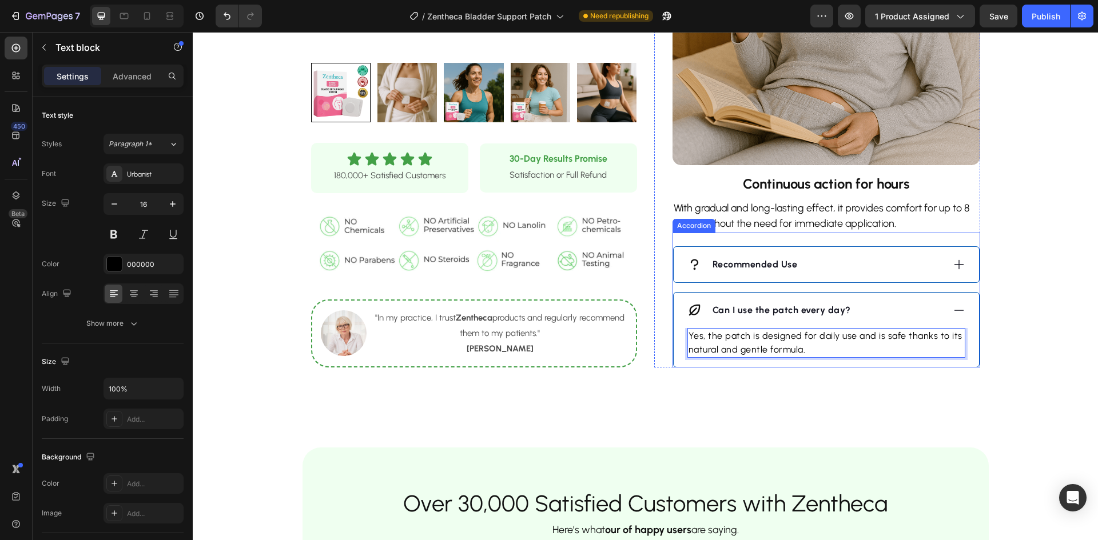
click at [825, 273] on div "Recommended Use" at bounding box center [815, 264] width 256 height 17
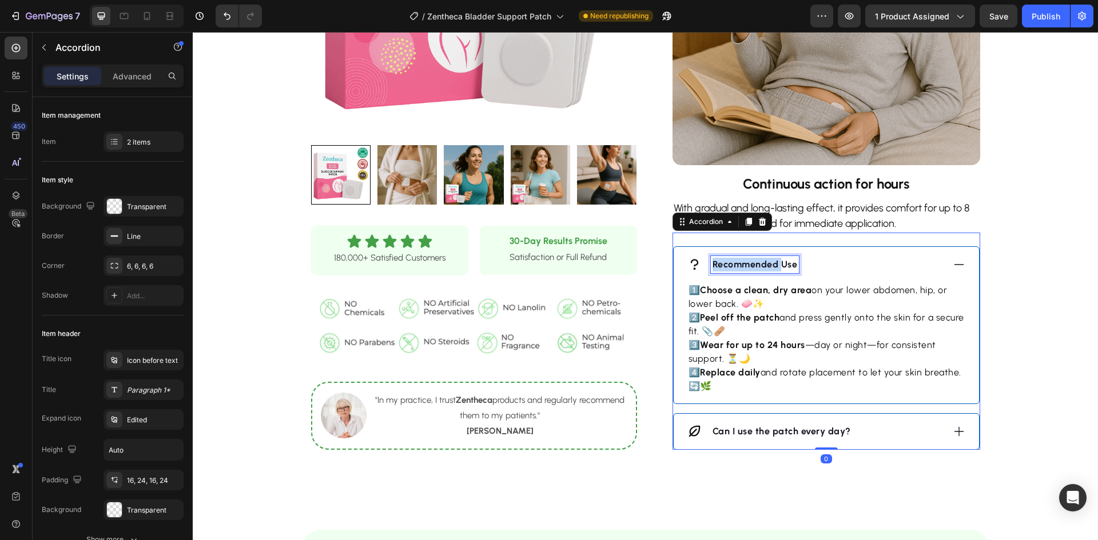
click at [757, 270] on strong "Recommended Use" at bounding box center [755, 264] width 85 height 11
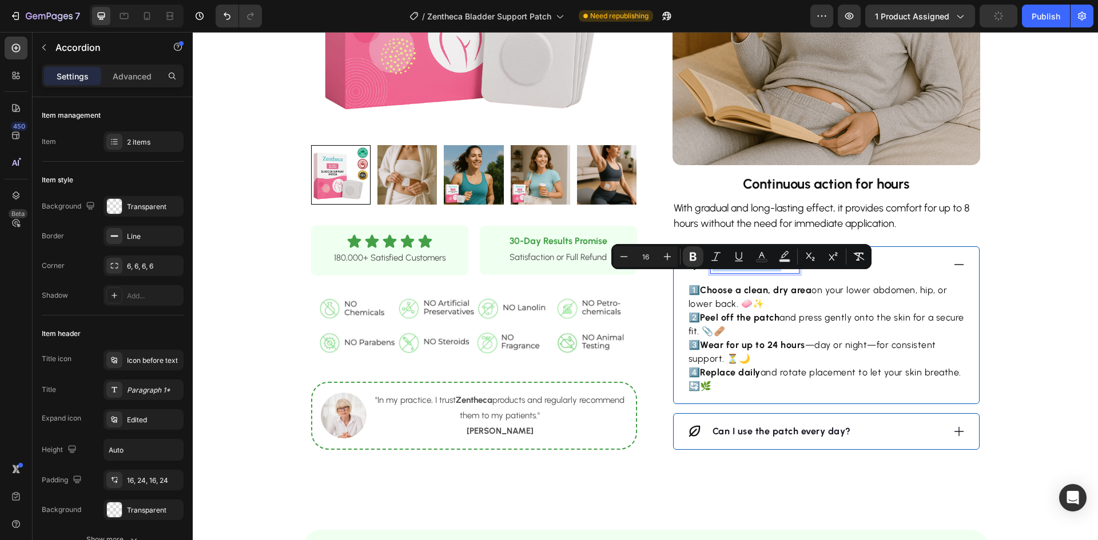
click at [755, 270] on strong "Recommended Use" at bounding box center [755, 264] width 85 height 11
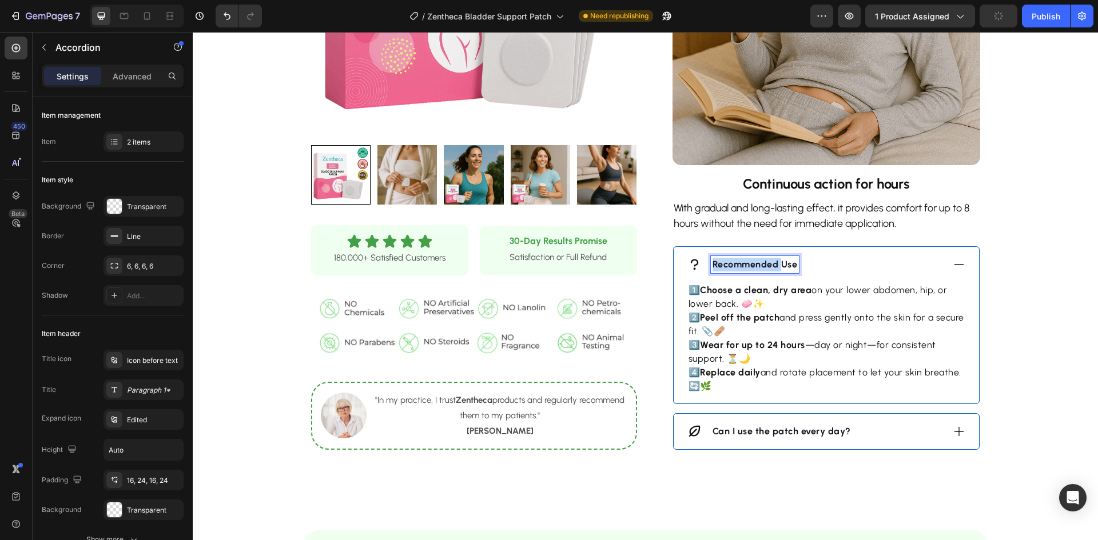
click at [755, 270] on strong "Recommended Use" at bounding box center [755, 264] width 85 height 11
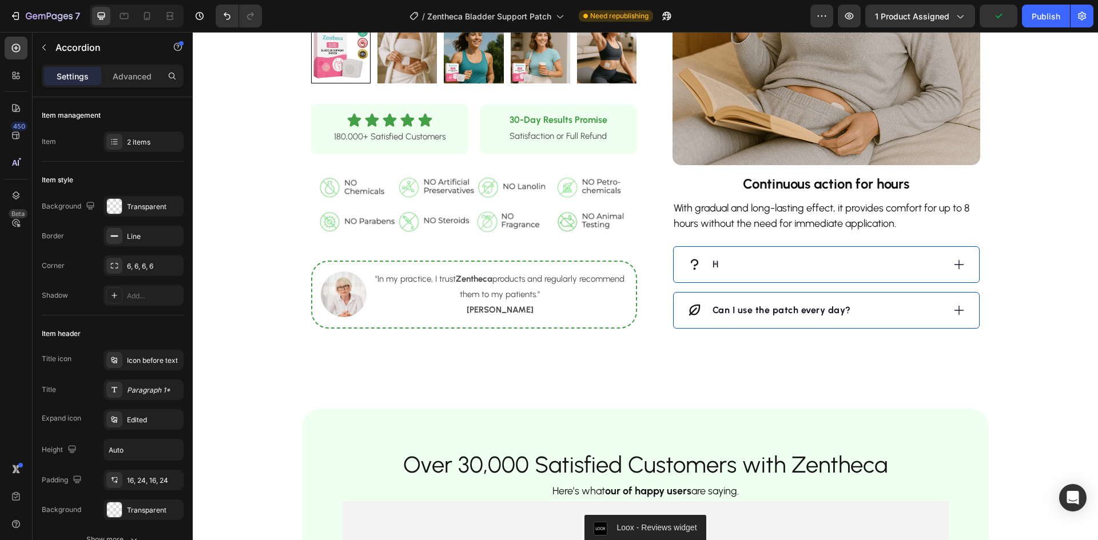
scroll to position [954, 0]
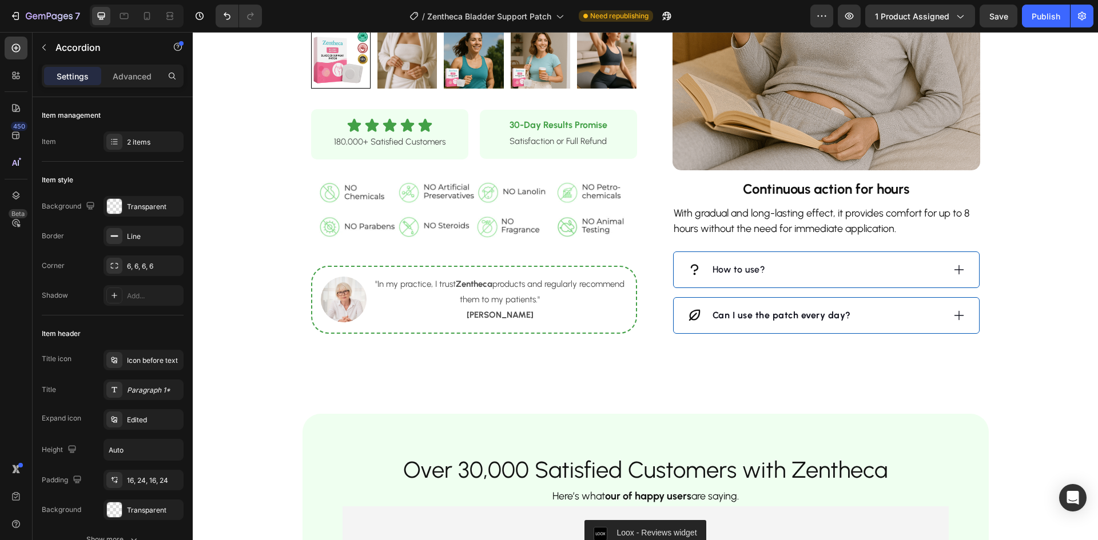
click at [789, 279] on div "How to use?" at bounding box center [815, 269] width 256 height 17
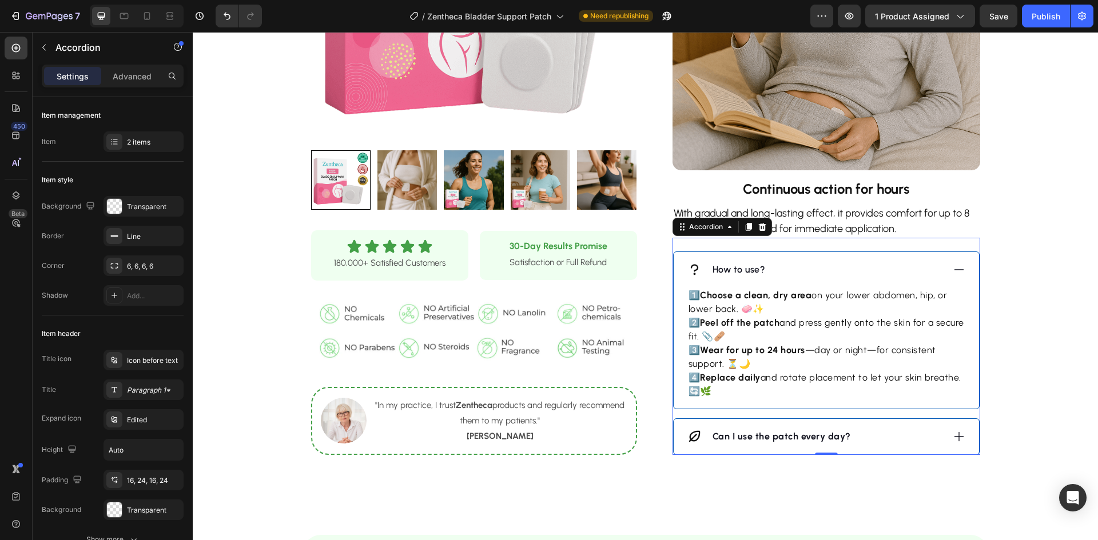
click at [785, 355] on p "1️⃣ Choose a clean, dry area on your lower abdomen, hip, or lower back. 🧼✨ 2️⃣ …" at bounding box center [827, 344] width 276 height 110
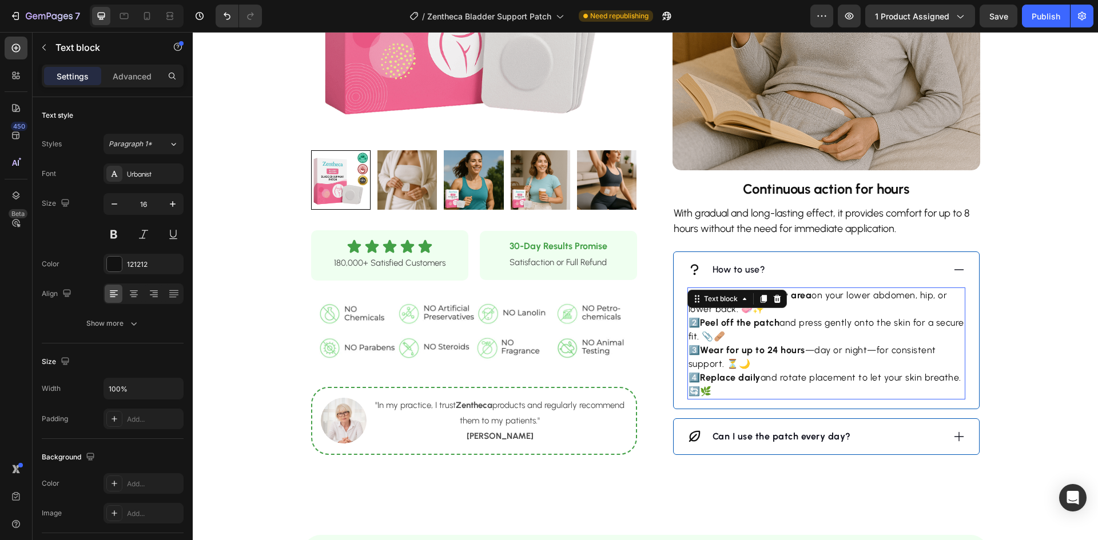
click at [785, 355] on p "1️⃣ Choose a clean, dry area on your lower abdomen, hip, or lower back. 🧼✨ 2️⃣ …" at bounding box center [827, 344] width 276 height 110
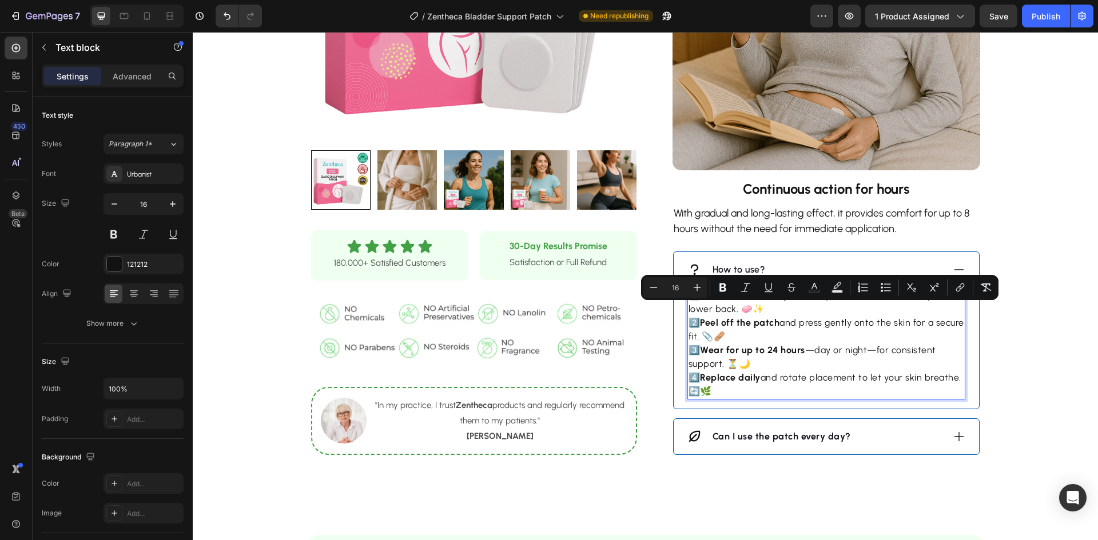
copy p "1️⃣ Choose a clean, dry area on your lower abdomen, hip, or lower back. 🧼✨ 2️⃣ …"
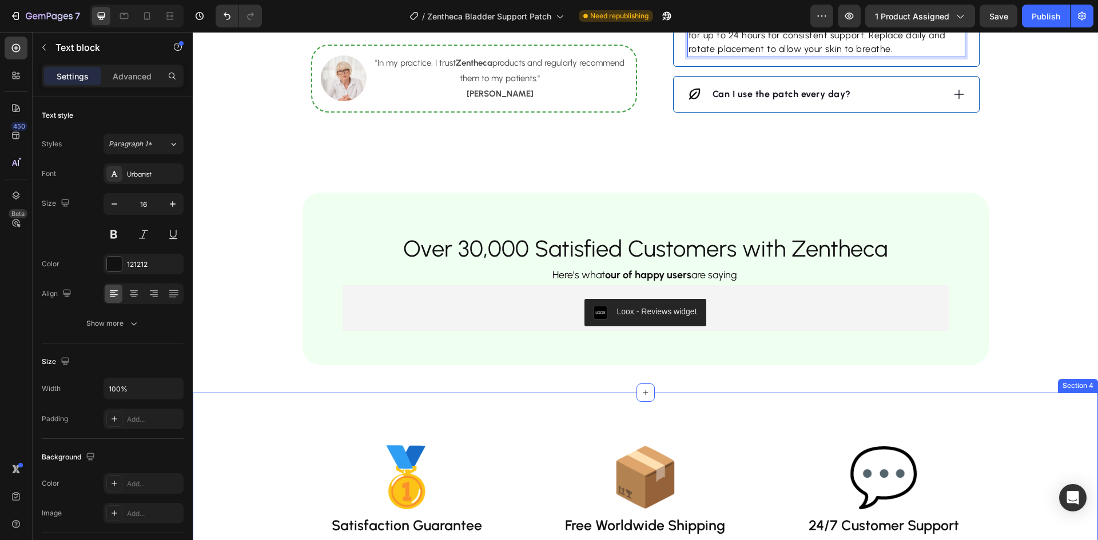
scroll to position [1355, 0]
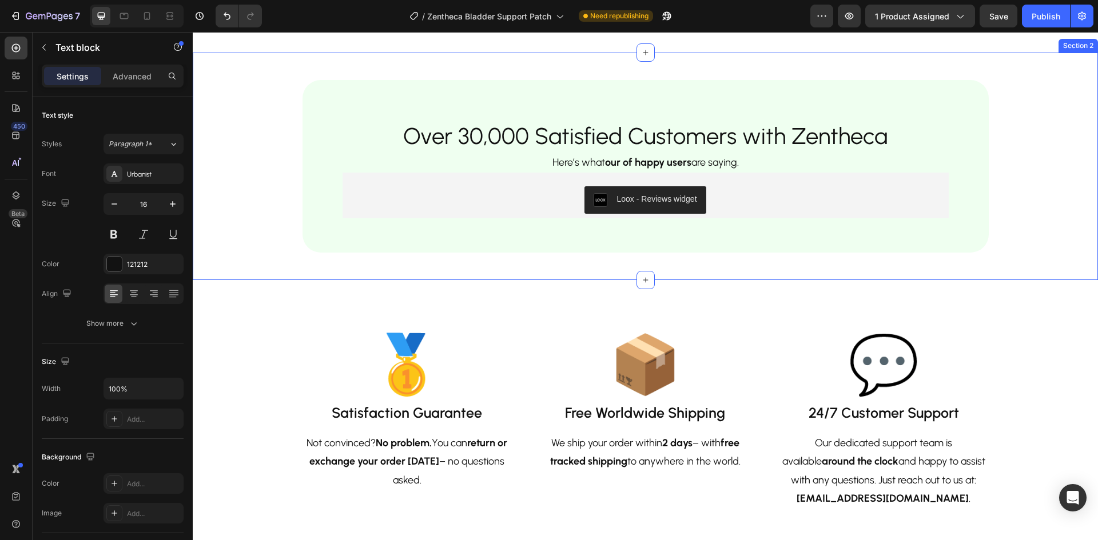
click at [1022, 96] on div "Over 30,000 Satisfied Customers with Zentheca Heading Here’s what our of happy …" at bounding box center [645, 166] width 905 height 173
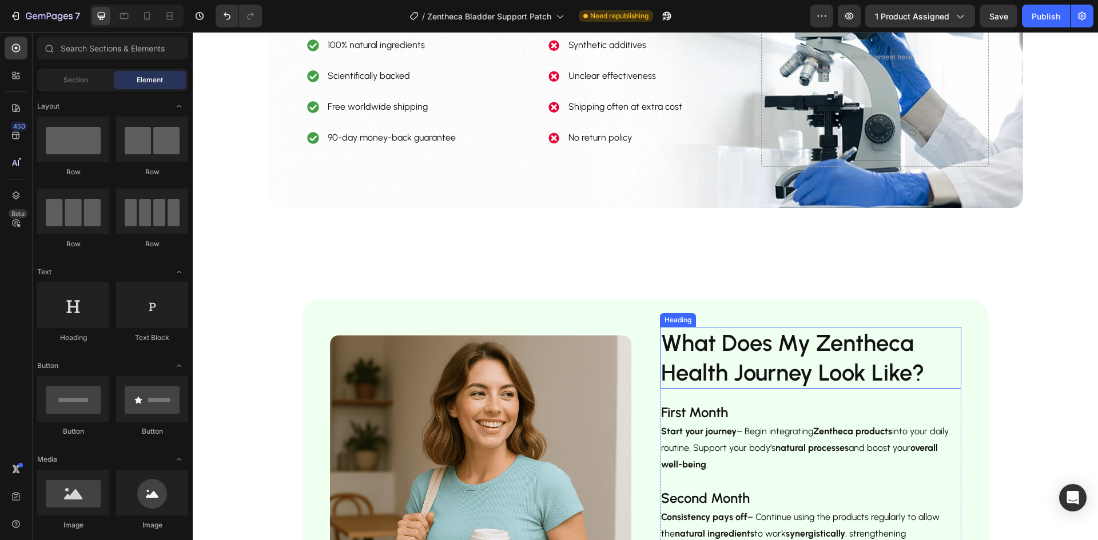
scroll to position [1869, 0]
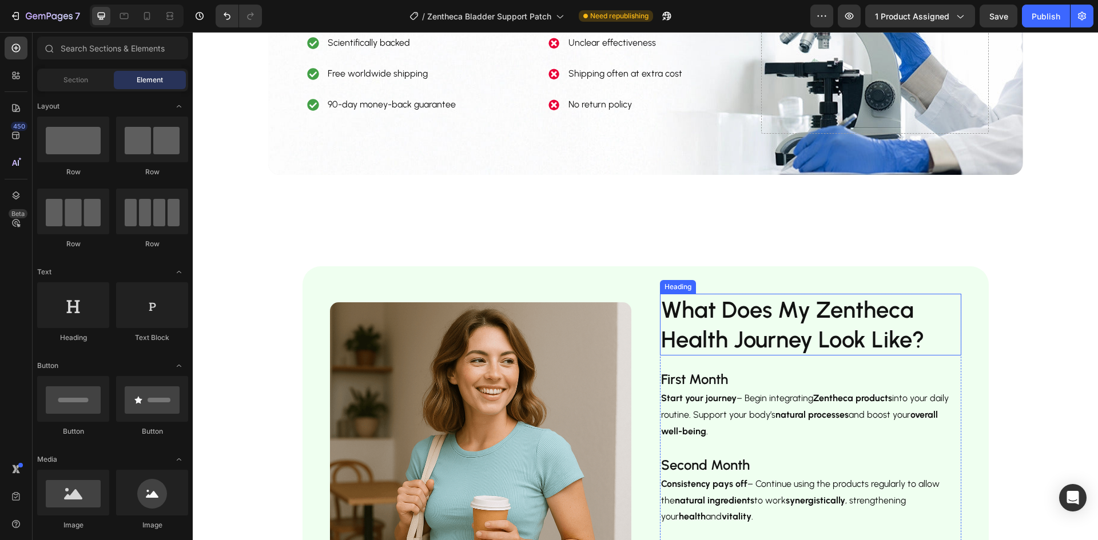
click at [506, 364] on img at bounding box center [480, 453] width 301 height 301
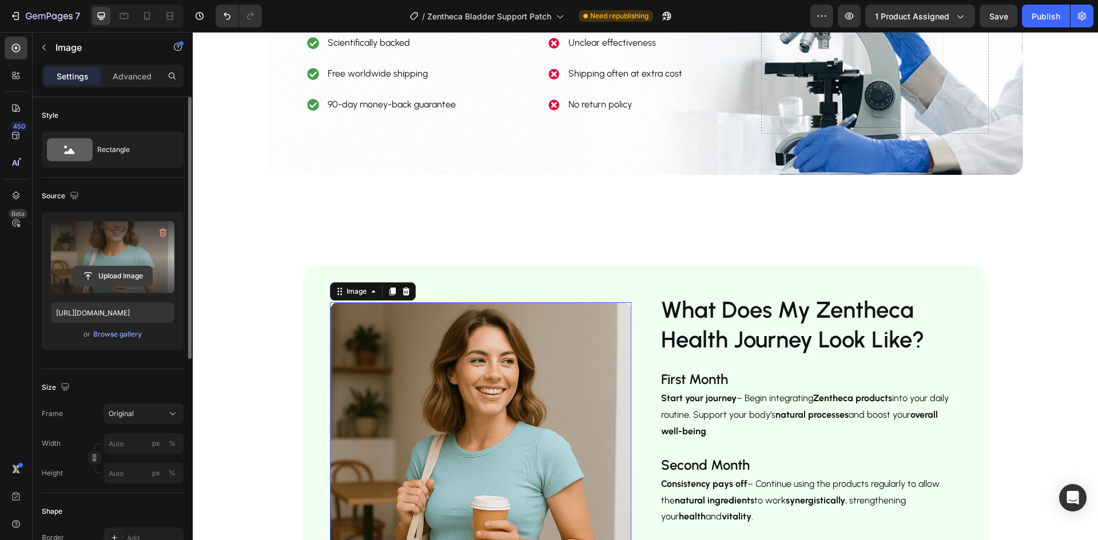
click at [139, 279] on input "file" at bounding box center [112, 275] width 79 height 19
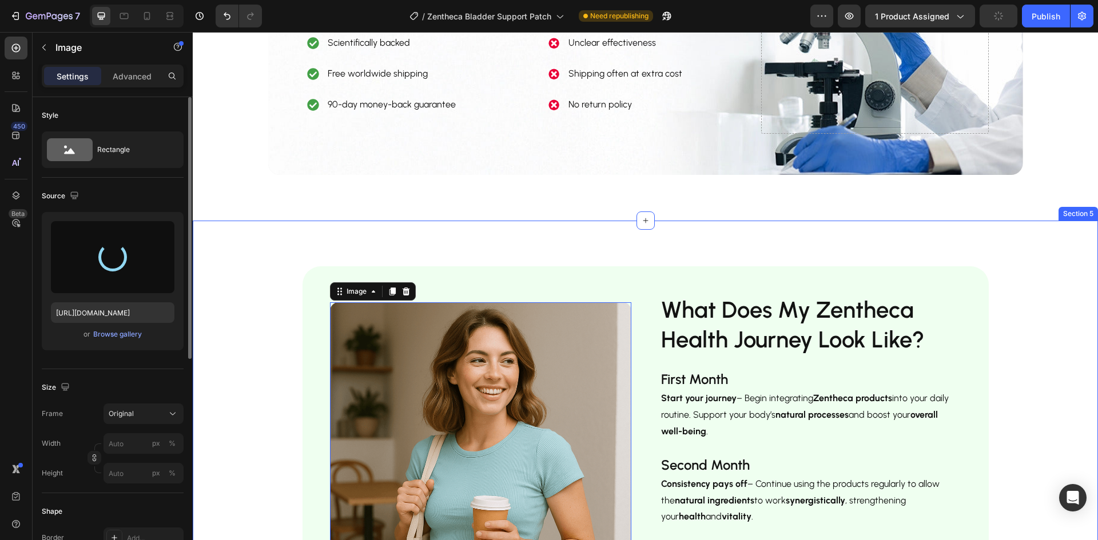
type input "https://cdn.shopify.com/s/files/1/0928/9764/0734/files/gempages_564206045296067…"
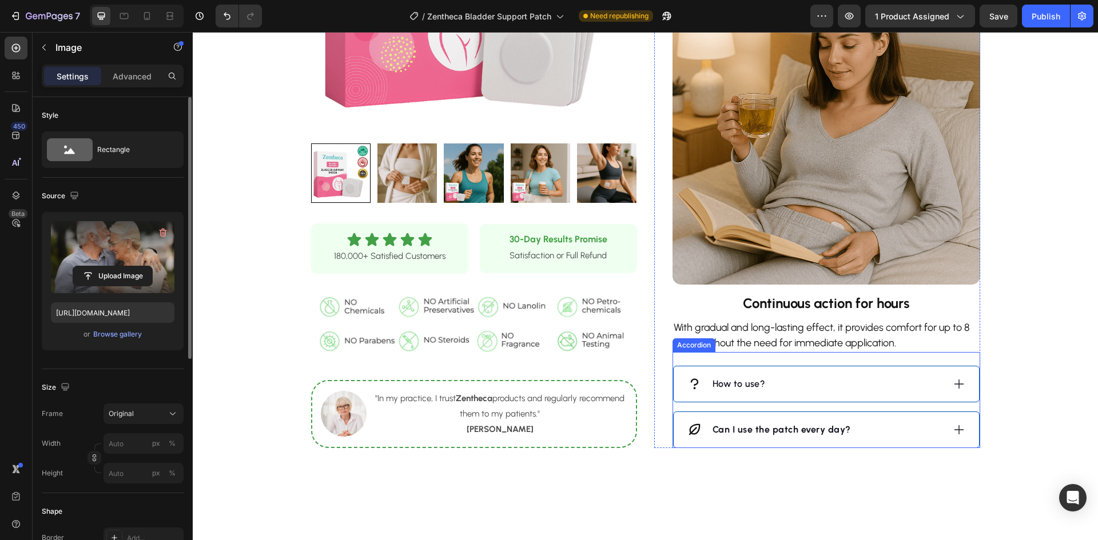
scroll to position [783, 0]
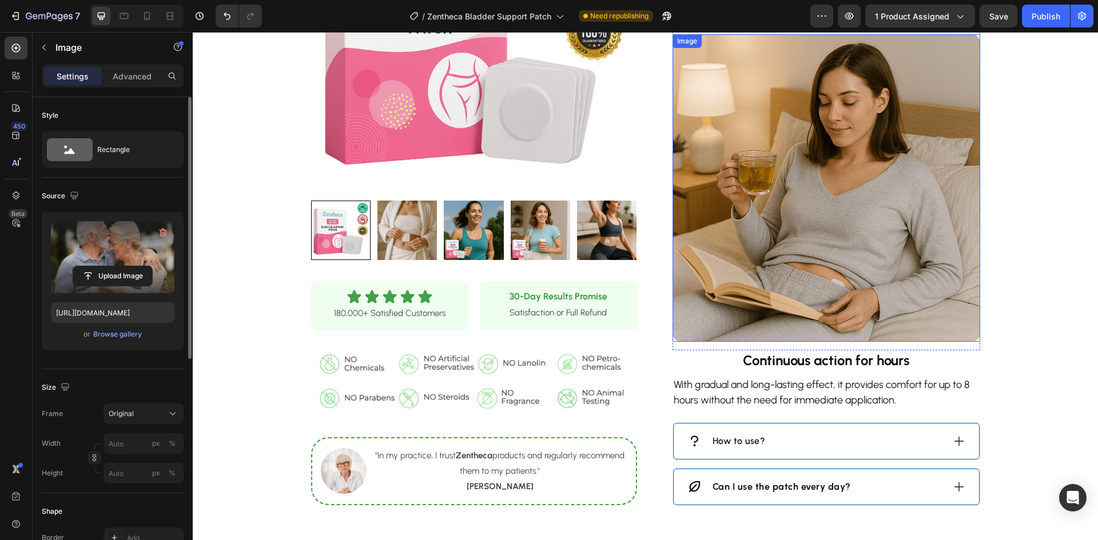
click at [768, 248] on img at bounding box center [827, 188] width 308 height 308
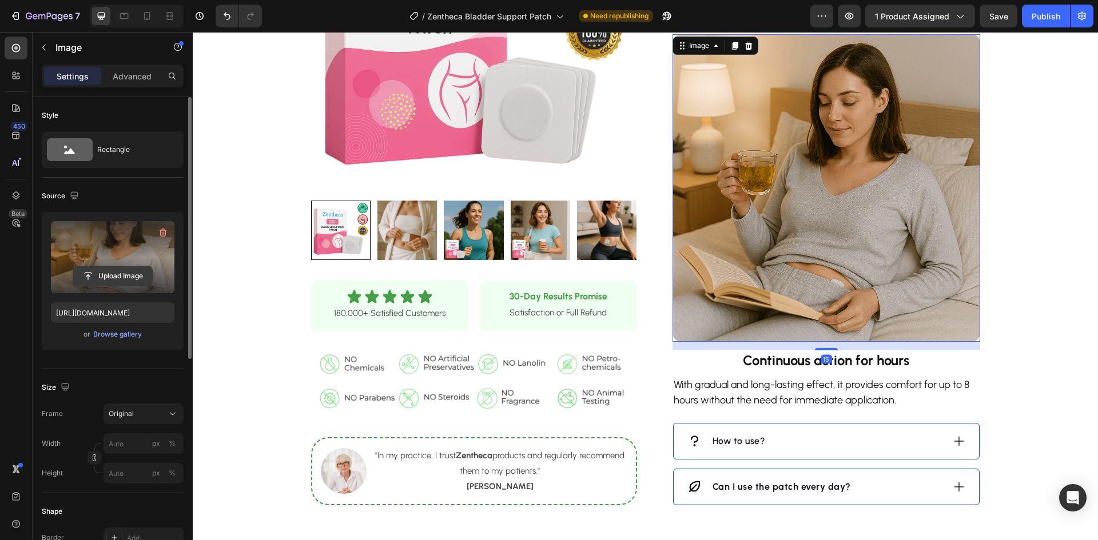
click at [85, 269] on input "file" at bounding box center [112, 275] width 79 height 19
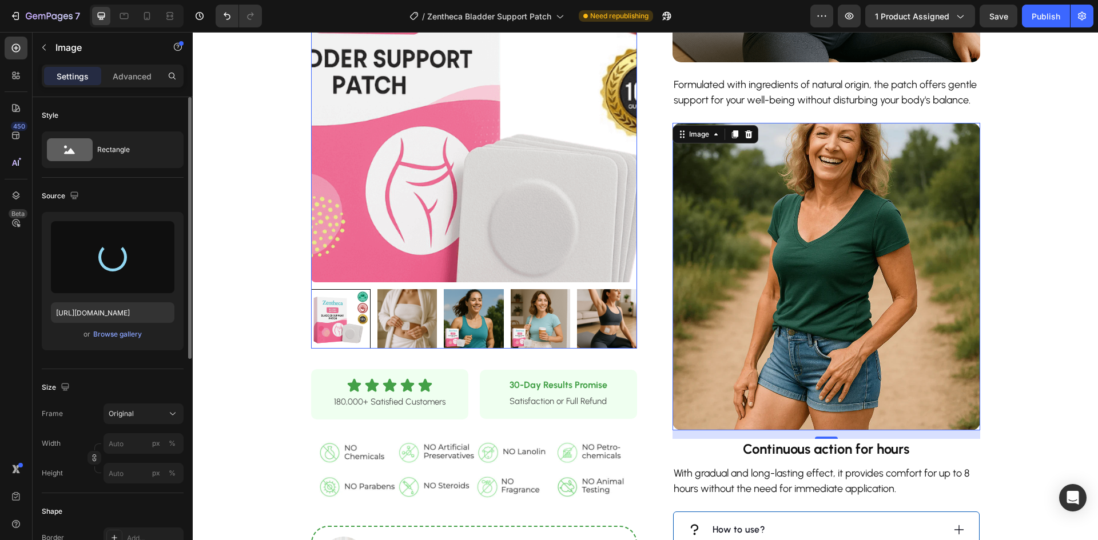
type input "https://cdn.shopify.com/s/files/1/0928/9764/0734/files/gempages_564206045296067…"
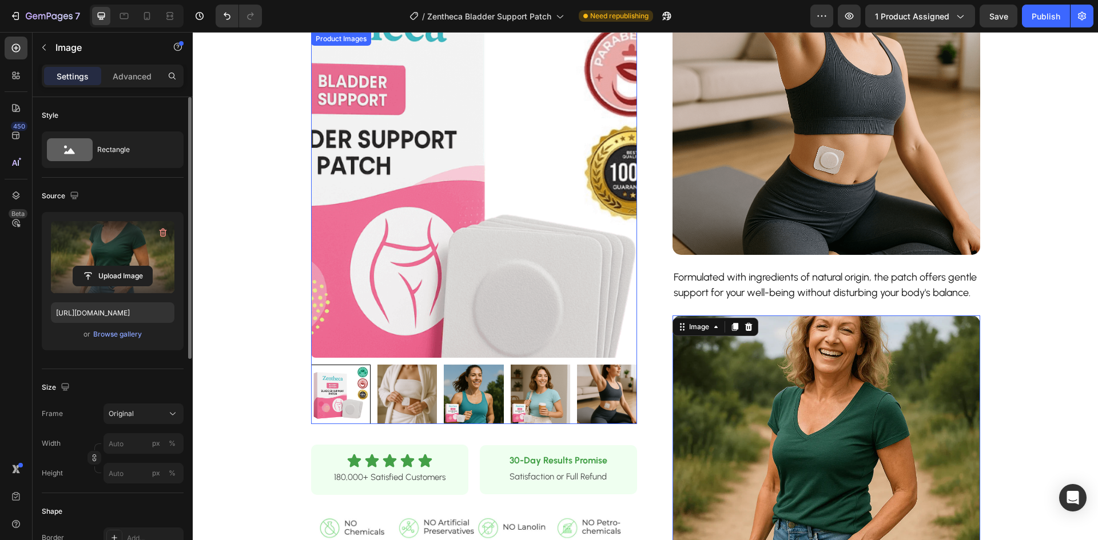
scroll to position [497, 0]
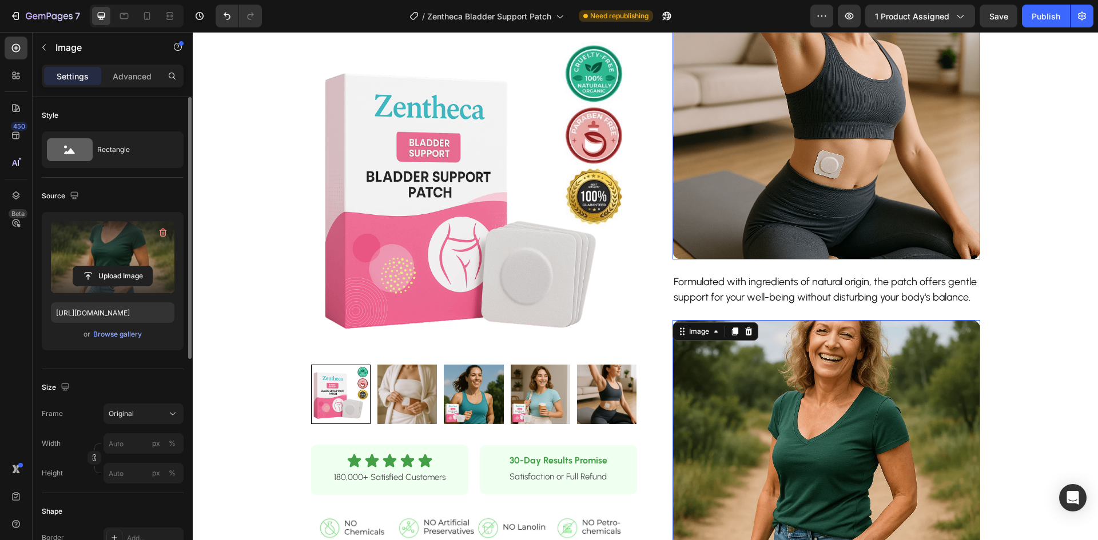
click at [835, 176] on img at bounding box center [827, 106] width 308 height 308
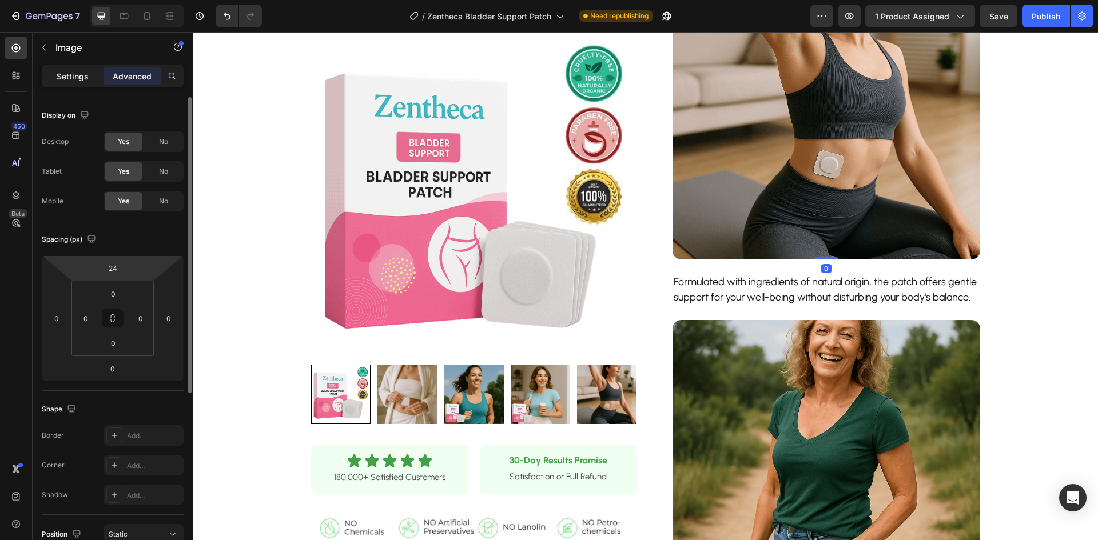
click at [46, 71] on div "Settings" at bounding box center [72, 76] width 57 height 18
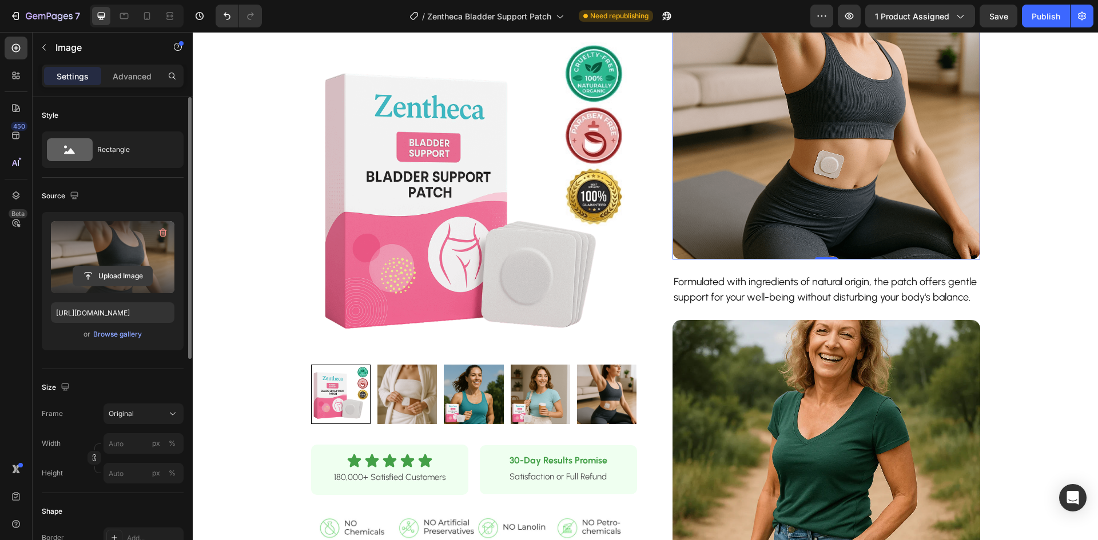
click at [83, 267] on input "file" at bounding box center [112, 275] width 79 height 19
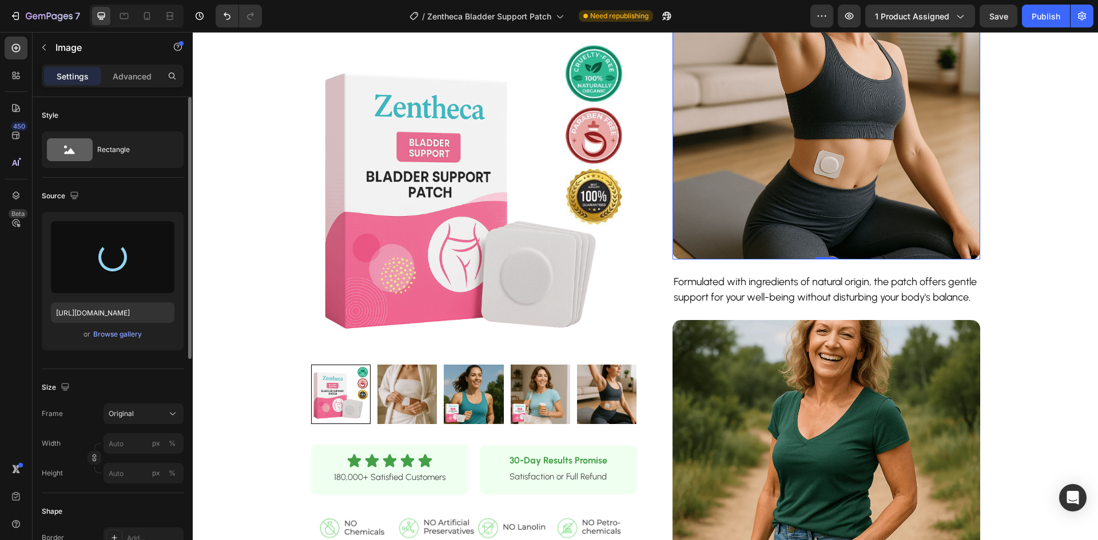
type input "https://cdn.shopify.com/s/files/1/0928/9764/0734/files/gempages_564206045296067…"
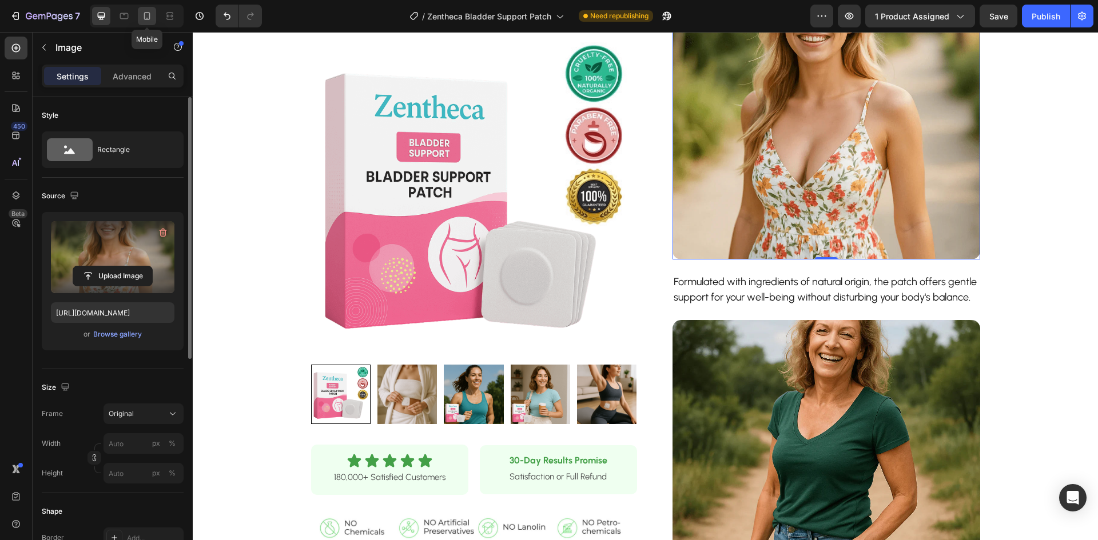
click at [148, 20] on icon at bounding box center [147, 16] width 6 height 8
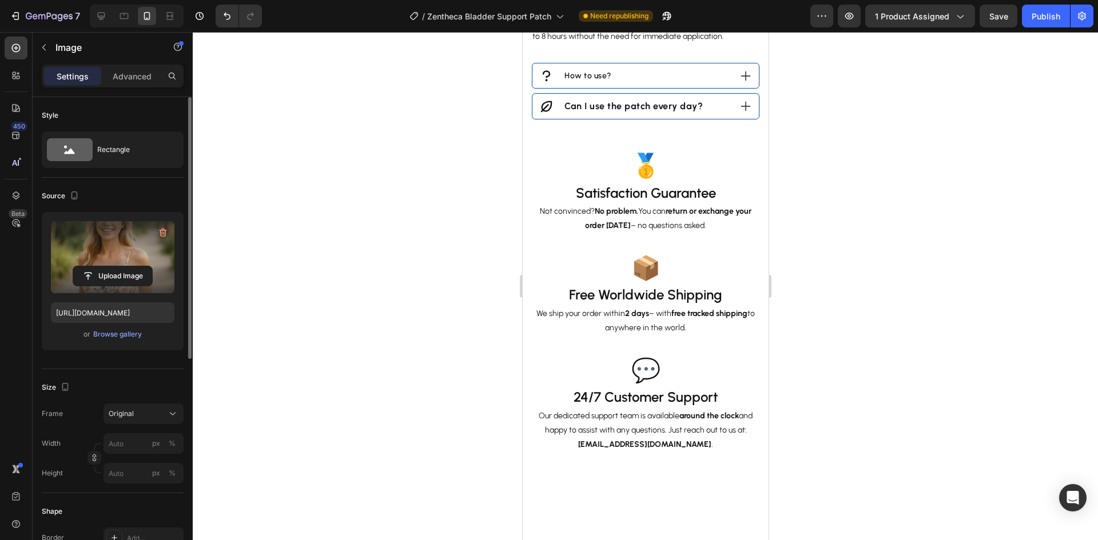
scroll to position [1541, 0]
click at [99, 14] on icon at bounding box center [101, 15] width 11 height 11
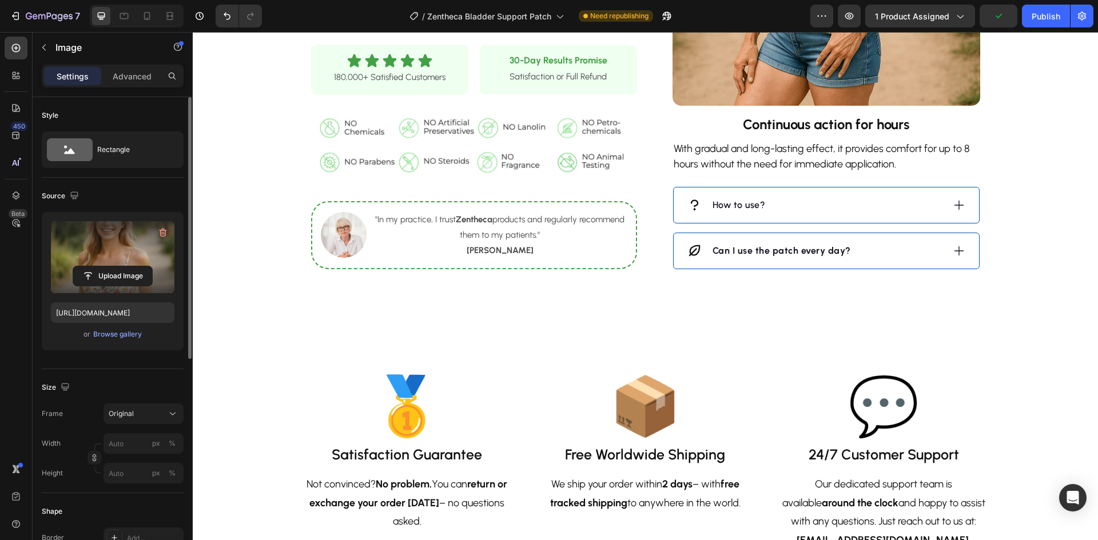
scroll to position [997, 0]
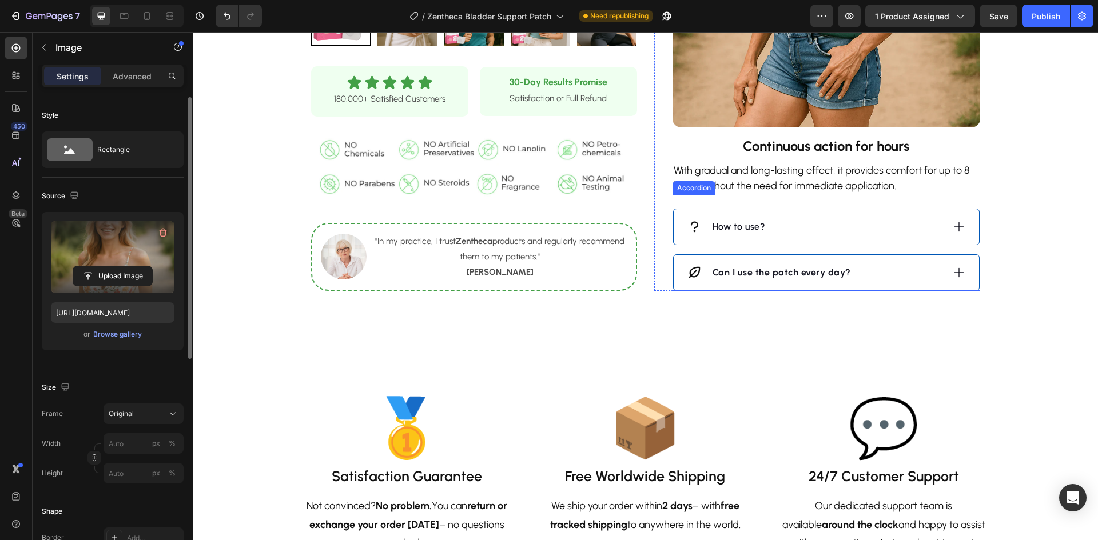
click at [738, 278] on strong "Can I use the patch every day?" at bounding box center [782, 272] width 138 height 11
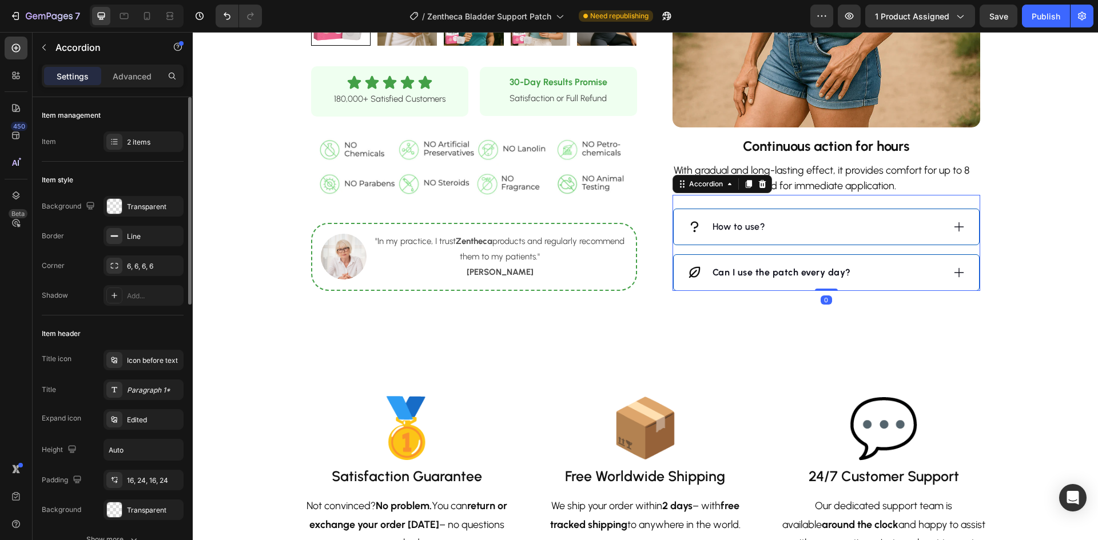
click at [738, 278] on strong "Can I use the patch every day?" at bounding box center [782, 272] width 138 height 11
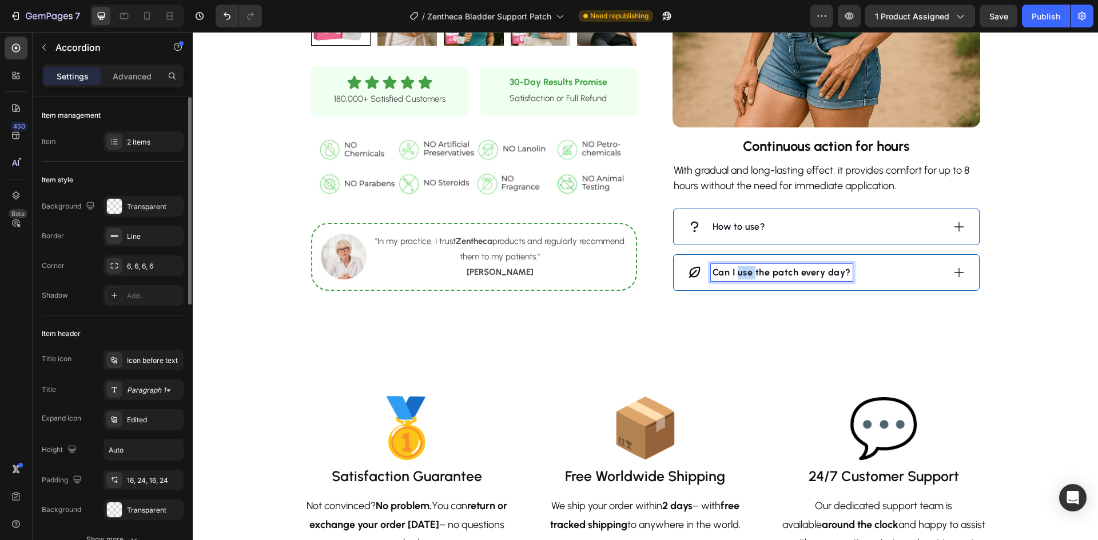
click at [738, 278] on strong "Can I use the patch every day?" at bounding box center [782, 272] width 138 height 11
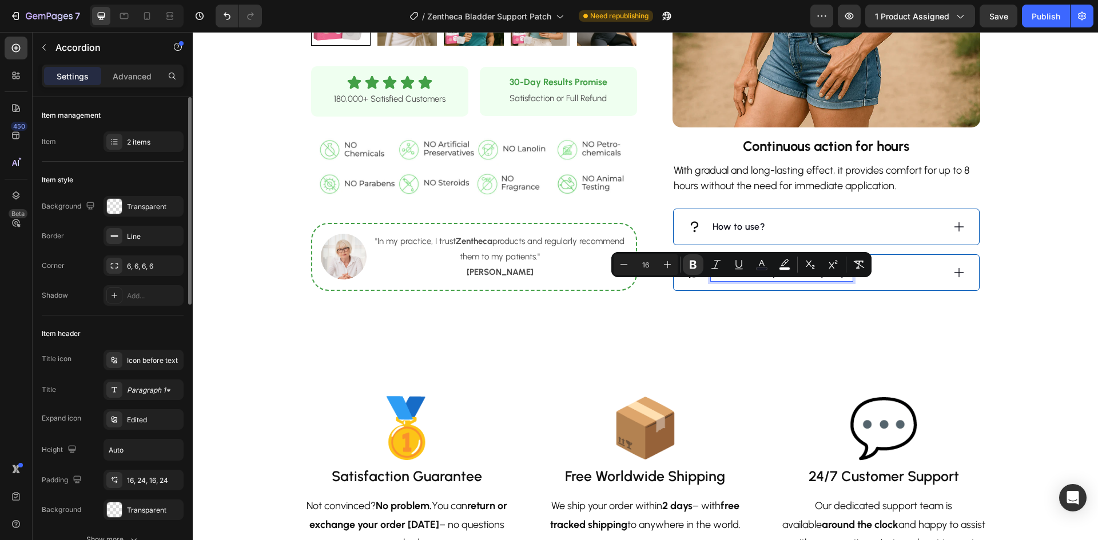
click at [724, 234] on p "How to use?" at bounding box center [739, 227] width 53 height 14
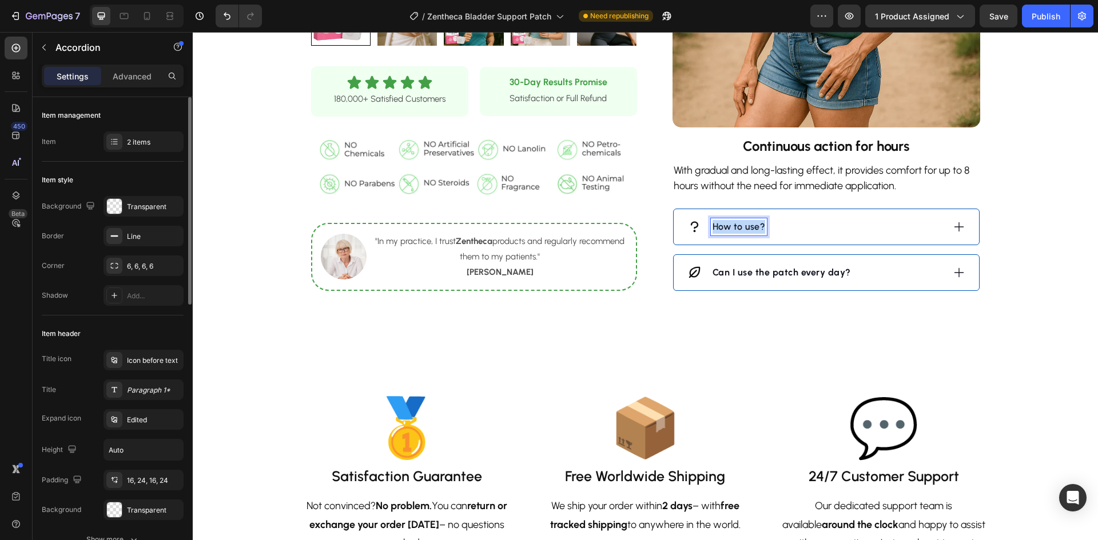
click at [724, 234] on p "How to use?" at bounding box center [739, 227] width 53 height 14
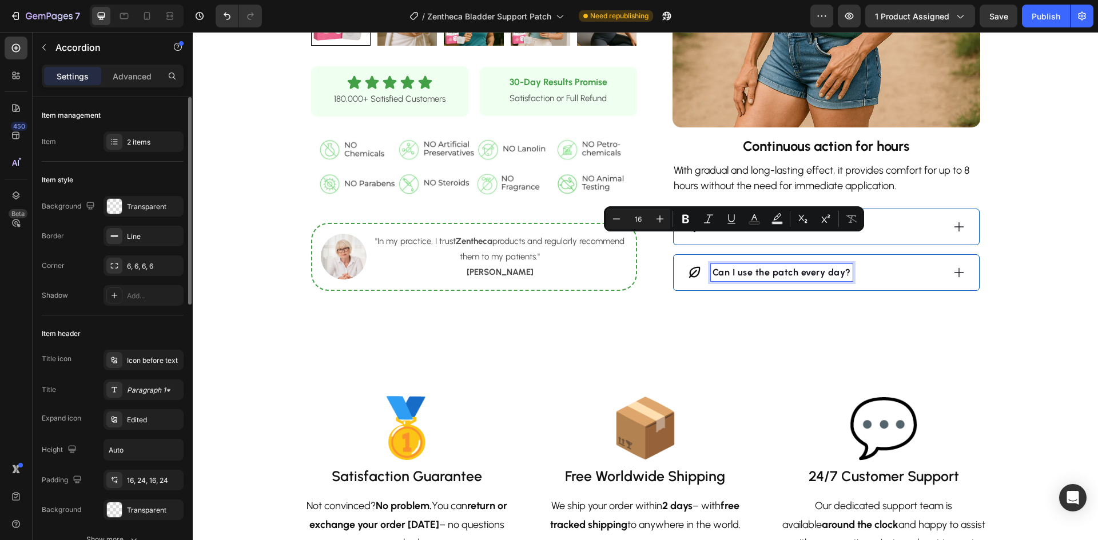
click at [731, 278] on strong "Can I use the patch every day?" at bounding box center [782, 272] width 138 height 11
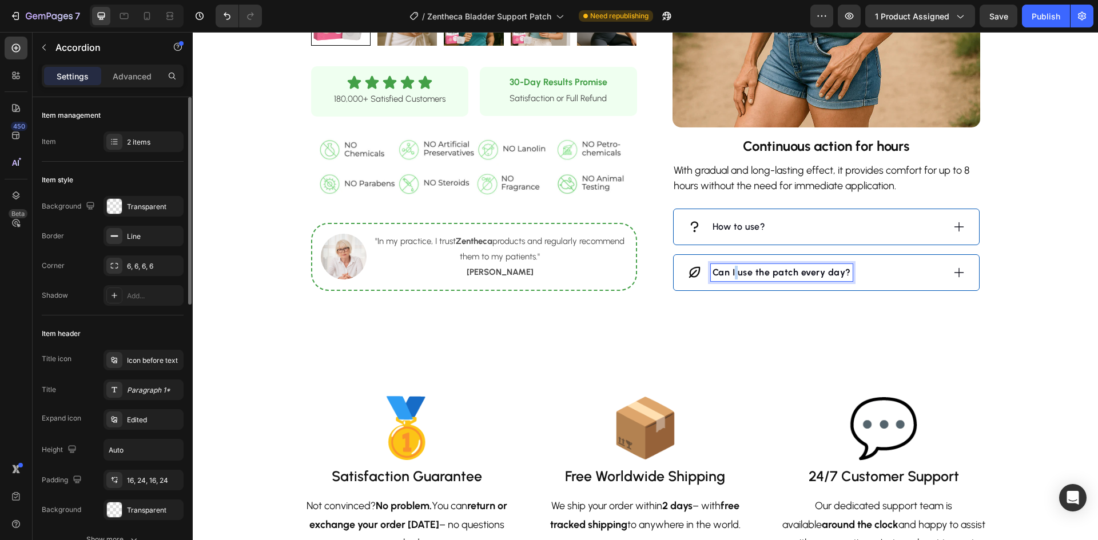
click at [731, 278] on strong "Can I use the patch every day?" at bounding box center [782, 272] width 138 height 11
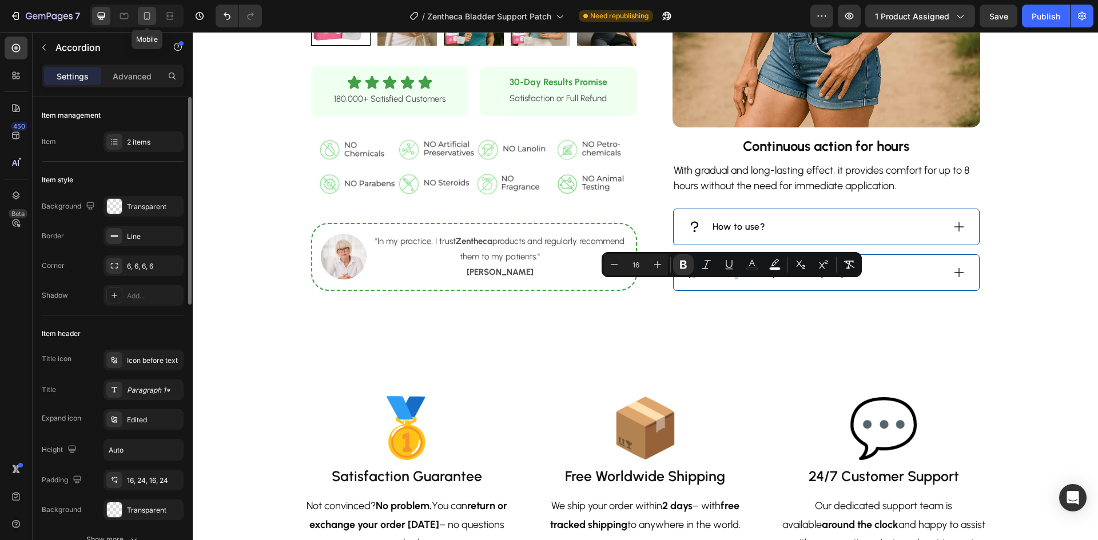
click at [145, 22] on div at bounding box center [147, 16] width 18 height 18
type input "8"
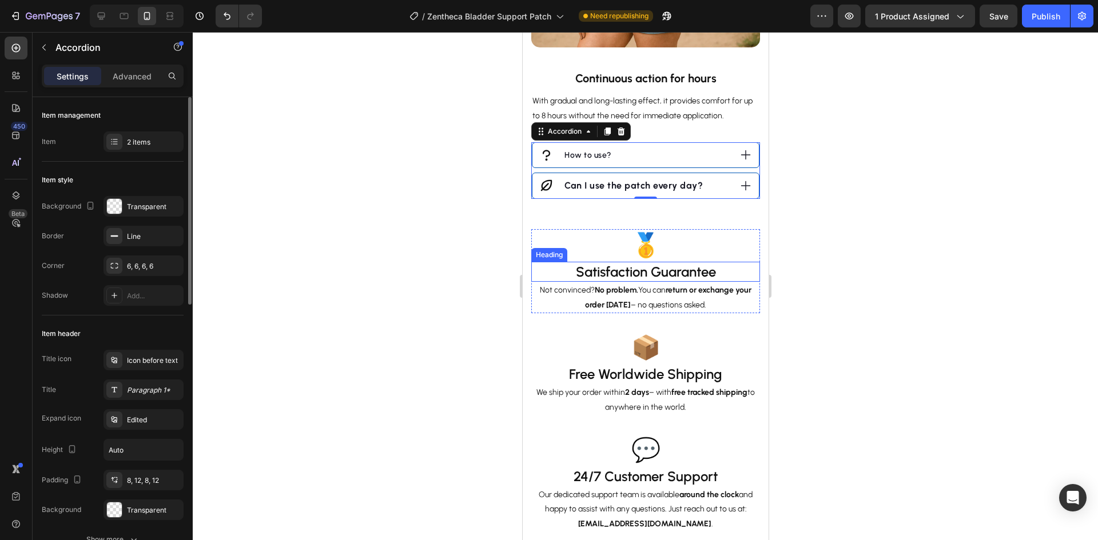
scroll to position [1636, 0]
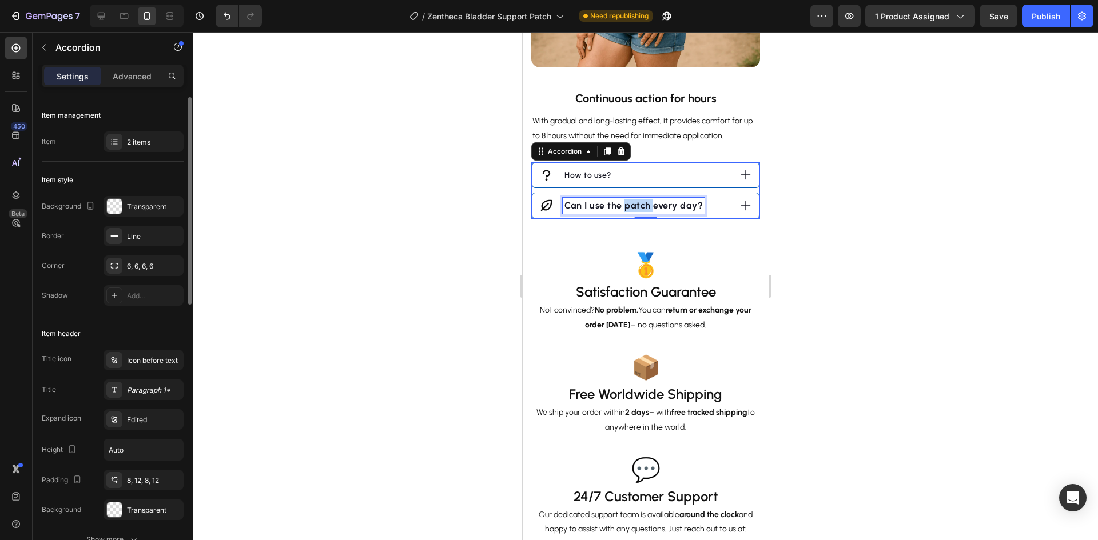
click at [631, 200] on strong "Can I use the patch every day?" at bounding box center [633, 205] width 138 height 11
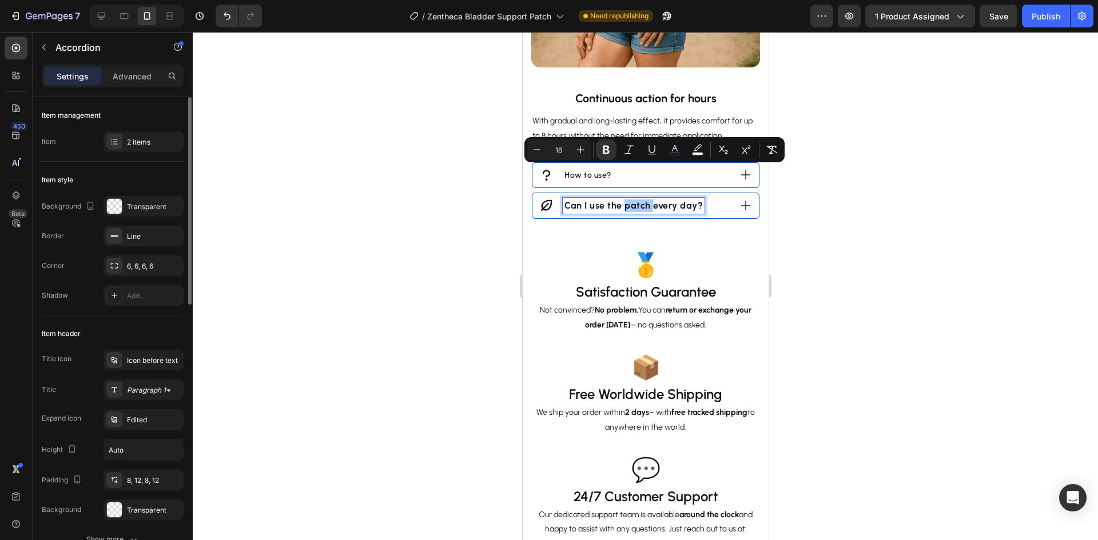
click at [901, 228] on div at bounding box center [645, 286] width 905 height 508
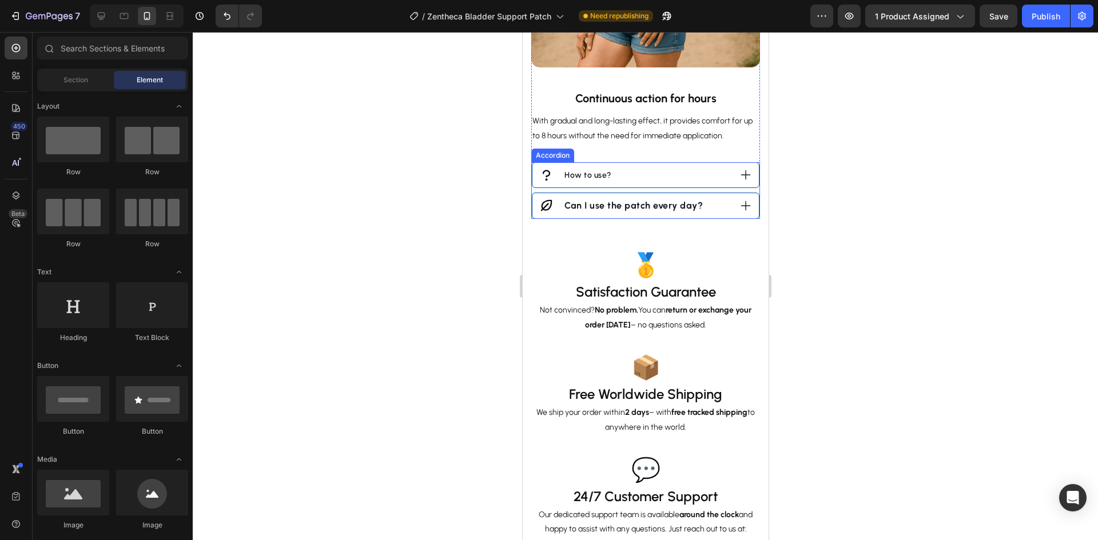
click at [571, 169] on p "How to use?" at bounding box center [587, 175] width 47 height 12
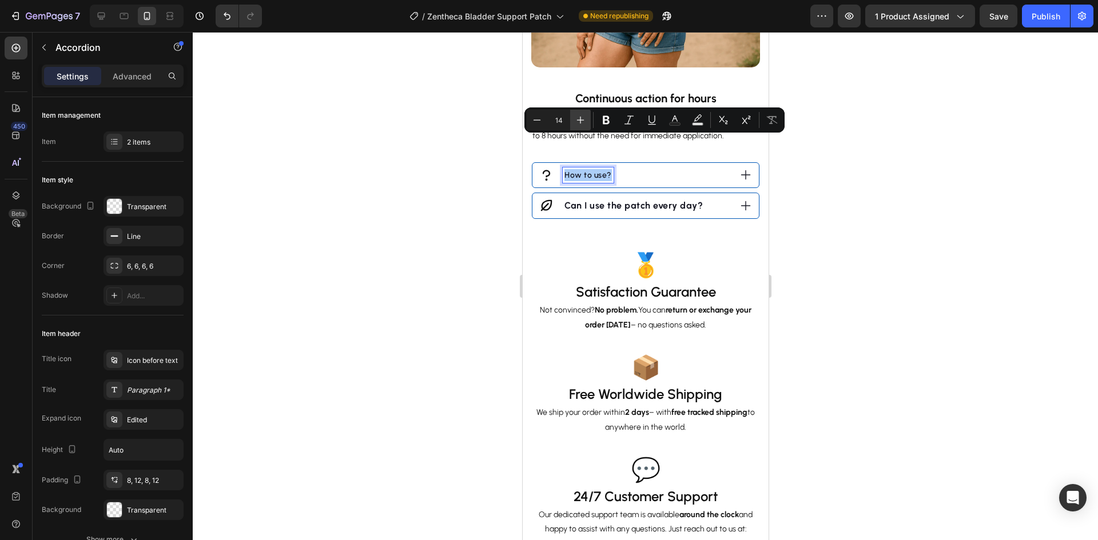
click at [575, 122] on icon "Editor contextual toolbar" at bounding box center [580, 119] width 11 height 11
type input "16"
click at [900, 214] on div at bounding box center [645, 286] width 905 height 508
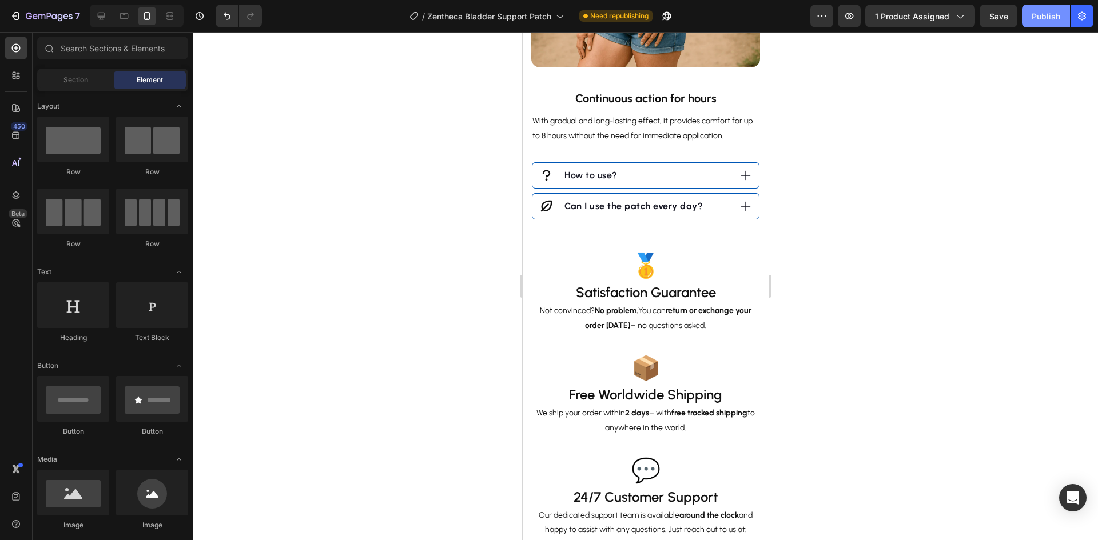
click at [1037, 15] on div "Publish" at bounding box center [1046, 16] width 29 height 12
click at [100, 20] on icon at bounding box center [101, 15] width 11 height 11
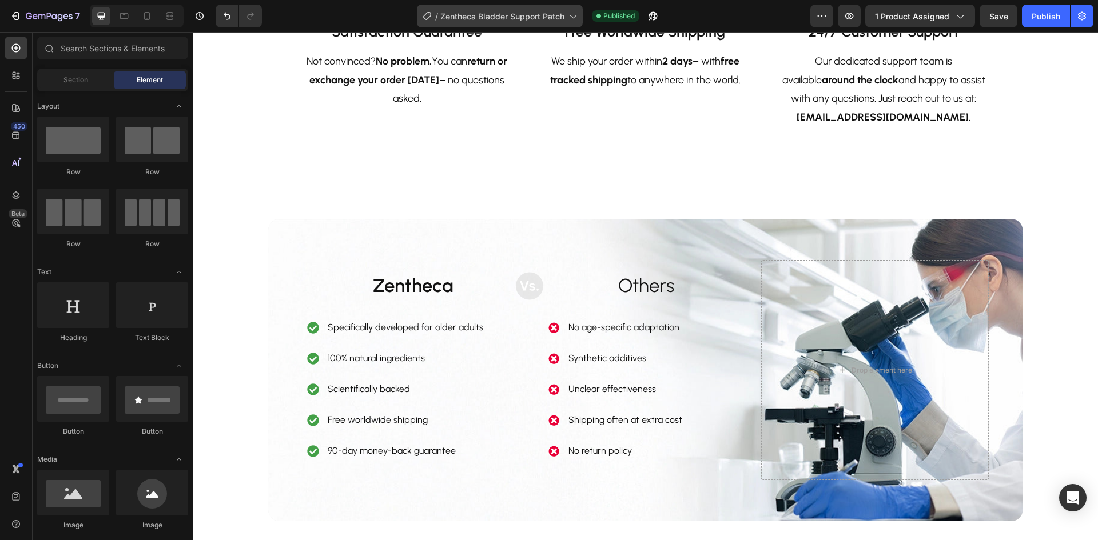
scroll to position [1258, 0]
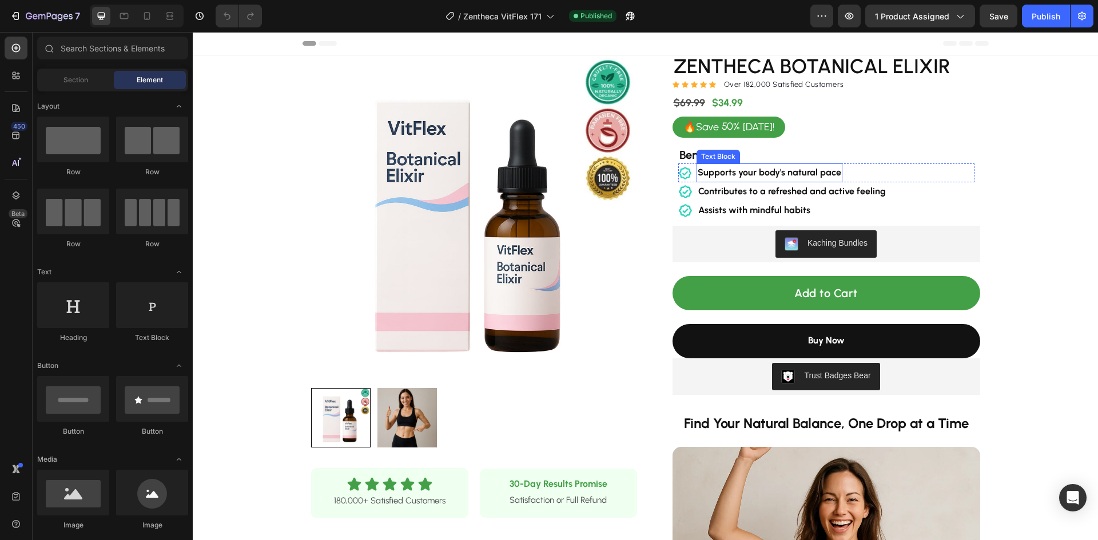
click at [760, 175] on strong "Supports your body's natural pace" at bounding box center [770, 172] width 144 height 11
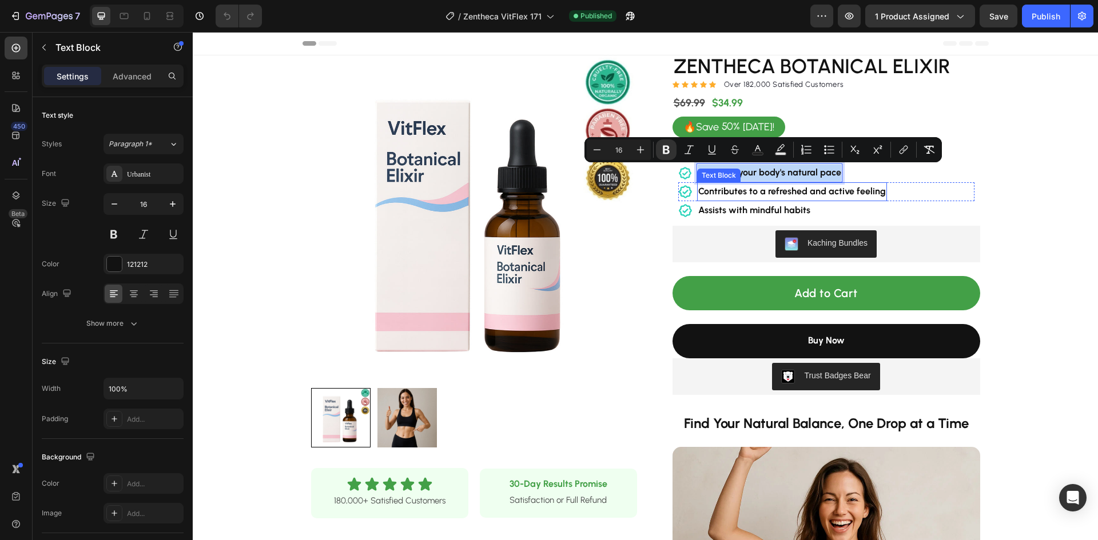
click at [826, 193] on strong "Contributes to a refreshed and active feeling" at bounding box center [792, 191] width 188 height 11
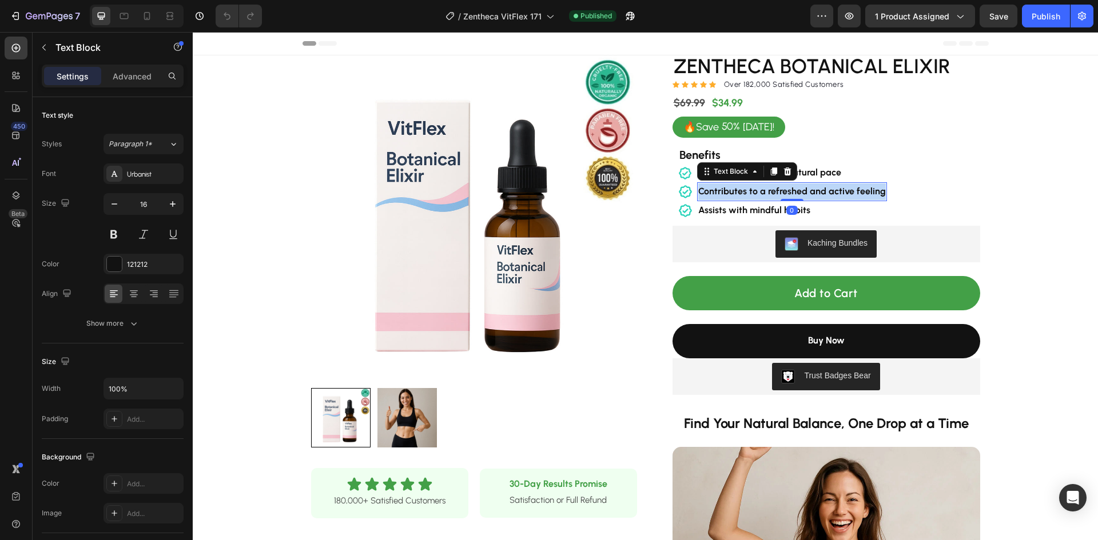
click at [826, 193] on strong "Contributes to a refreshed and active feeling" at bounding box center [792, 191] width 188 height 11
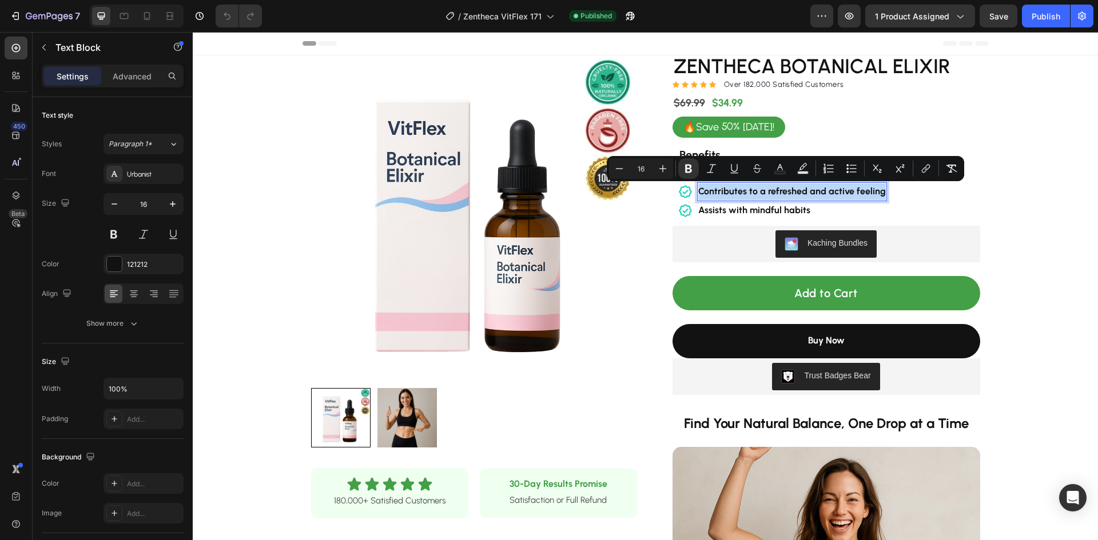
click at [805, 190] on strong "Contributes to a refreshed and active feeling" at bounding box center [792, 191] width 188 height 11
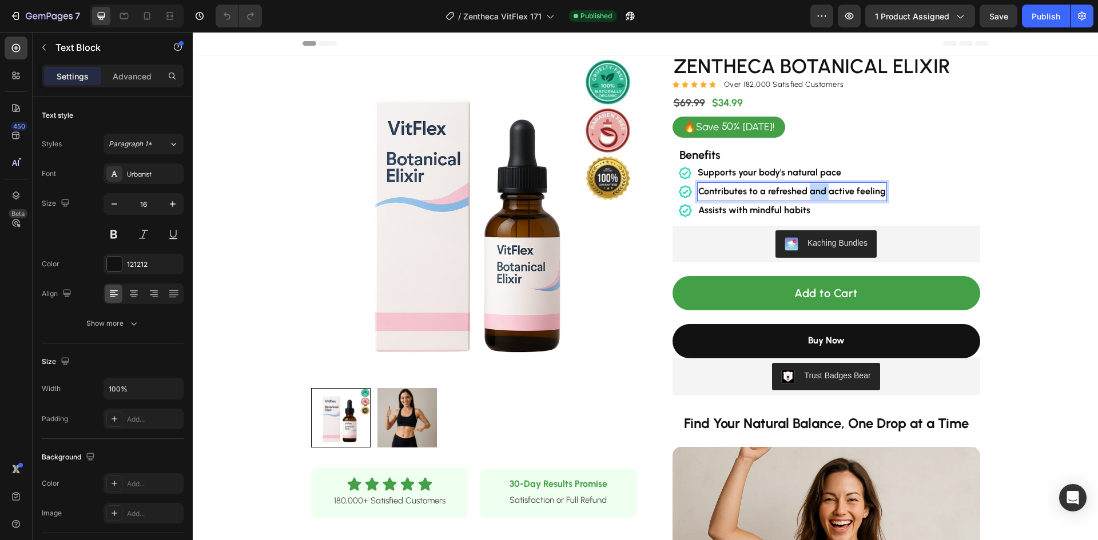
click at [805, 190] on strong "Contributes to a refreshed and active feeling" at bounding box center [792, 191] width 188 height 11
click at [803, 190] on strong "Contributes to a refreshed and active feeling" at bounding box center [792, 191] width 188 height 11
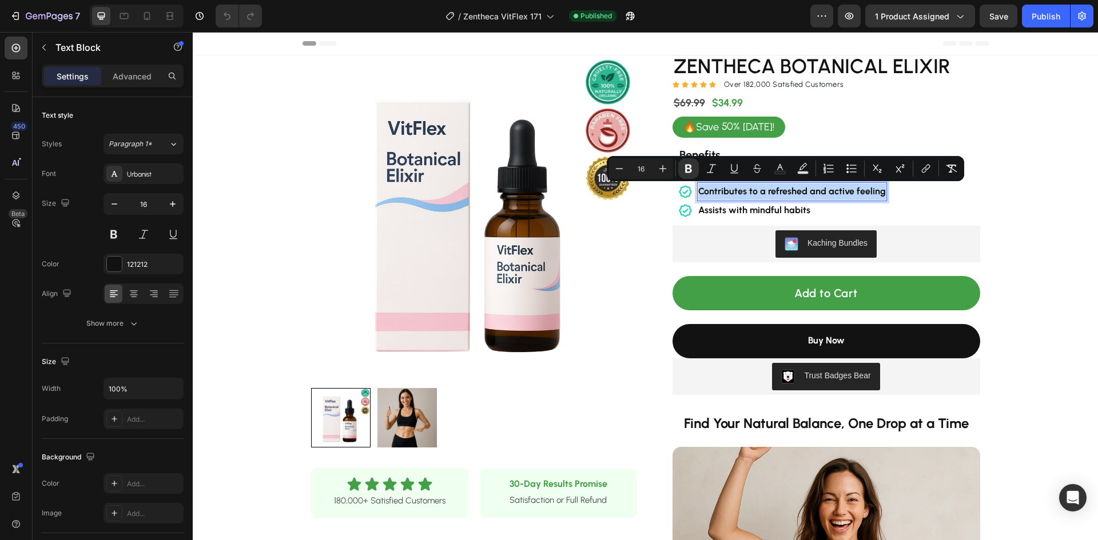
copy strong "Contributes to a refreshed and active feeling"
click at [762, 209] on strong "Assists with mindful habits" at bounding box center [754, 210] width 112 height 11
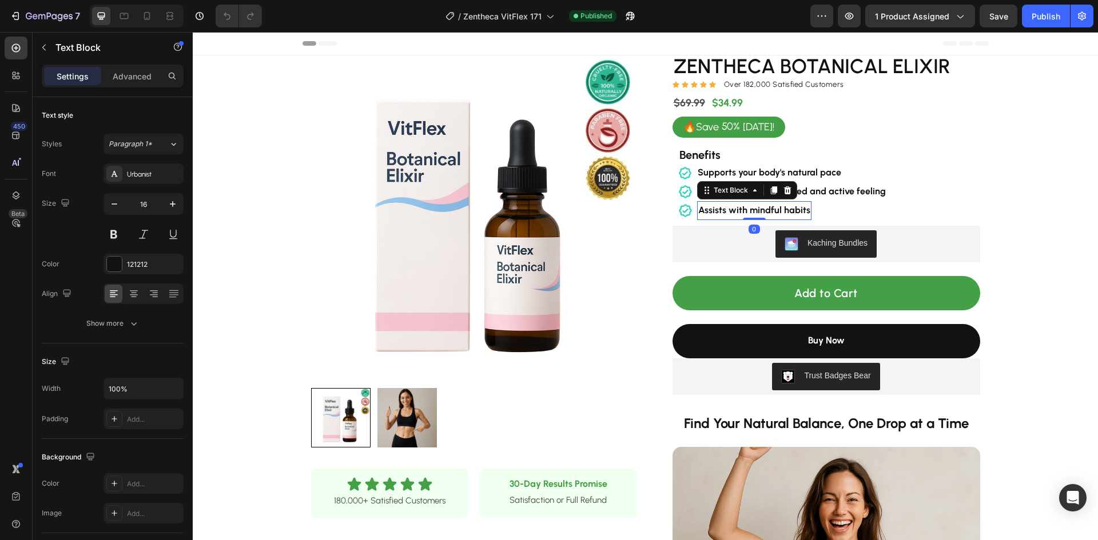
click at [762, 209] on strong "Assists with mindful habits" at bounding box center [754, 210] width 112 height 11
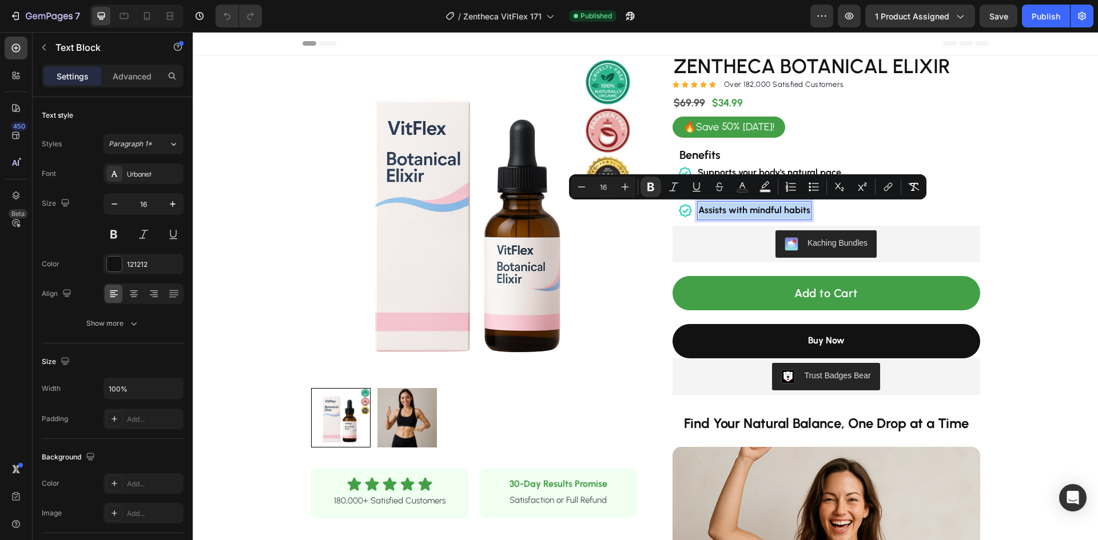
copy strong "Assists with mindful habits"
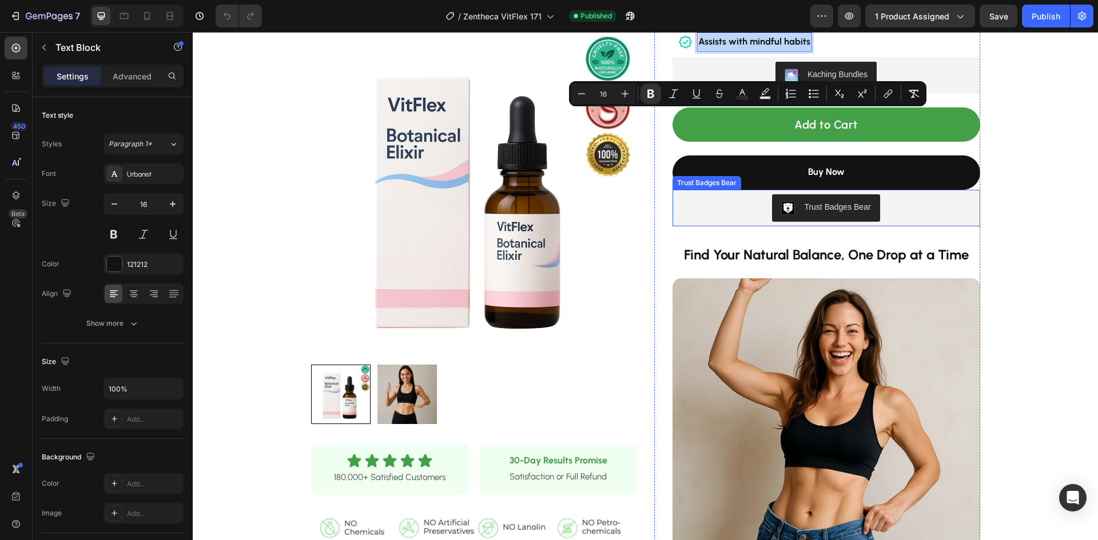
scroll to position [172, 0]
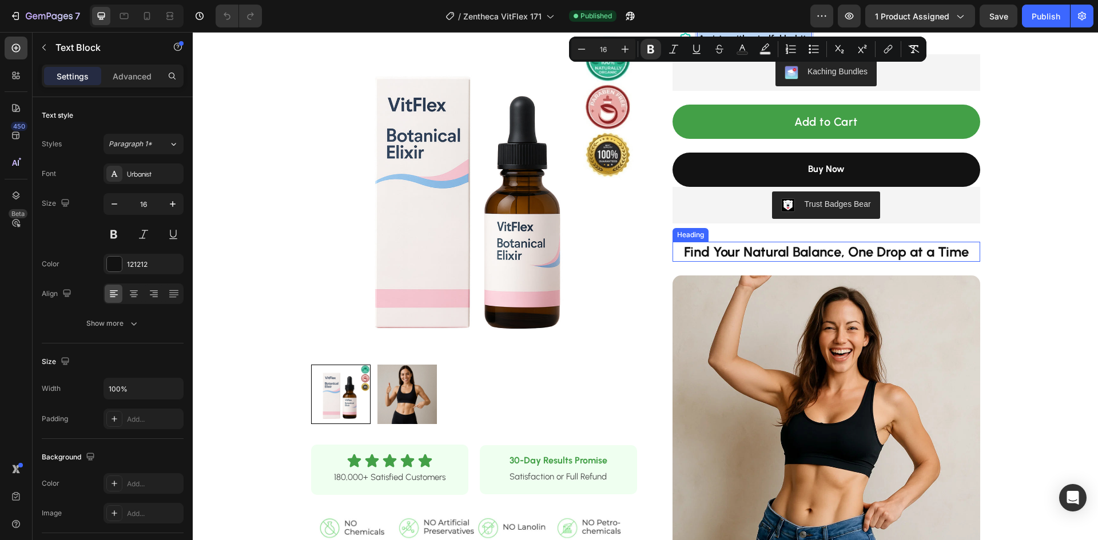
click at [747, 256] on strong "Find Your Natural Balance, One Drop at a Time" at bounding box center [826, 252] width 285 height 17
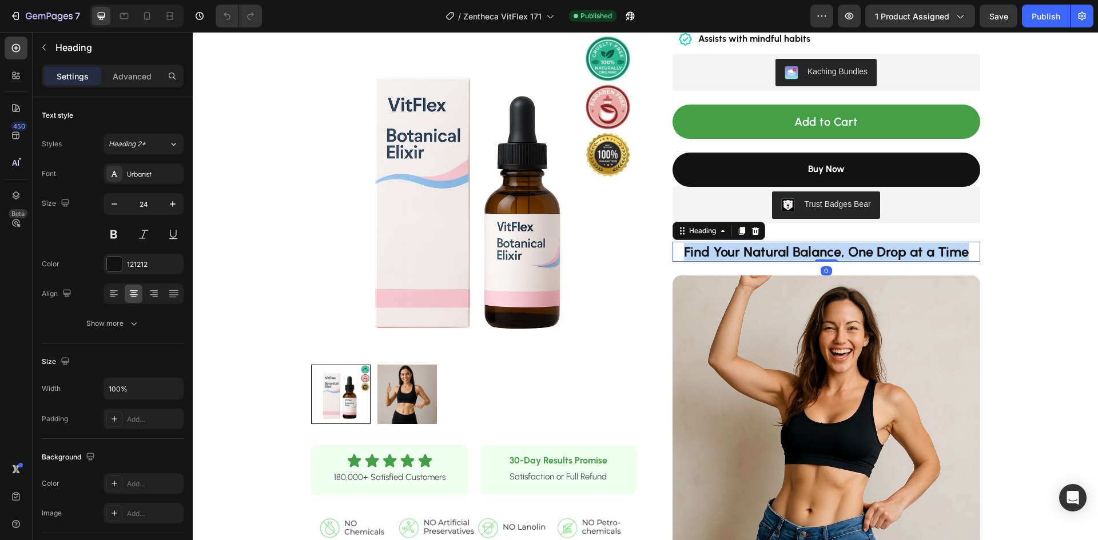
click at [747, 256] on strong "Find Your Natural Balance, One Drop at a Time" at bounding box center [826, 252] width 285 height 17
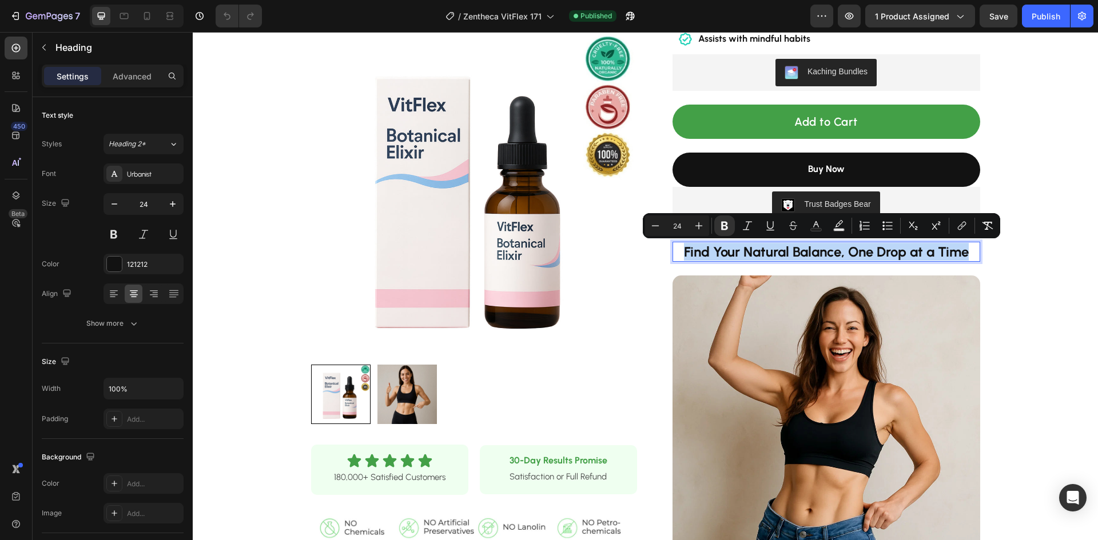
copy strong "Find Your Natural Balance, One Drop at a Time"
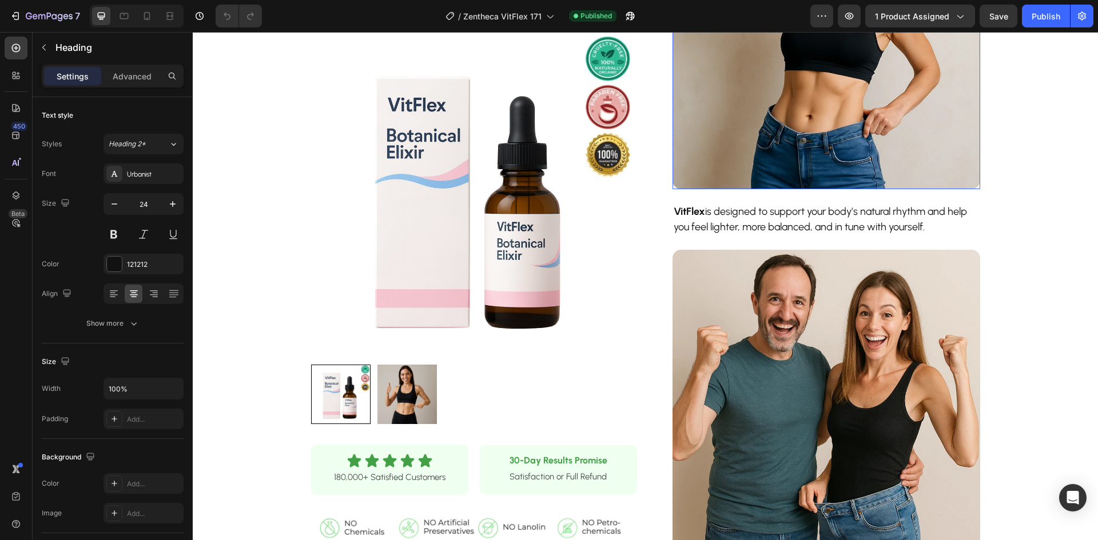
scroll to position [572, 0]
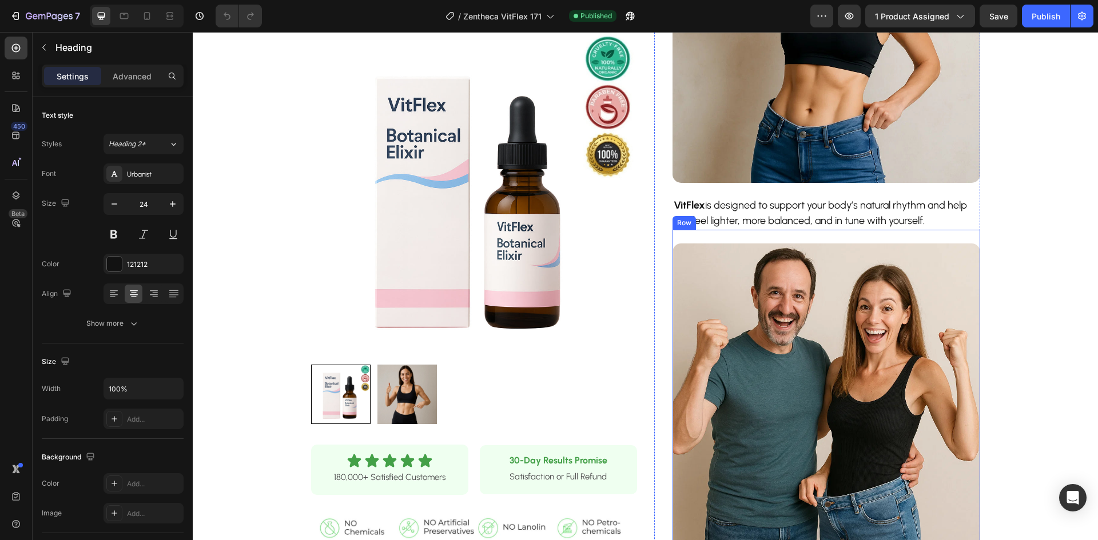
click at [787, 222] on p "VitFlex is designed to support your body’s natural rhythm and help you feel lig…" at bounding box center [826, 213] width 305 height 31
click at [788, 222] on p "VitFlex is designed to support your body’s natural rhythm and help you feel lig…" at bounding box center [826, 213] width 305 height 31
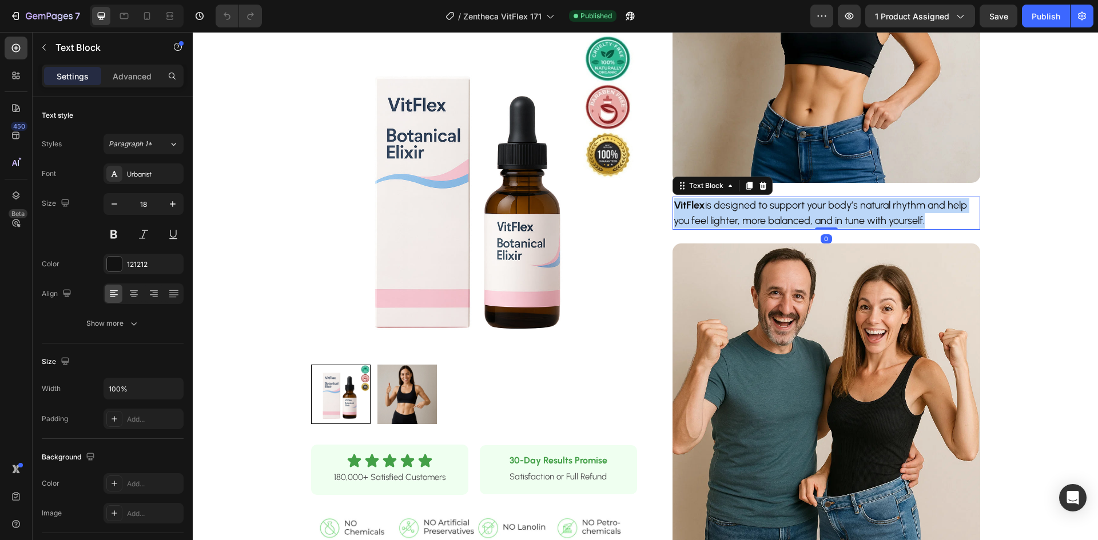
click at [788, 222] on p "VitFlex is designed to support your body’s natural rhythm and help you feel lig…" at bounding box center [826, 213] width 305 height 31
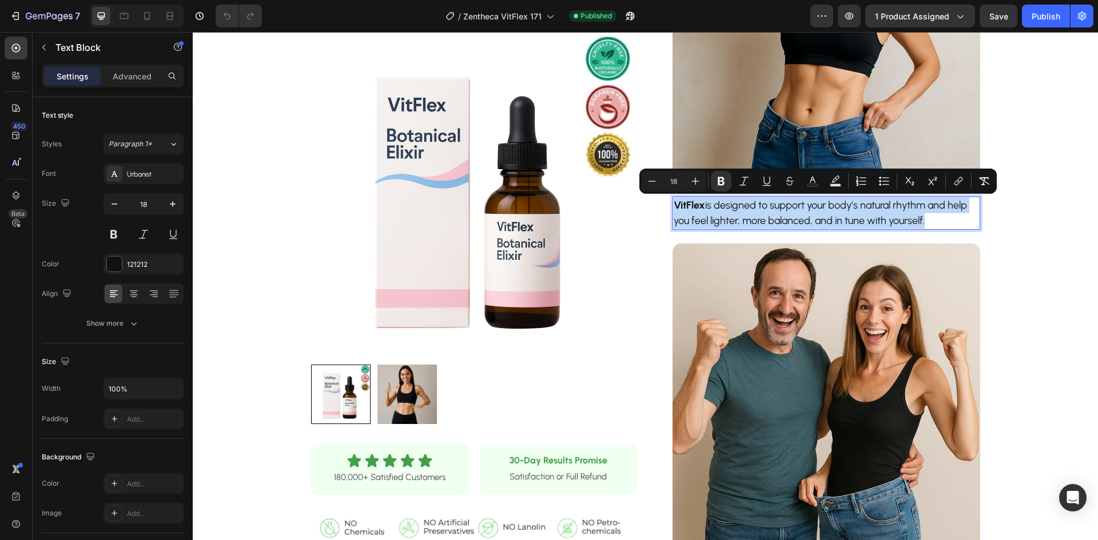
copy p "VitFlex is designed to support your body’s natural rhythm and help you feel lig…"
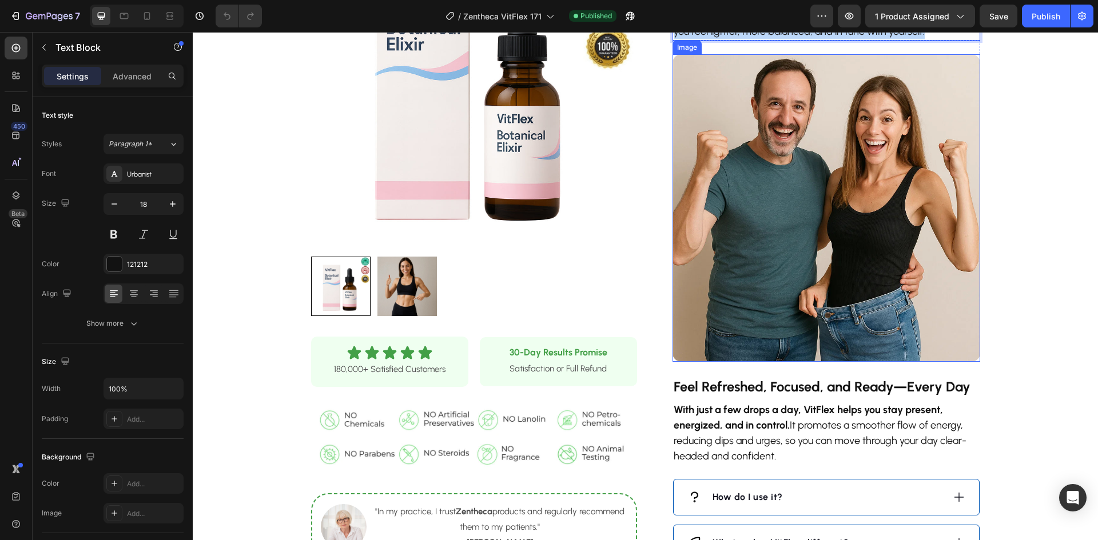
scroll to position [915, 0]
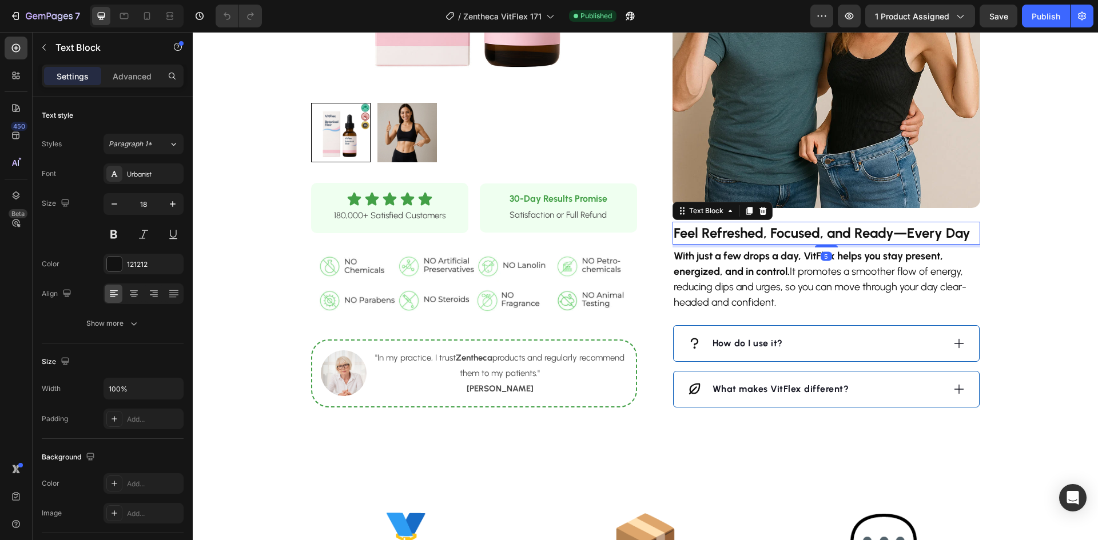
click at [795, 230] on strong "Feel Refreshed, Focused, and Ready—Every Day" at bounding box center [822, 233] width 297 height 17
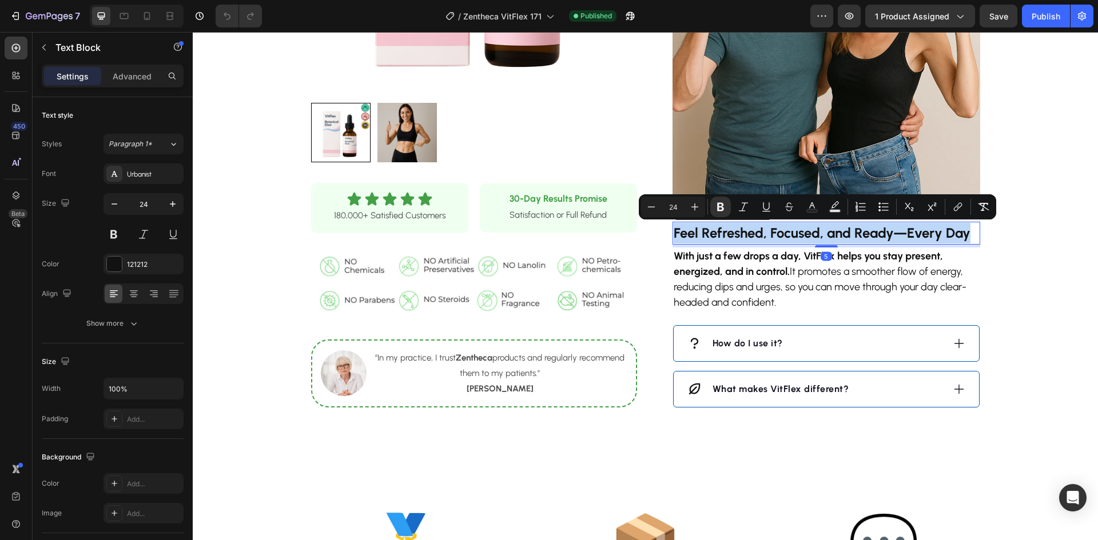
copy strong "Feel Refreshed, Focused, and Ready—Every Day"
click at [767, 271] on strong "With just a few drops a day, VitFlex helps you stay present, energized, and in …" at bounding box center [808, 264] width 269 height 28
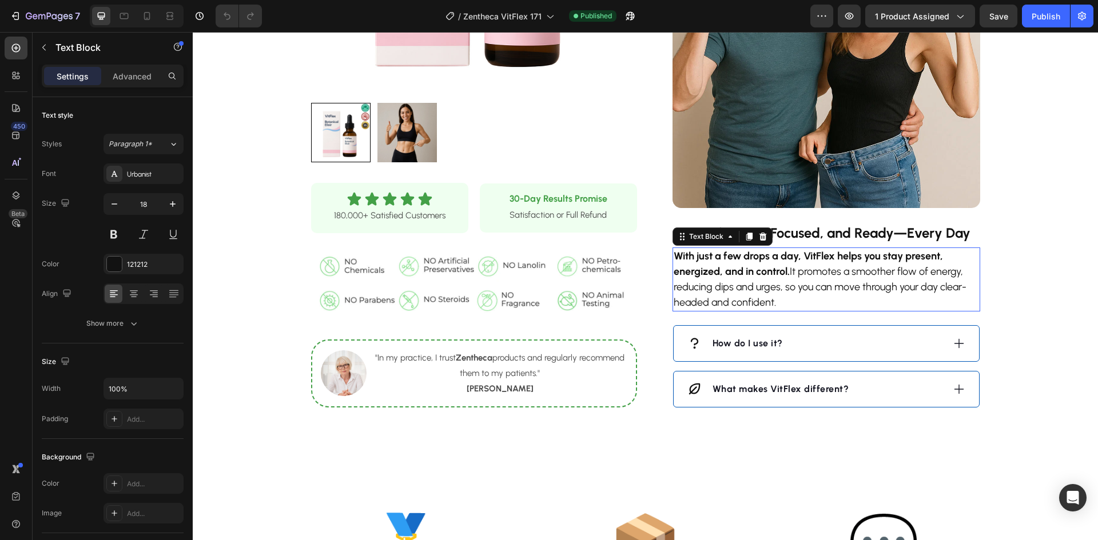
click at [767, 271] on strong "With just a few drops a day, VitFlex helps you stay present, energized, and in …" at bounding box center [808, 264] width 269 height 28
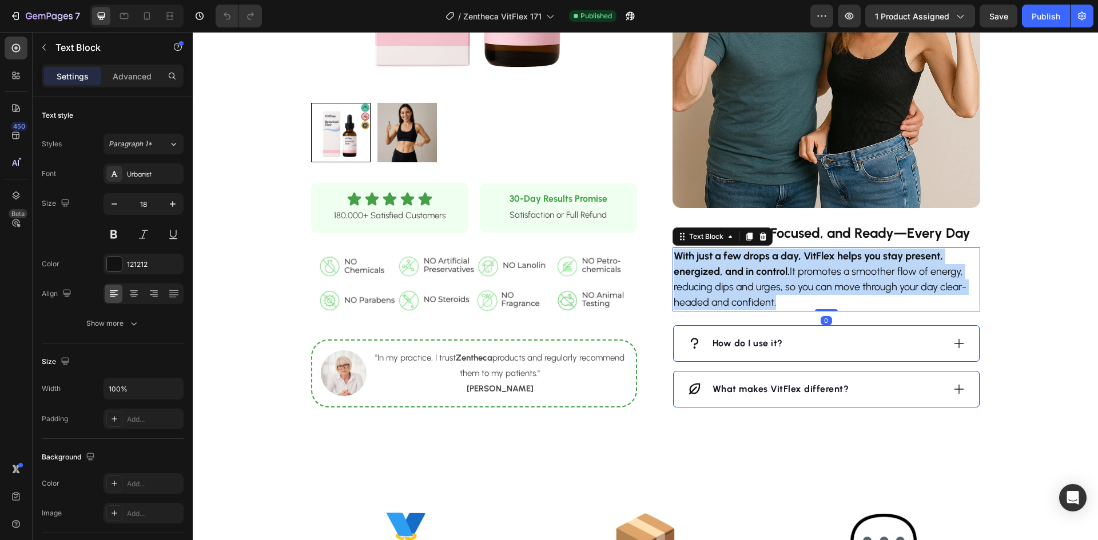
click at [767, 272] on strong "With just a few drops a day, VitFlex helps you stay present, energized, and in …" at bounding box center [808, 264] width 269 height 28
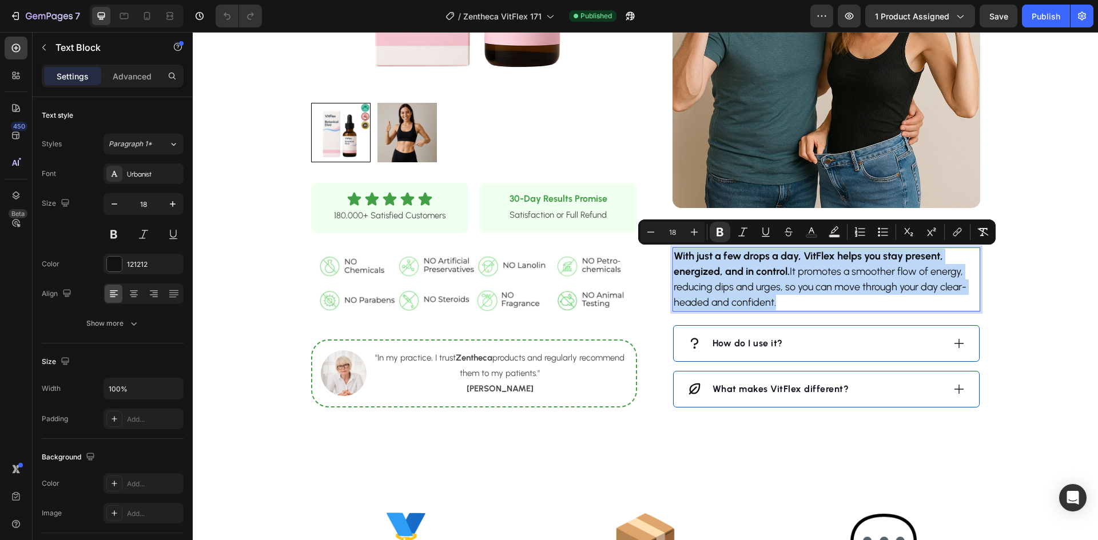
copy p "With just a few drops a day, VitFlex helps you stay present, energized, and in …"
click at [829, 341] on div "How do I use it?" at bounding box center [815, 343] width 256 height 17
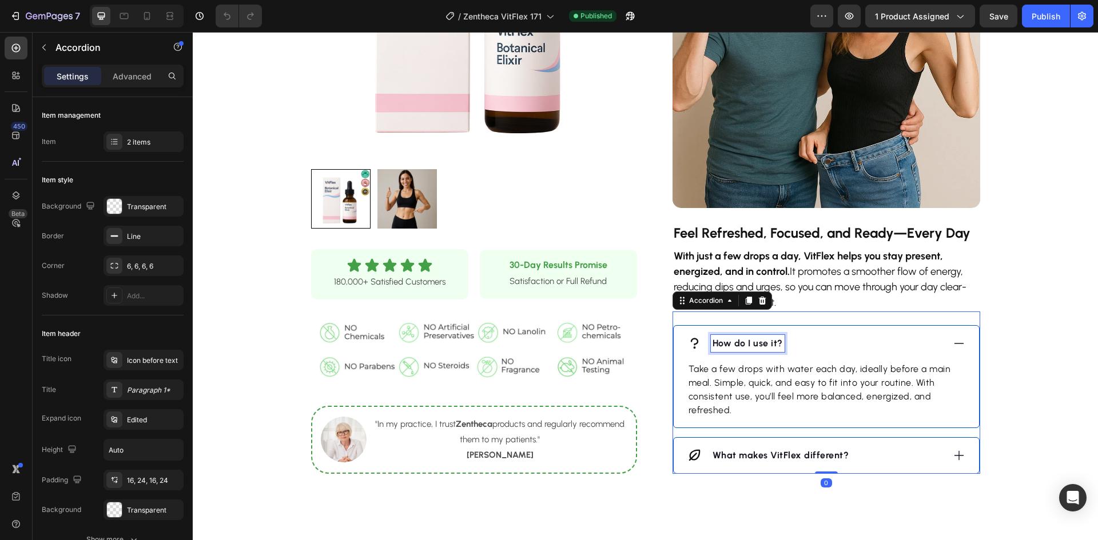
click at [750, 342] on strong "How do I use it?" at bounding box center [748, 343] width 70 height 11
copy strong "How do I use it?"
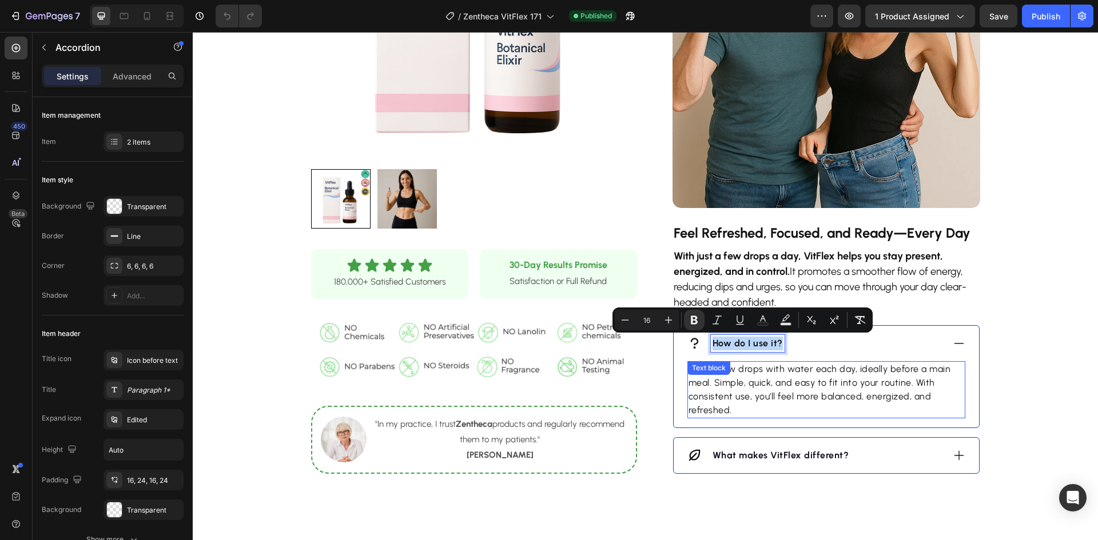
click at [785, 396] on p "Take a few drops with water each day, ideally before a main meal. Simple, quick…" at bounding box center [827, 390] width 276 height 55
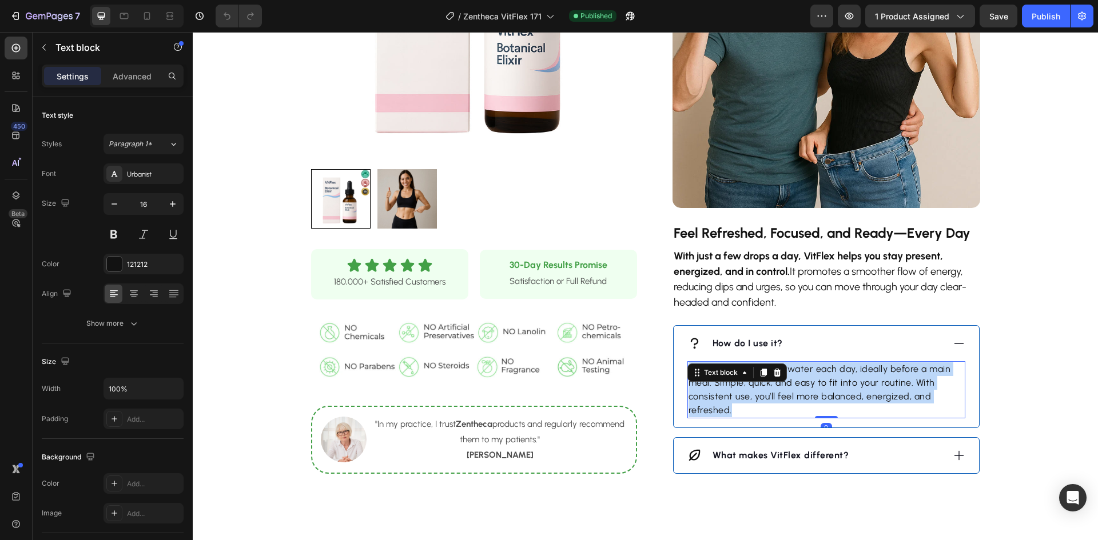
click at [785, 396] on p "Take a few drops with water each day, ideally before a main meal. Simple, quick…" at bounding box center [827, 390] width 276 height 55
copy p "Take a few drops with water each day, ideally before a main meal. Simple, quick…"
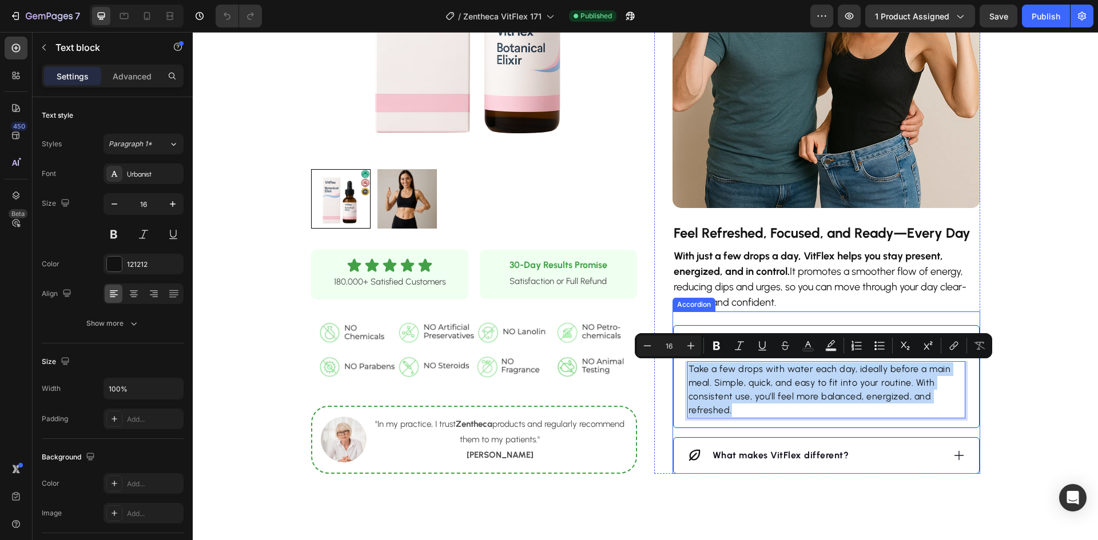
click at [798, 453] on strong "What makes VitFlex different?" at bounding box center [781, 455] width 137 height 11
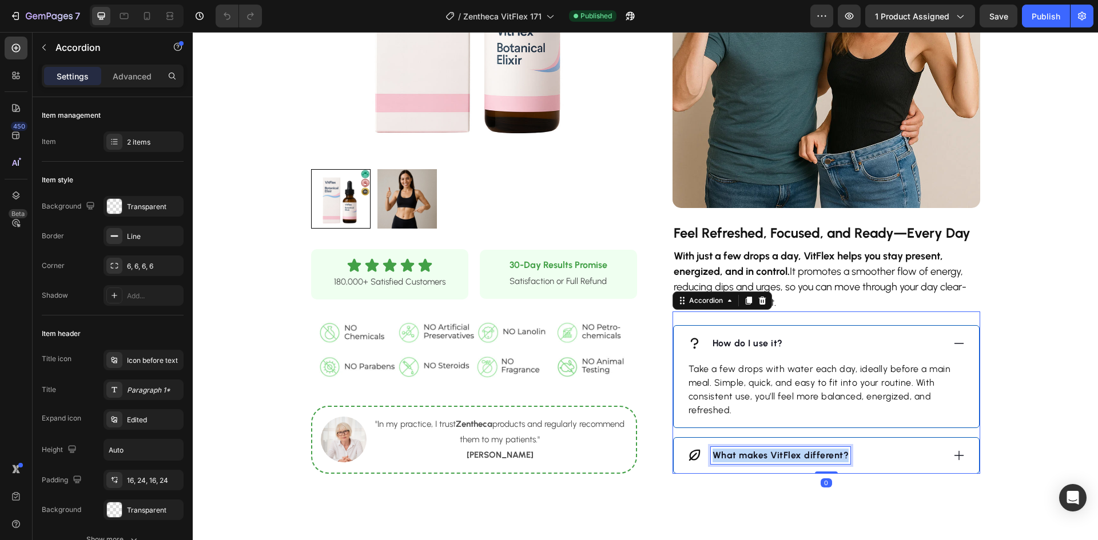
click at [798, 453] on strong "What makes VitFlex different?" at bounding box center [781, 455] width 137 height 11
copy strong "What makes VitFlex different?"
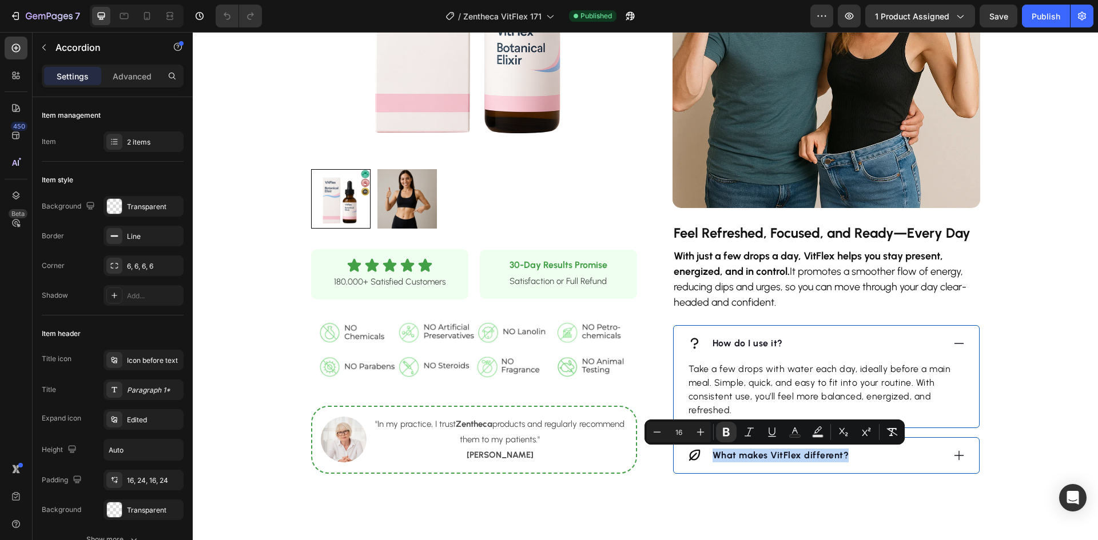
click at [907, 463] on div "What makes VitFlex different?" at bounding box center [815, 455] width 256 height 17
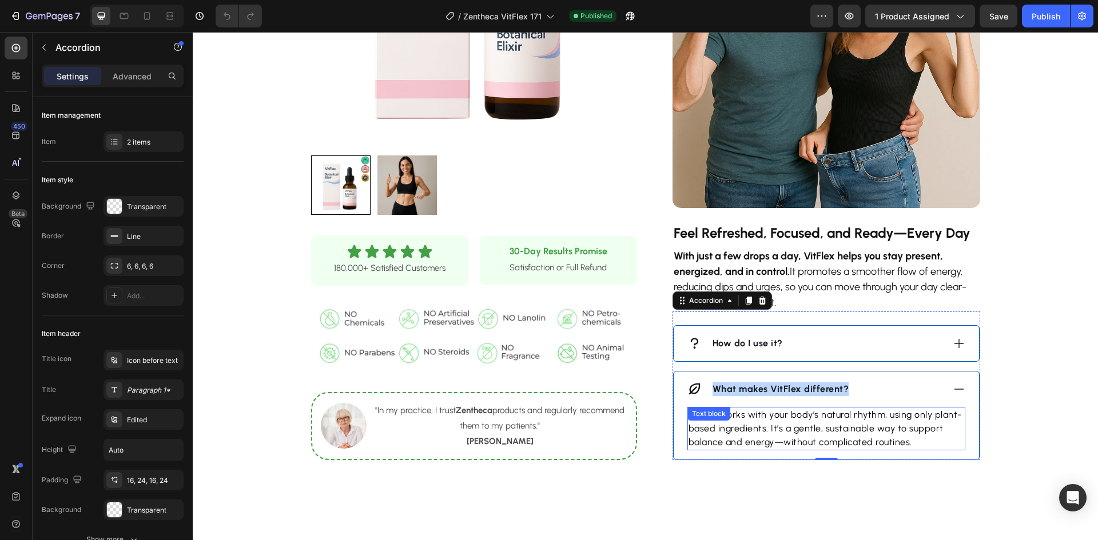
click at [840, 433] on p "VitFlex works with your body’s natural rhythm, using only plant-based ingredien…" at bounding box center [827, 428] width 276 height 41
click at [839, 433] on p "VitFlex works with your body’s natural rhythm, using only plant-based ingredien…" at bounding box center [827, 428] width 276 height 41
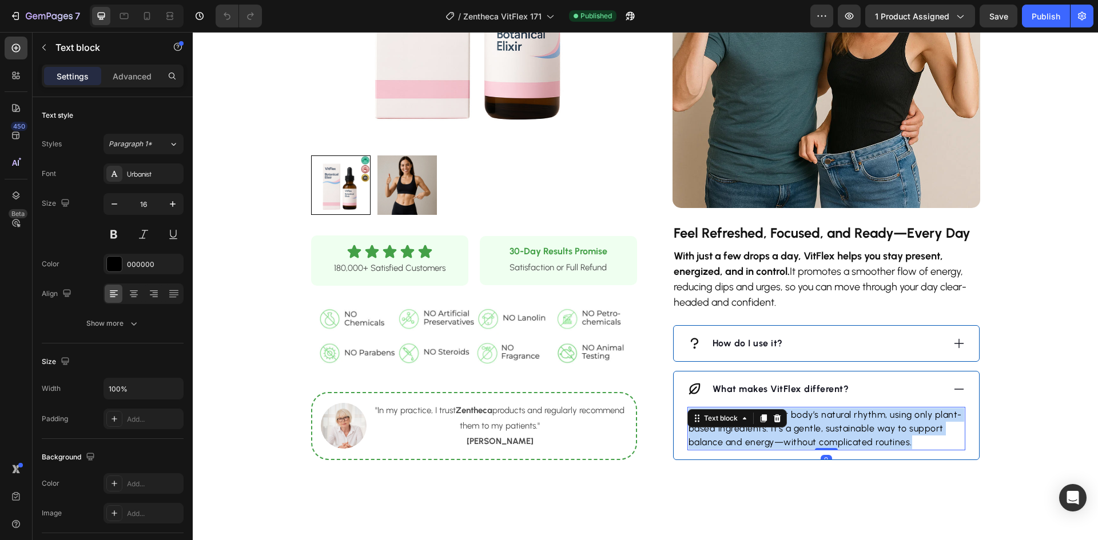
click at [839, 433] on p "VitFlex works with your body’s natural rhythm, using only plant-based ingredien…" at bounding box center [827, 428] width 276 height 41
copy p "VitFlex works with your body’s natural rhythm, using only plant-based ingredien…"
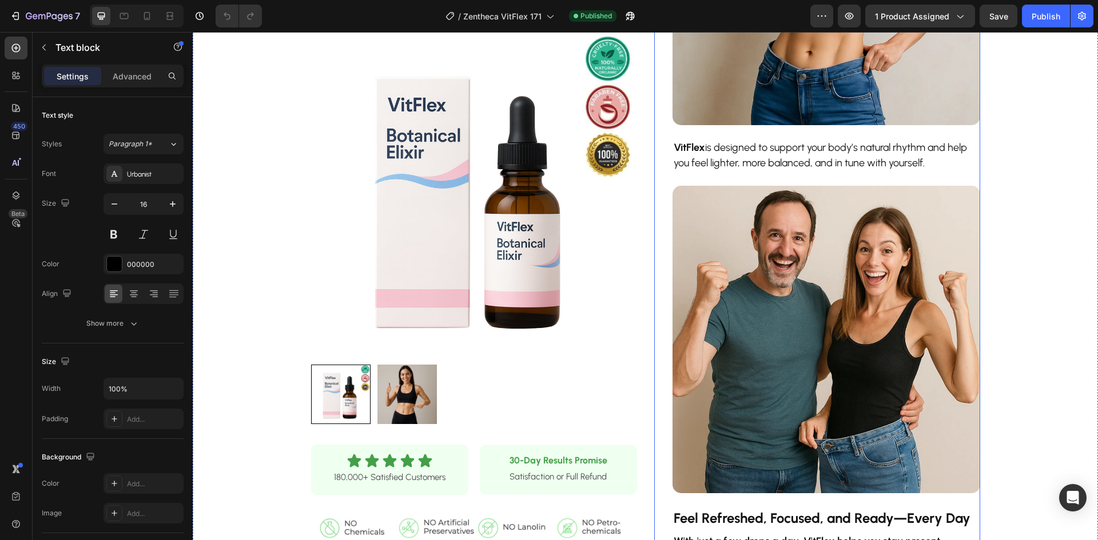
scroll to position [629, 0]
